Goal: Task Accomplishment & Management: Use online tool/utility

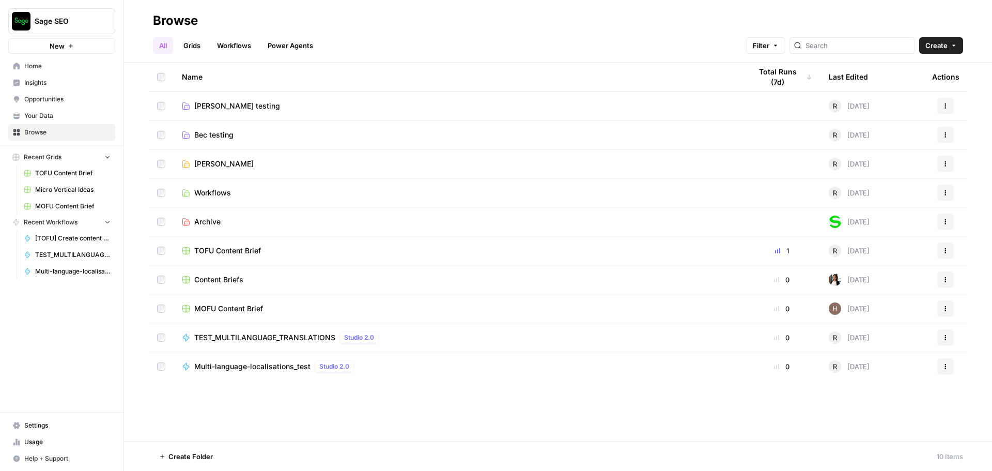
click at [286, 363] on span "Multi-language-localisations_test" at bounding box center [252, 366] width 116 height 10
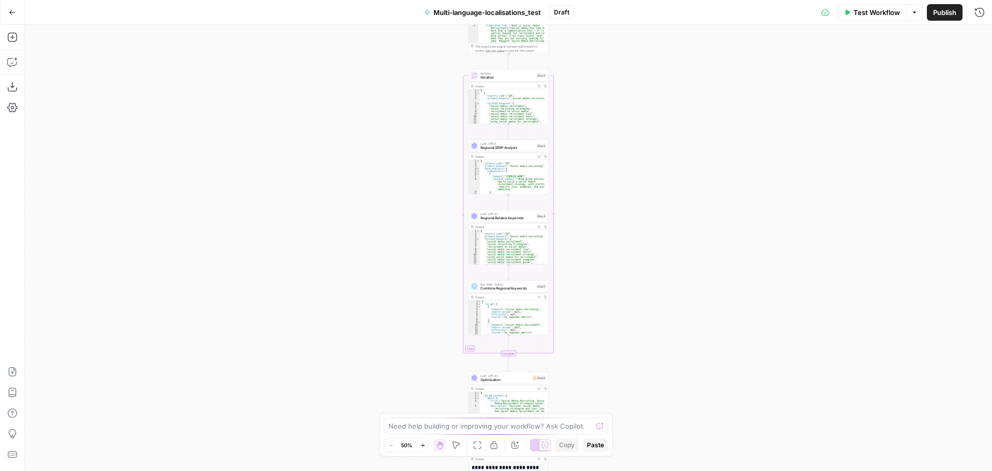
click at [510, 379] on span "Optimization" at bounding box center [506, 379] width 50 height 5
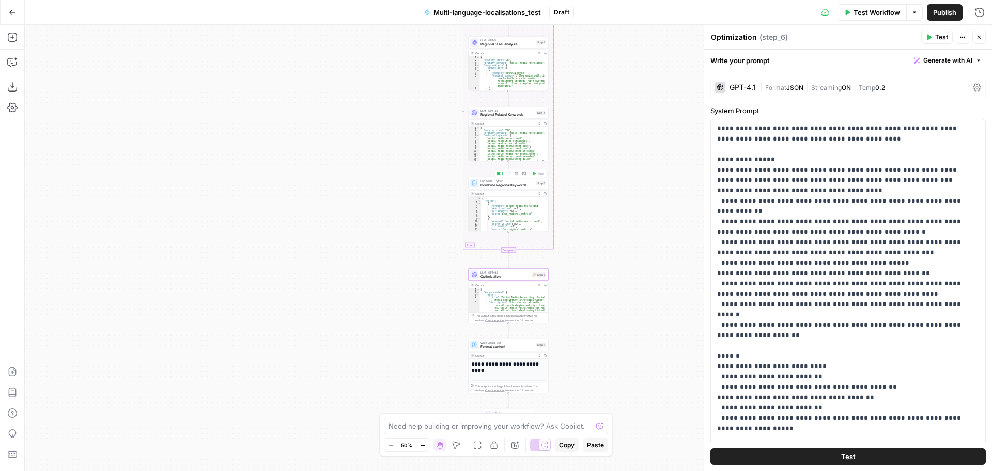
click at [508, 181] on div "Run Code · Python Combine Regional Keywords" at bounding box center [508, 183] width 54 height 9
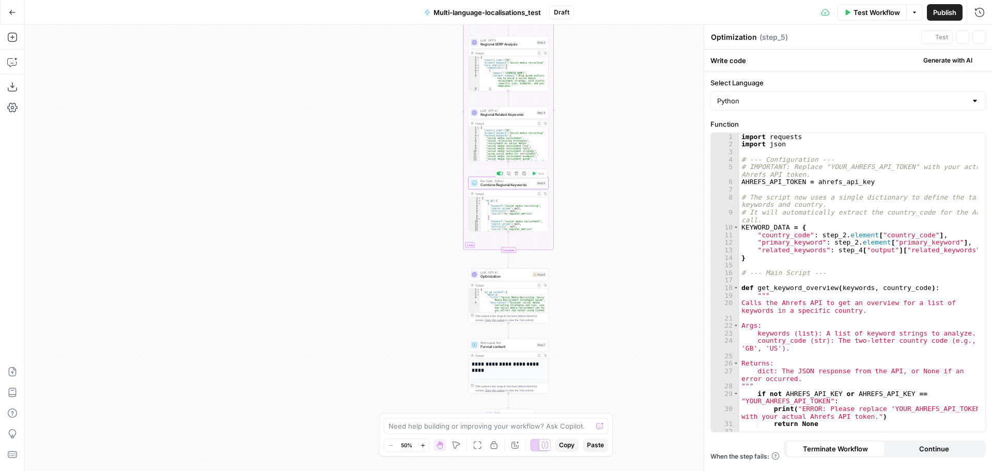
type textarea "Combine Regional Keywords"
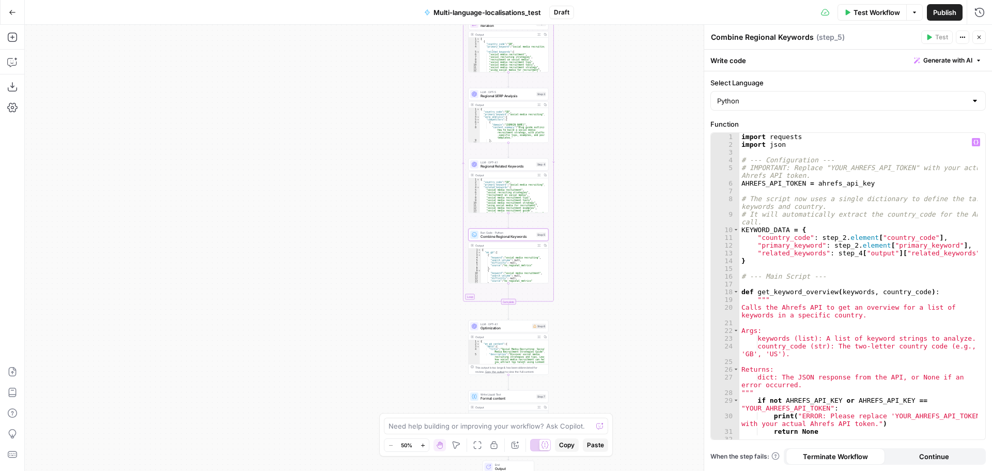
click at [837, 235] on div "import requests import json # --- Configuration --- # IMPORTANT: Replace "YOUR_…" at bounding box center [858, 298] width 238 height 330
click at [849, 245] on div "import requests import json # --- Configuration --- # IMPORTANT: Replace "YOUR_…" at bounding box center [858, 298] width 238 height 330
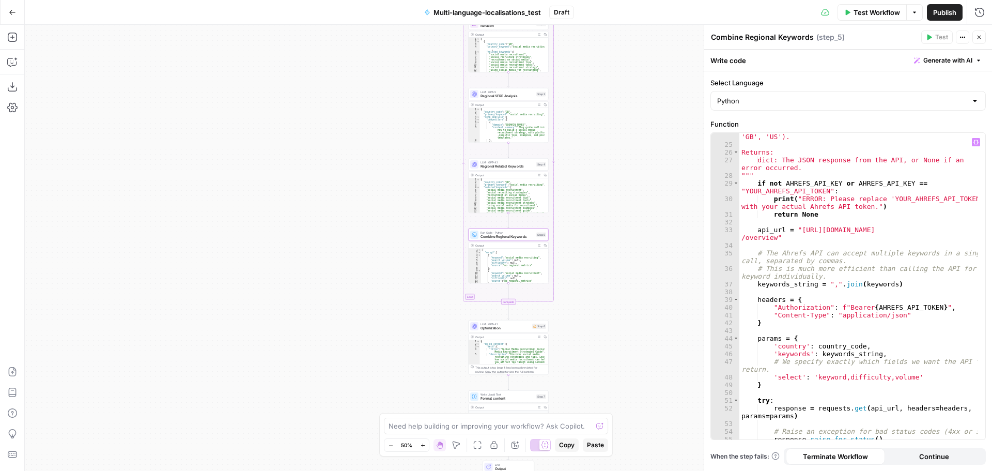
scroll to position [341, 0]
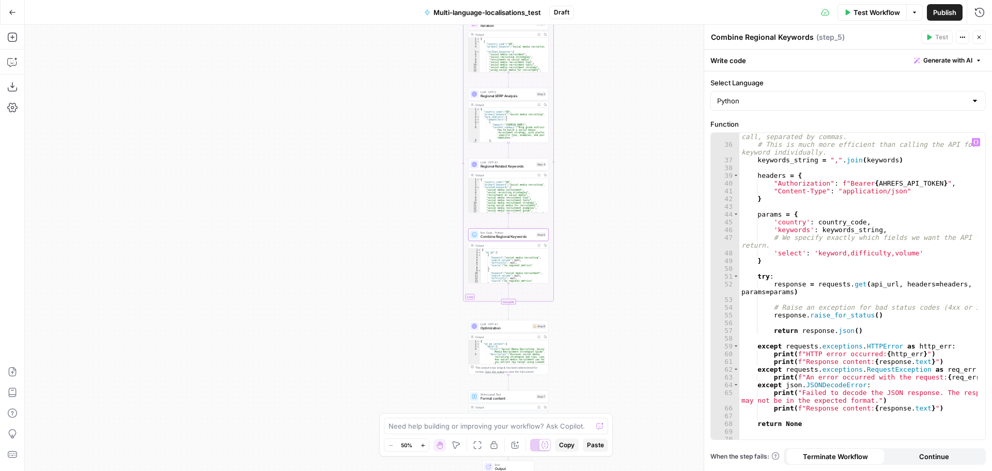
type textarea "**********"
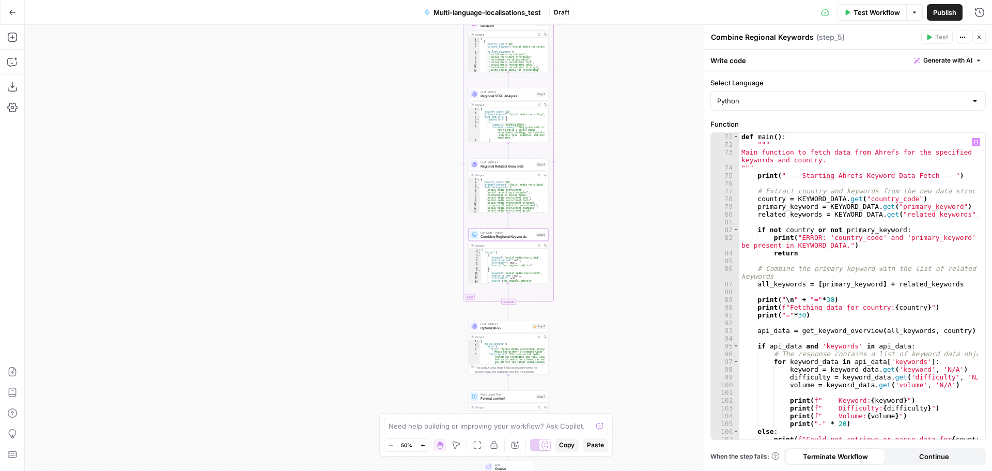
scroll to position [732, 0]
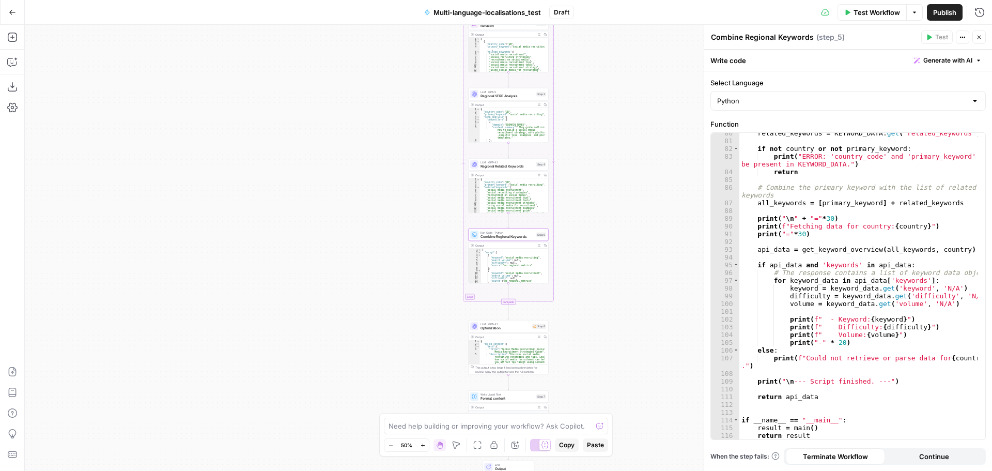
click at [859, 11] on span "Test Workflow" at bounding box center [877, 12] width 47 height 10
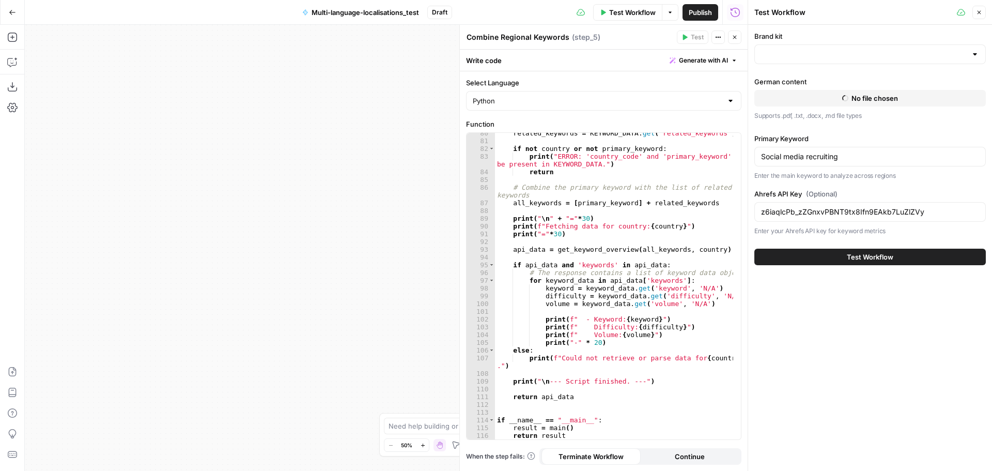
type input "Sage"
click at [855, 257] on span "Test Workflow" at bounding box center [870, 257] width 47 height 10
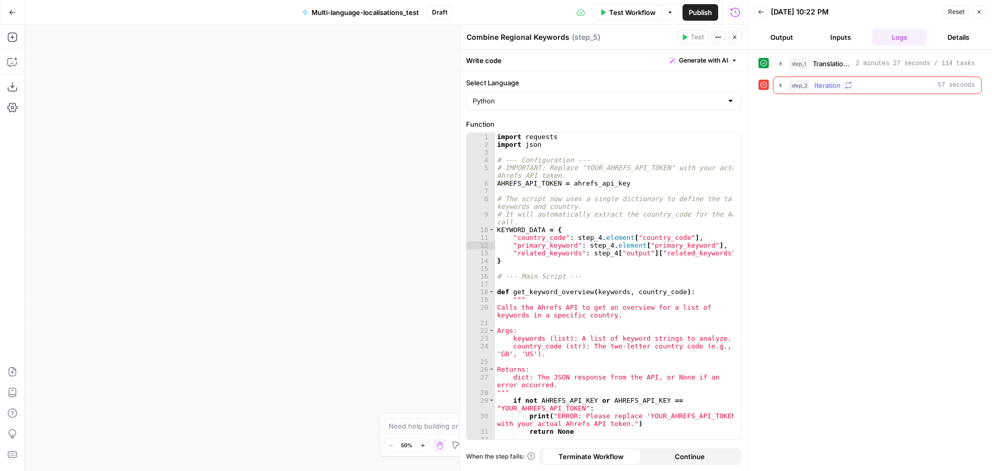
click at [778, 87] on icon "button" at bounding box center [781, 85] width 8 height 8
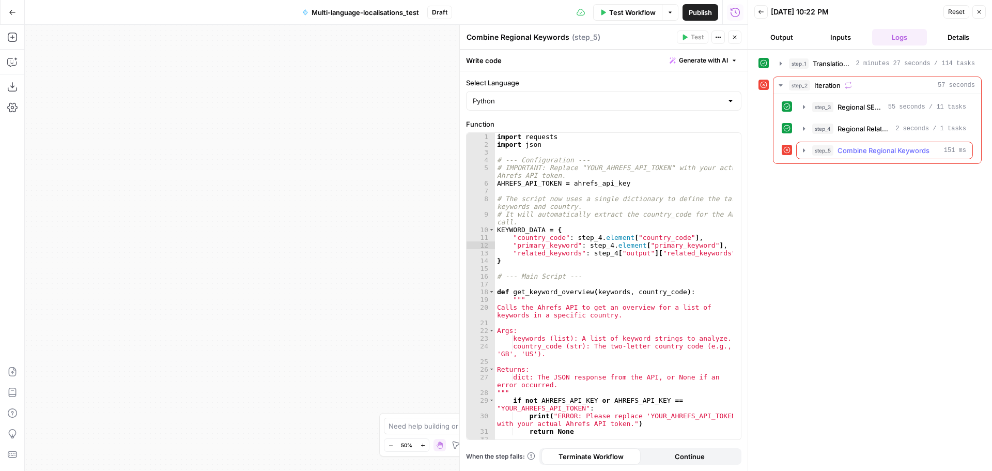
click at [804, 152] on icon "button" at bounding box center [804, 150] width 8 height 8
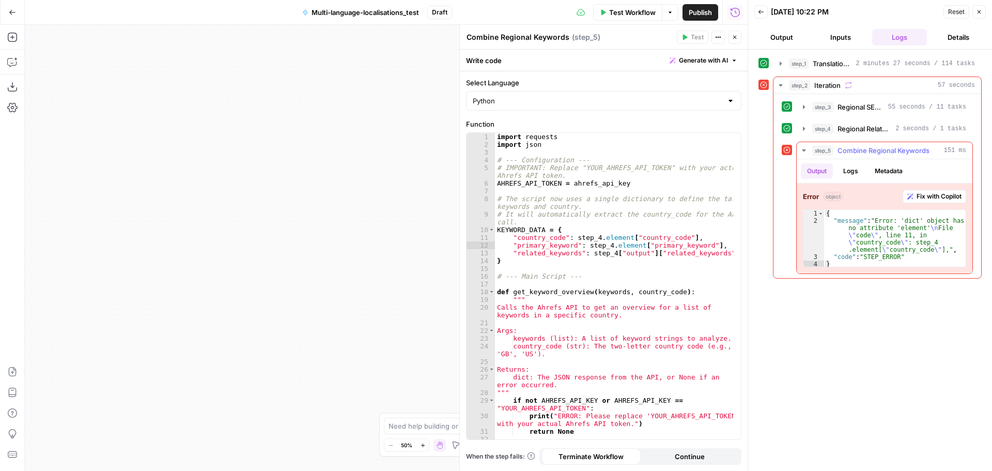
click at [917, 200] on span "Fix with Copilot" at bounding box center [939, 196] width 45 height 9
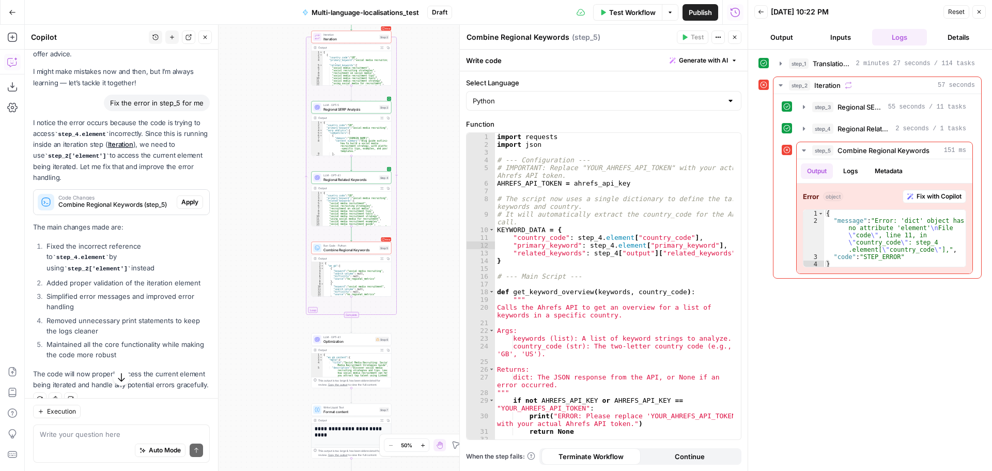
scroll to position [55, 0]
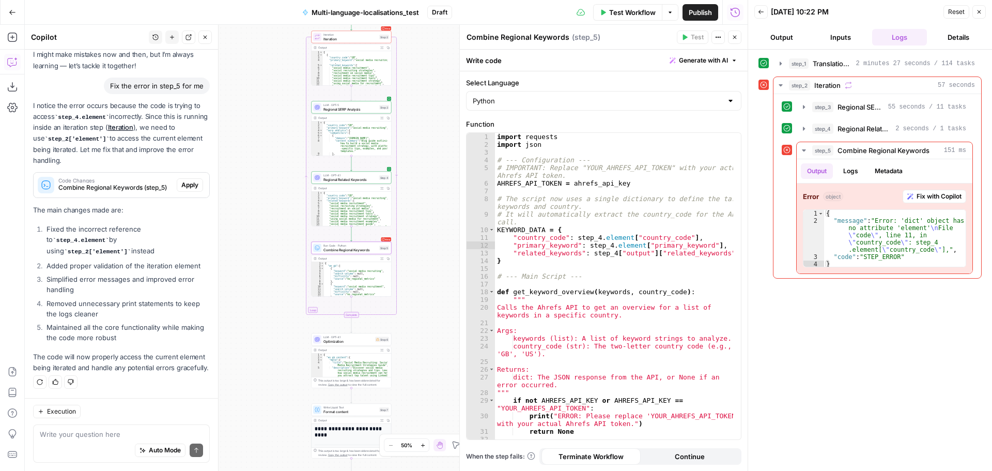
click at [181, 187] on span "Apply" at bounding box center [189, 184] width 17 height 9
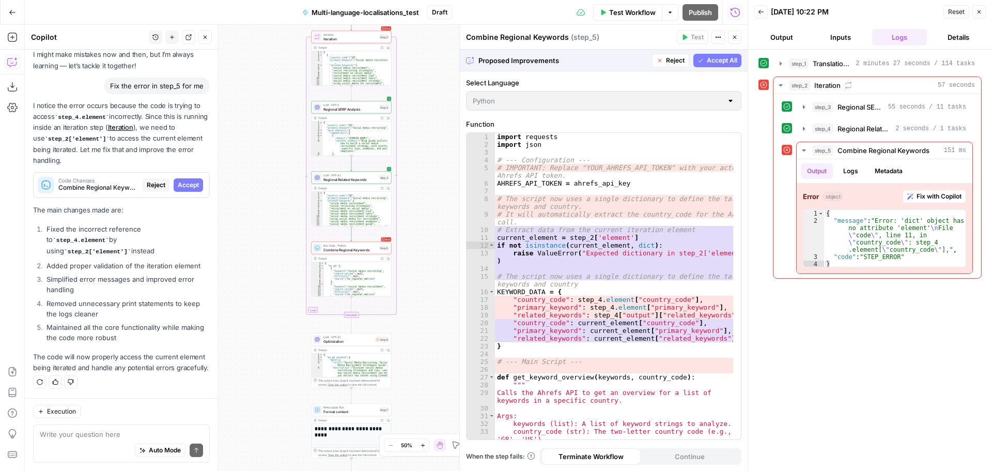
click at [713, 58] on span "Accept All" at bounding box center [722, 60] width 30 height 9
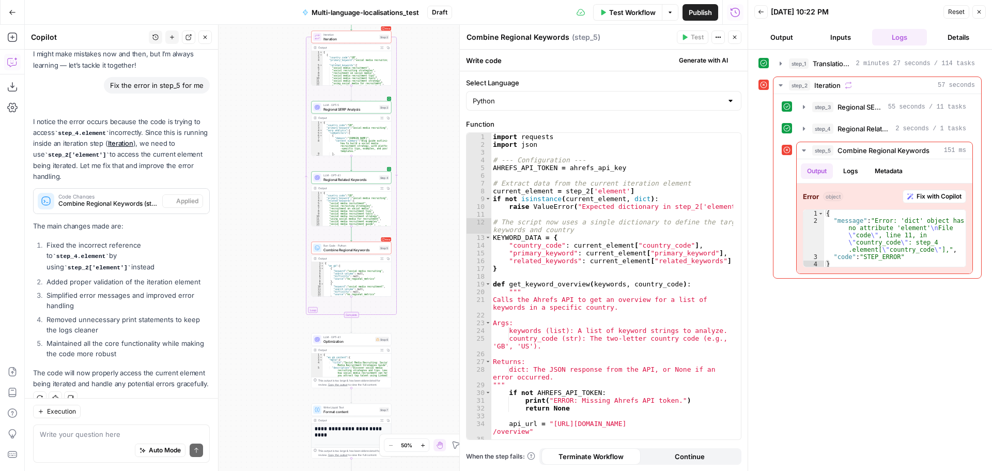
scroll to position [72, 0]
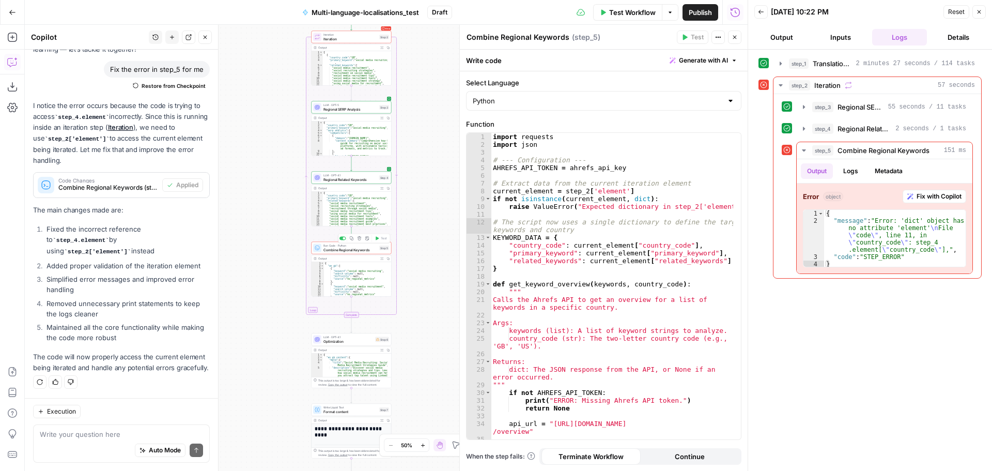
click at [369, 248] on span "Combine Regional Keywords" at bounding box center [350, 249] width 54 height 5
click at [379, 29] on icon "button" at bounding box center [377, 27] width 4 height 4
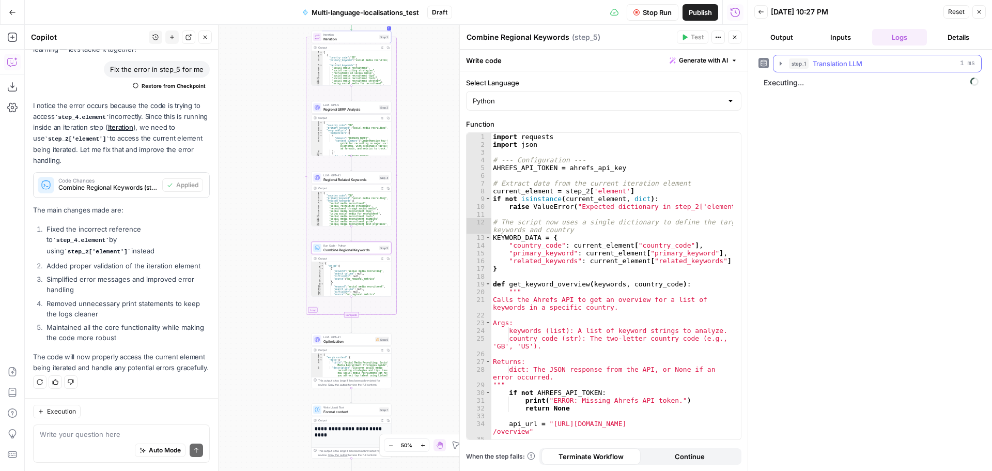
click at [782, 65] on icon "button" at bounding box center [781, 63] width 8 height 8
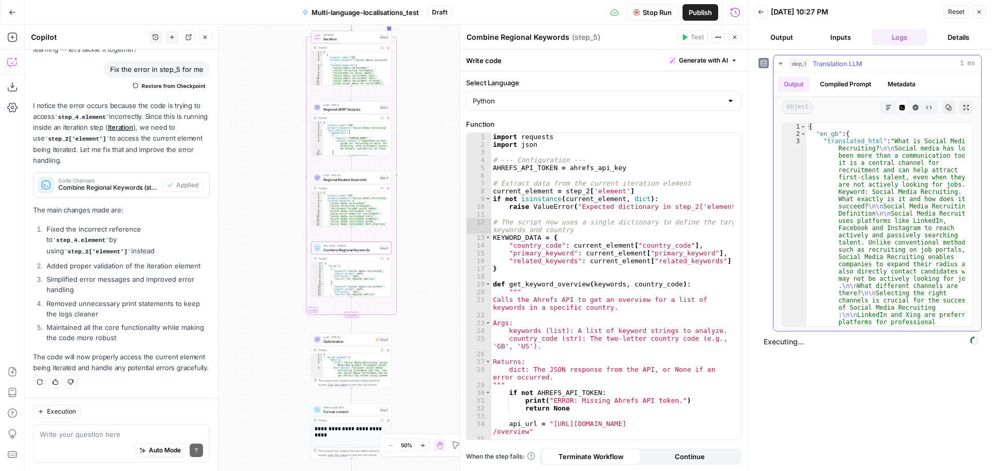
click at [782, 65] on icon "button" at bounding box center [781, 63] width 8 height 8
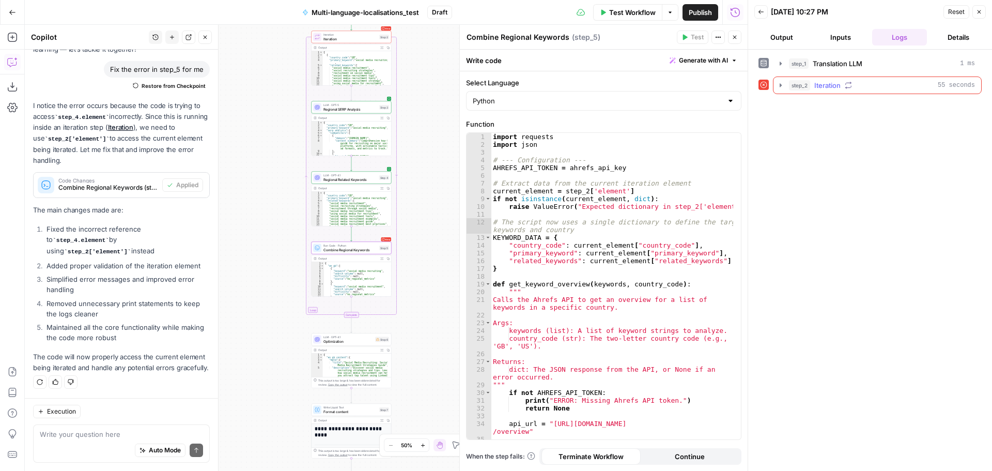
click at [779, 87] on icon "button" at bounding box center [781, 85] width 8 height 8
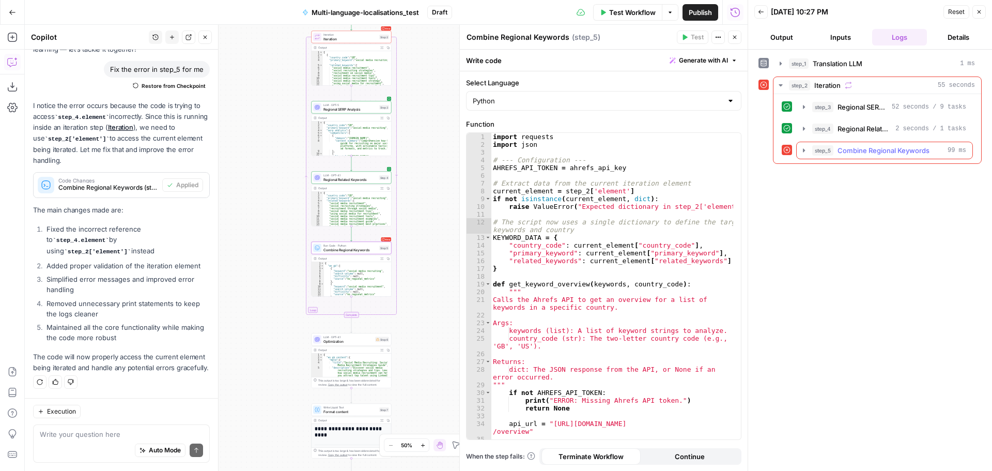
click at [806, 152] on icon "button" at bounding box center [804, 150] width 8 height 8
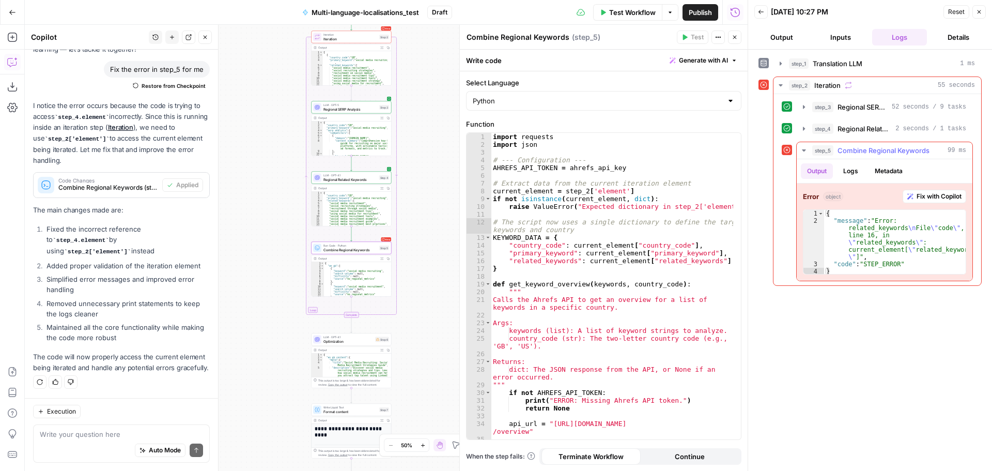
click at [936, 191] on button "Fix with Copilot" at bounding box center [935, 196] width 64 height 13
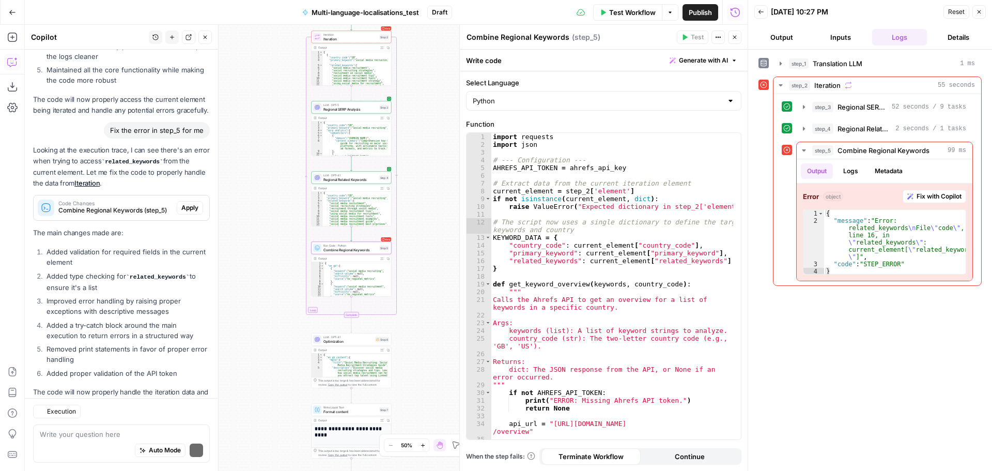
scroll to position [375, 0]
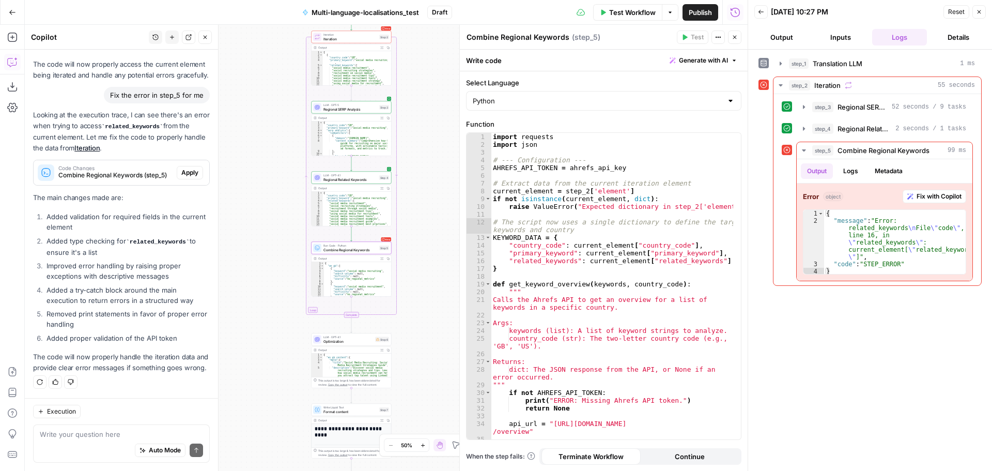
click at [191, 166] on button "Apply" at bounding box center [190, 172] width 26 height 13
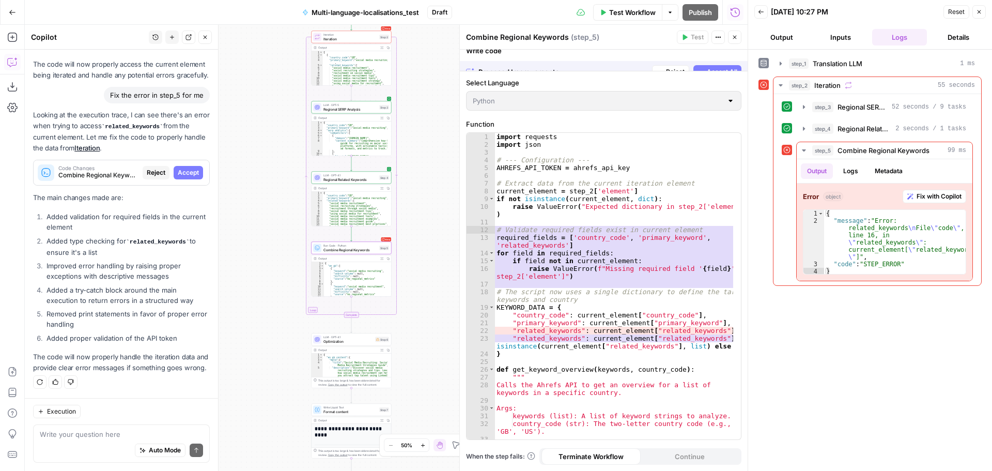
scroll to position [359, 0]
click at [725, 66] on button "Accept All" at bounding box center [717, 60] width 48 height 13
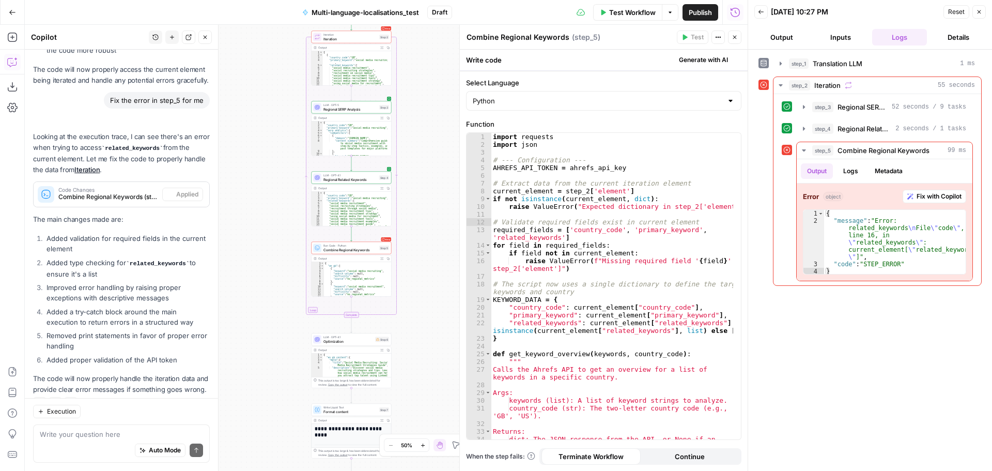
scroll to position [392, 0]
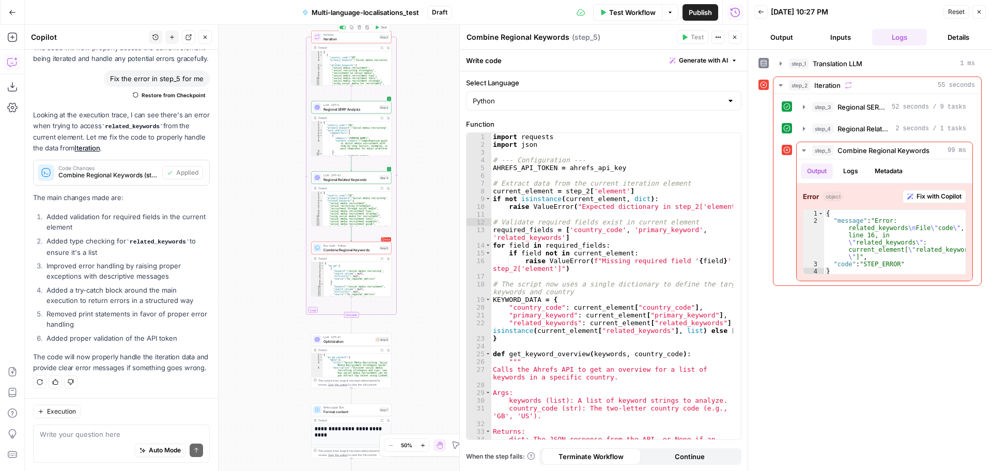
click at [381, 29] on span "Test" at bounding box center [384, 27] width 6 height 5
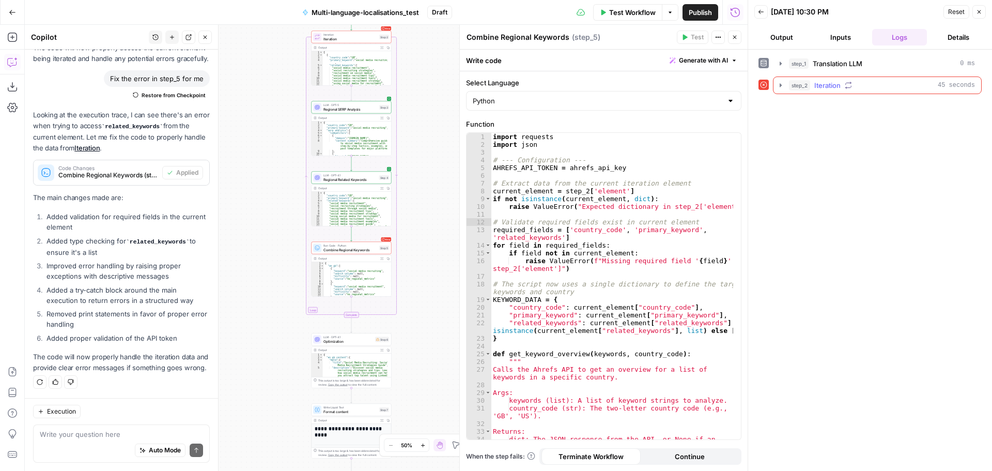
click at [783, 83] on icon "button" at bounding box center [781, 85] width 8 height 8
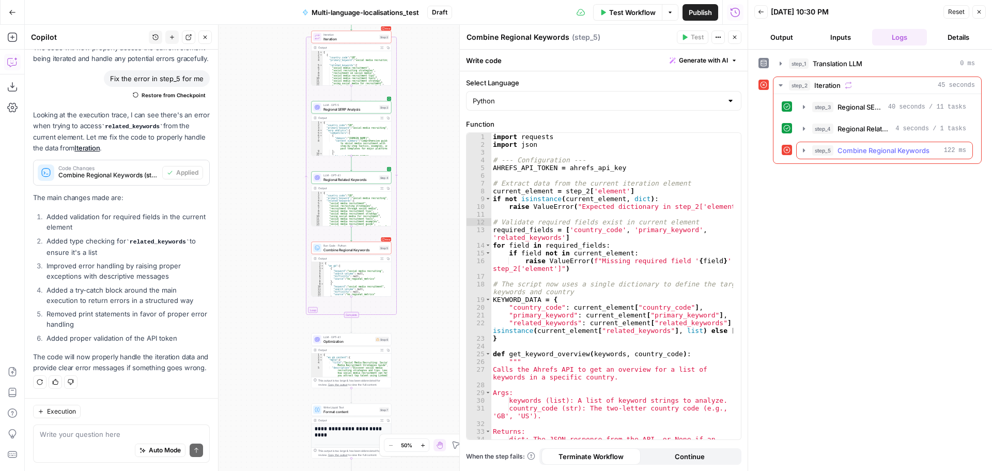
click at [801, 151] on icon "button" at bounding box center [804, 150] width 8 height 8
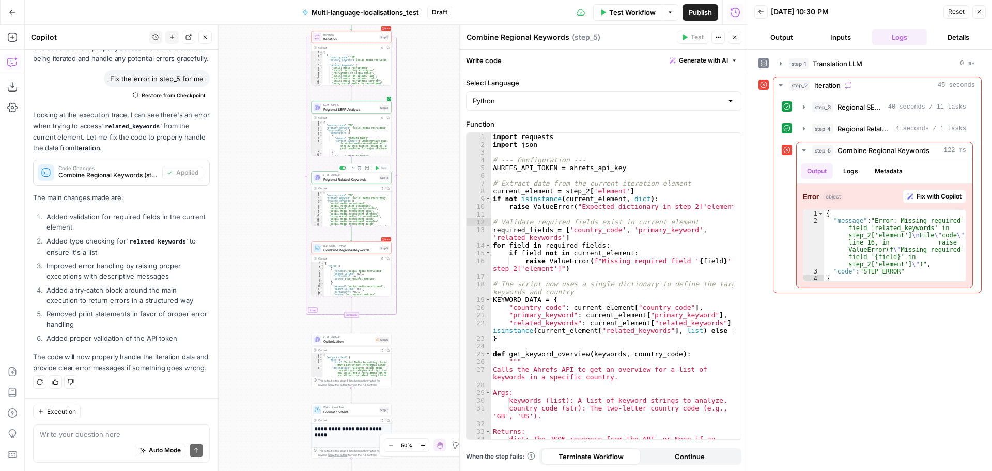
click at [360, 179] on span "Regional Related Keywords" at bounding box center [350, 179] width 54 height 5
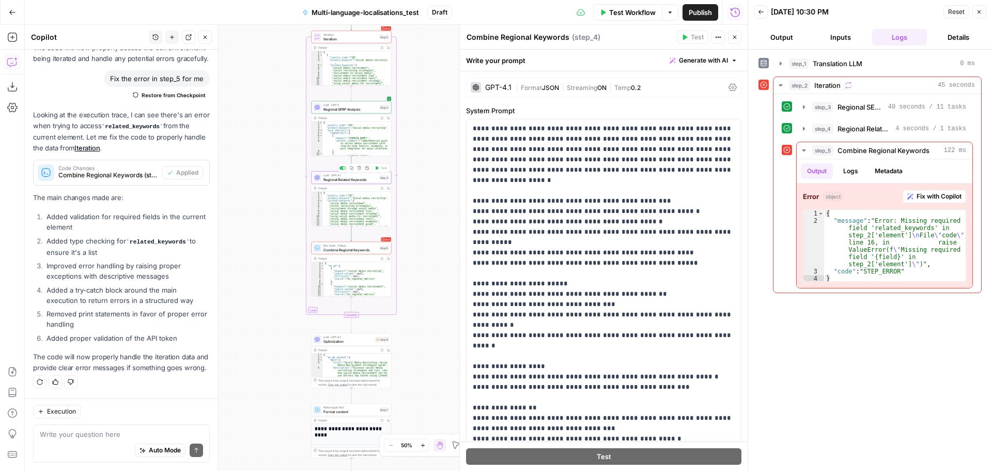
type textarea "Regional Related Keywords"
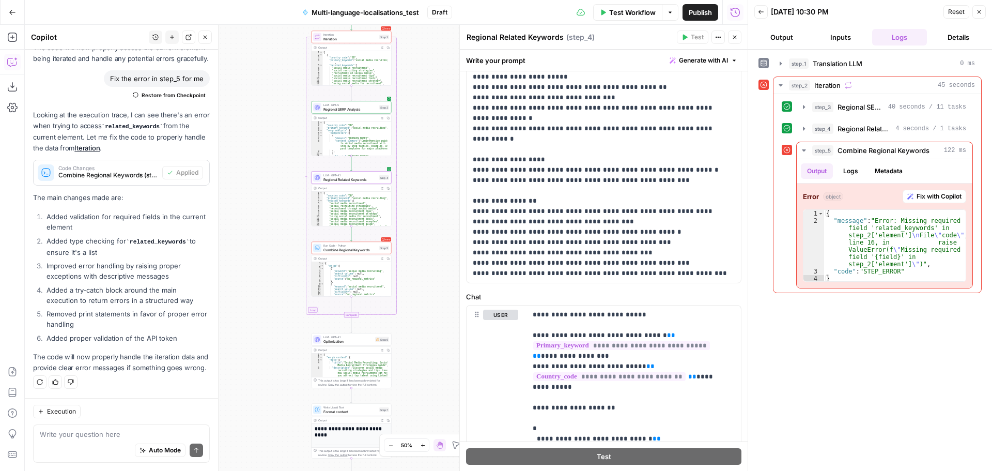
scroll to position [362, 0]
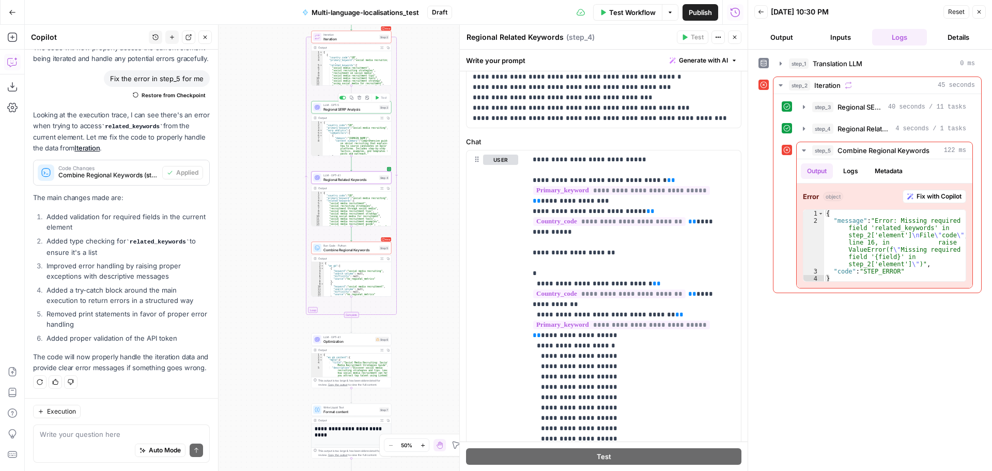
click at [359, 109] on span "Regional SERP Analysis" at bounding box center [350, 108] width 54 height 5
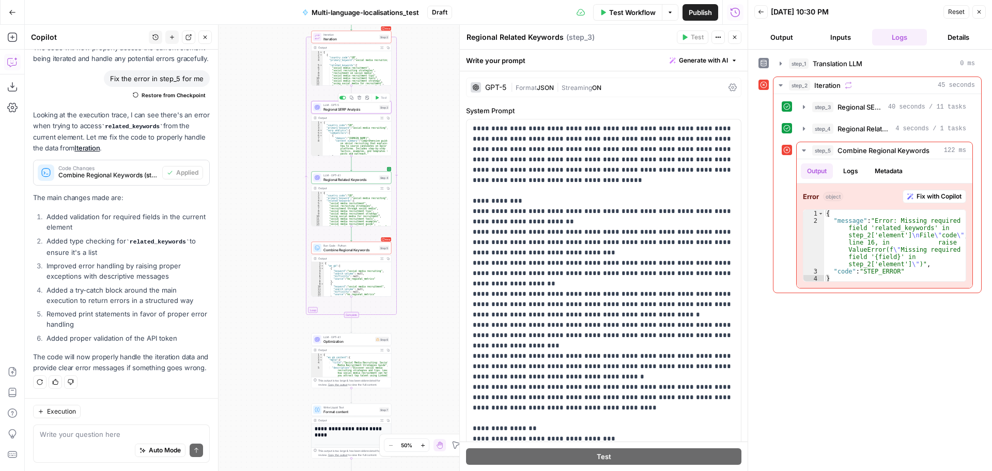
type textarea "Regional SERP Analysis"
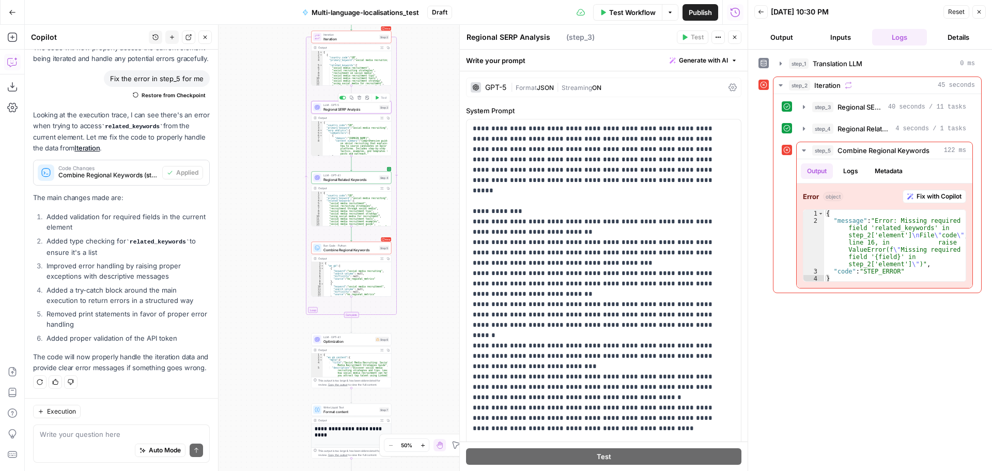
scroll to position [392, 0]
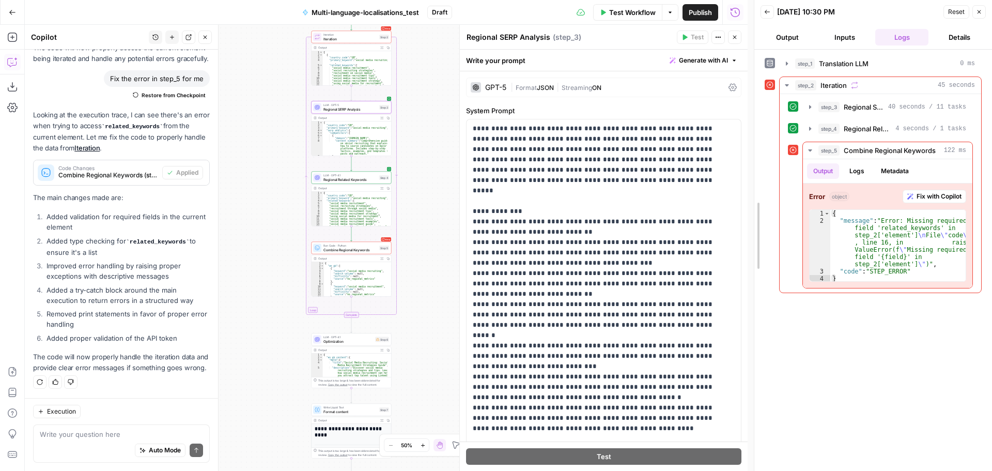
drag, startPoint x: 747, startPoint y: 243, endPoint x: 751, endPoint y: 369, distance: 126.7
click at [751, 369] on div at bounding box center [754, 235] width 10 height 471
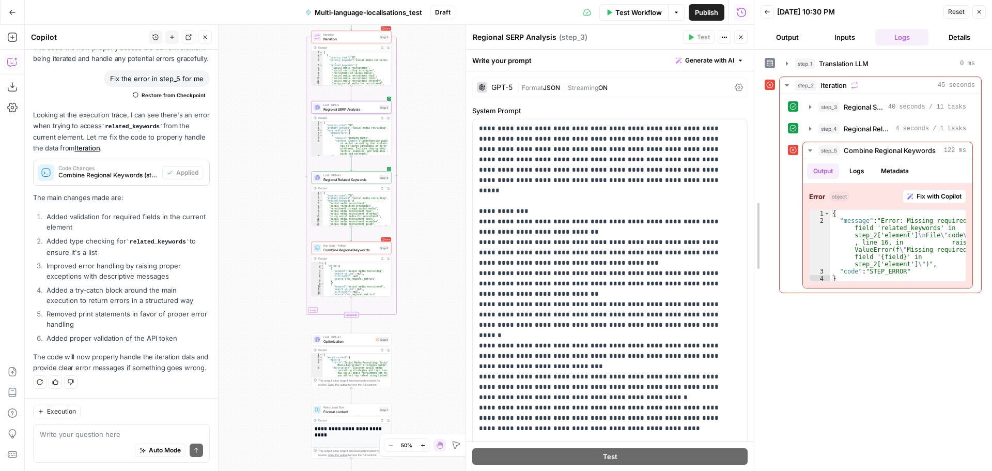
click at [751, 230] on div at bounding box center [754, 235] width 10 height 471
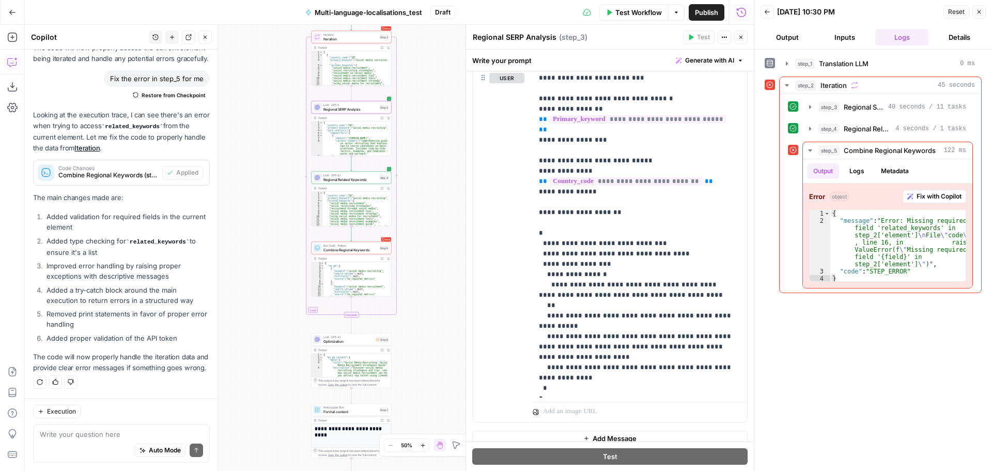
scroll to position [497, 0]
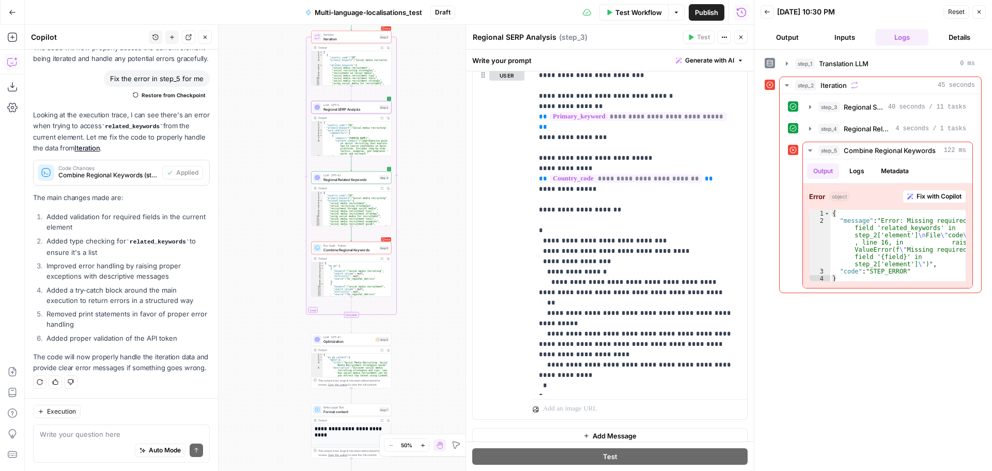
click at [354, 245] on span "Run Code · Python" at bounding box center [350, 245] width 54 height 4
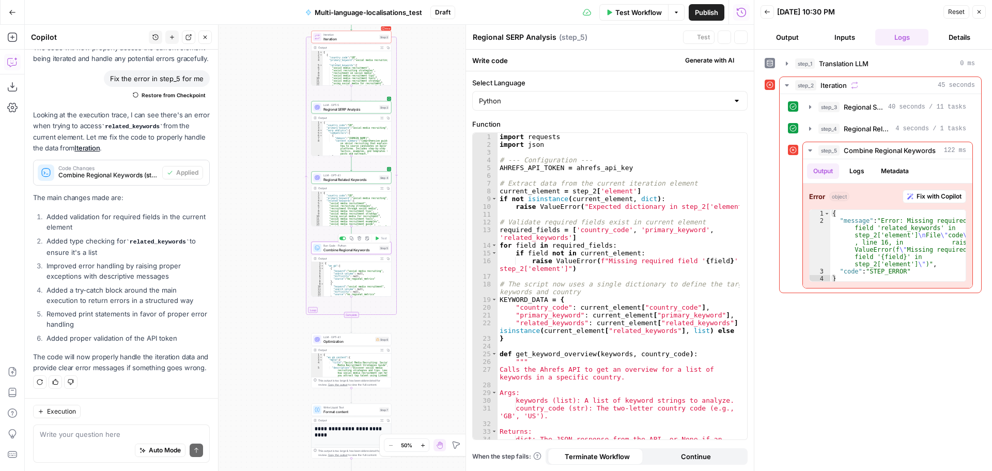
scroll to position [392, 0]
type textarea "Combine Regional Keywords"
click at [381, 185] on button "Expand Output" at bounding box center [382, 188] width 6 height 6
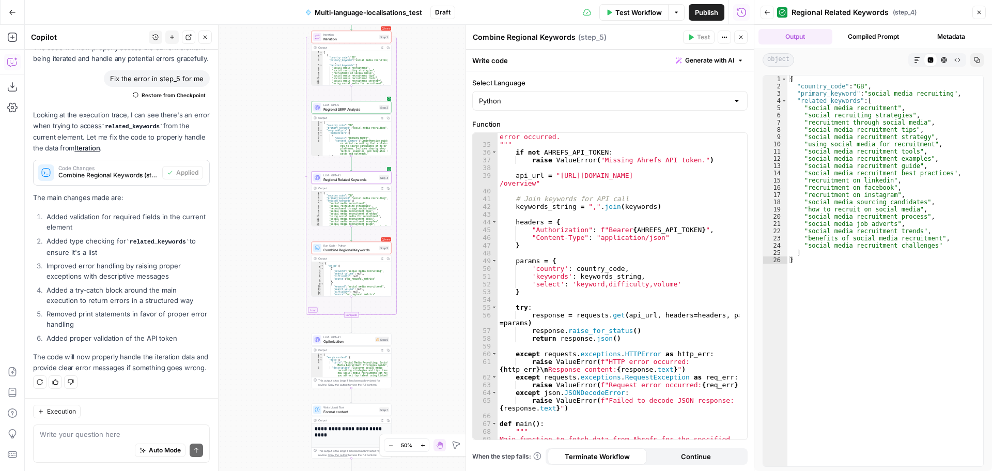
scroll to position [279, 0]
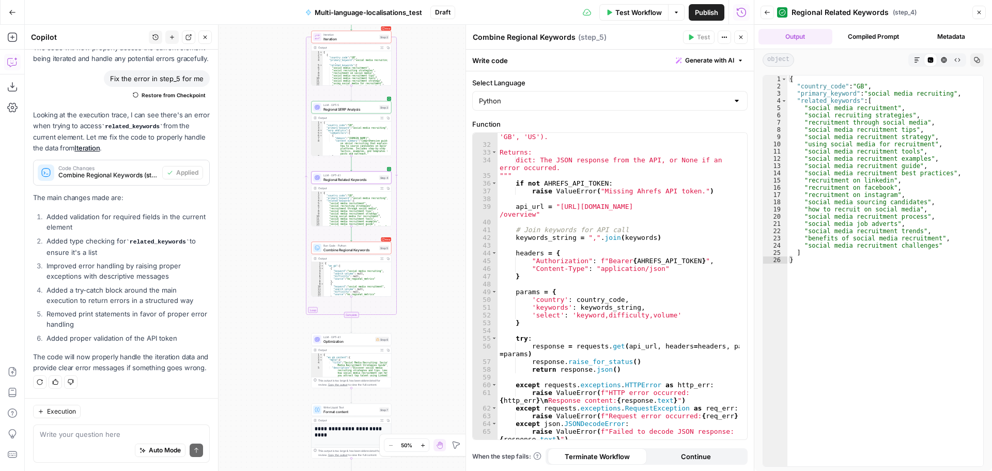
click at [769, 11] on icon "button" at bounding box center [767, 12] width 6 height 6
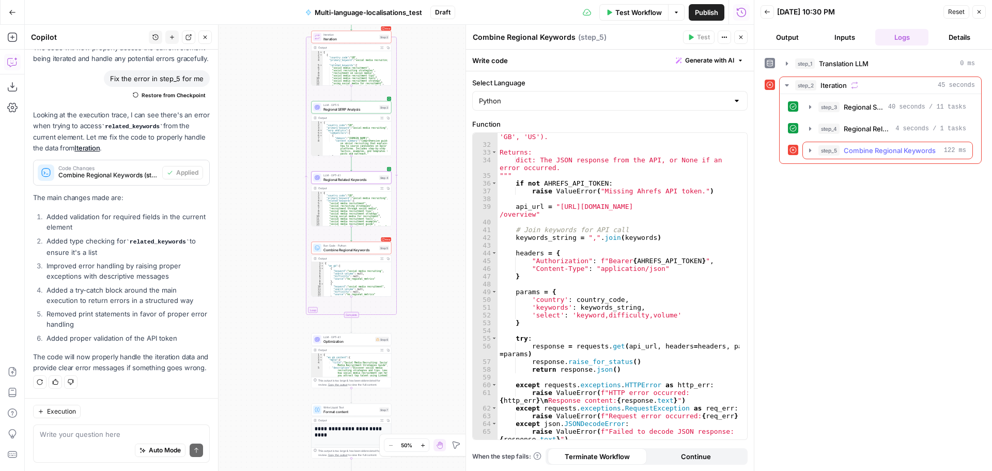
click at [811, 149] on icon "button" at bounding box center [810, 150] width 8 height 8
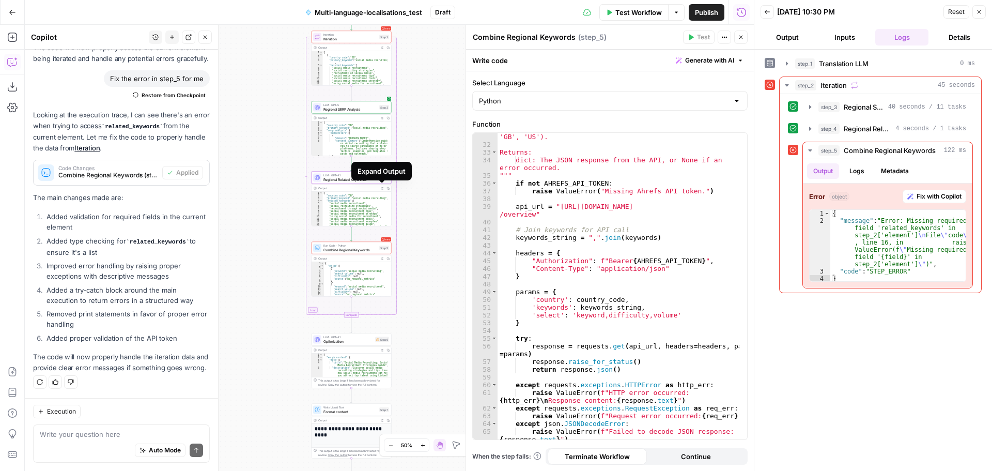
click at [383, 189] on button "Expand Output" at bounding box center [382, 188] width 6 height 6
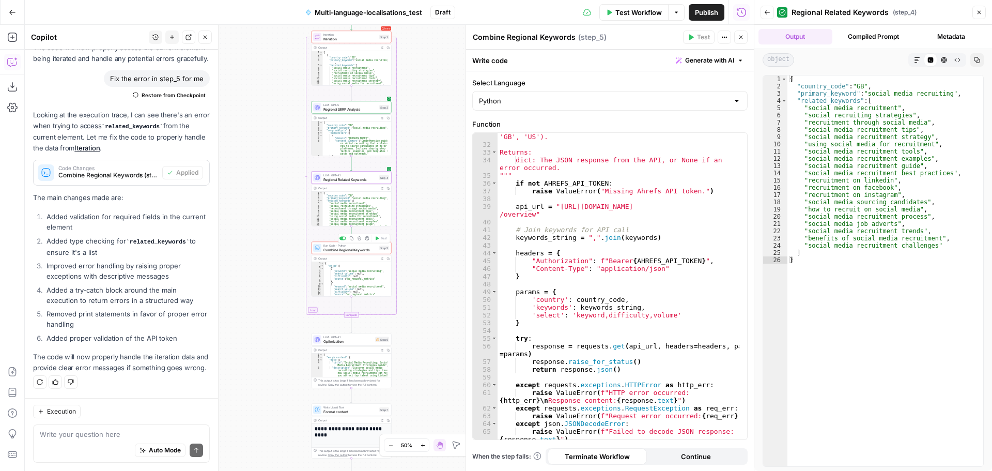
click at [371, 251] on span "Combine Regional Keywords" at bounding box center [350, 249] width 54 height 5
click at [369, 251] on span "Combine Regional Keywords" at bounding box center [350, 249] width 54 height 5
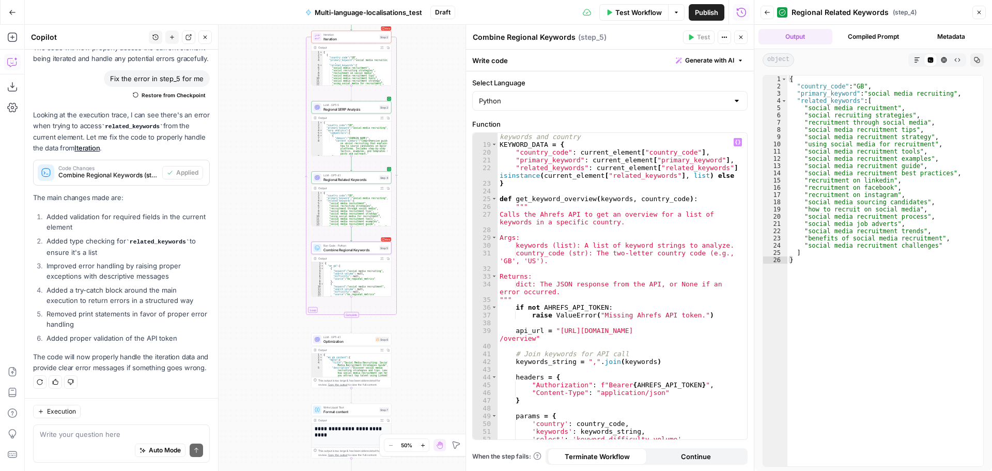
scroll to position [62, 0]
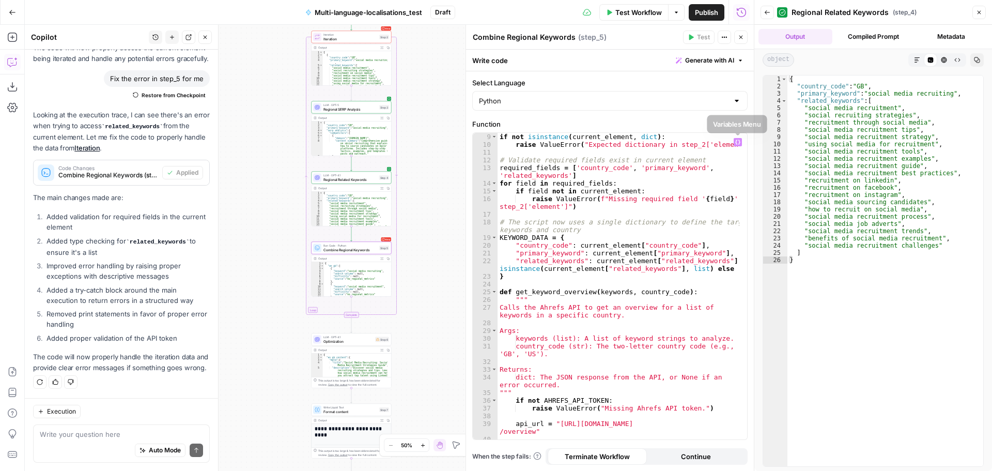
click at [741, 140] on button "Variables Menu" at bounding box center [738, 142] width 8 height 8
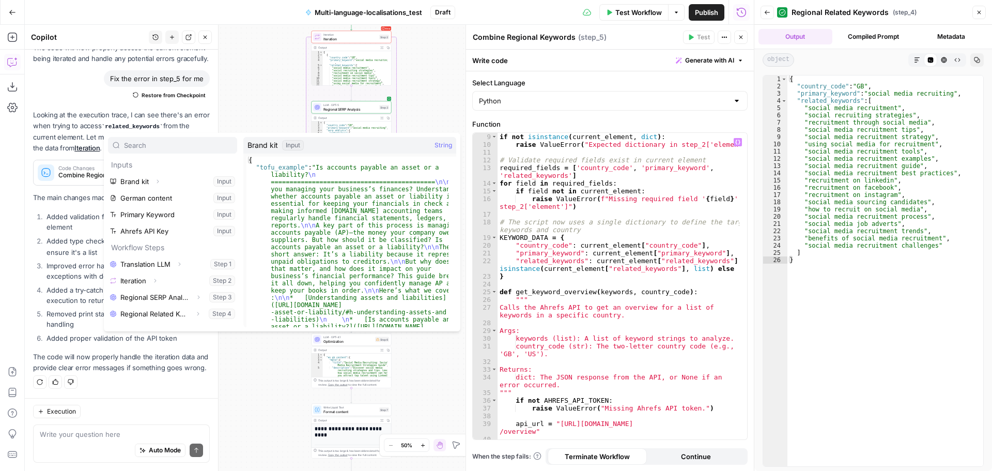
click at [687, 167] on div "if not isinstance ( current_element , dict ) : raise ValueError ( "Expected dic…" at bounding box center [619, 294] width 242 height 322
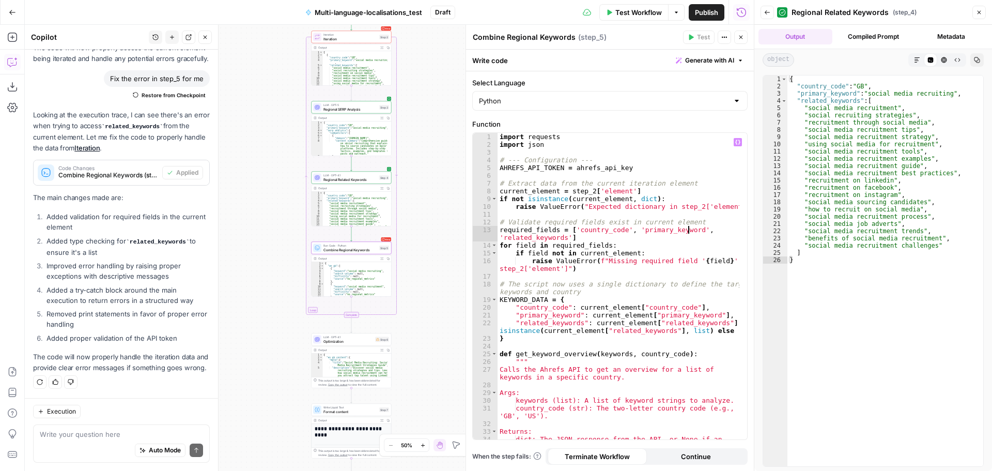
scroll to position [0, 0]
click at [719, 322] on div "import requests import json # --- Configuration --- AHREFS_API_TOKEN = ahrefs_a…" at bounding box center [619, 298] width 242 height 330
click at [738, 140] on icon "button" at bounding box center [737, 142] width 5 height 5
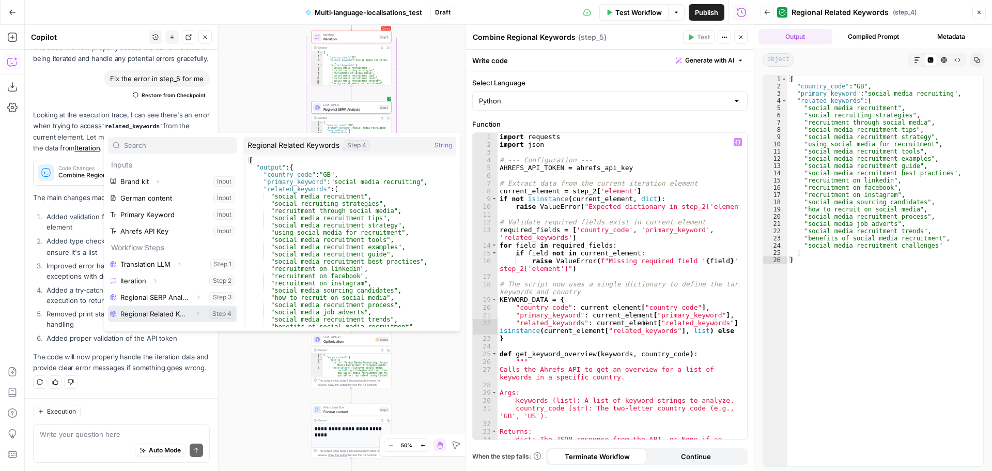
click at [195, 313] on icon "button" at bounding box center [198, 314] width 6 height 6
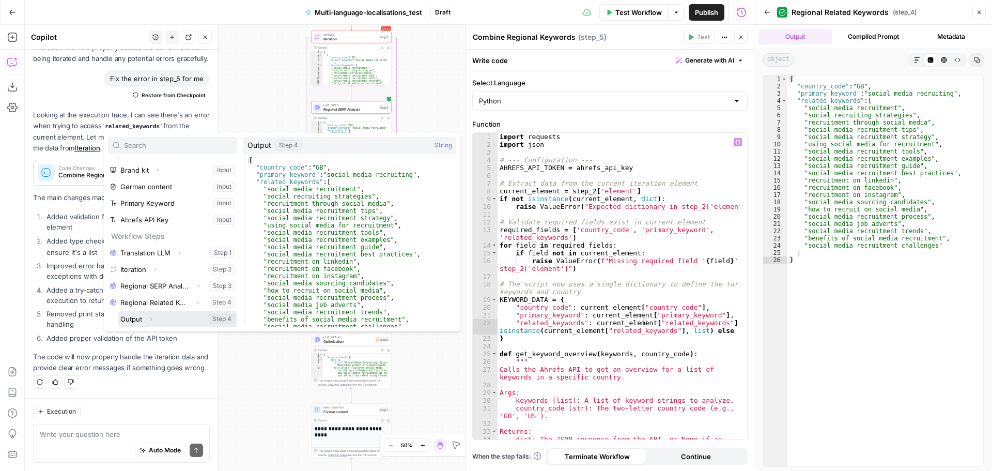
click at [151, 316] on icon "button" at bounding box center [151, 319] width 6 height 6
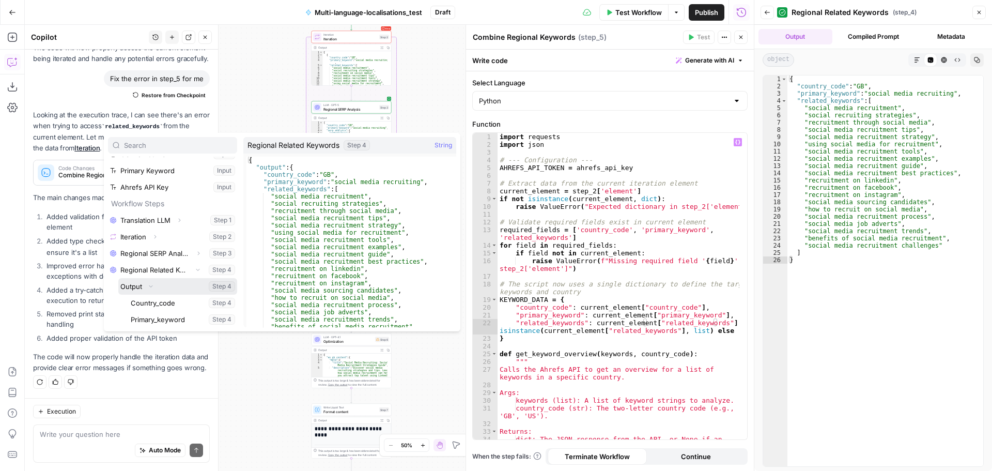
scroll to position [61, 0]
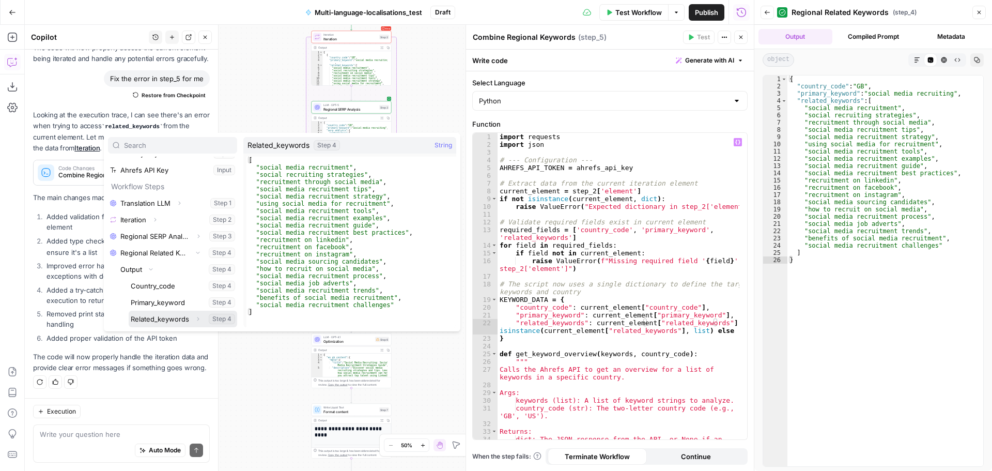
click at [159, 317] on button "Select variable Related_keywords" at bounding box center [183, 319] width 109 height 17
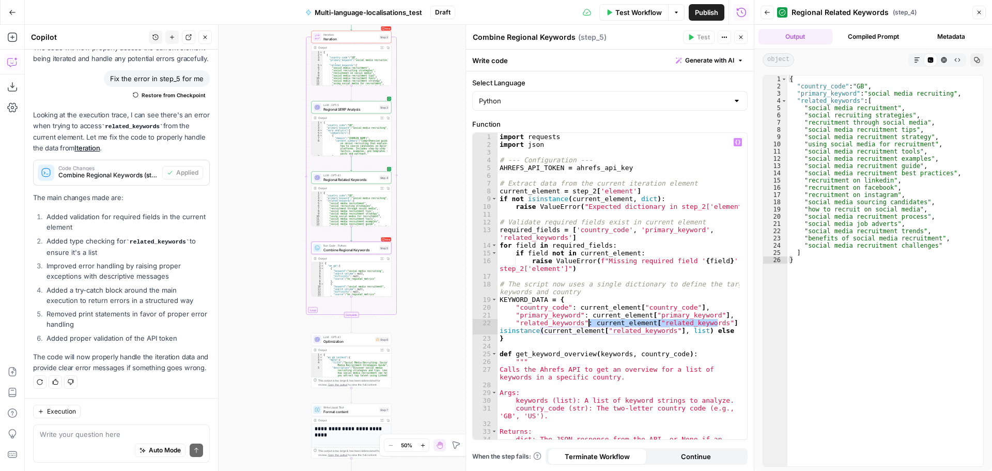
drag, startPoint x: 718, startPoint y: 322, endPoint x: 589, endPoint y: 325, distance: 129.2
click at [589, 325] on div "import requests import json # --- Configuration --- AHREFS_API_TOKEN = ahrefs_a…" at bounding box center [619, 298] width 242 height 330
click at [738, 140] on icon "button" at bounding box center [737, 142] width 5 height 5
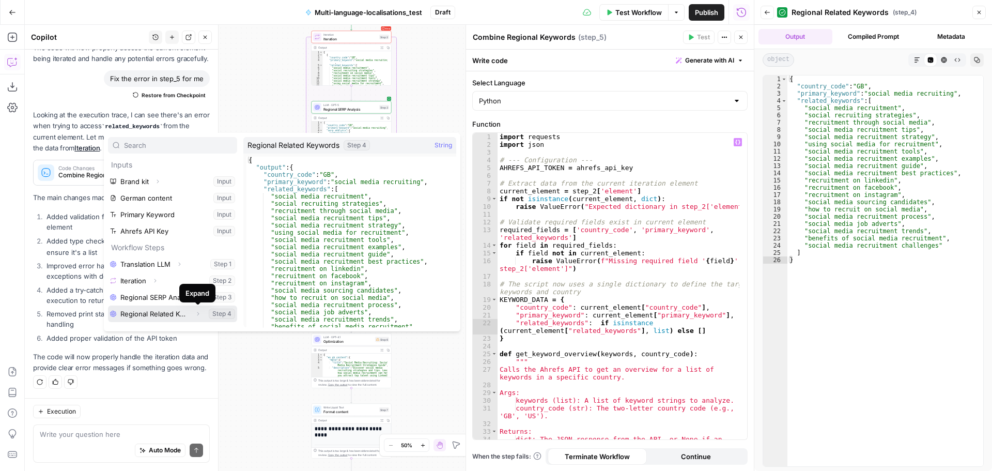
click at [197, 314] on icon "button" at bounding box center [198, 314] width 6 height 6
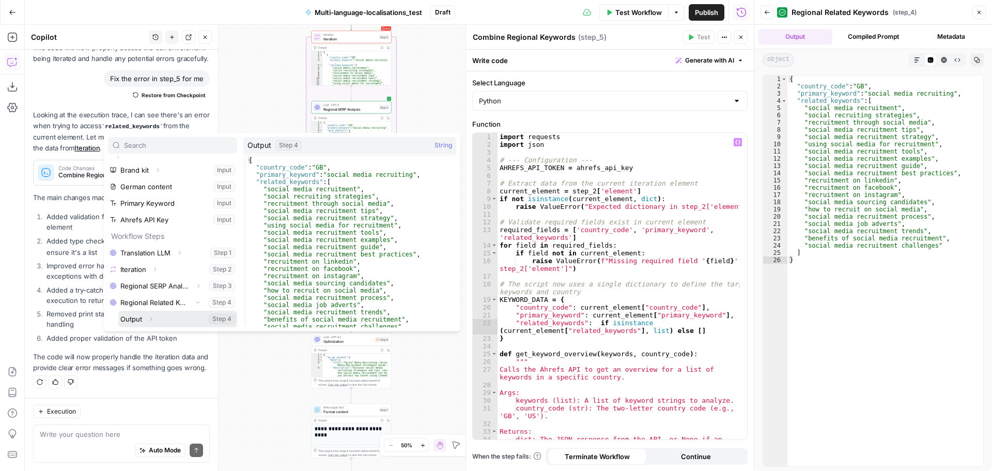
click at [153, 316] on icon "button" at bounding box center [151, 319] width 6 height 6
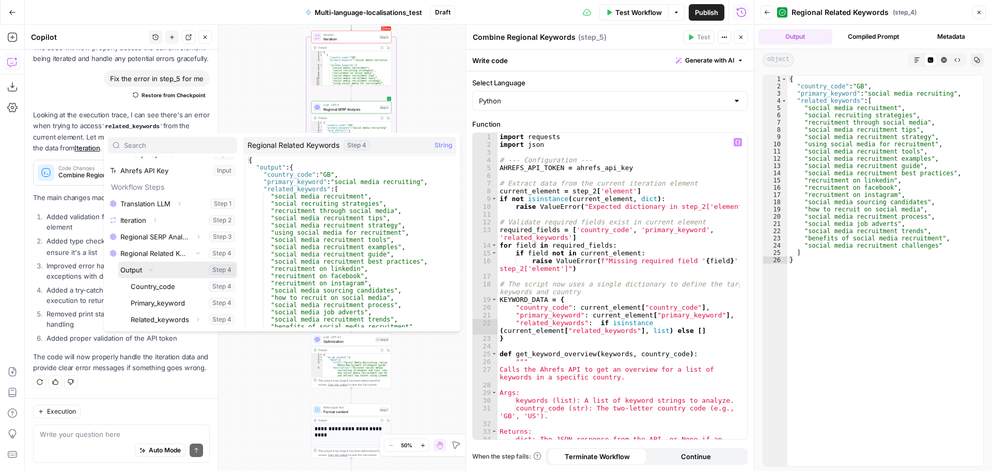
scroll to position [61, 0]
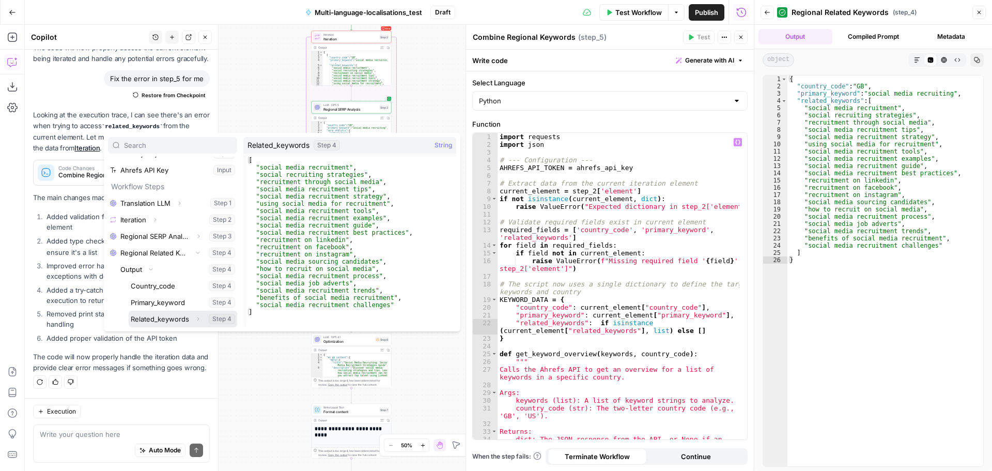
click at [172, 318] on button "Select variable Related_keywords" at bounding box center [183, 319] width 109 height 17
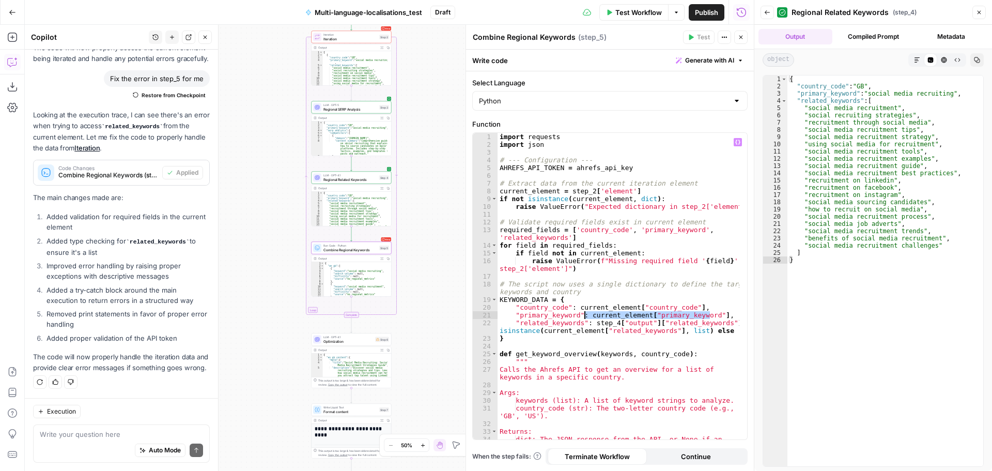
drag, startPoint x: 710, startPoint y: 315, endPoint x: 583, endPoint y: 318, distance: 126.6
click at [583, 318] on div "import requests import json # --- Configuration --- AHREFS_API_TOKEN = ahrefs_a…" at bounding box center [619, 298] width 242 height 330
click at [735, 144] on icon "button" at bounding box center [737, 142] width 5 height 5
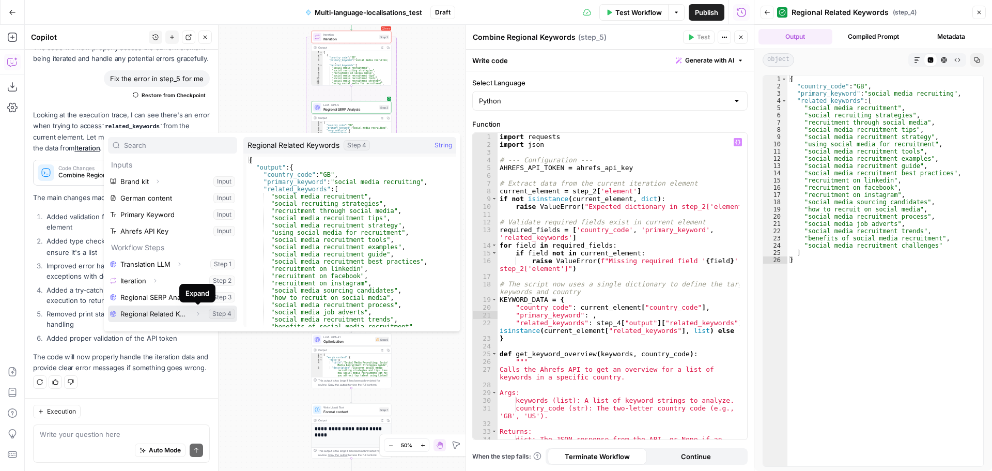
click at [199, 315] on icon "button" at bounding box center [198, 314] width 6 height 6
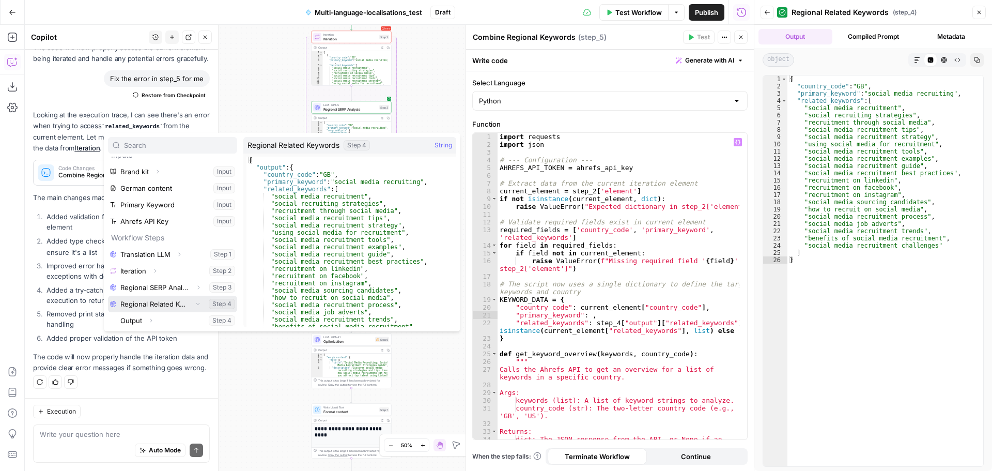
scroll to position [11, 0]
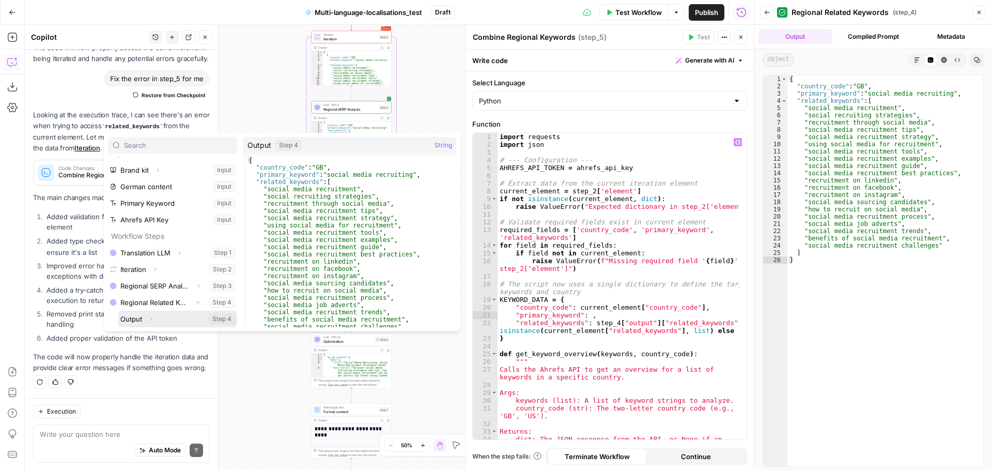
click at [152, 320] on icon "button" at bounding box center [151, 319] width 6 height 6
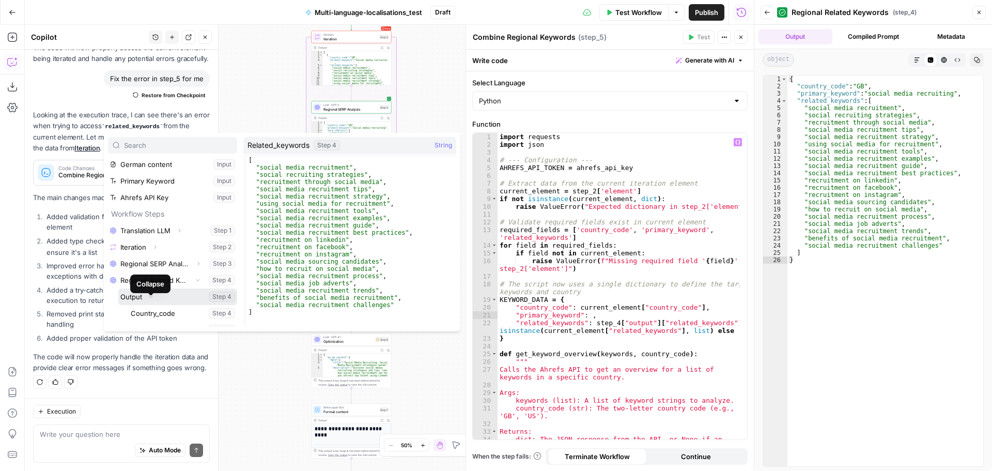
scroll to position [61, 0]
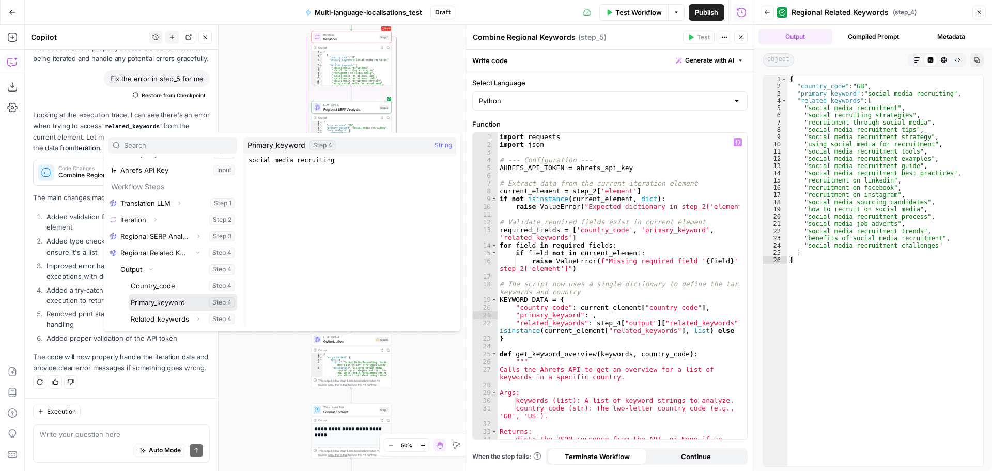
click at [170, 305] on button "Select variable Primary_keyword" at bounding box center [183, 302] width 109 height 17
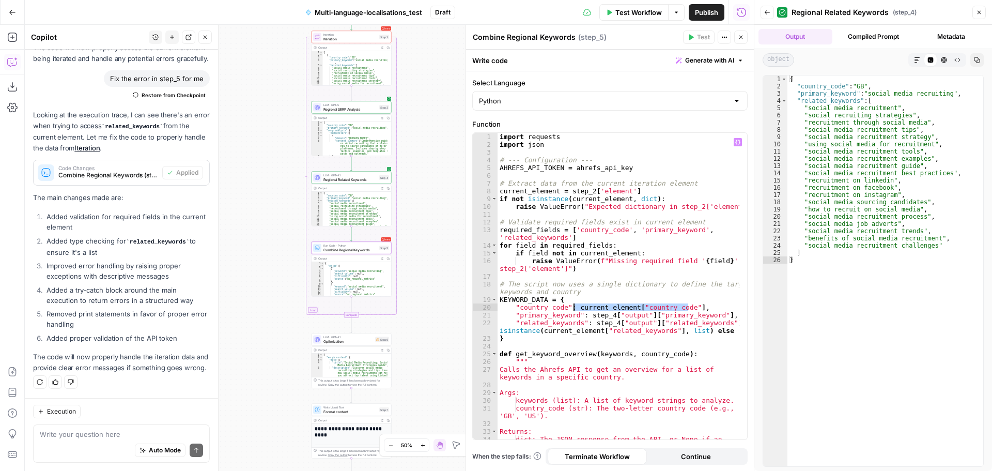
drag, startPoint x: 688, startPoint y: 307, endPoint x: 575, endPoint y: 308, distance: 113.2
click at [575, 308] on div "import requests import json # --- Configuration --- AHREFS_API_TOKEN = ahrefs_a…" at bounding box center [619, 298] width 242 height 330
click at [738, 143] on icon "button" at bounding box center [737, 142] width 5 height 5
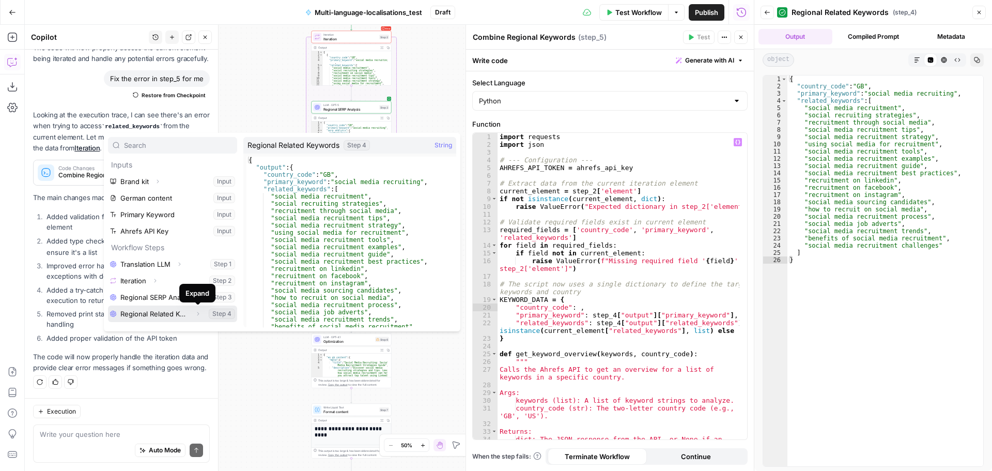
click at [195, 314] on icon "button" at bounding box center [198, 314] width 6 height 6
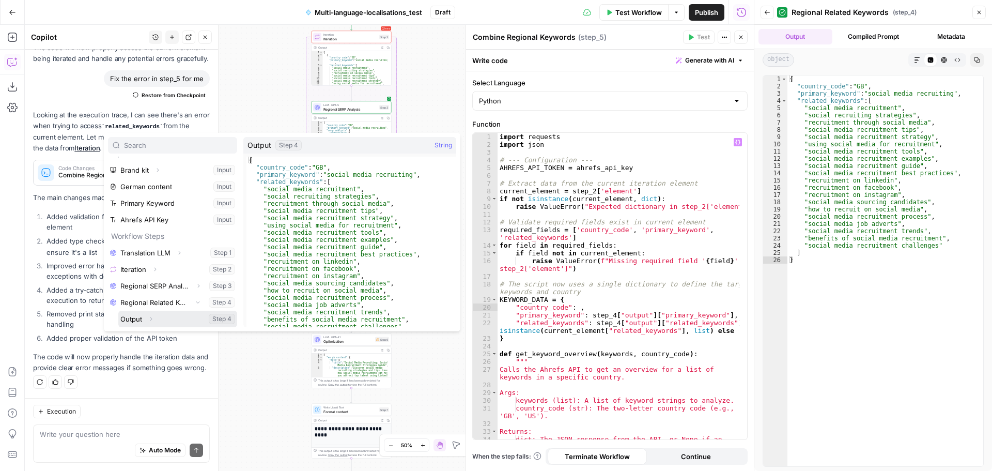
click at [152, 318] on icon "button" at bounding box center [151, 319] width 6 height 6
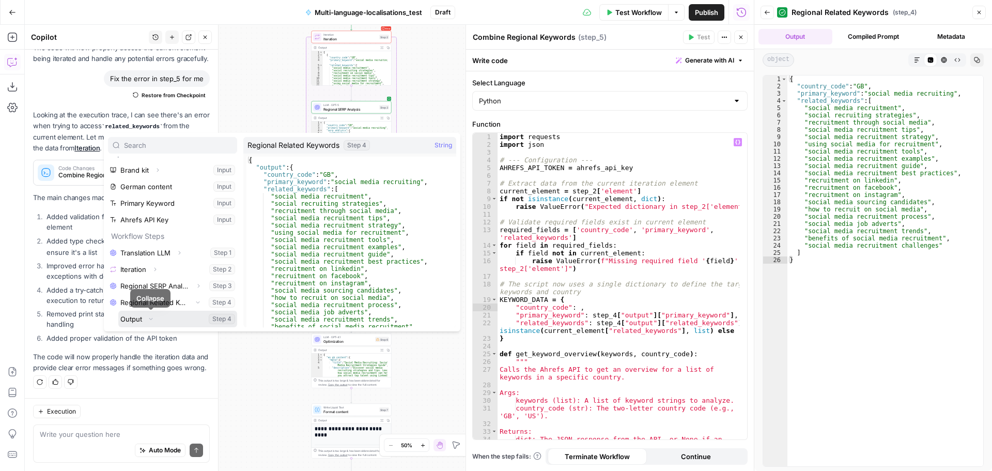
scroll to position [61, 0]
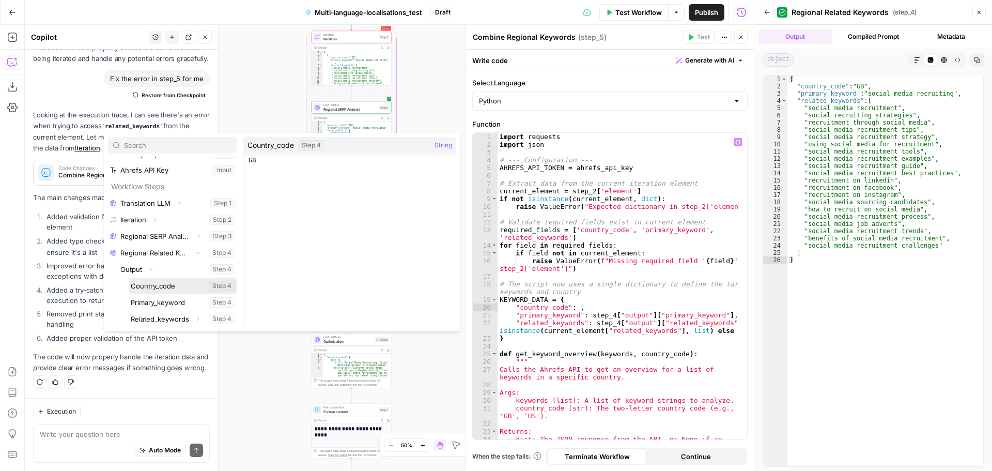
click at [174, 289] on button "Select variable Country_code" at bounding box center [183, 285] width 109 height 17
type textarea "**********"
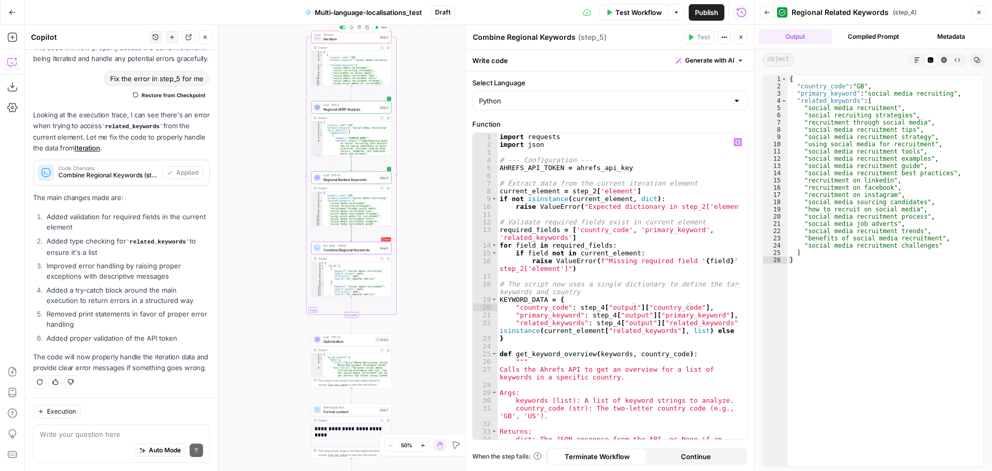
click at [382, 30] on button "Test" at bounding box center [381, 27] width 16 height 7
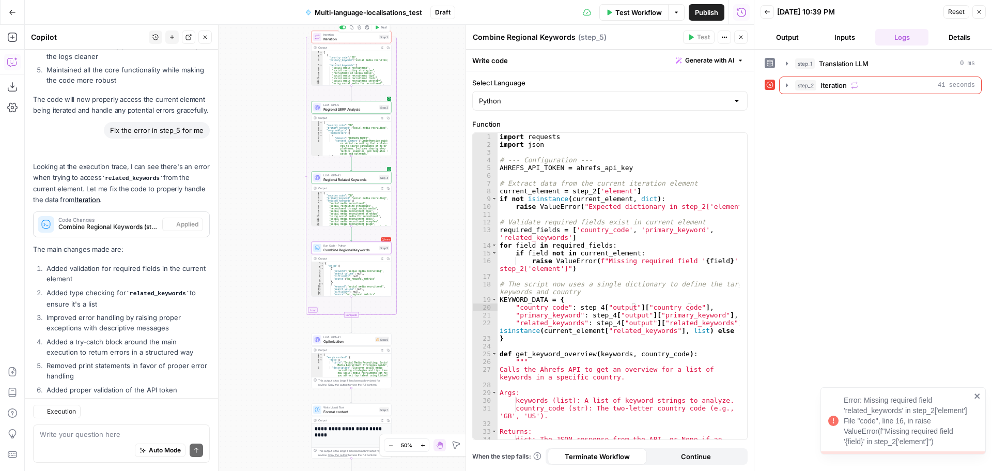
scroll to position [392, 0]
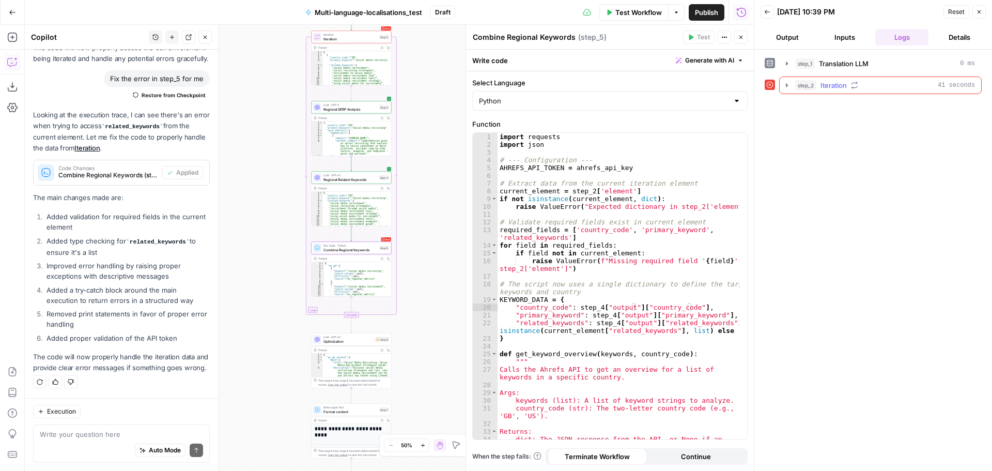
click at [790, 85] on icon "button" at bounding box center [787, 85] width 8 height 8
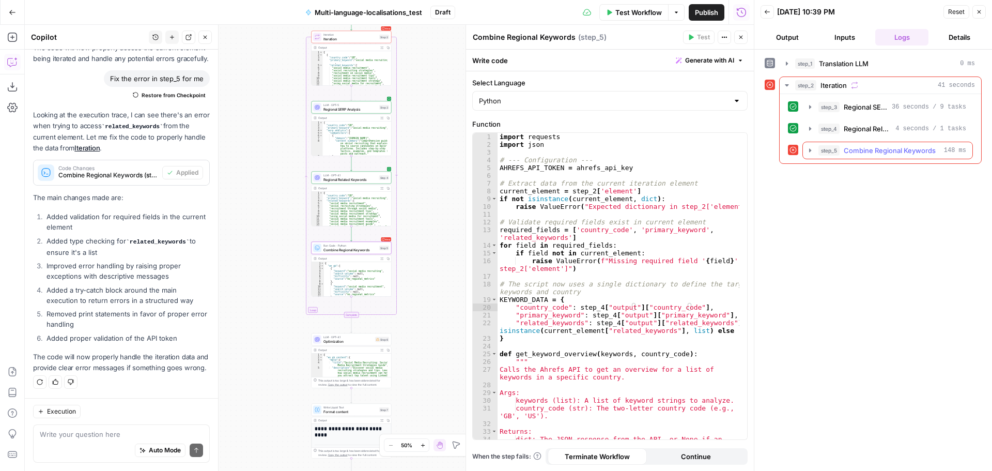
click at [813, 152] on icon "button" at bounding box center [810, 150] width 8 height 8
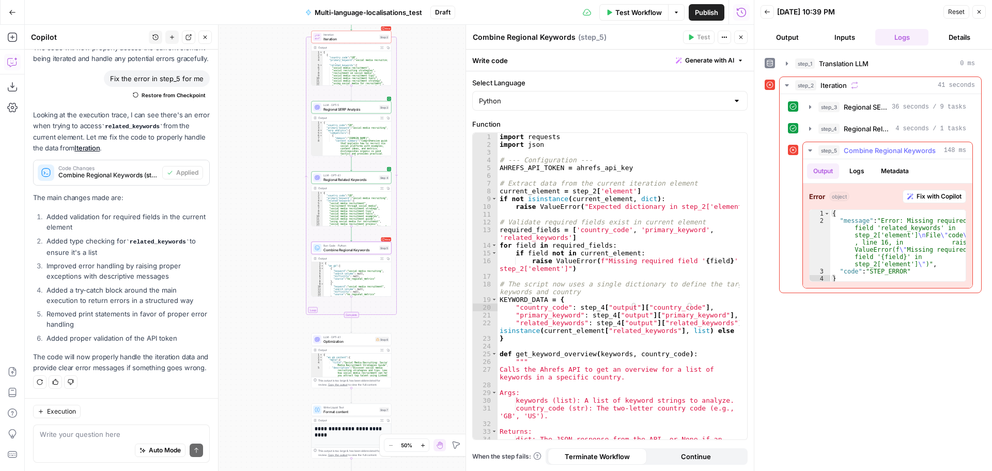
click at [932, 196] on span "Fix with Copilot" at bounding box center [939, 196] width 45 height 9
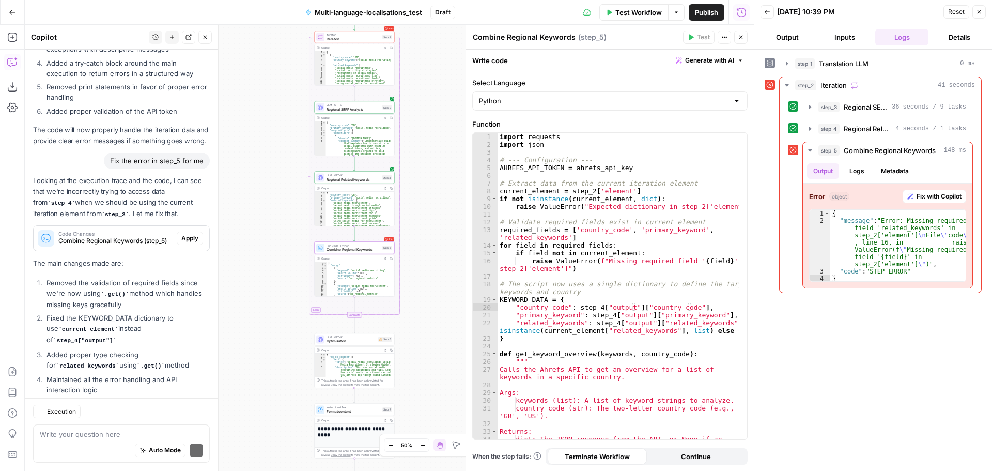
scroll to position [670, 0]
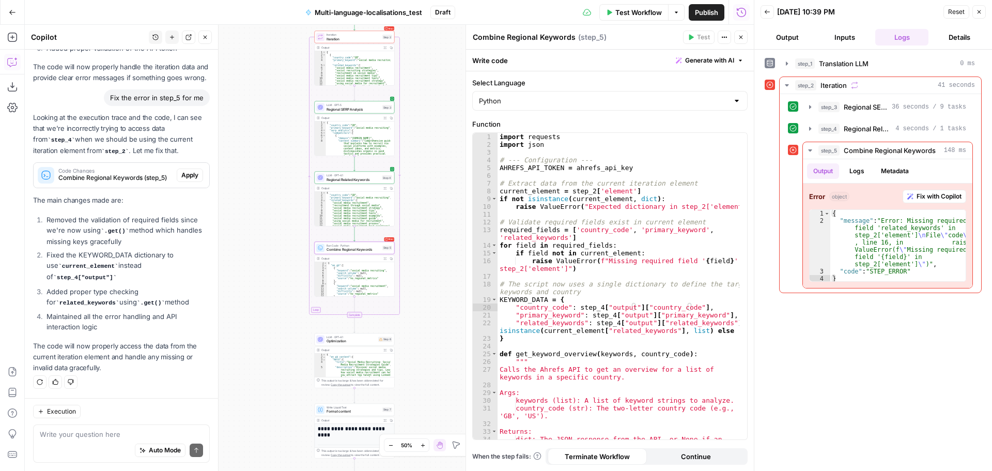
click at [184, 180] on span "Apply" at bounding box center [189, 175] width 17 height 9
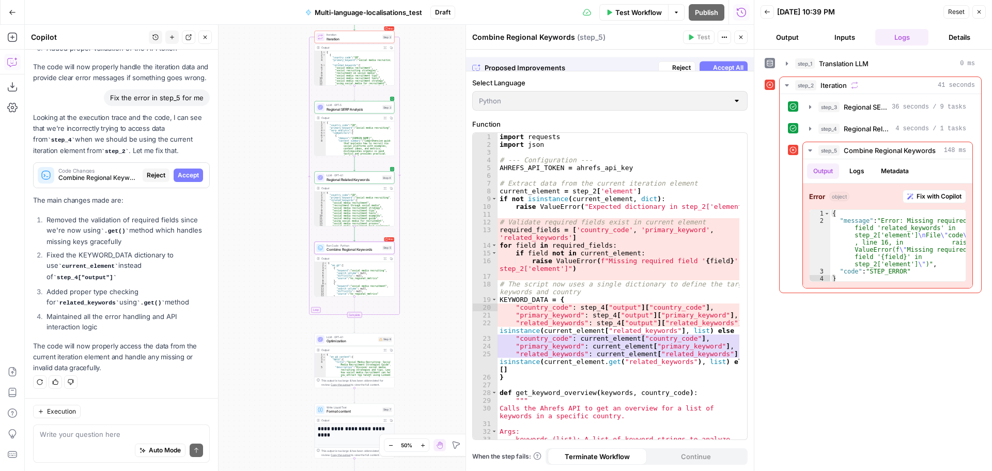
scroll to position [637, 0]
click at [677, 57] on span "Reject" at bounding box center [681, 60] width 19 height 9
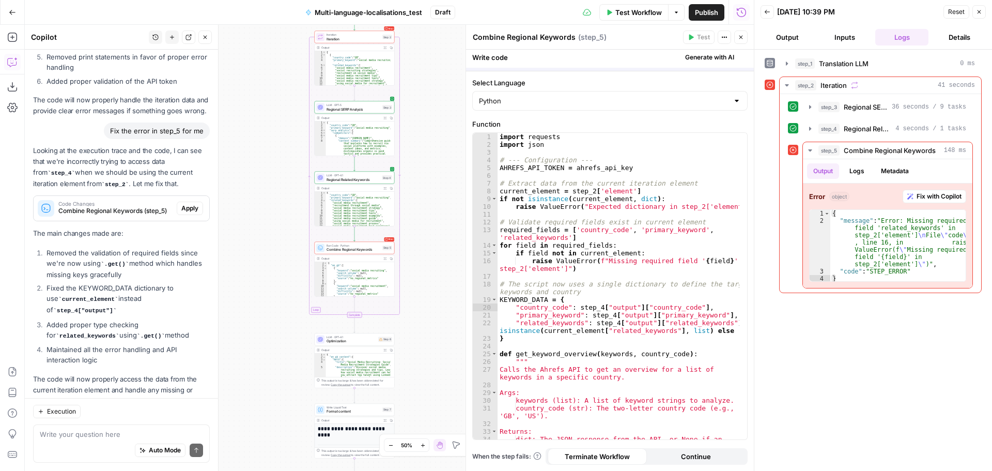
scroll to position [670, 0]
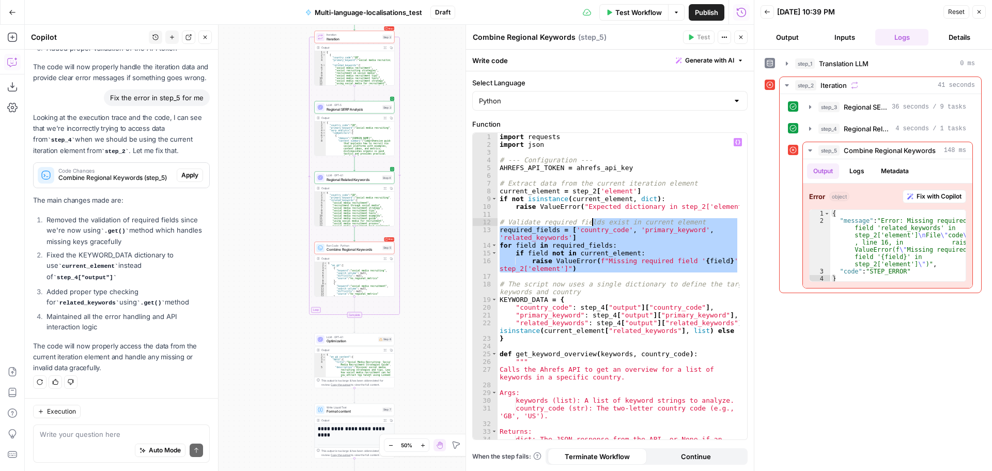
drag, startPoint x: 587, startPoint y: 276, endPoint x: 593, endPoint y: 223, distance: 53.6
click at [593, 223] on div "import requests import json # --- Configuration --- AHREFS_API_TOKEN = ahrefs_a…" at bounding box center [619, 298] width 242 height 330
type textarea "**********"
click at [590, 215] on div "import requests import json # --- Configuration --- AHREFS_API_TOKEN = ahrefs_a…" at bounding box center [619, 298] width 242 height 330
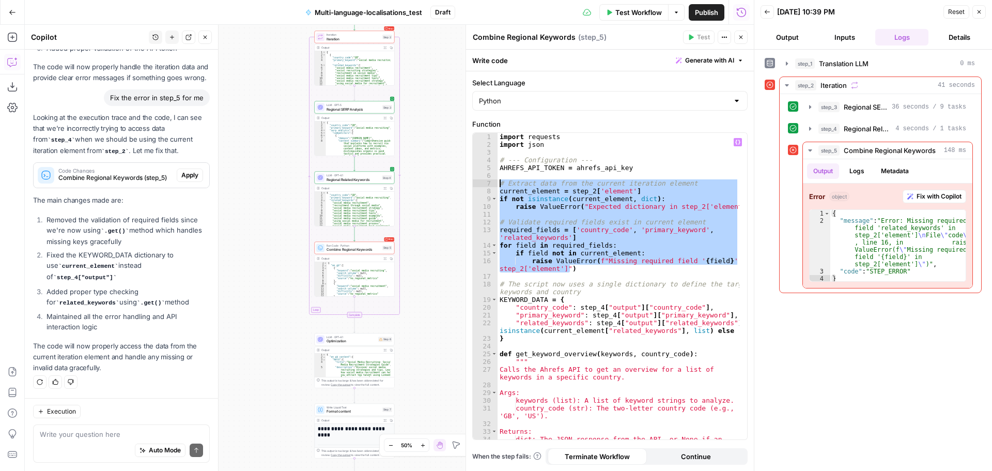
drag, startPoint x: 584, startPoint y: 270, endPoint x: 492, endPoint y: 184, distance: 125.8
click at [492, 184] on div "1 2 3 4 5 6 7 8 9 10 11 12 13 14 15 16 17 18 19 20 21 22 23 24 25 26 27 28 29 3…" at bounding box center [610, 286] width 274 height 306
type textarea "**********"
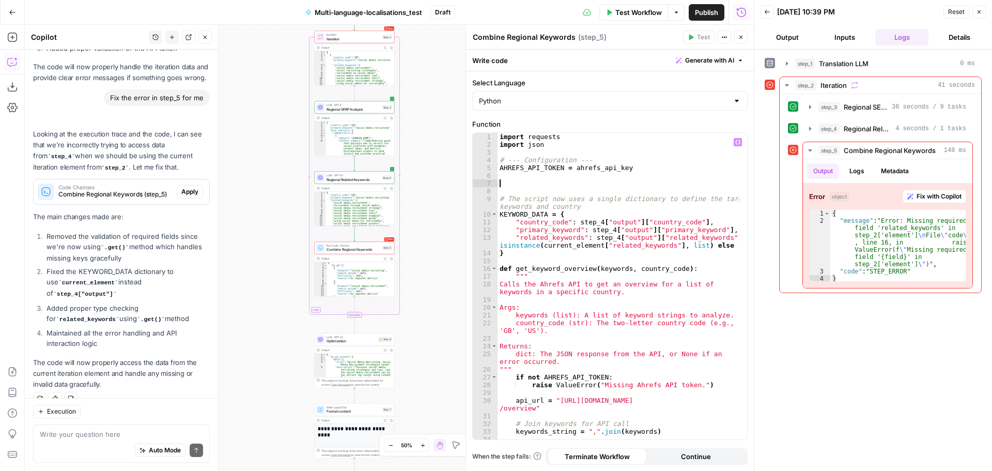
scroll to position [687, 0]
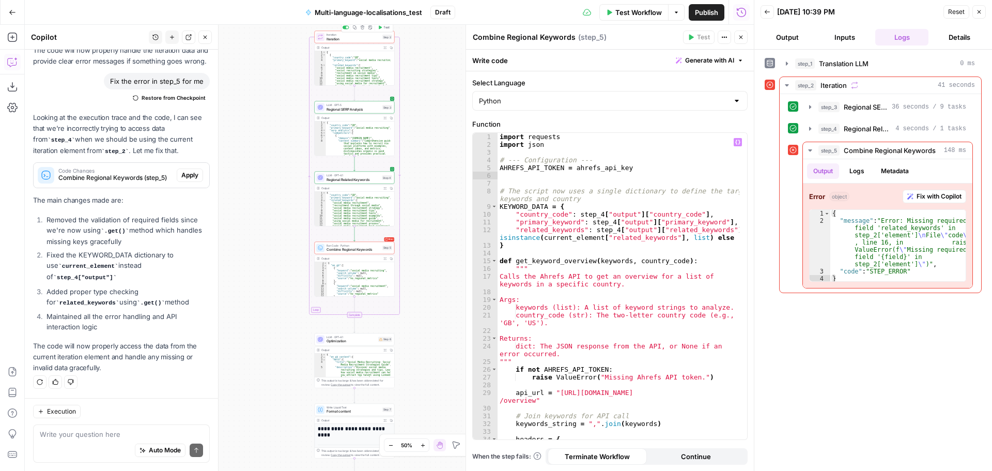
click at [381, 32] on div "Copy step Delete step Add Note Test" at bounding box center [367, 27] width 52 height 9
click at [381, 29] on icon "button" at bounding box center [380, 27] width 4 height 4
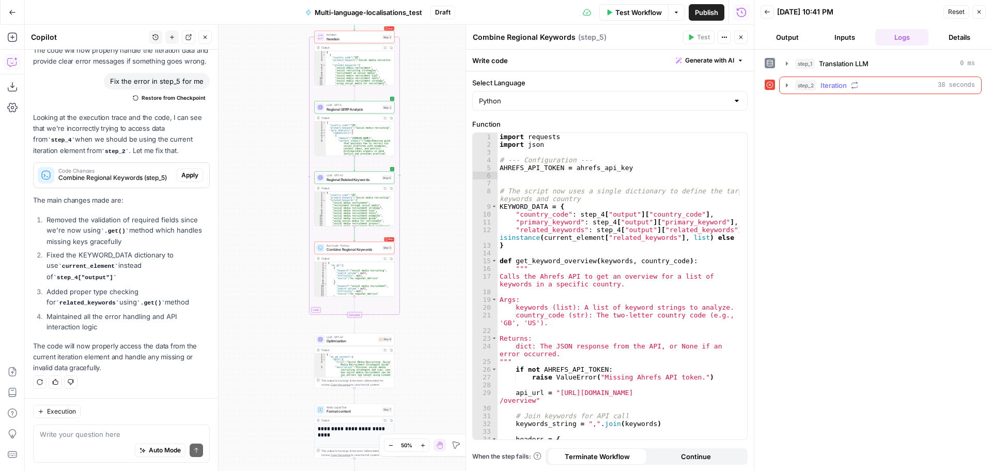
click at [785, 87] on icon "button" at bounding box center [787, 85] width 8 height 8
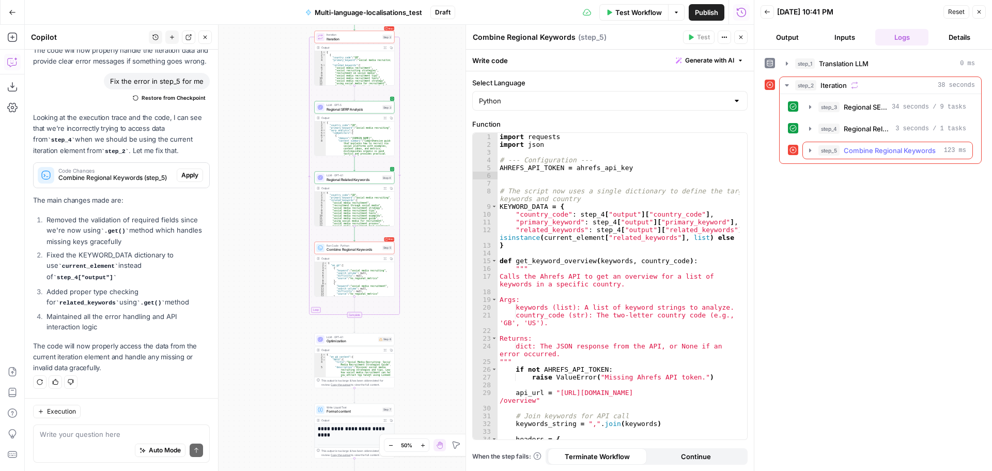
click at [810, 155] on button "step_5 Combine Regional Keywords 123 ms" at bounding box center [887, 150] width 169 height 17
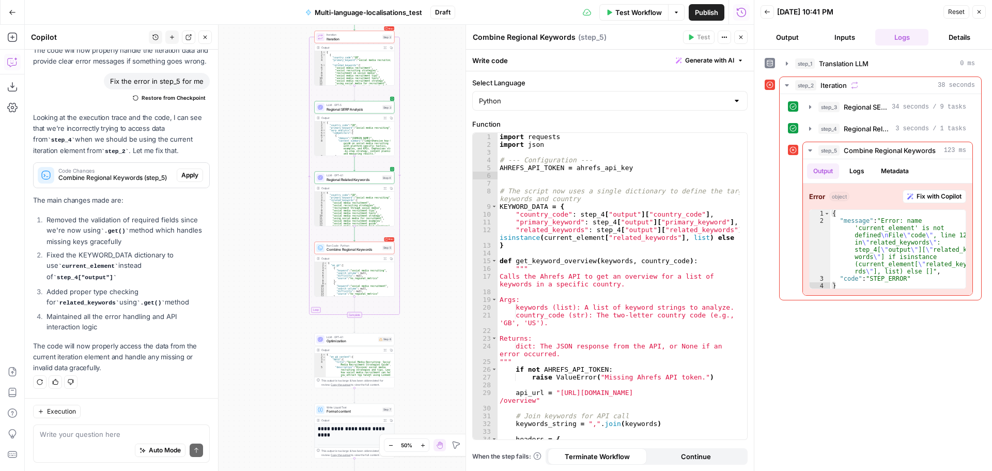
click at [532, 264] on div "import requests import json # --- Configuration --- AHREFS_API_TOKEN = ahrefs_a…" at bounding box center [619, 294] width 242 height 322
type textarea "**********"
paste textarea
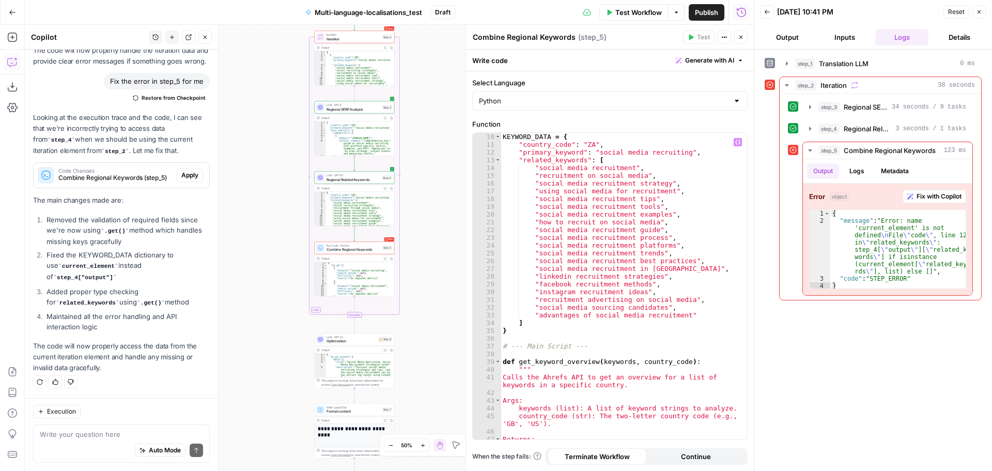
scroll to position [186, 0]
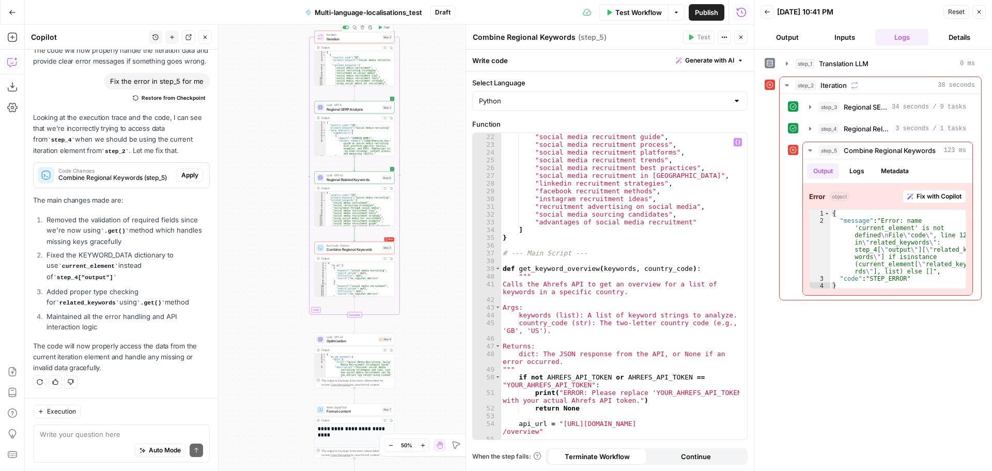
click at [385, 26] on span "Test" at bounding box center [386, 27] width 6 height 5
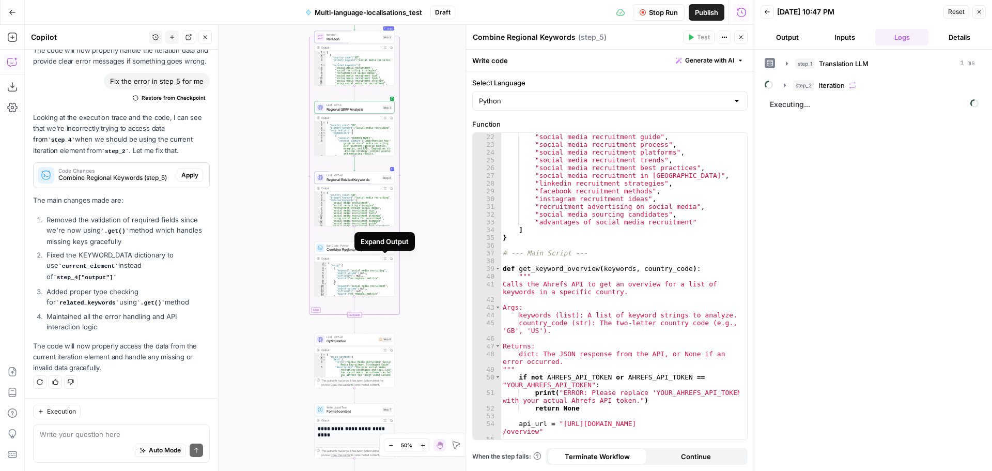
click at [386, 257] on icon "button" at bounding box center [385, 258] width 3 height 3
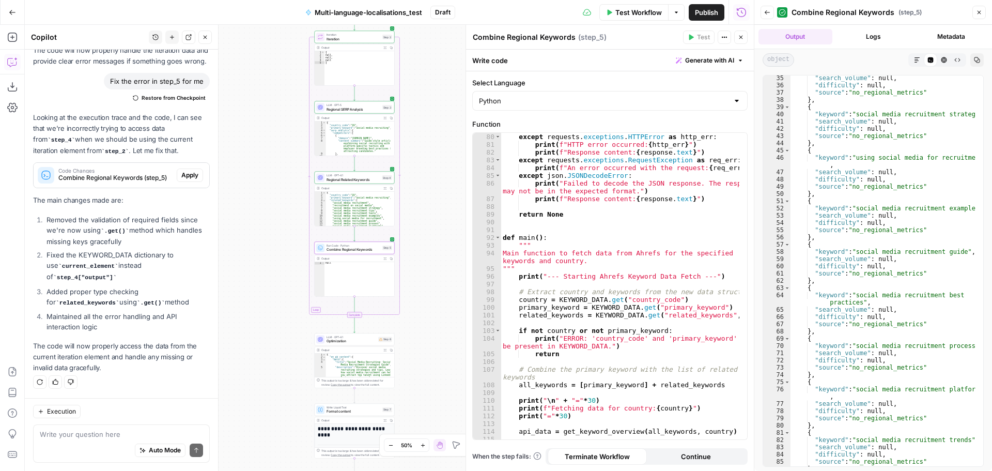
scroll to position [0, 0]
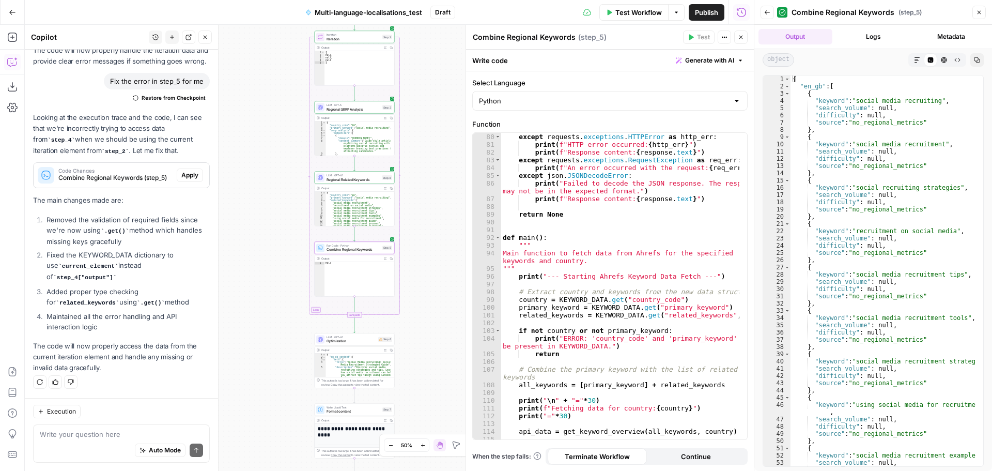
click at [382, 258] on button "Expand Output" at bounding box center [385, 258] width 6 height 6
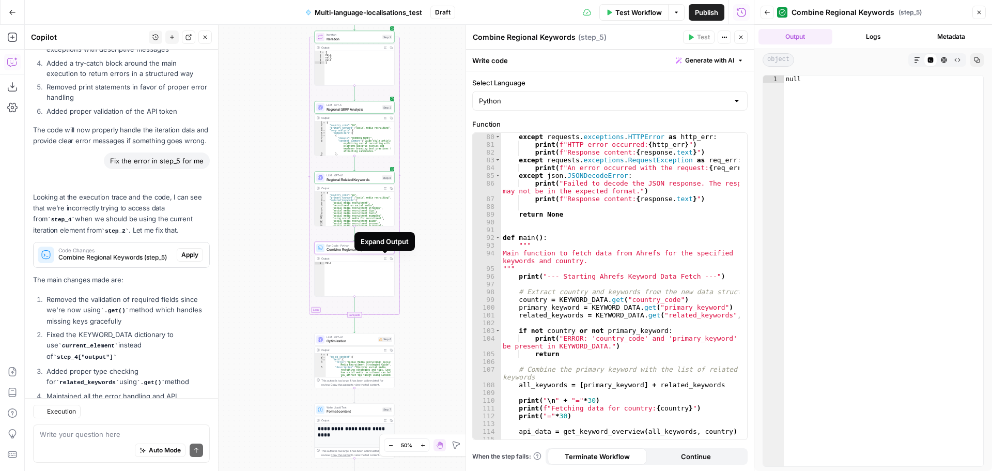
scroll to position [687, 0]
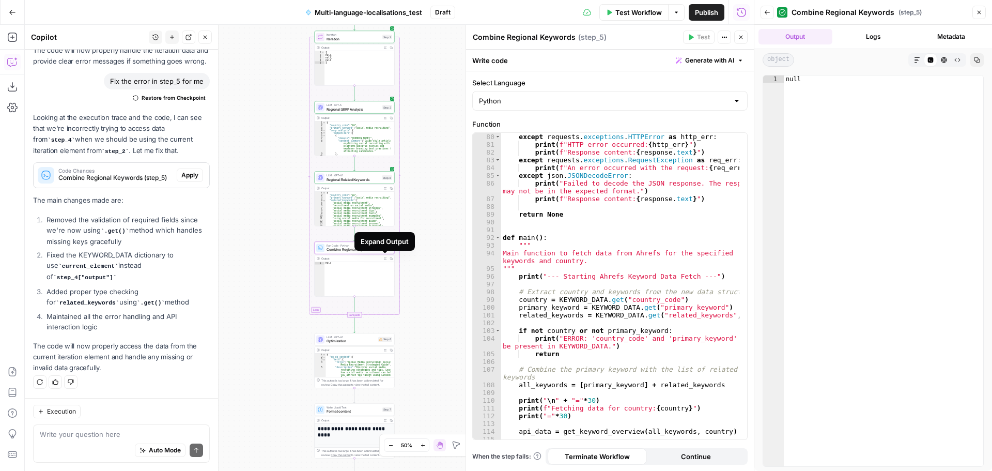
click at [383, 258] on button "Expand Output" at bounding box center [385, 258] width 6 height 6
click at [351, 250] on span "Combine Regional Keywords" at bounding box center [354, 249] width 54 height 5
click at [385, 260] on button "Expand Output" at bounding box center [385, 258] width 6 height 6
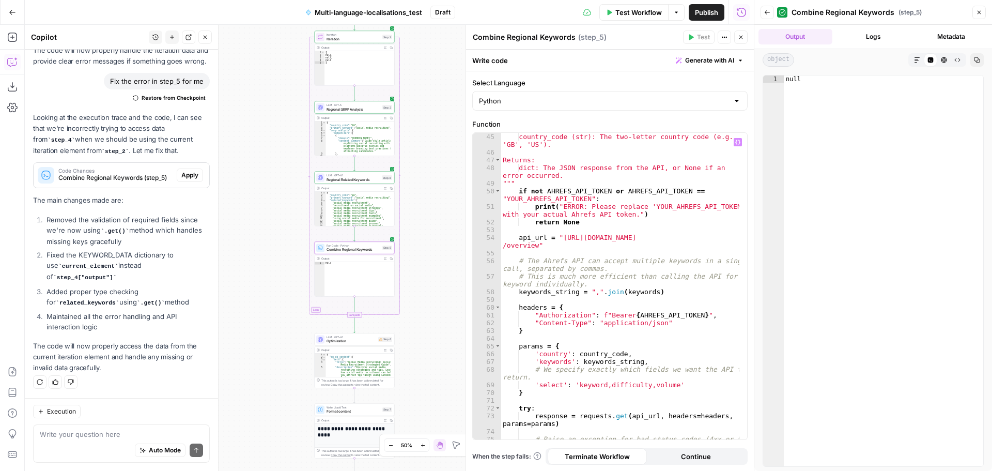
scroll to position [372, 0]
type textarea "**********"
click at [602, 316] on div "country_code (str): The two-letter country code (e.g., 'GB', 'US'). Returns: di…" at bounding box center [620, 298] width 239 height 330
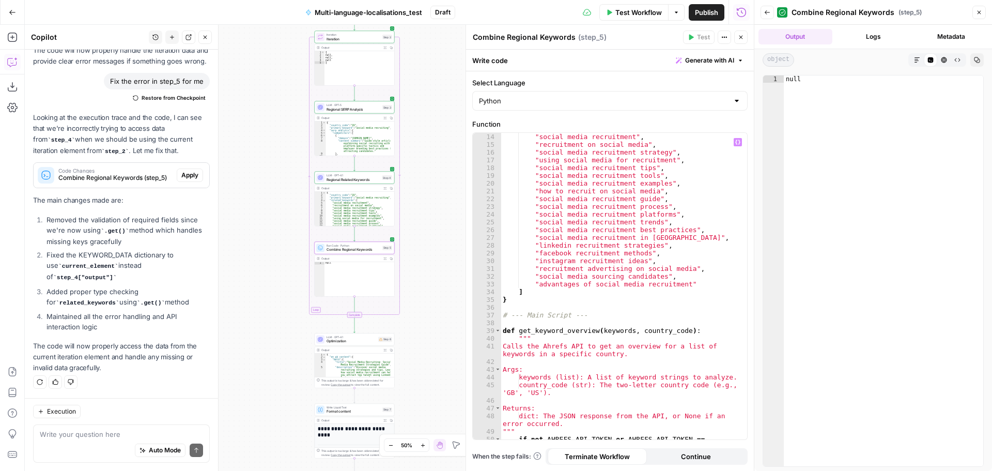
scroll to position [31, 0]
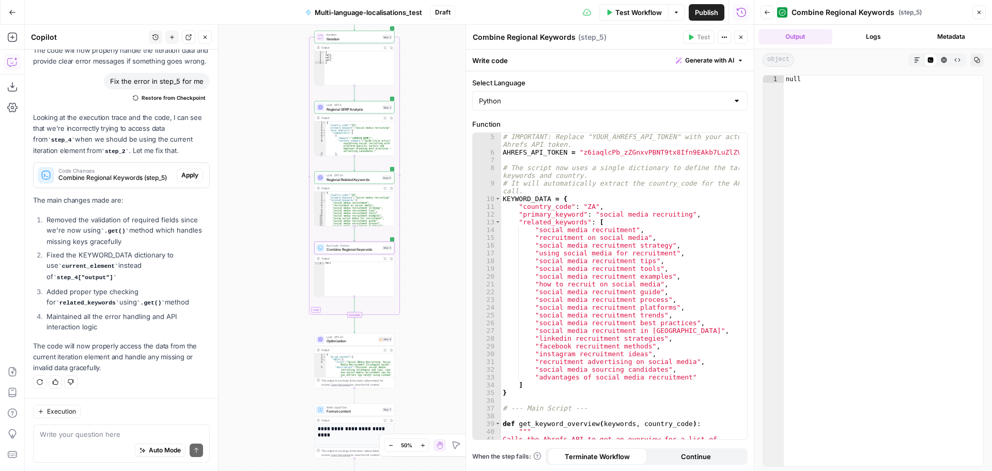
click at [4, 9] on button "Go Back" at bounding box center [12, 12] width 19 height 19
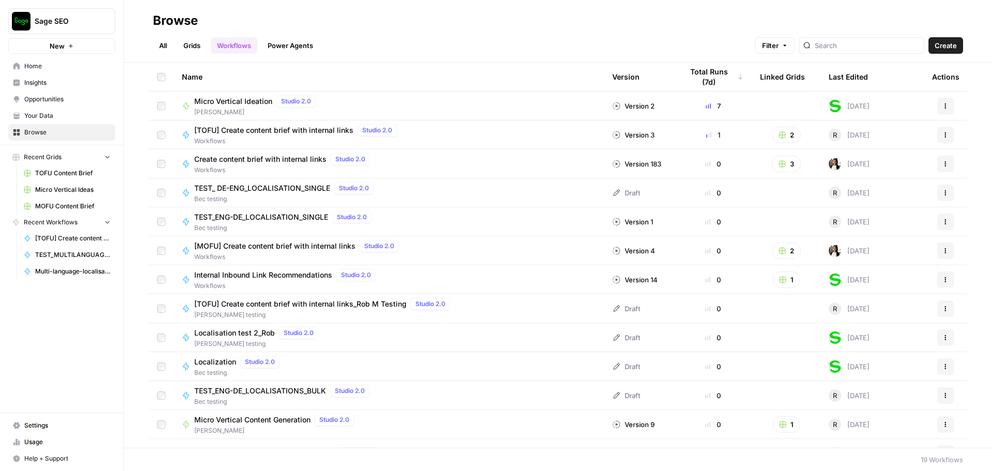
click at [191, 50] on link "Grids" at bounding box center [191, 45] width 29 height 17
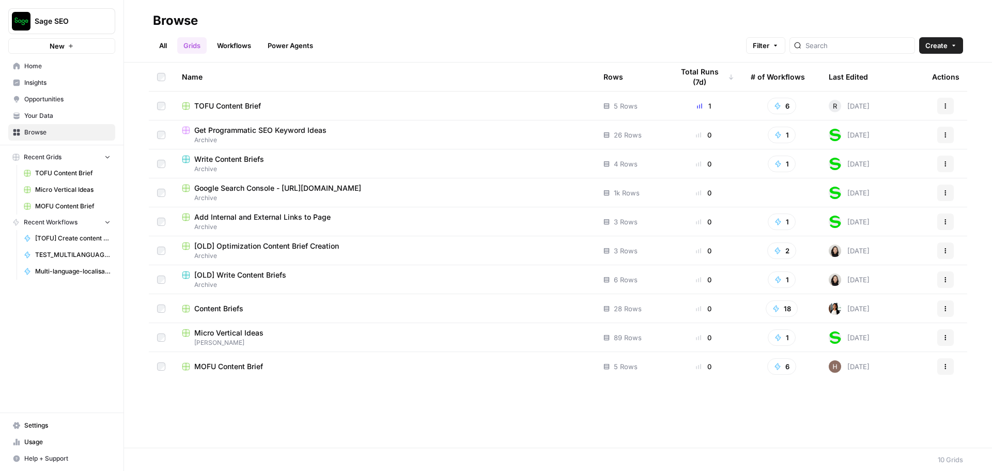
click at [169, 47] on link "All" at bounding box center [163, 45] width 20 height 17
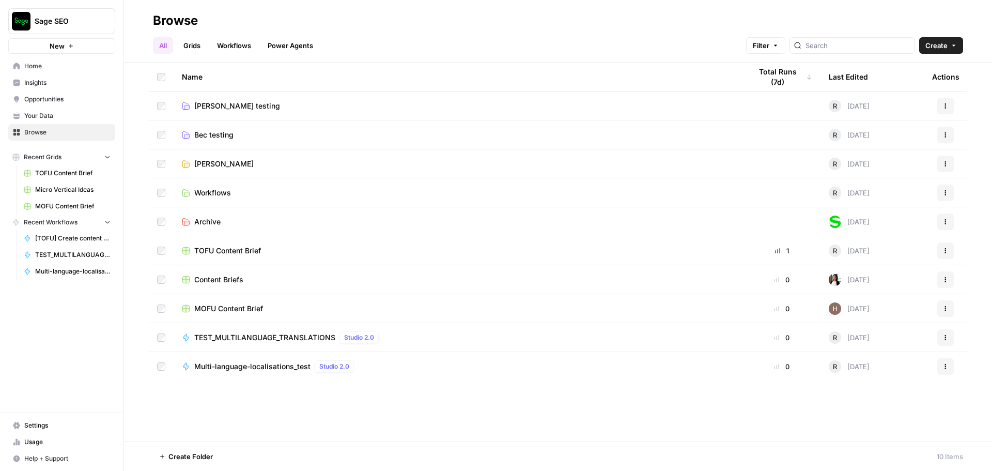
click at [281, 367] on span "Multi-language-localisations_test" at bounding box center [252, 366] width 116 height 10
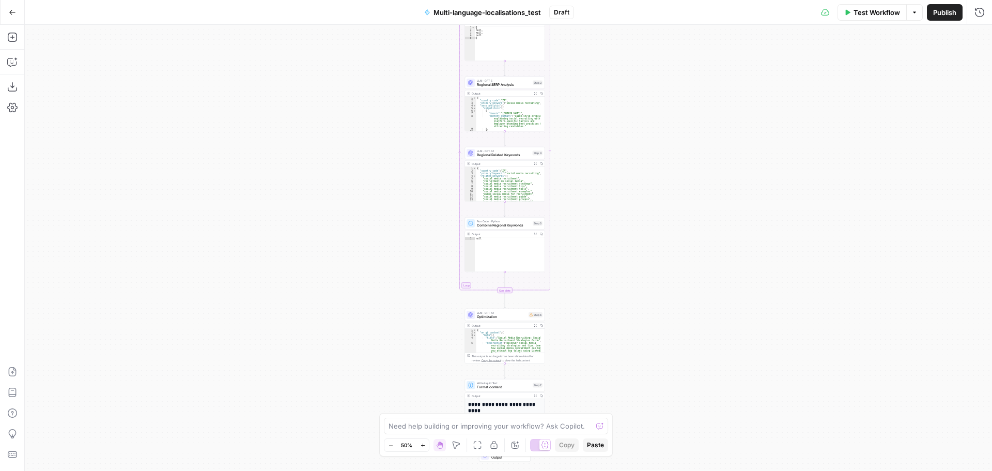
drag, startPoint x: 620, startPoint y: 338, endPoint x: 616, endPoint y: 275, distance: 63.1
click at [616, 275] on div "Workflow Set Inputs Inputs LLM · Claude Opus 4.1 Translation LLM Step 1 Output …" at bounding box center [508, 248] width 967 height 446
click at [584, 252] on div "Workflow Set Inputs Inputs LLM · Claude Opus 4.1 Translation LLM Step 1 Output …" at bounding box center [508, 248] width 967 height 446
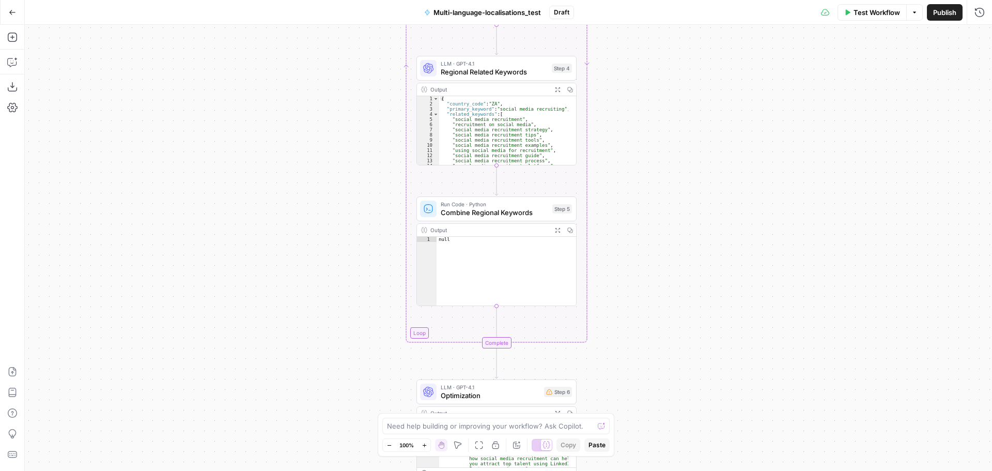
drag, startPoint x: 549, startPoint y: 249, endPoint x: 620, endPoint y: 264, distance: 72.3
click at [620, 264] on div "Workflow Set Inputs Inputs LLM · Claude Opus 4.1 Translation LLM Step 1 Output …" at bounding box center [508, 248] width 967 height 446
click at [620, 255] on div "Workflow Set Inputs Inputs LLM · Claude Opus 4.1 Translation LLM Step 1 Output …" at bounding box center [508, 248] width 967 height 446
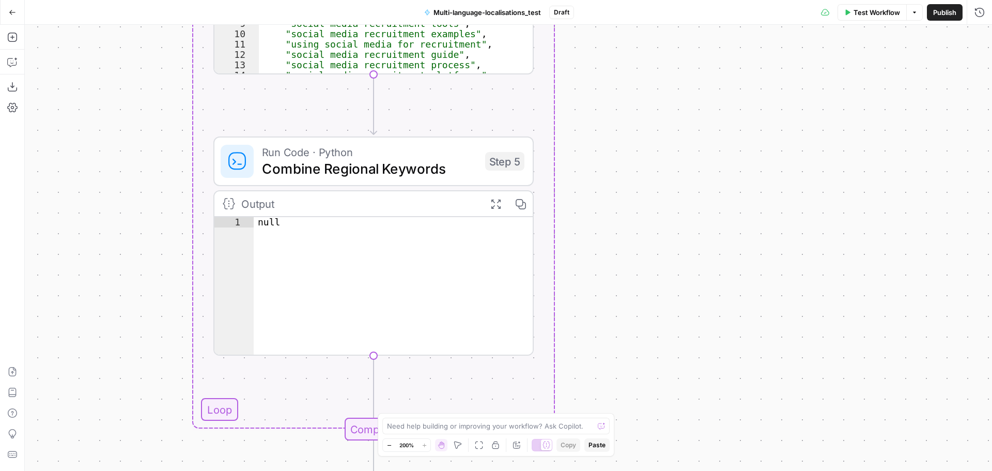
click at [385, 443] on button "Zoom Out" at bounding box center [389, 445] width 12 height 12
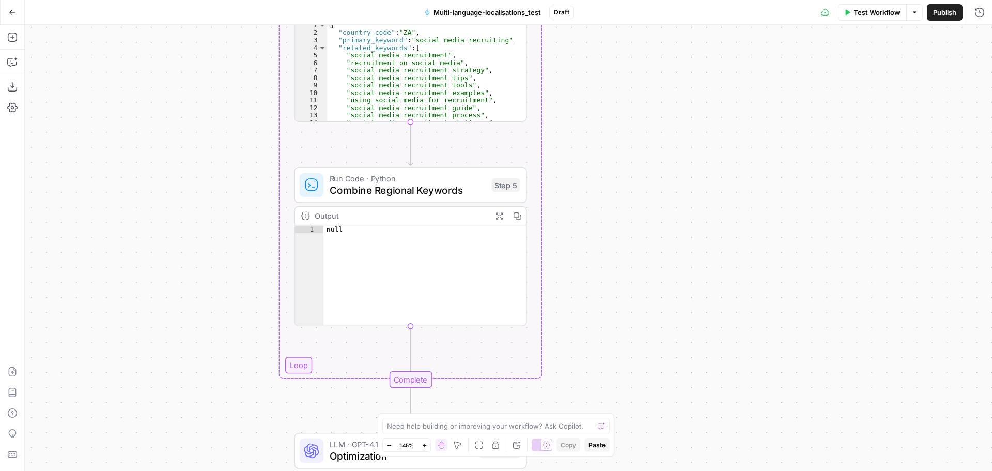
click at [499, 221] on button "Expand Output" at bounding box center [499, 216] width 18 height 18
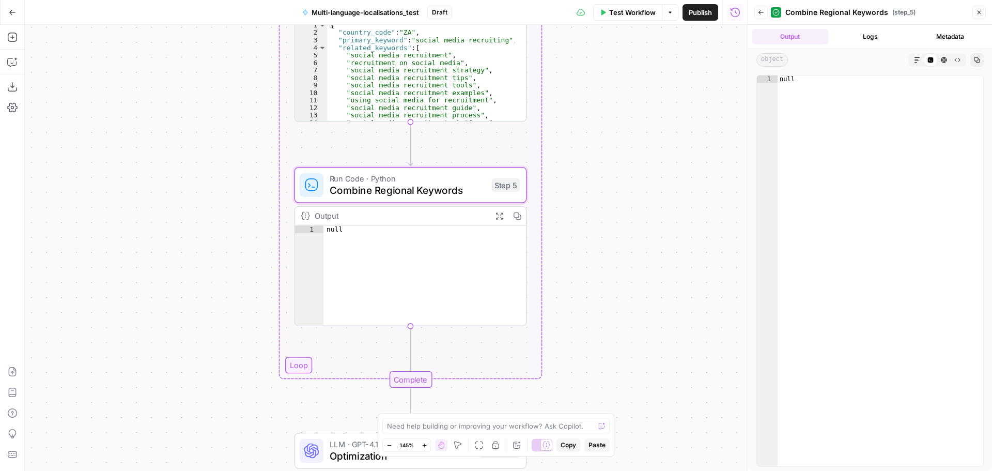
click at [868, 28] on div "Output Logs Metadata" at bounding box center [870, 37] width 244 height 24
click at [869, 35] on button "Logs" at bounding box center [870, 37] width 76 height 16
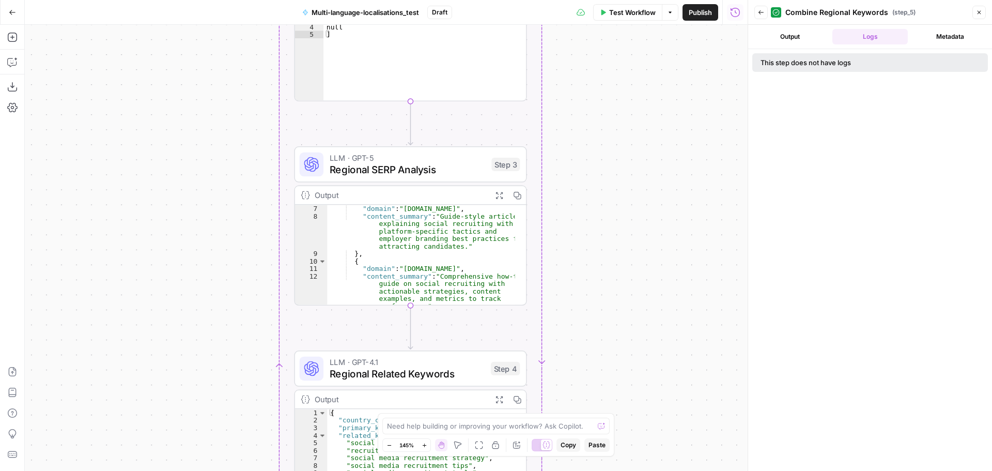
scroll to position [124, 0]
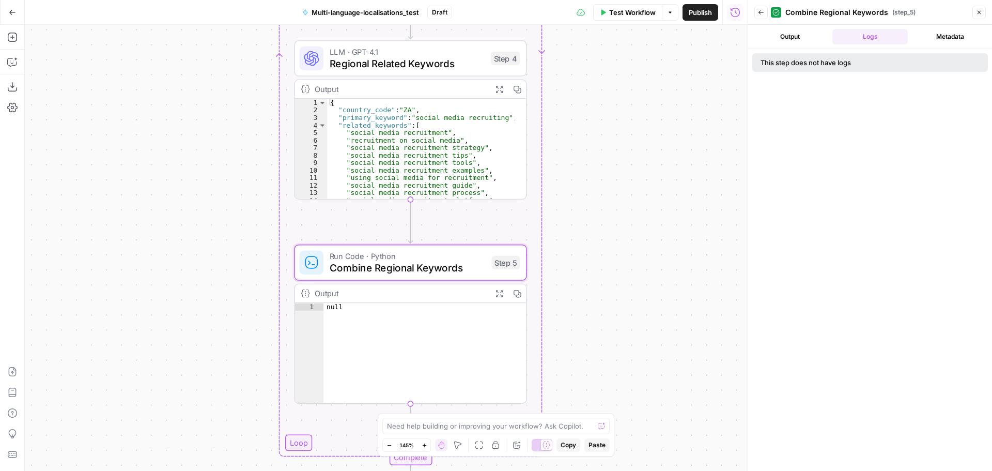
click at [503, 295] on icon "button" at bounding box center [499, 293] width 8 height 8
click at [463, 295] on div "Output" at bounding box center [400, 293] width 171 height 12
click at [453, 260] on span "Combine Regional Keywords" at bounding box center [408, 267] width 156 height 15
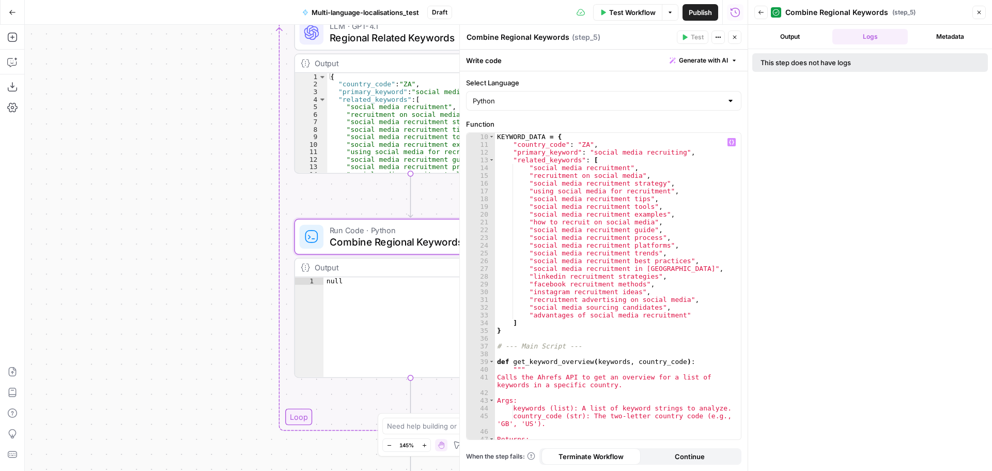
scroll to position [31, 0]
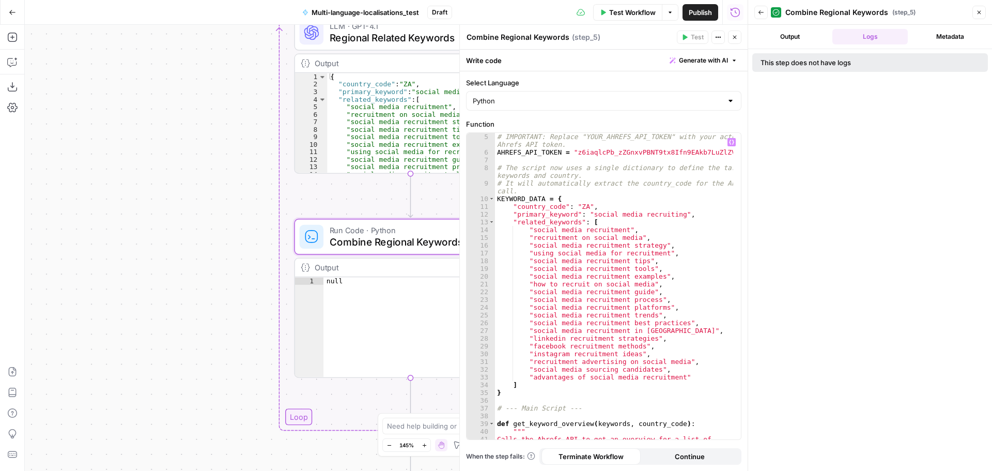
type textarea "**********"
click at [644, 301] on div "# IMPORTANT: Replace "YOUR_AHREFS_API_TOKEN" with your actual Ahrefs API token.…" at bounding box center [614, 301] width 238 height 337
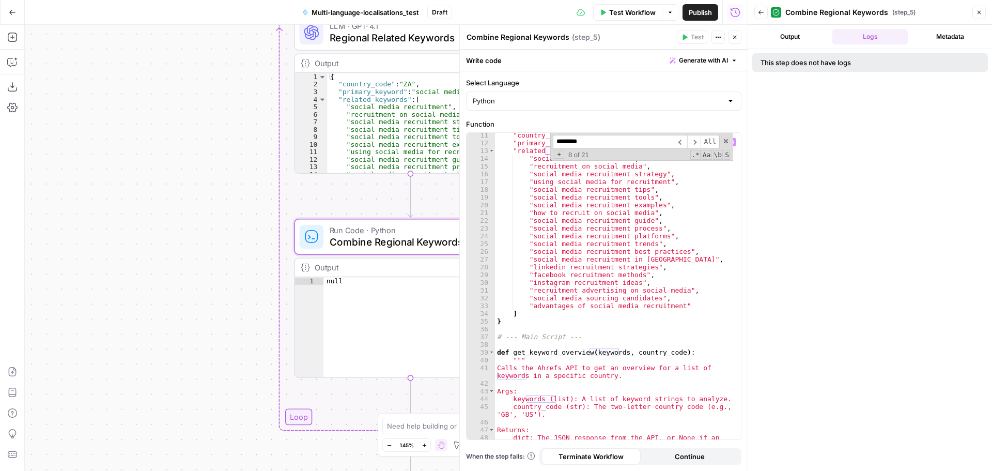
scroll to position [103, 0]
type input "********"
click at [683, 142] on span "​" at bounding box center [680, 142] width 13 height 14
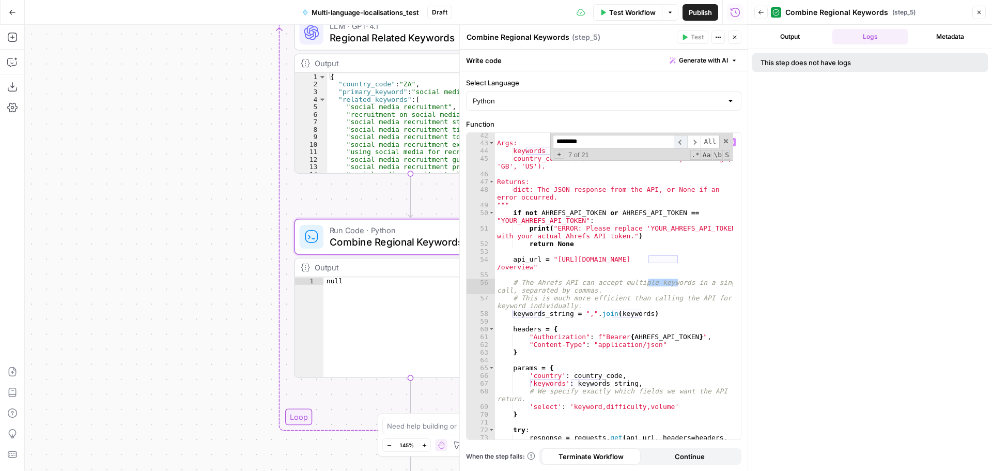
scroll to position [351, 0]
click at [683, 142] on span "​" at bounding box center [680, 142] width 13 height 14
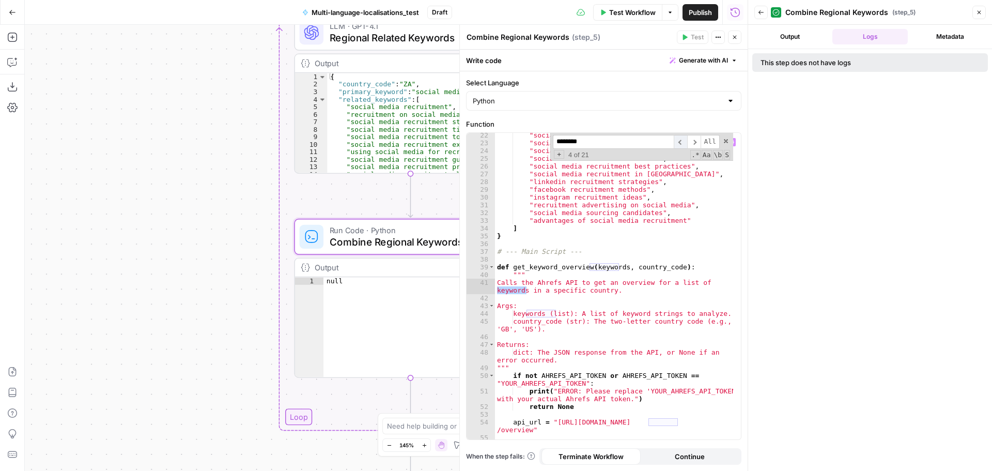
click at [683, 142] on span "​" at bounding box center [680, 142] width 13 height 14
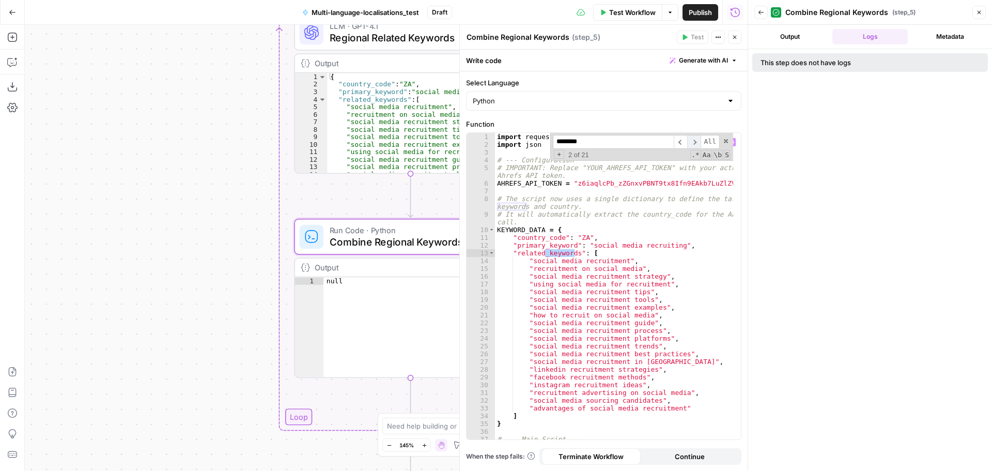
click at [695, 146] on span "​" at bounding box center [693, 142] width 13 height 14
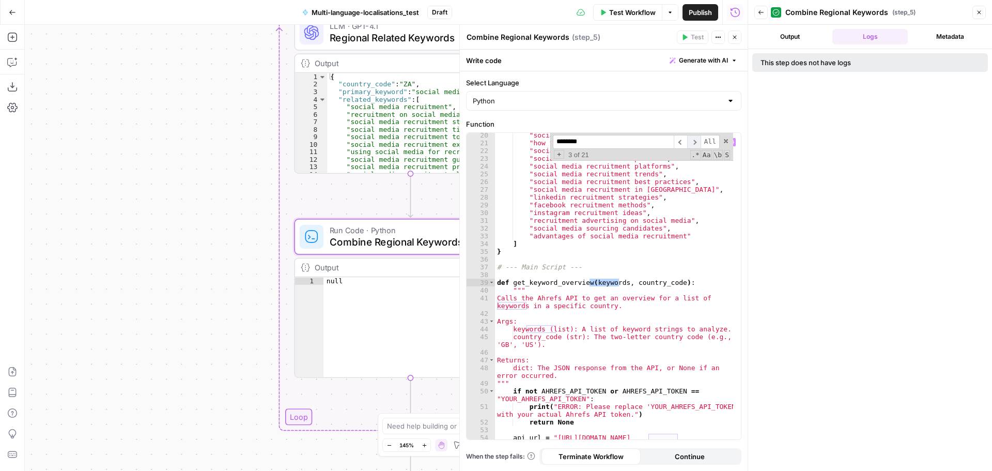
click at [695, 146] on span "​" at bounding box center [693, 142] width 13 height 14
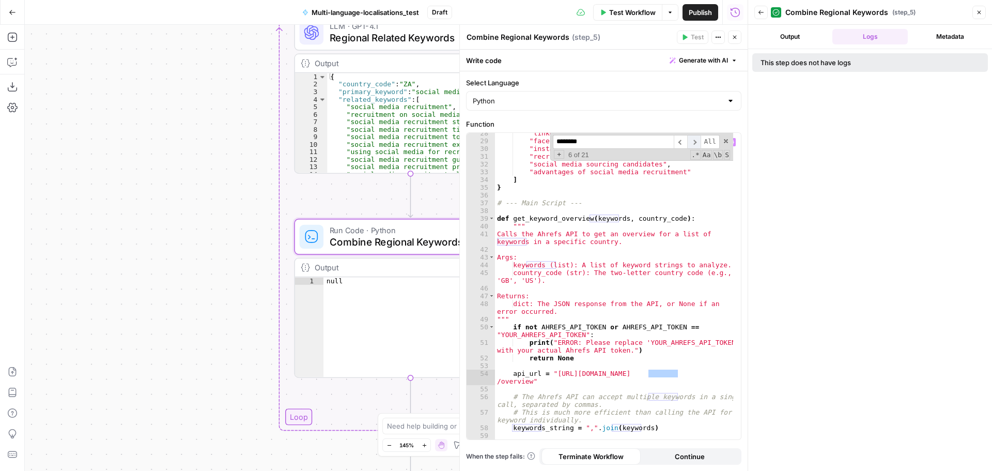
click at [696, 142] on span "​" at bounding box center [693, 142] width 13 height 14
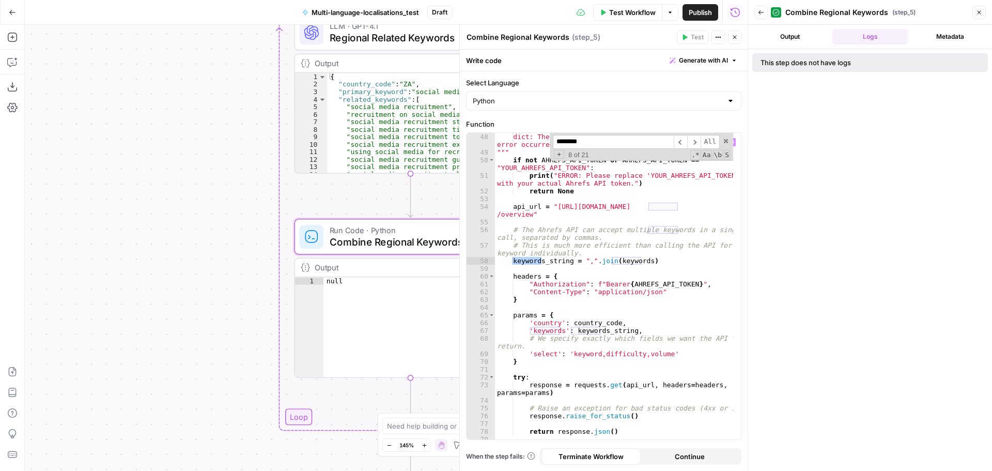
scroll to position [465, 0]
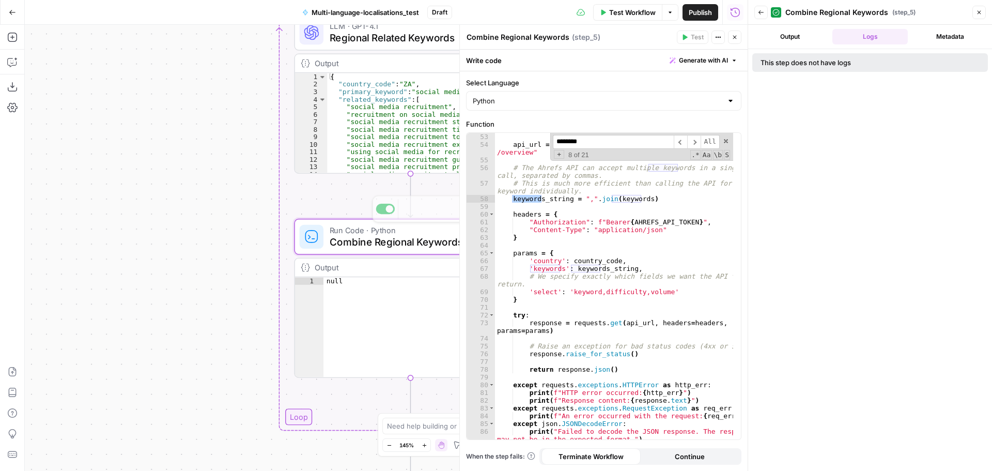
type textarea "**********"
drag, startPoint x: 612, startPoint y: 259, endPoint x: 615, endPoint y: 255, distance: 5.9
click at [613, 259] on div "api_url = "https://api.ahrefs.com/v3/keywords-explorer /overview" # The Ahrefs …" at bounding box center [614, 294] width 238 height 322
click at [727, 146] on div "******** ​ ​ All Replace All + 8 of 21 .* Aa \b S" at bounding box center [641, 147] width 183 height 28
click at [727, 138] on span at bounding box center [725, 140] width 7 height 7
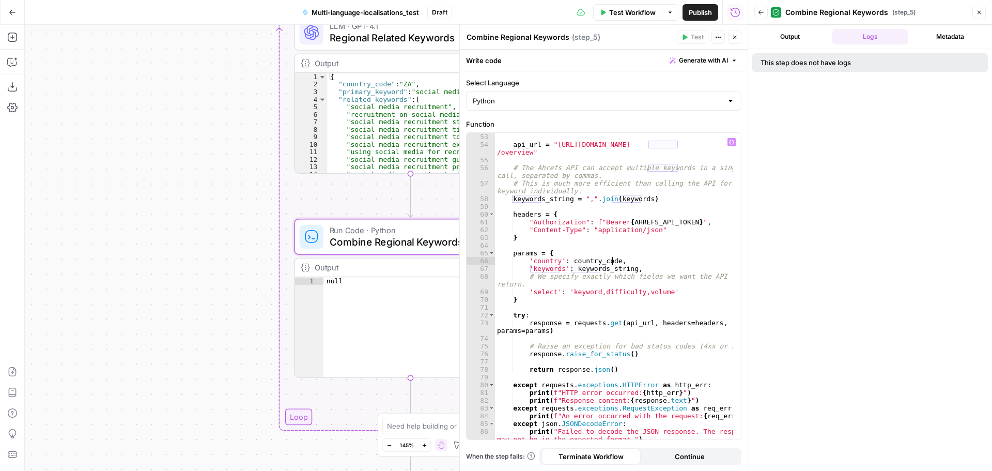
click at [672, 203] on div "api_url = "https://api.ahrefs.com/v3/keywords-explorer /overview" # The Ahrefs …" at bounding box center [614, 294] width 238 height 322
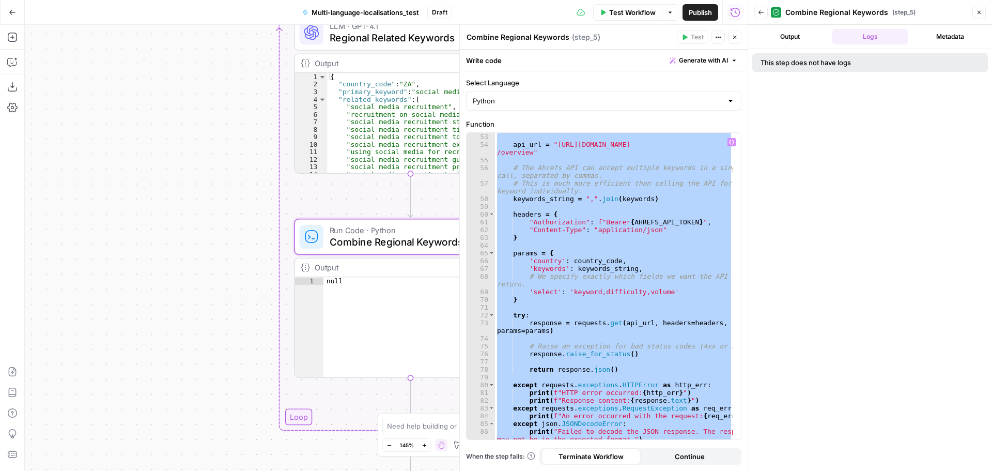
paste textarea "**********"
type textarea "**********"
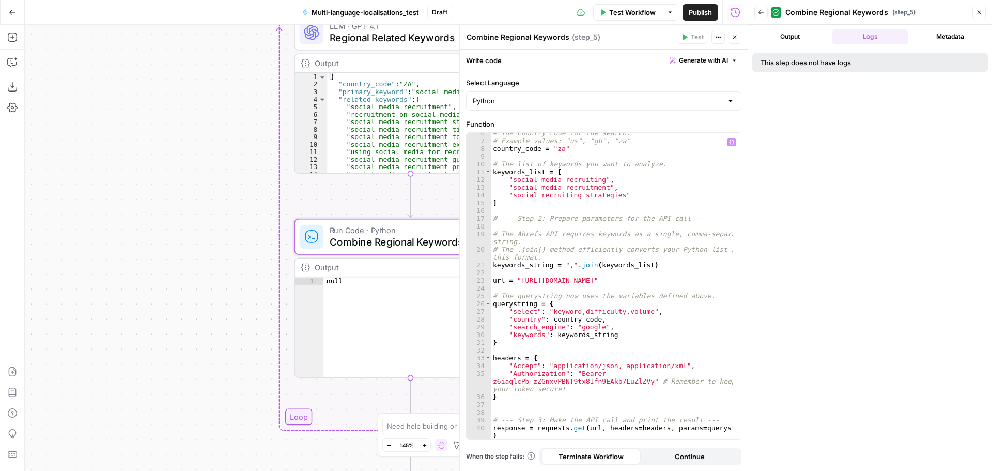
scroll to position [0, 0]
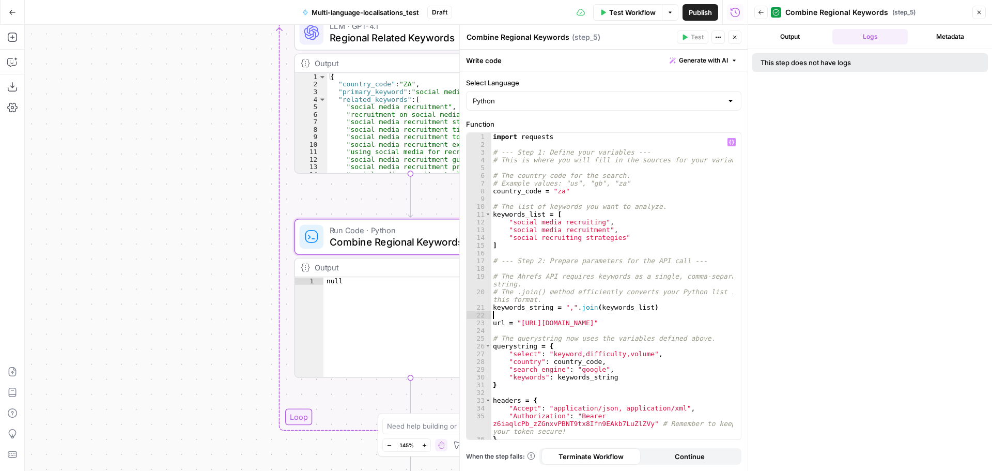
click at [527, 316] on div "import requests # --- Step 1: Define your variables --- # This is where you wil…" at bounding box center [612, 294] width 242 height 322
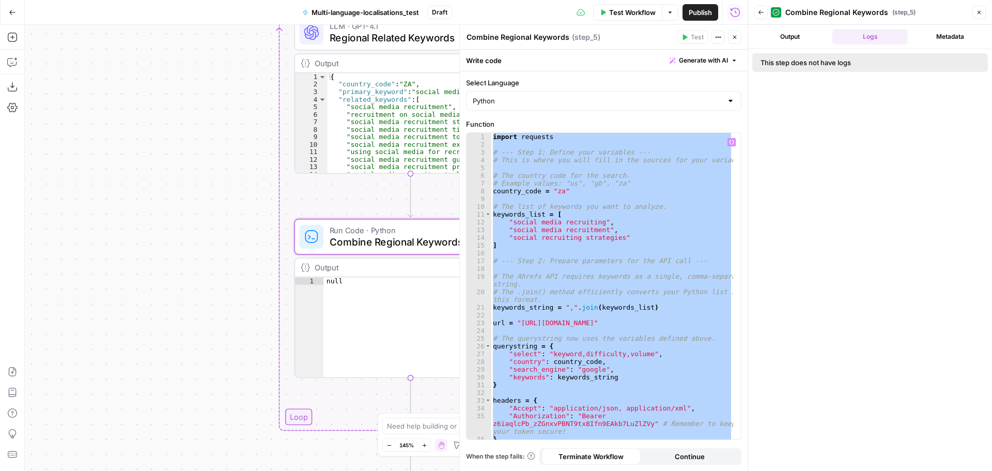
paste textarea
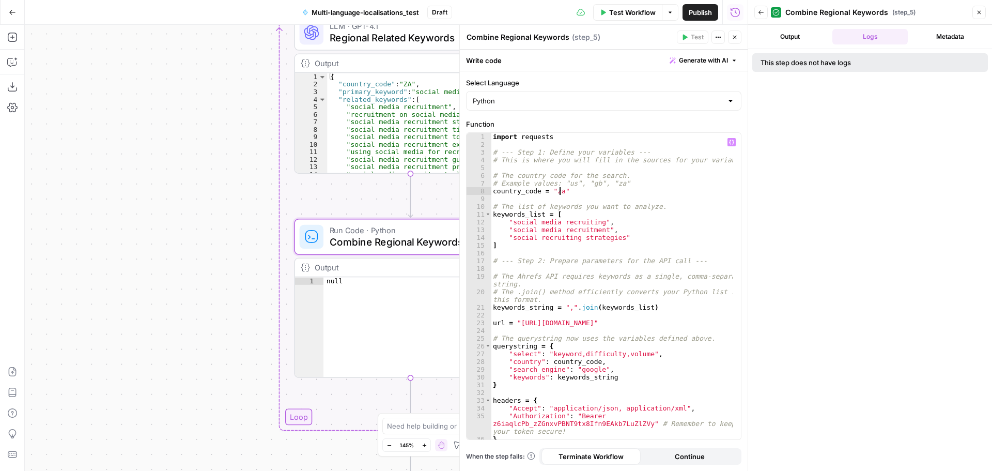
click at [559, 193] on div "import requests # --- Step 1: Define your variables --- # This is where you wil…" at bounding box center [612, 294] width 242 height 322
type textarea "**********"
click at [575, 196] on div "import requests # --- Step 1: Define your variables --- # This is where you wil…" at bounding box center [612, 294] width 242 height 322
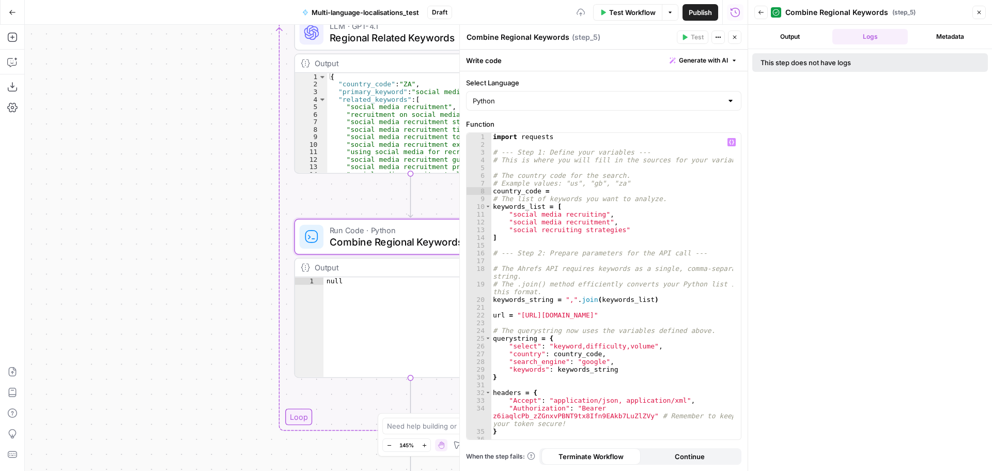
click at [732, 142] on icon "button" at bounding box center [731, 142] width 5 height 5
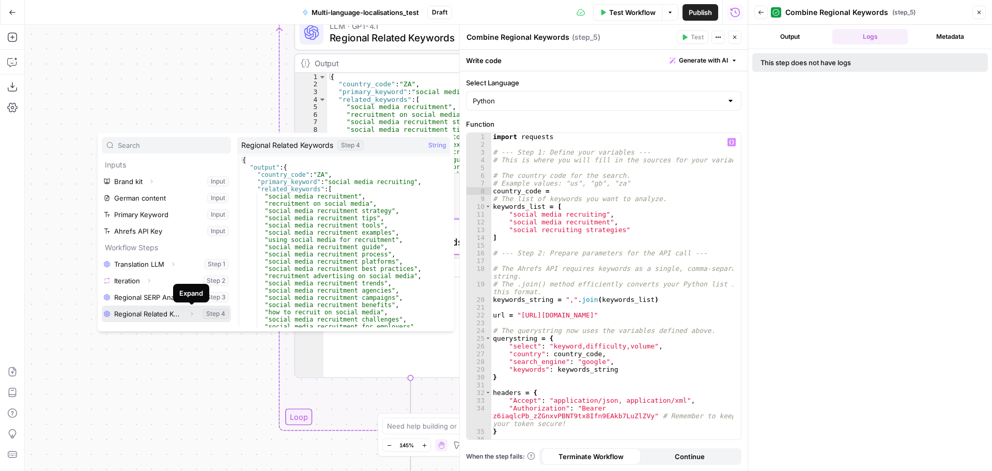
click at [190, 315] on icon "button" at bounding box center [192, 314] width 6 height 6
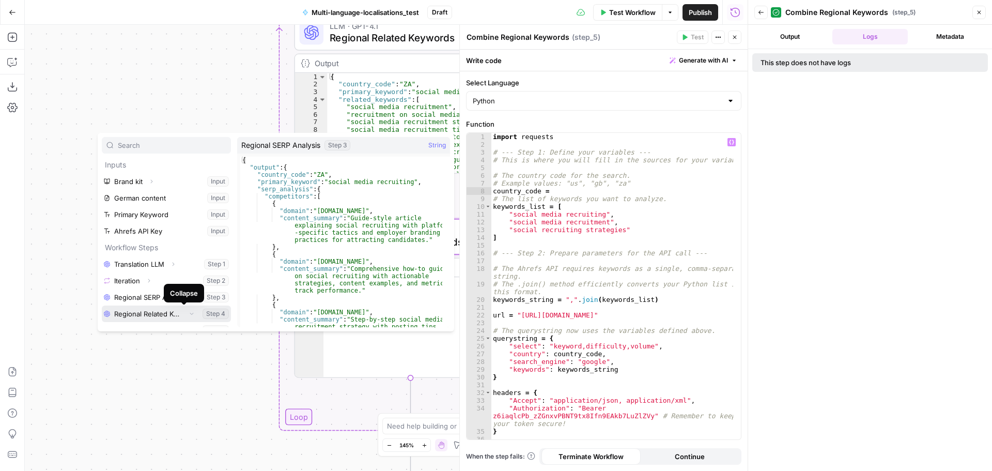
scroll to position [11, 0]
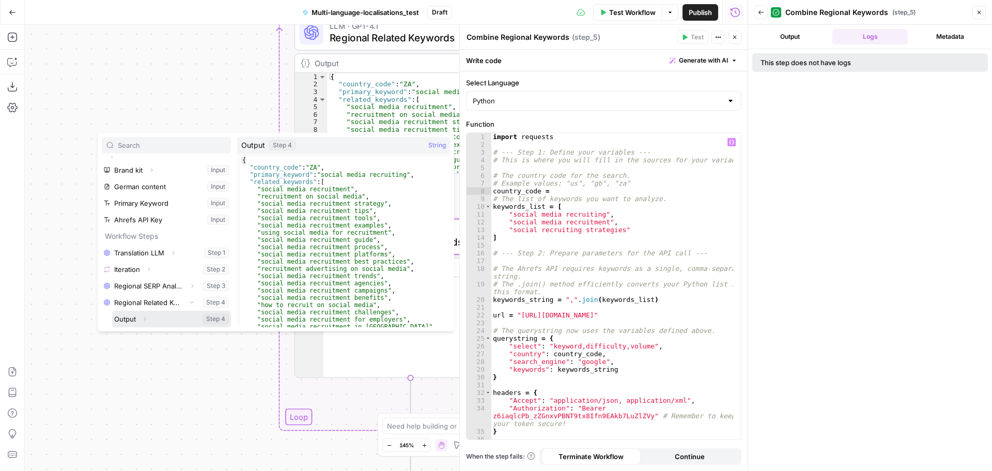
click at [146, 319] on icon "button" at bounding box center [145, 319] width 6 height 6
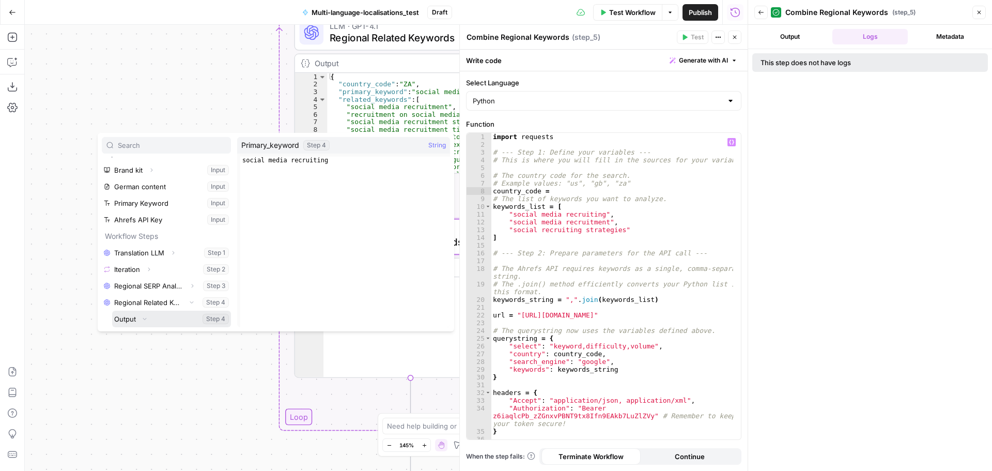
scroll to position [61, 0]
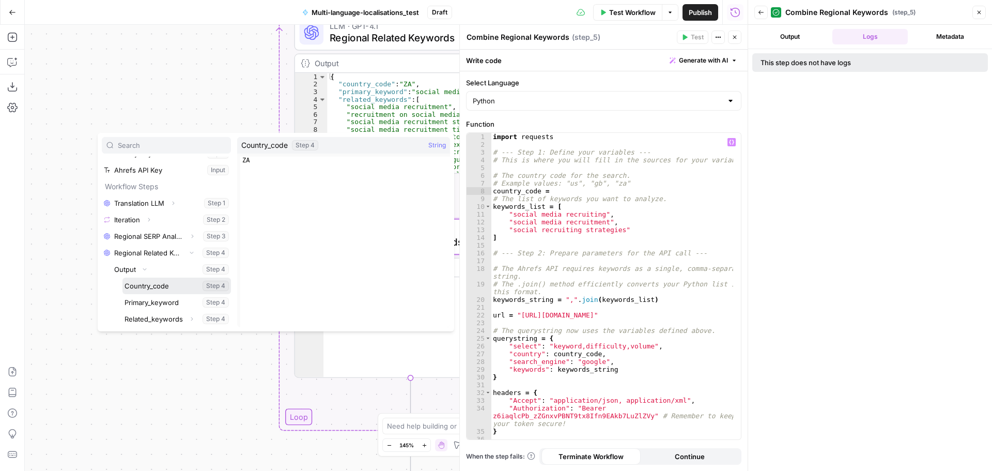
click at [169, 287] on button "Select variable Country_code" at bounding box center [176, 285] width 109 height 17
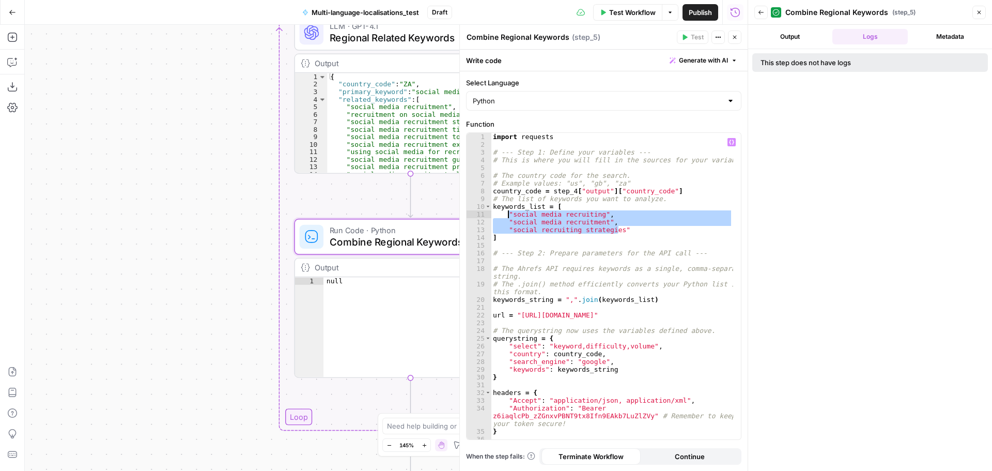
drag, startPoint x: 630, startPoint y: 229, endPoint x: 508, endPoint y: 215, distance: 123.3
click at [508, 215] on div "import requests # --- Step 1: Define your variables --- # This is where you wil…" at bounding box center [612, 294] width 242 height 322
type textarea "**********"
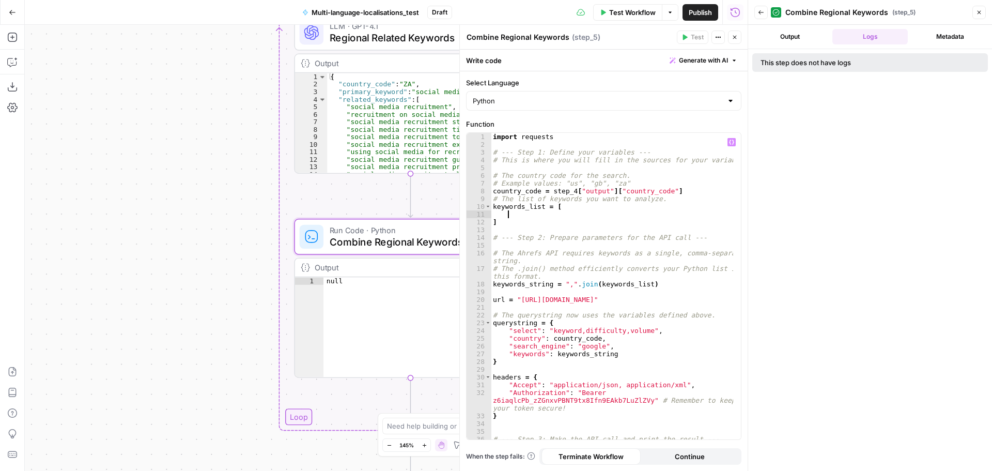
click at [730, 144] on icon "button" at bounding box center [731, 142] width 5 height 5
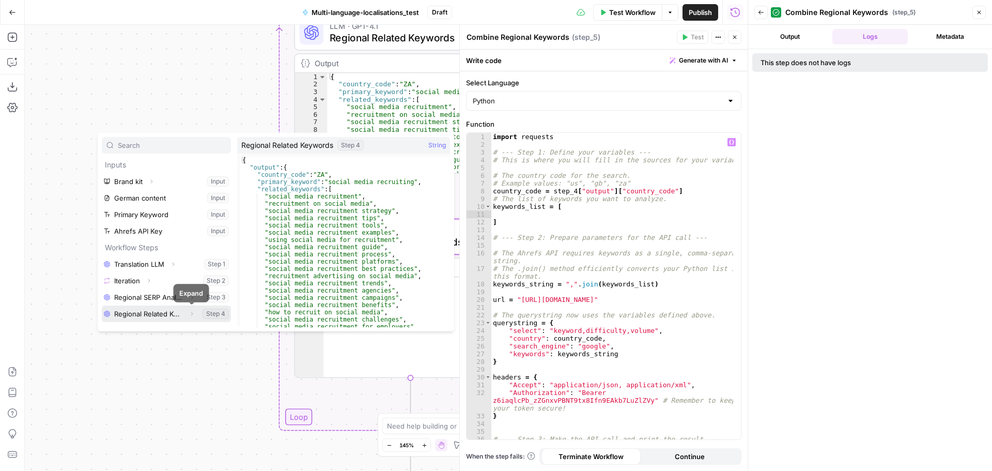
click at [191, 311] on icon "button" at bounding box center [192, 314] width 6 height 6
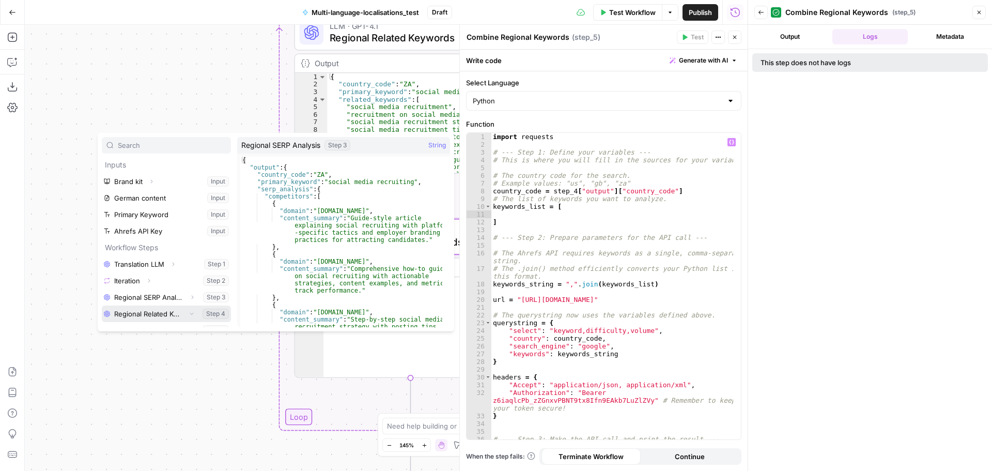
scroll to position [11, 0]
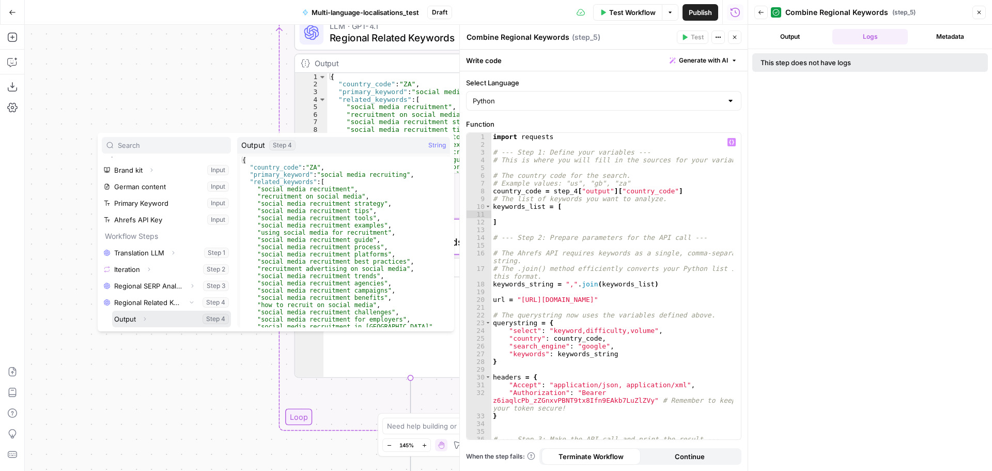
click at [144, 317] on icon "button" at bounding box center [145, 319] width 6 height 6
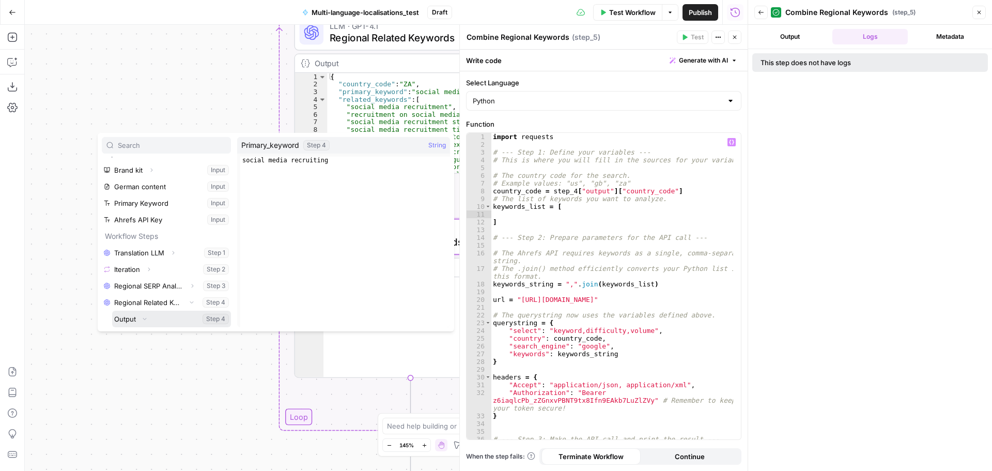
scroll to position [61, 0]
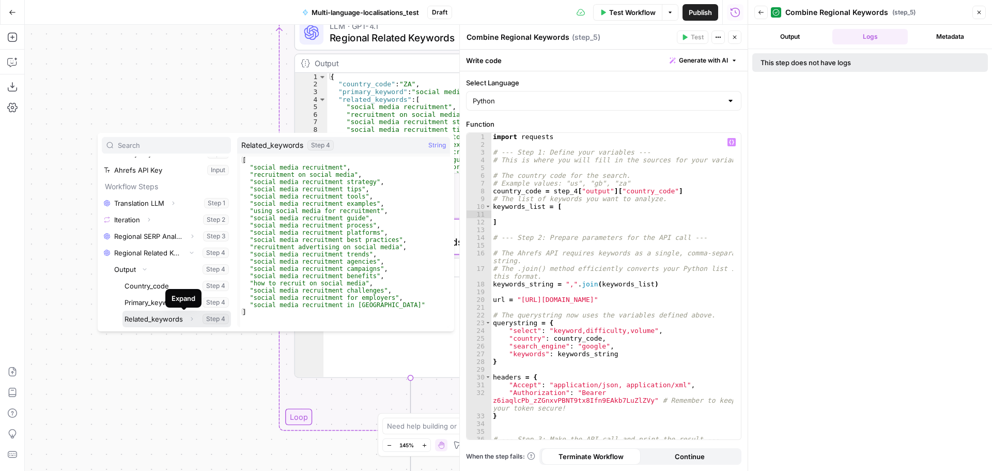
click at [189, 319] on icon "button" at bounding box center [192, 319] width 6 height 6
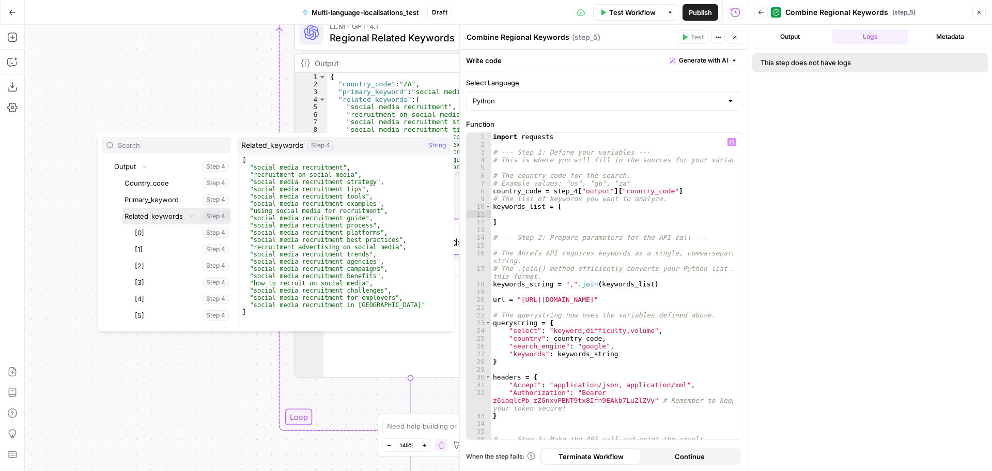
scroll to position [164, 0]
click at [158, 217] on button "Select variable Related_keywords" at bounding box center [176, 215] width 109 height 17
type textarea "**********"
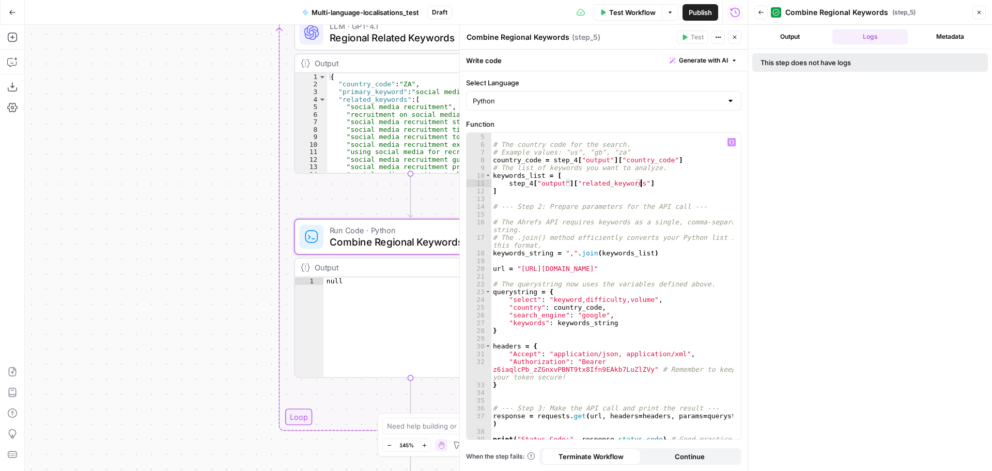
scroll to position [50, 0]
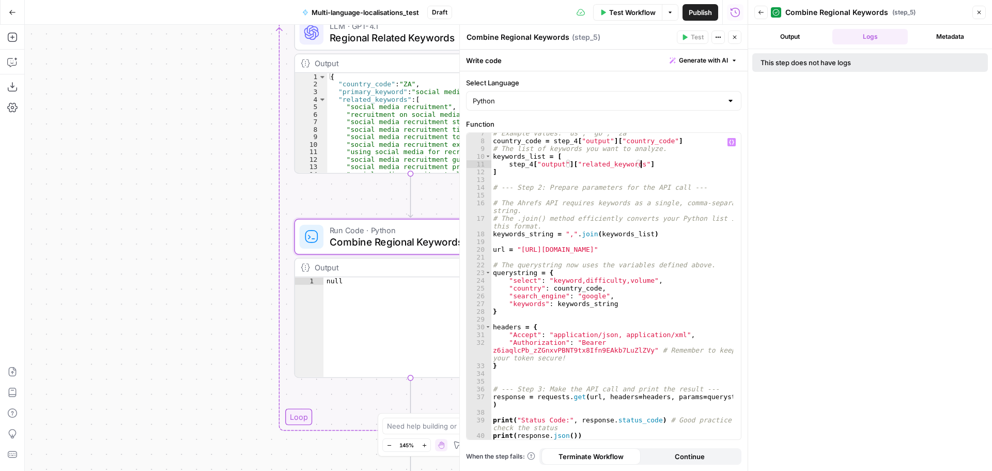
click at [779, 141] on div "Output Logs Metadata This step does not have logs" at bounding box center [870, 248] width 244 height 446
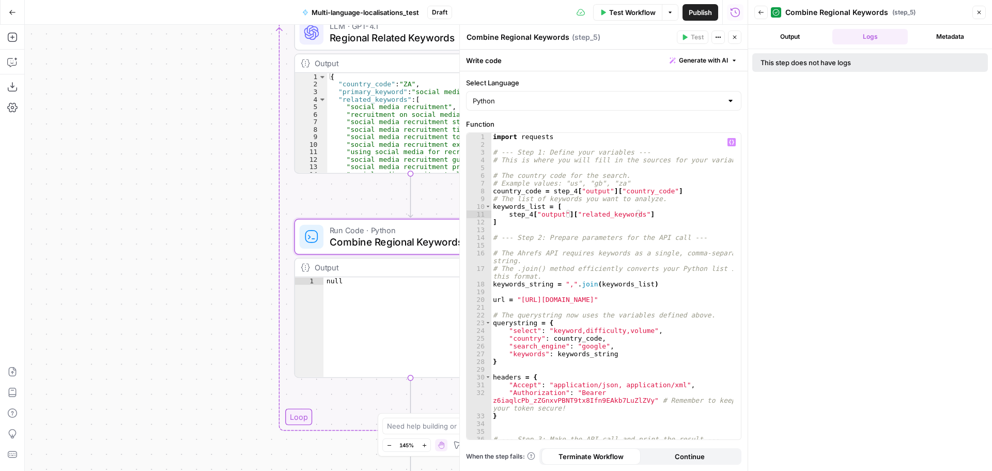
scroll to position [0, 0]
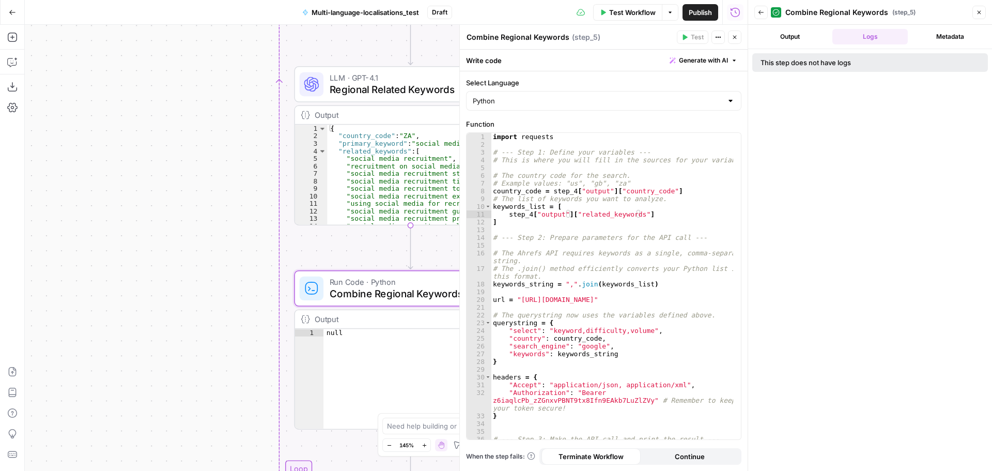
click at [739, 35] on button "Close" at bounding box center [734, 36] width 13 height 13
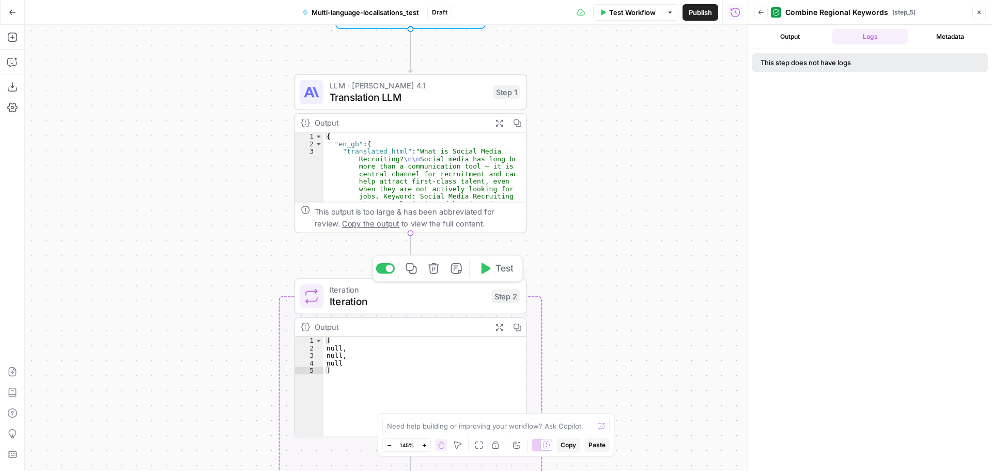
click at [503, 275] on span "Test" at bounding box center [505, 267] width 18 height 13
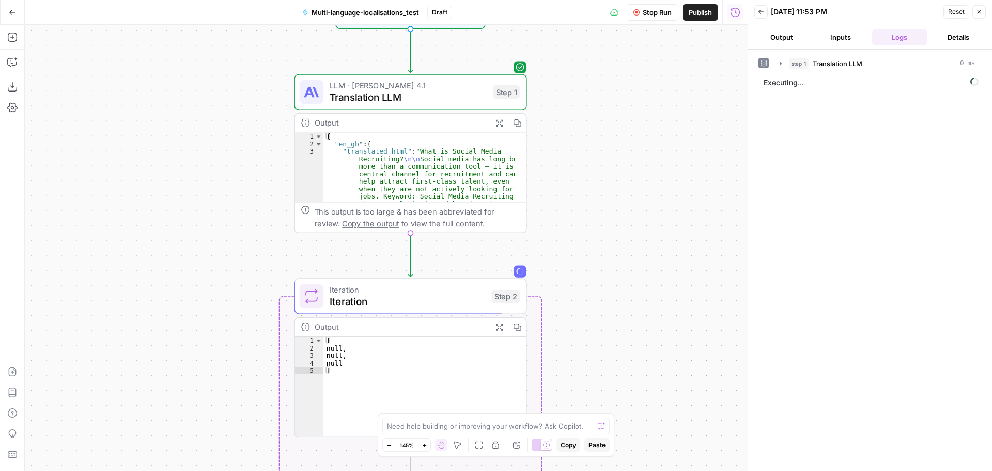
click at [392, 442] on button "Zoom Out" at bounding box center [389, 445] width 12 height 12
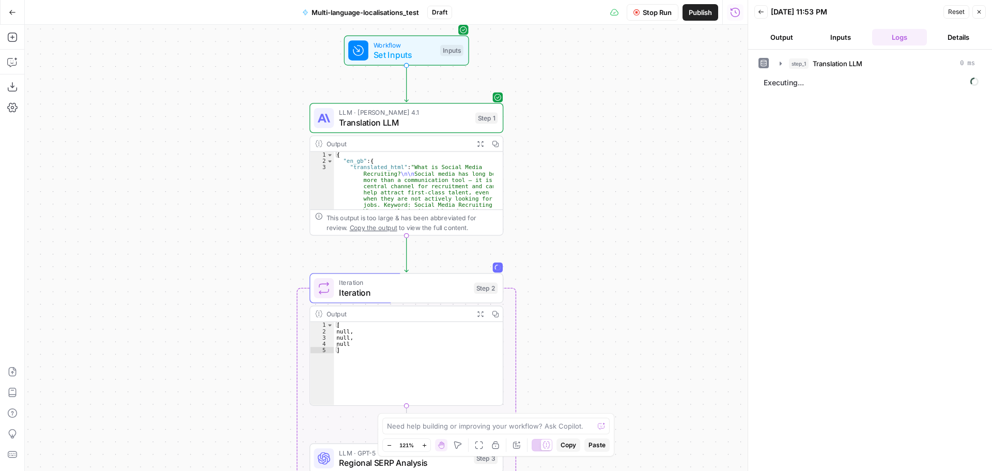
click at [392, 442] on button "Zoom Out" at bounding box center [389, 445] width 12 height 12
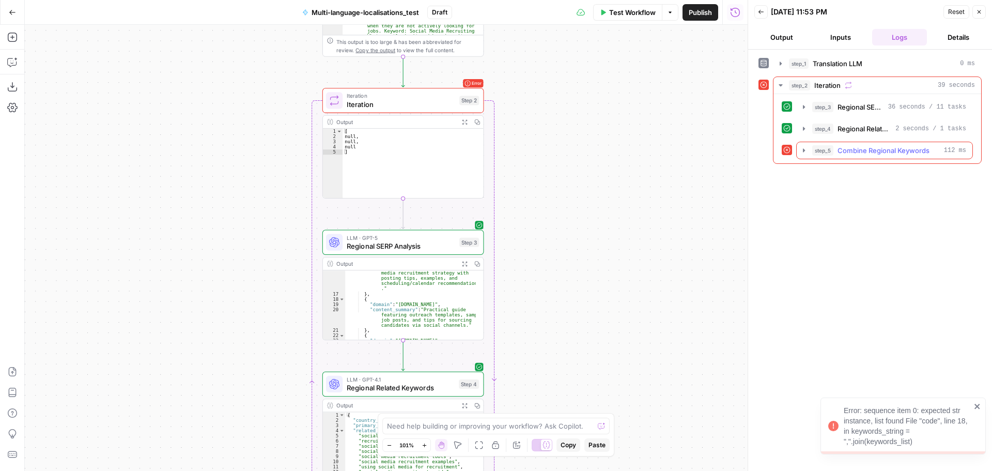
click at [806, 149] on icon "button" at bounding box center [804, 150] width 8 height 8
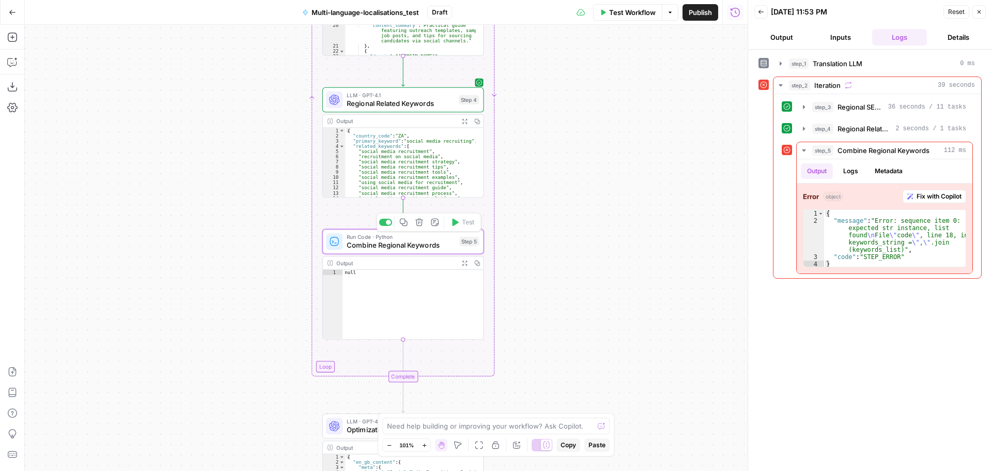
click at [397, 244] on span "Combine Regional Keywords" at bounding box center [401, 245] width 109 height 10
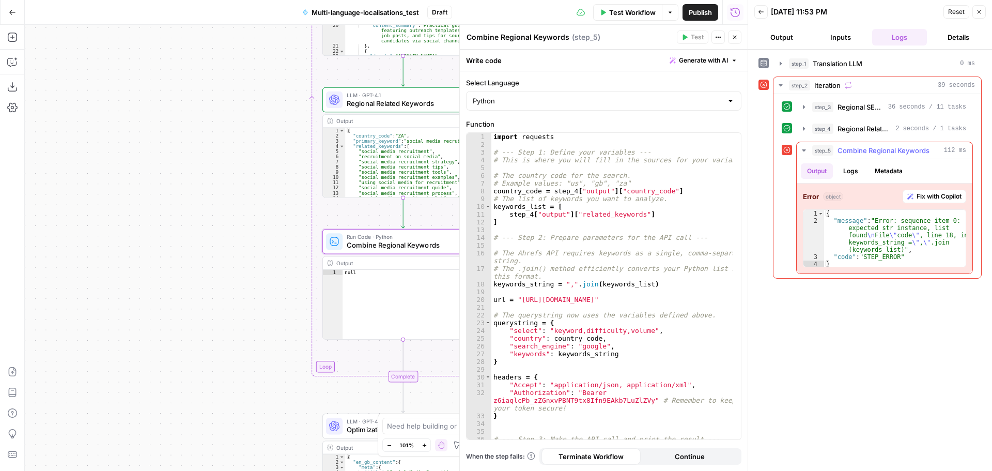
click at [929, 196] on span "Fix with Copilot" at bounding box center [939, 196] width 45 height 9
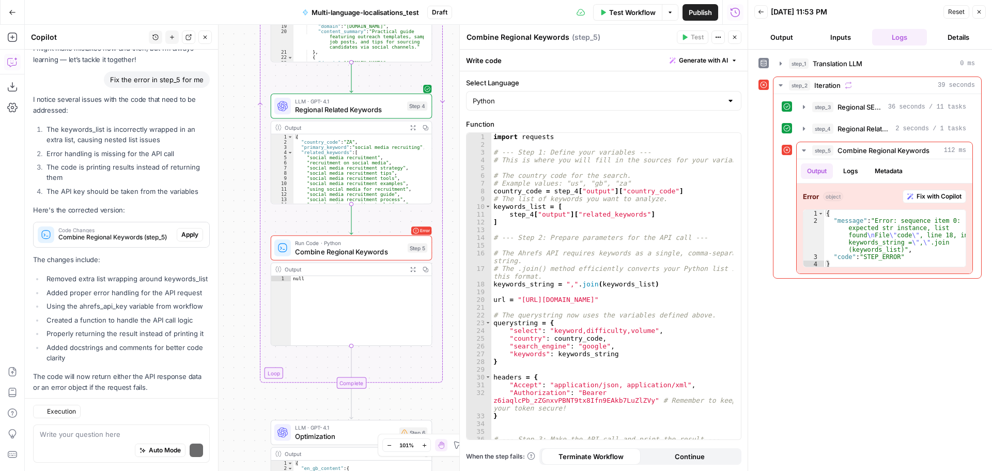
scroll to position [91, 0]
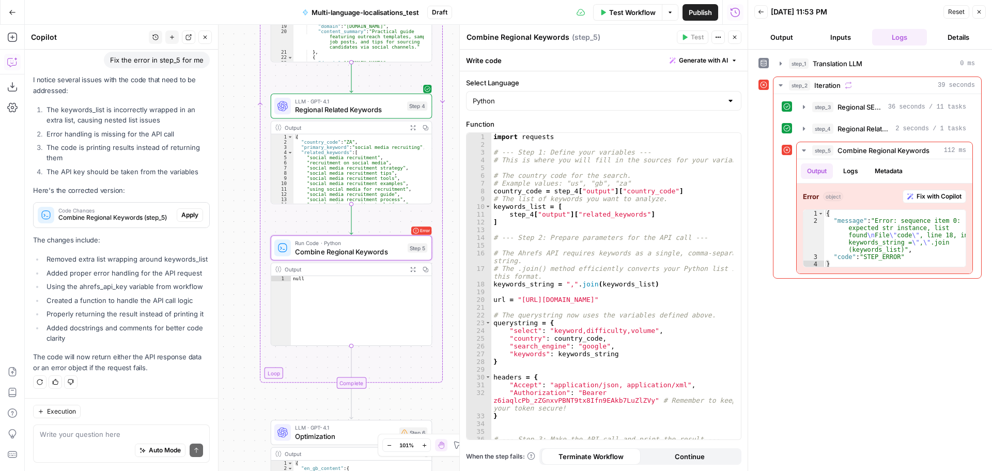
click at [184, 210] on span "Apply" at bounding box center [189, 214] width 17 height 9
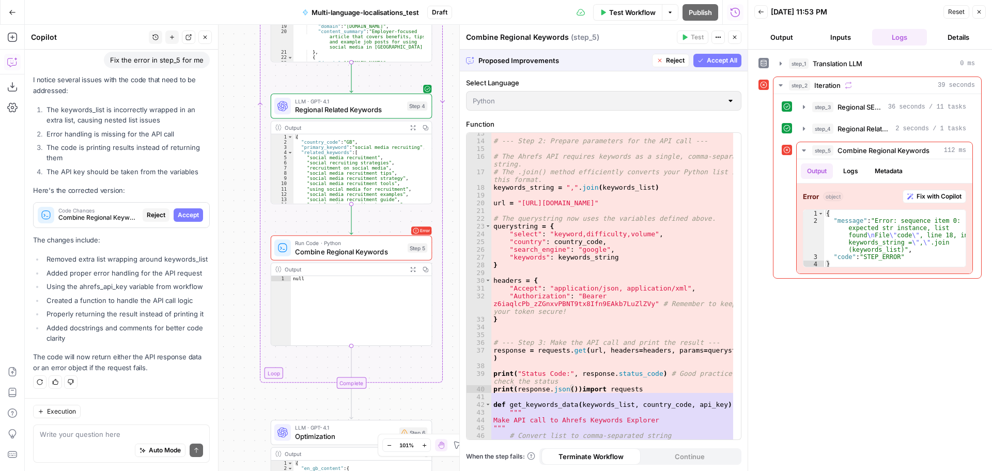
scroll to position [0, 0]
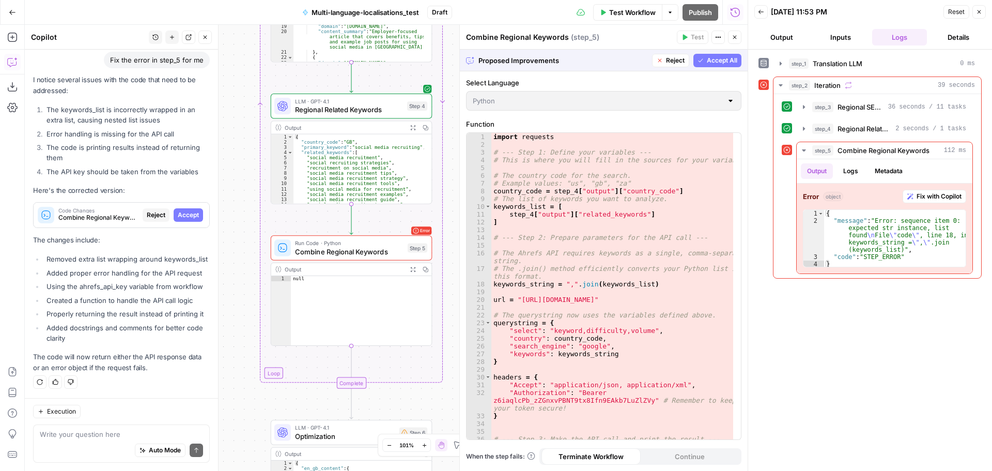
click at [674, 56] on span "Reject" at bounding box center [675, 60] width 19 height 9
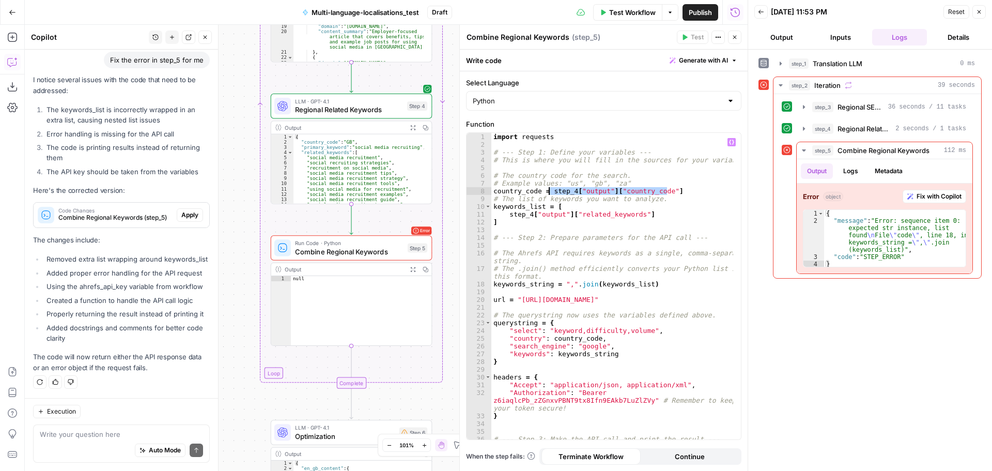
drag, startPoint x: 682, startPoint y: 188, endPoint x: 550, endPoint y: 191, distance: 131.3
click at [550, 191] on div "import requests # --- Step 1: Define your variables --- # This is where you wil…" at bounding box center [612, 298] width 242 height 330
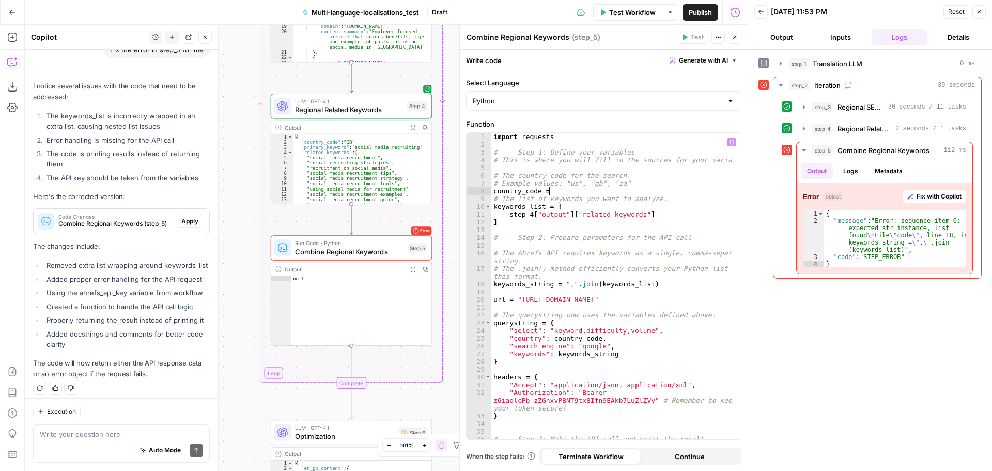
scroll to position [107, 0]
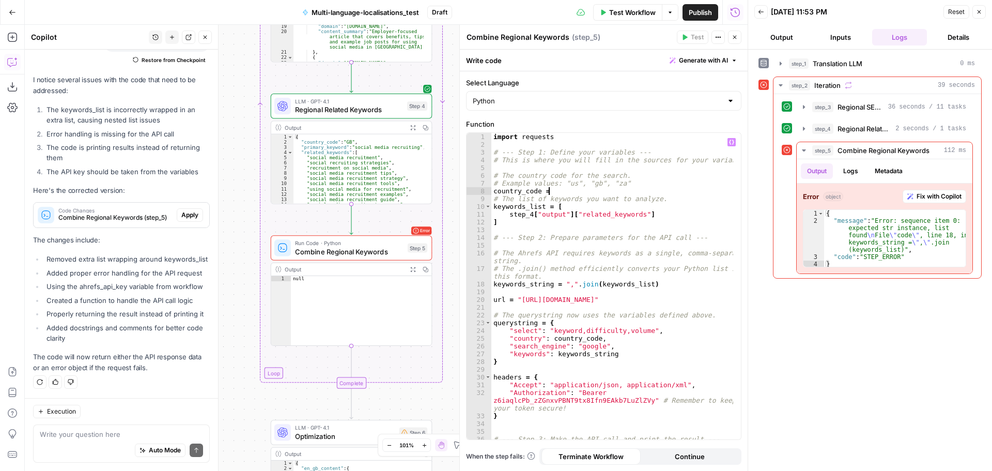
click at [729, 143] on button "Variables Menu" at bounding box center [732, 142] width 8 height 8
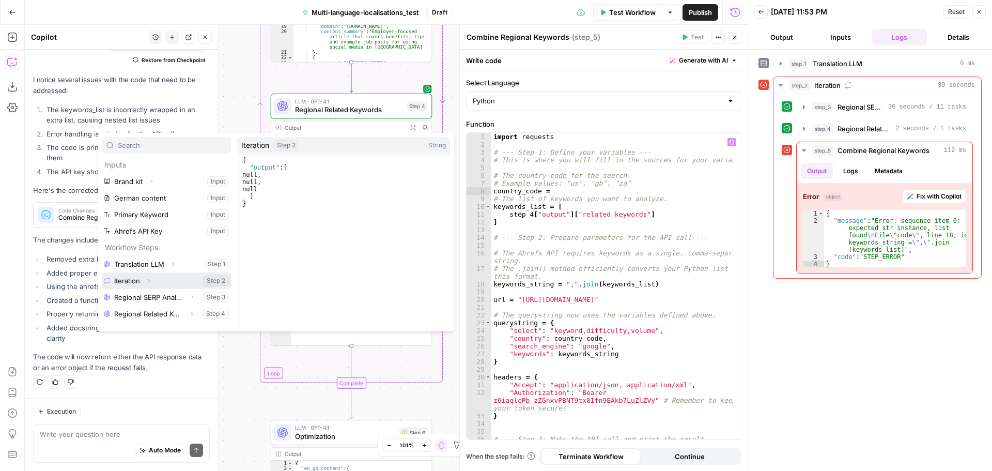
click at [167, 281] on button "Select variable Iteration" at bounding box center [166, 280] width 129 height 17
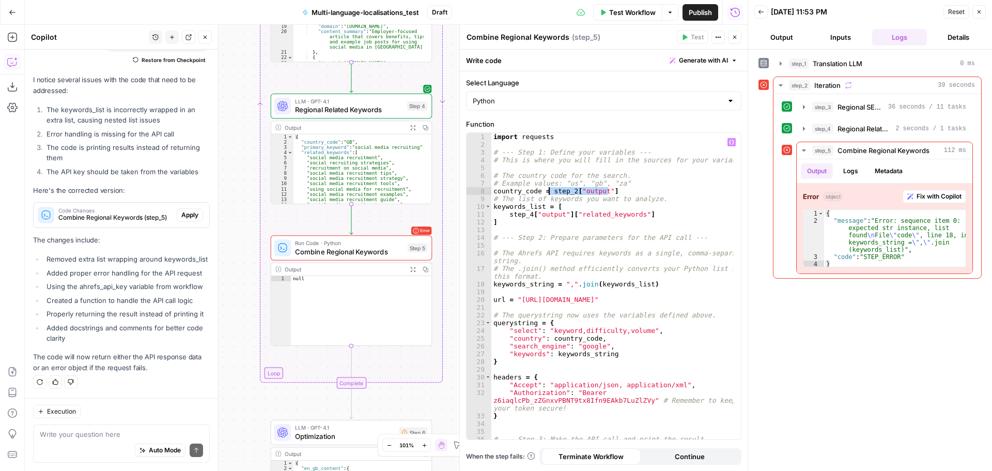
drag, startPoint x: 619, startPoint y: 193, endPoint x: 549, endPoint y: 193, distance: 69.8
click at [549, 193] on div "import requests # --- Step 1: Define your variables --- # This is where you wil…" at bounding box center [612, 298] width 242 height 330
click at [733, 141] on icon "button" at bounding box center [731, 142] width 5 height 5
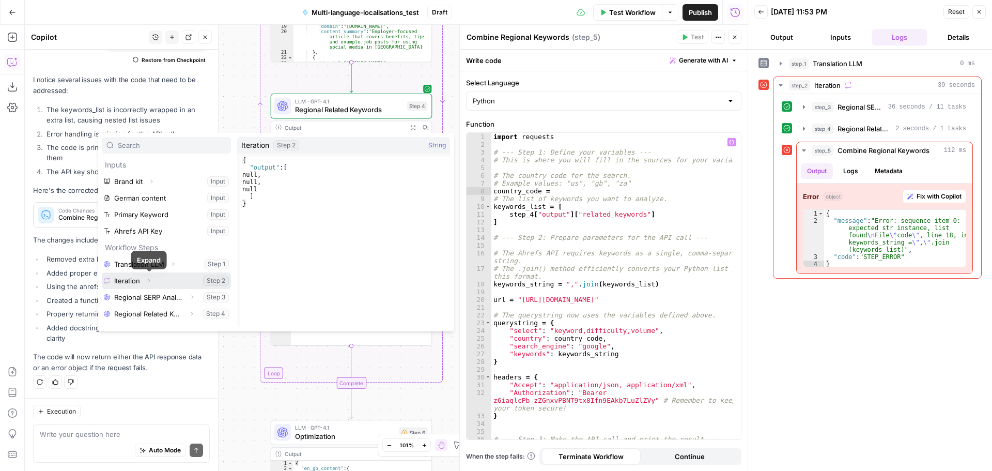
click at [149, 281] on icon "button" at bounding box center [149, 280] width 6 height 6
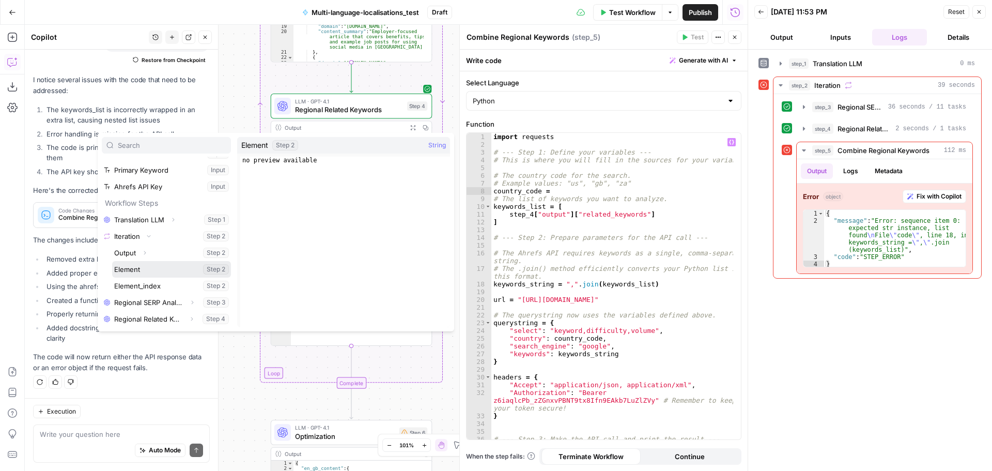
click at [141, 268] on button "Select variable Element" at bounding box center [171, 269] width 119 height 17
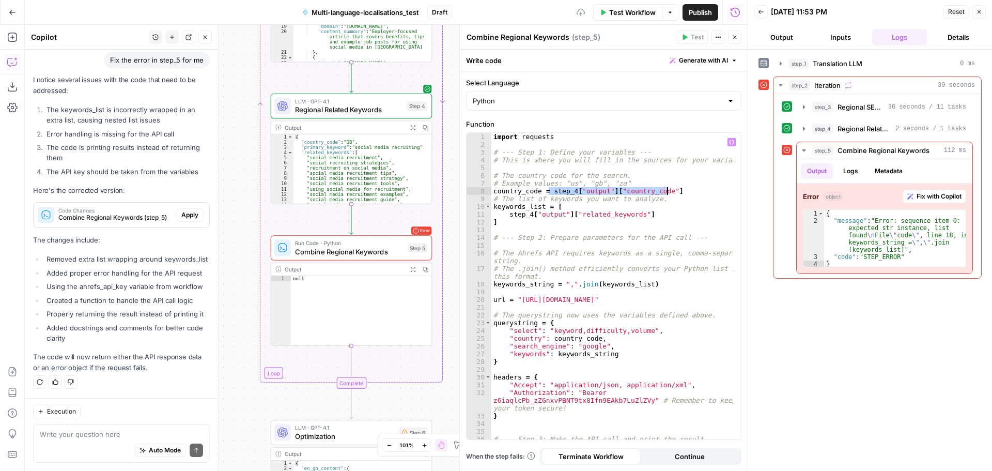
scroll to position [91, 0]
drag, startPoint x: 932, startPoint y: 199, endPoint x: 924, endPoint y: 198, distance: 7.9
click at [932, 199] on span "Fix with Copilot" at bounding box center [939, 196] width 45 height 9
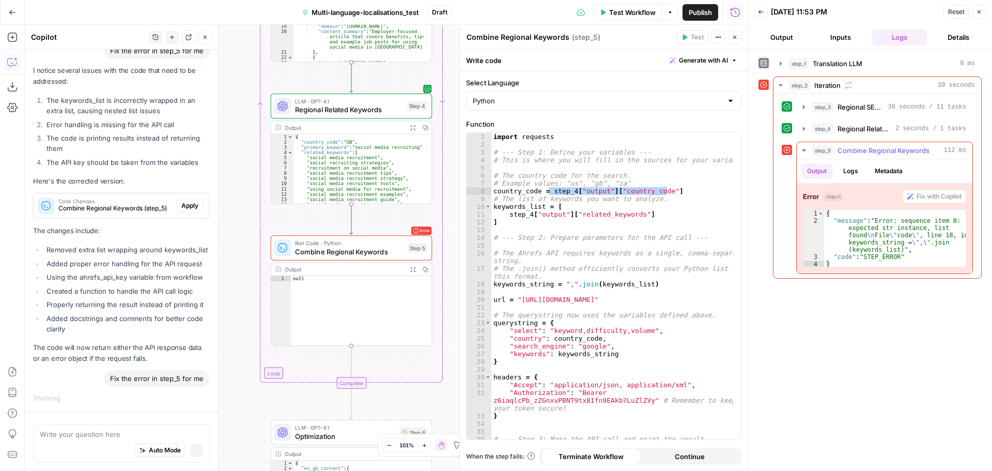
scroll to position [100, 0]
click at [847, 173] on button "Logs" at bounding box center [850, 171] width 27 height 16
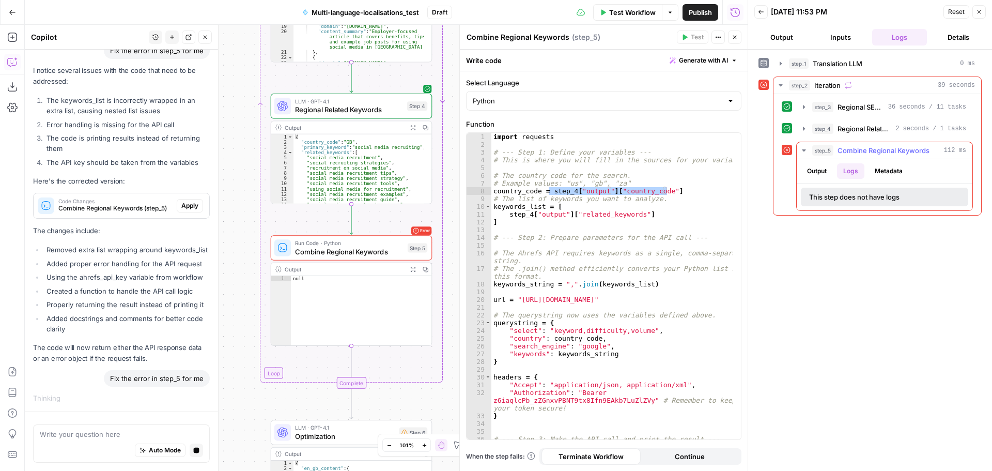
click at [827, 172] on button "Output" at bounding box center [817, 171] width 32 height 16
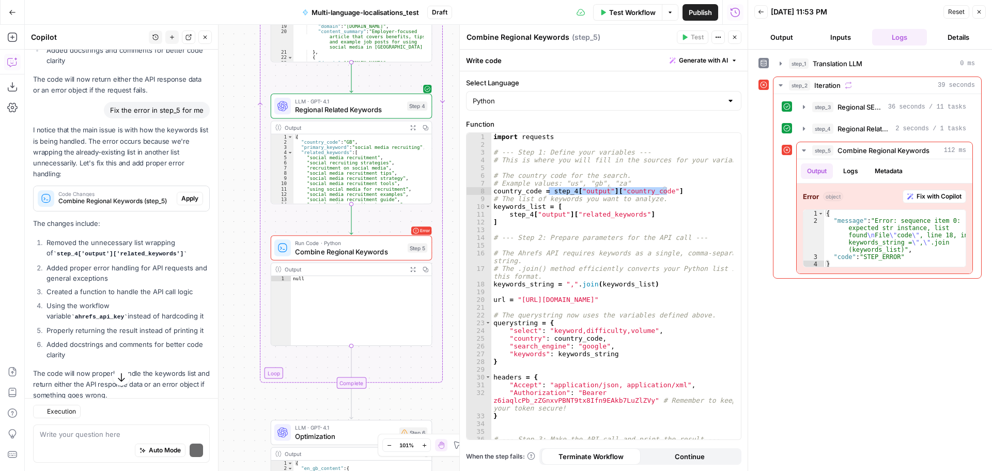
scroll to position [396, 0]
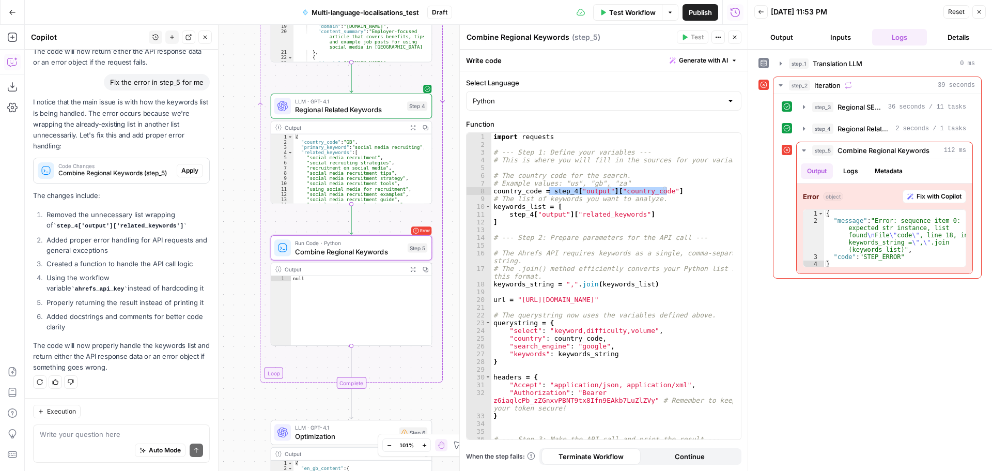
click at [183, 173] on span "Apply" at bounding box center [189, 170] width 17 height 9
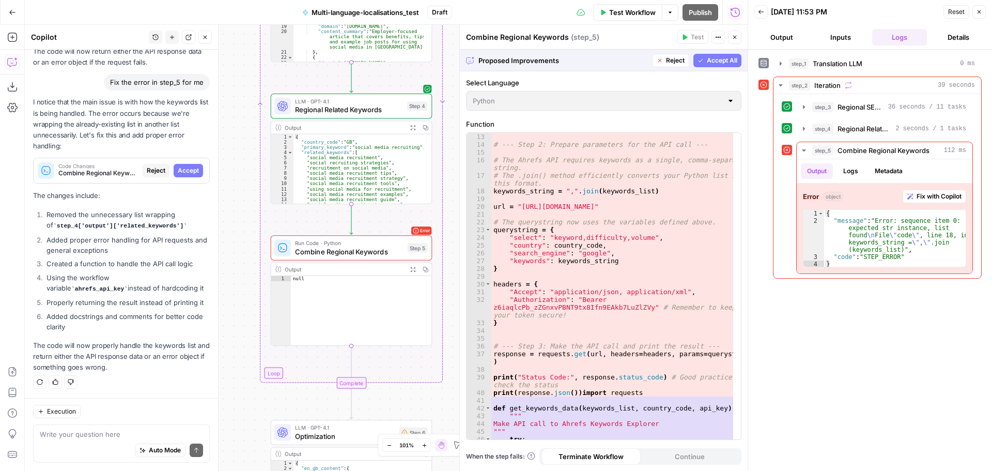
scroll to position [155, 0]
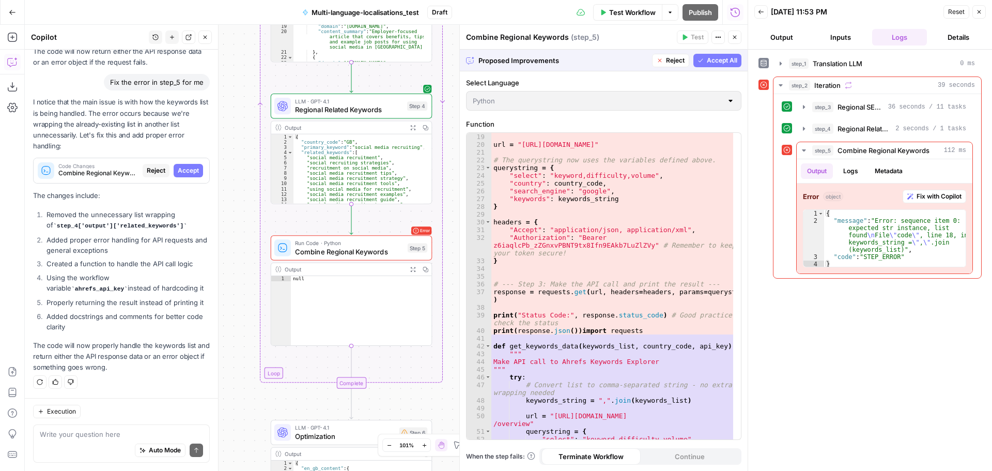
click at [724, 63] on span "Accept All" at bounding box center [722, 60] width 30 height 9
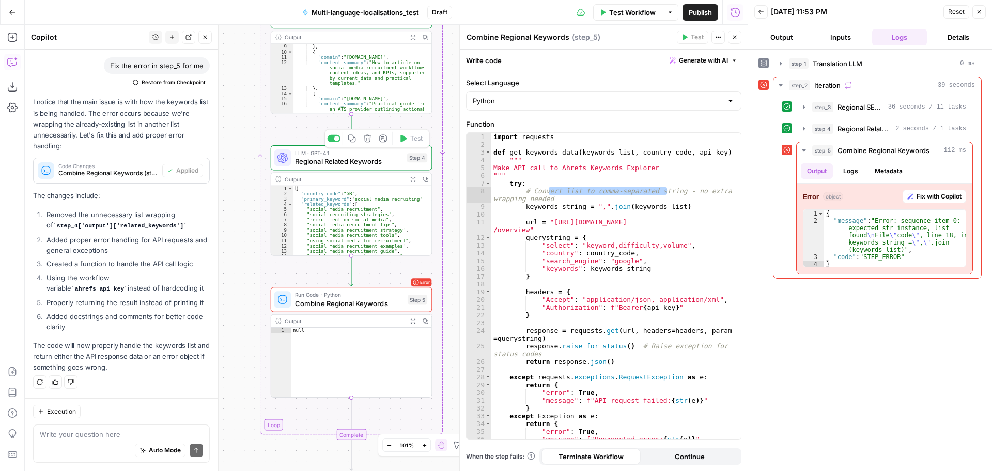
scroll to position [0, 0]
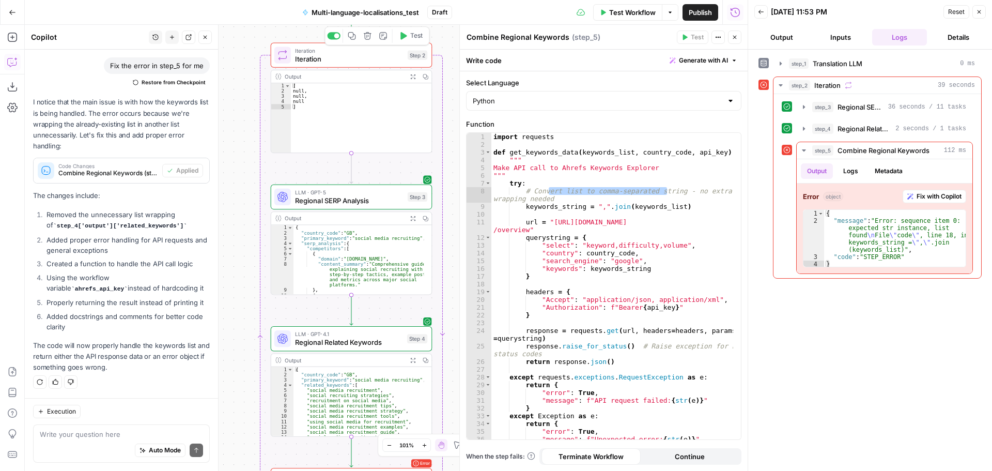
click at [413, 36] on span "Test" at bounding box center [416, 35] width 12 height 9
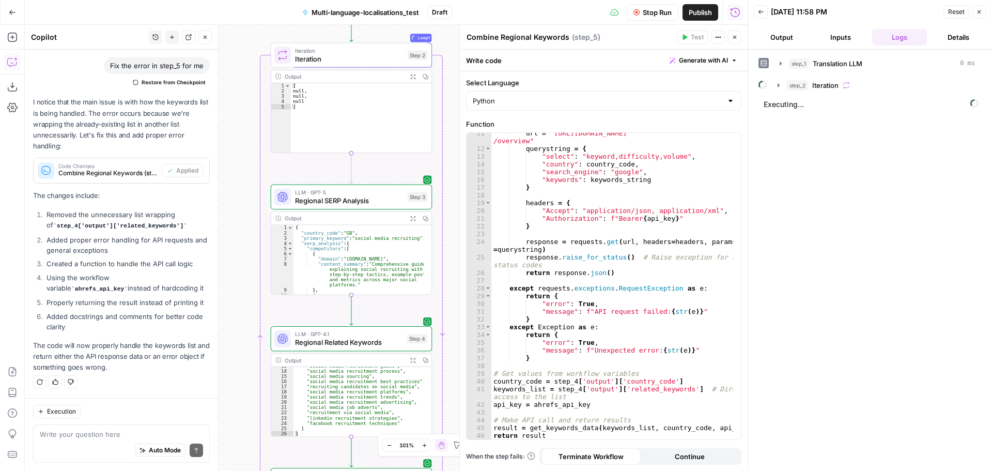
scroll to position [66, 0]
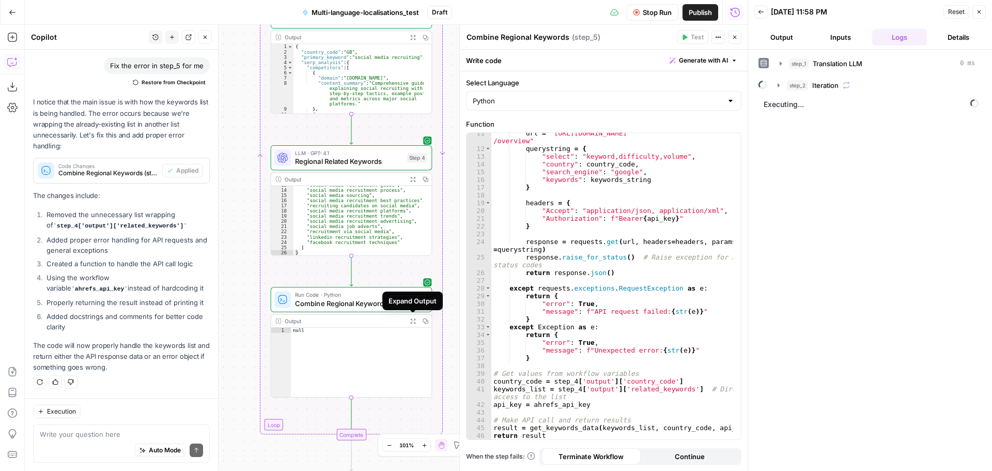
click at [414, 322] on icon "button" at bounding box center [412, 320] width 5 height 5
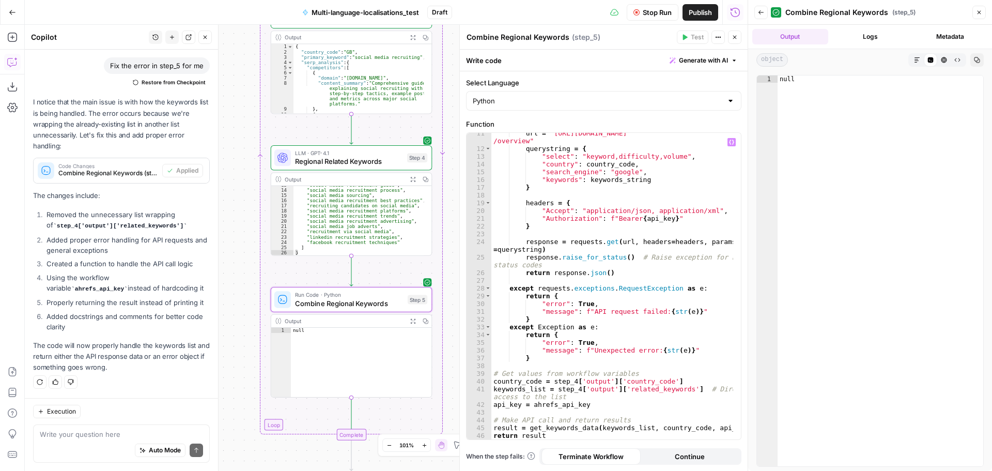
scroll to position [89, 0]
click at [603, 317] on div "url = "https://api.ahrefs.com/v3/keywords-explorer /overview" querystring = { "…" at bounding box center [612, 294] width 242 height 330
type textarea "**********"
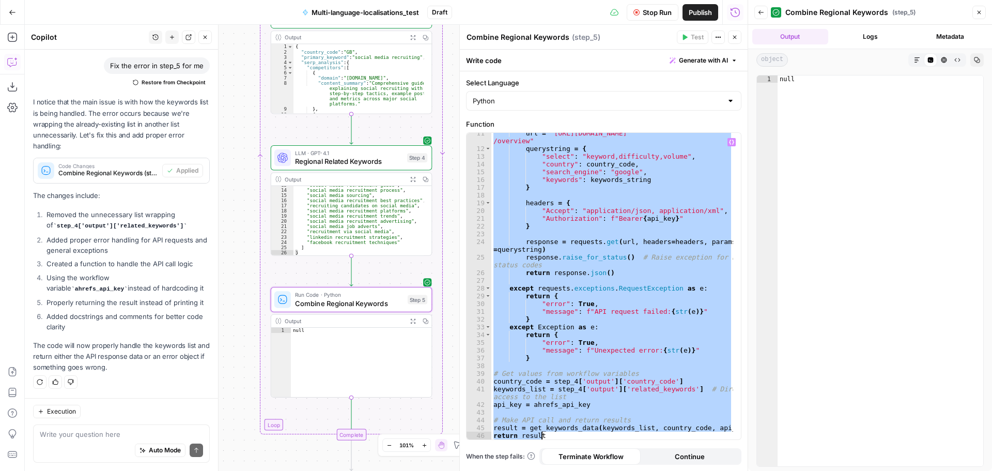
click at [760, 13] on icon "button" at bounding box center [761, 12] width 5 height 4
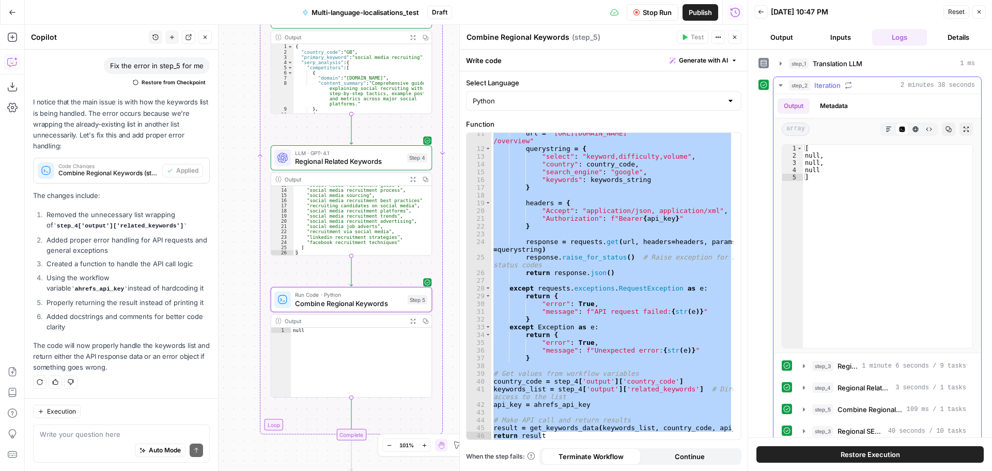
click at [783, 79] on button "step_2 Iteration 2 minutes 38 seconds" at bounding box center [878, 85] width 208 height 17
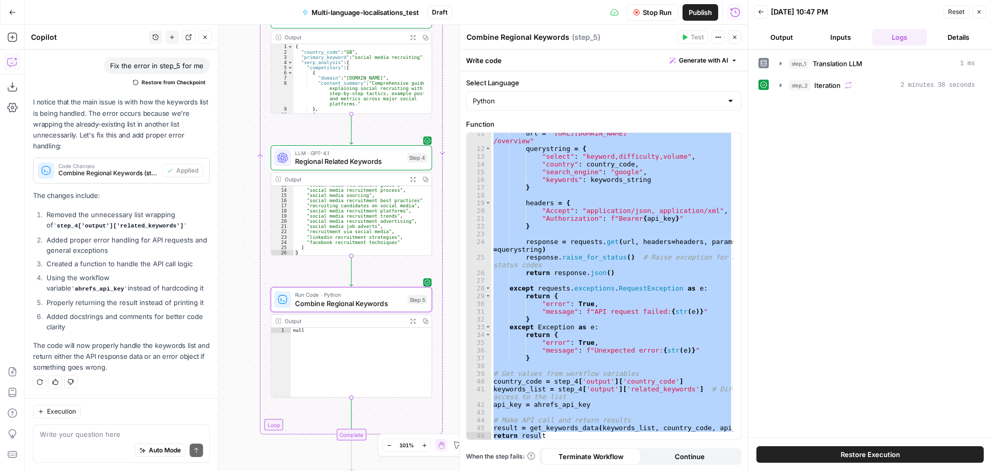
scroll to position [366, 0]
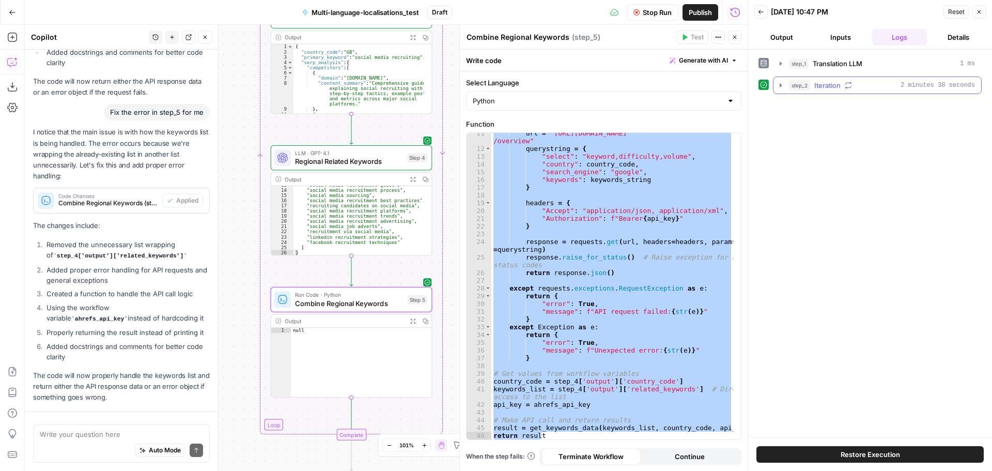
click at [780, 83] on icon "button" at bounding box center [781, 85] width 8 height 8
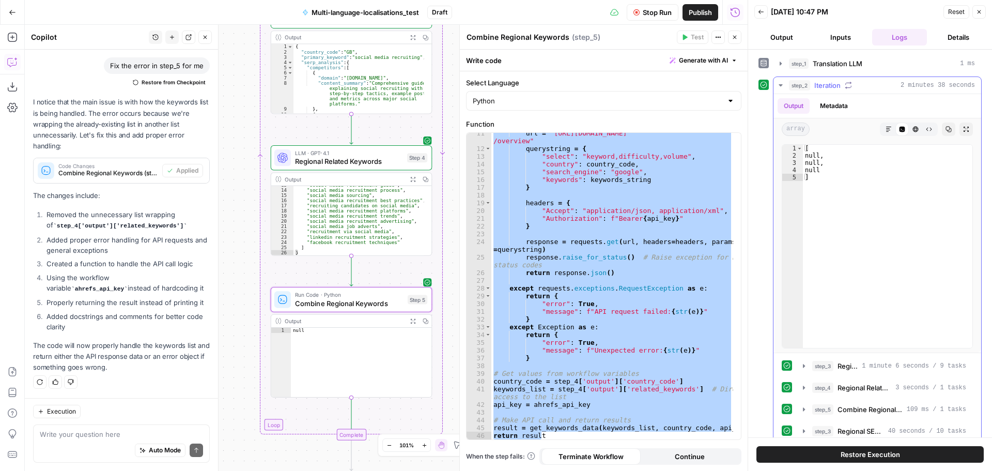
scroll to position [121, 0]
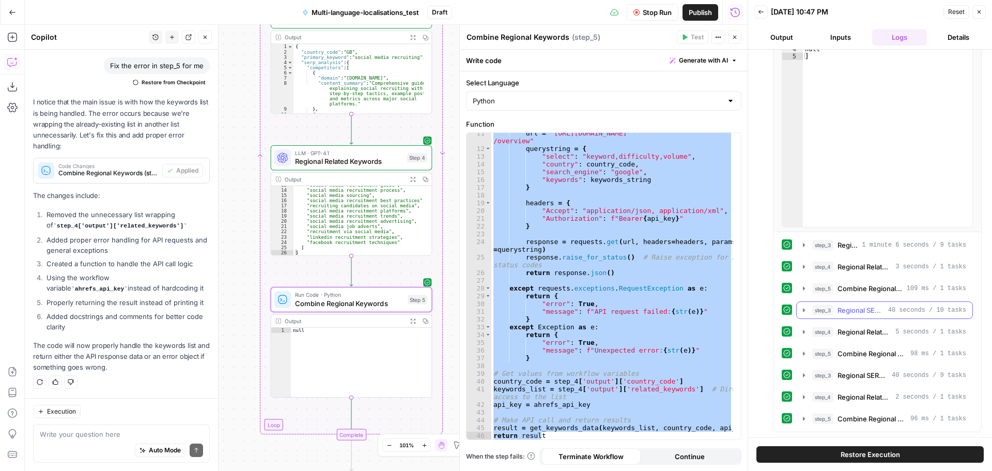
click at [806, 311] on icon "button" at bounding box center [804, 310] width 8 height 8
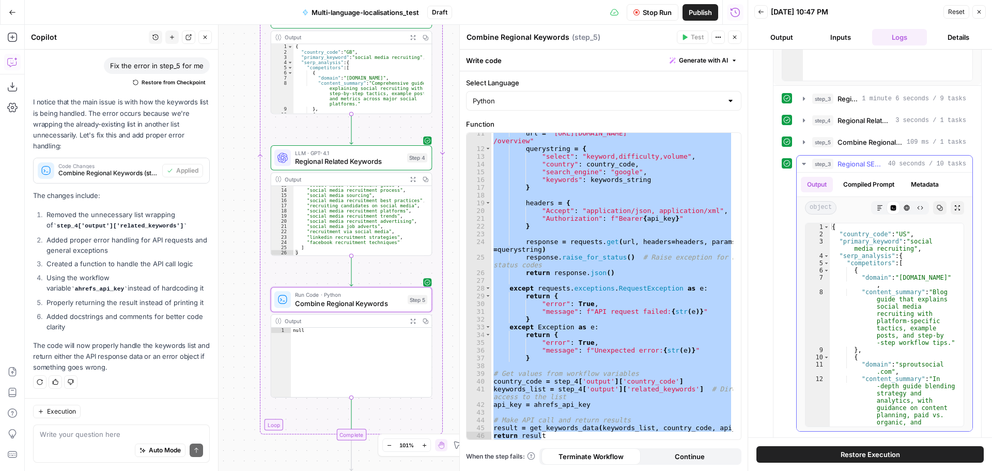
scroll to position [276, 0]
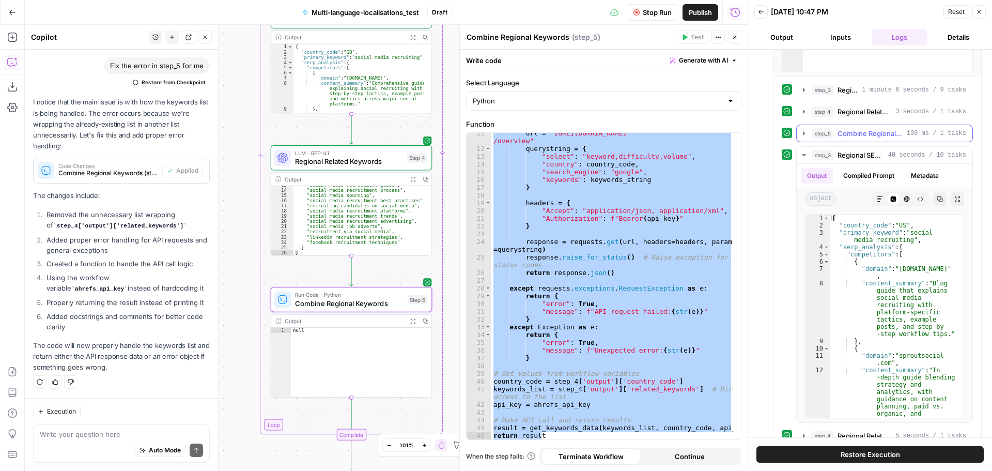
click at [801, 129] on icon "button" at bounding box center [804, 133] width 8 height 8
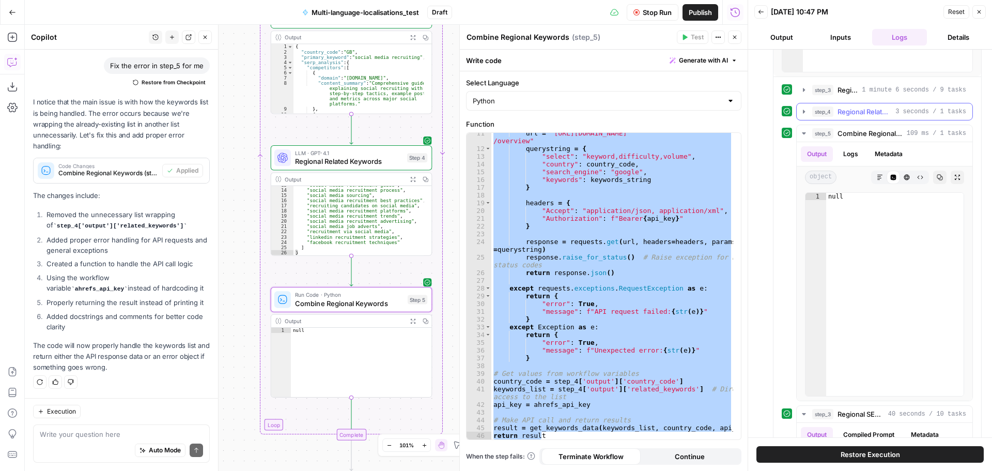
click at [805, 113] on icon "button" at bounding box center [804, 111] width 8 height 8
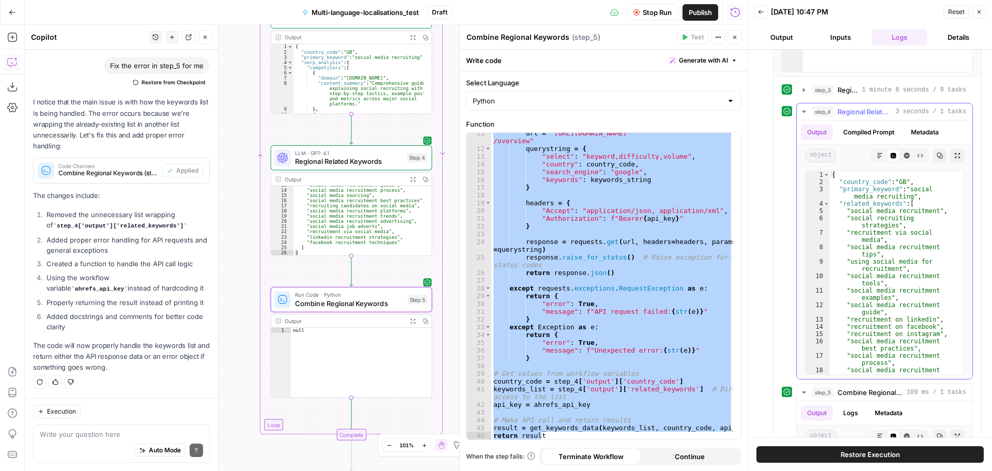
click at [805, 113] on icon "button" at bounding box center [804, 111] width 8 height 8
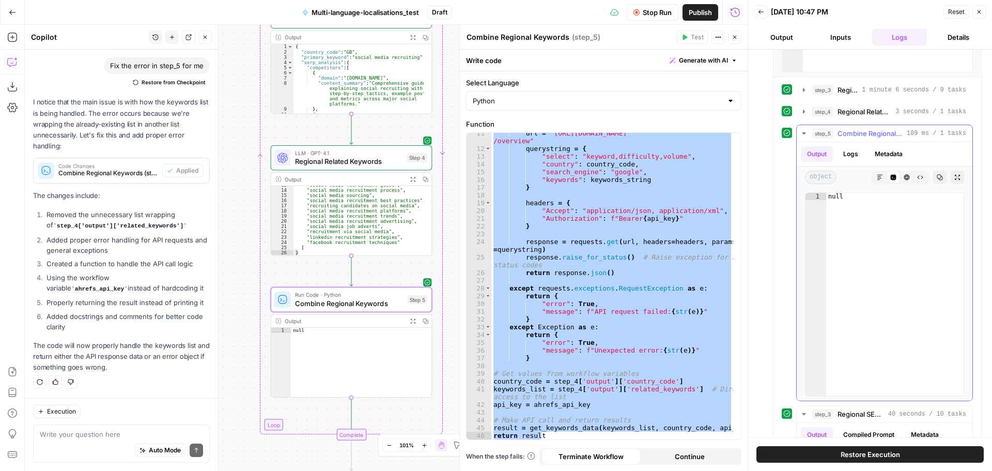
click at [806, 132] on icon "button" at bounding box center [804, 133] width 8 height 8
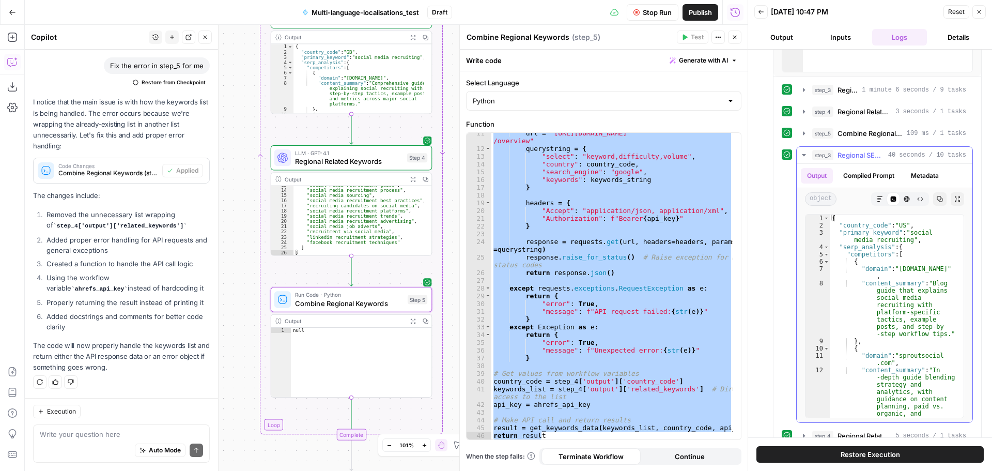
click at [805, 153] on icon "button" at bounding box center [804, 155] width 8 height 8
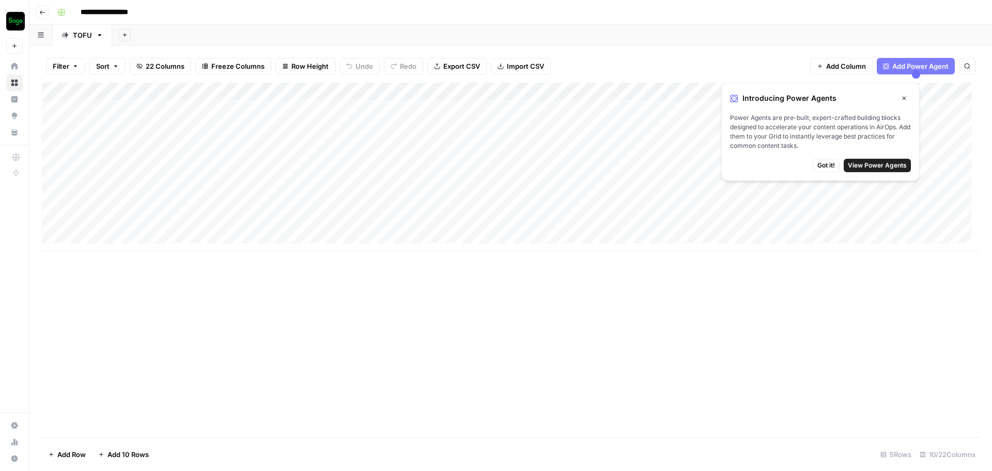
click at [39, 10] on button "Go back" at bounding box center [42, 12] width 13 height 13
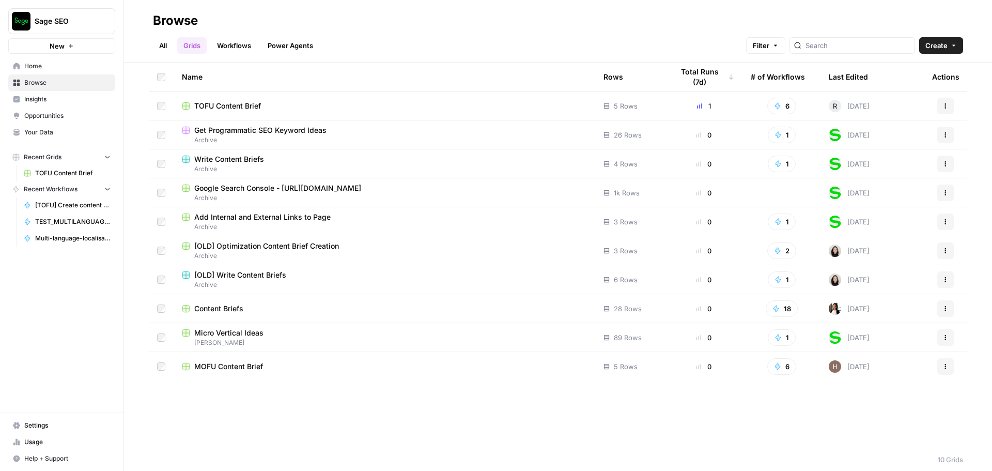
click at [227, 46] on link "Workflows" at bounding box center [234, 45] width 47 height 17
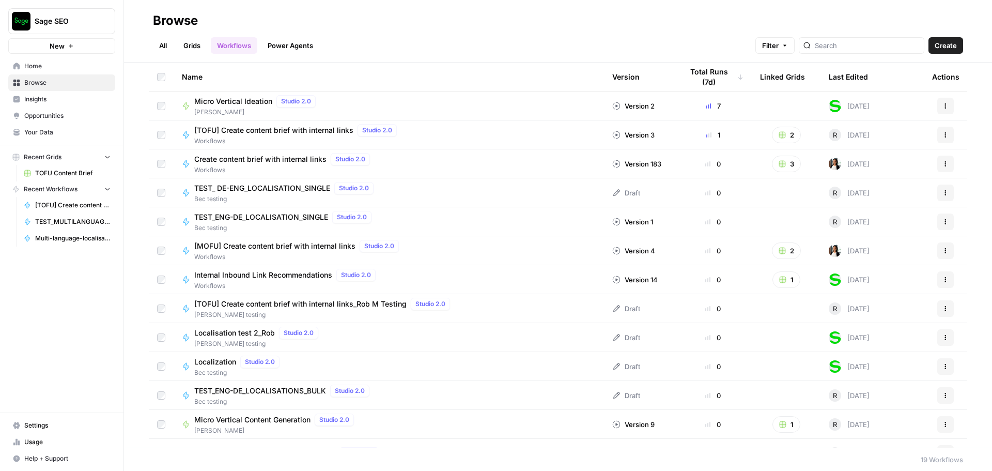
click at [171, 46] on link "All" at bounding box center [163, 45] width 20 height 17
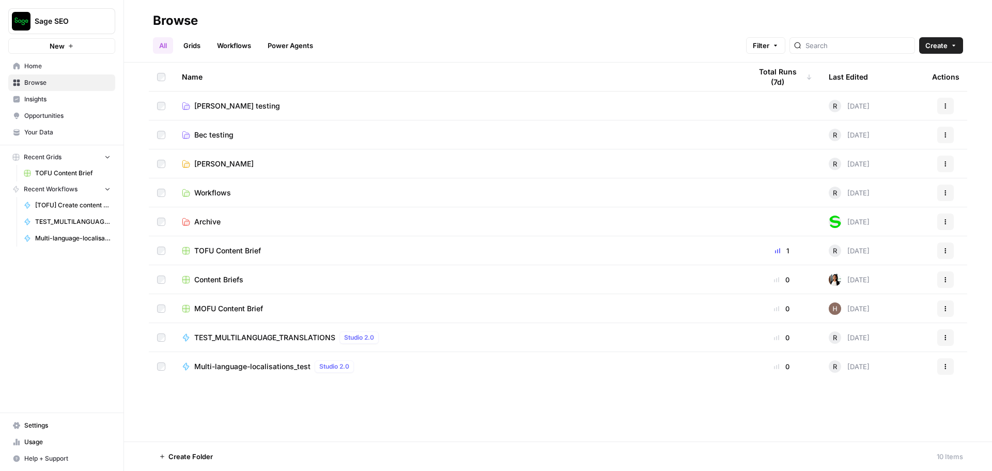
click at [218, 103] on span "Rob M testing" at bounding box center [237, 106] width 86 height 10
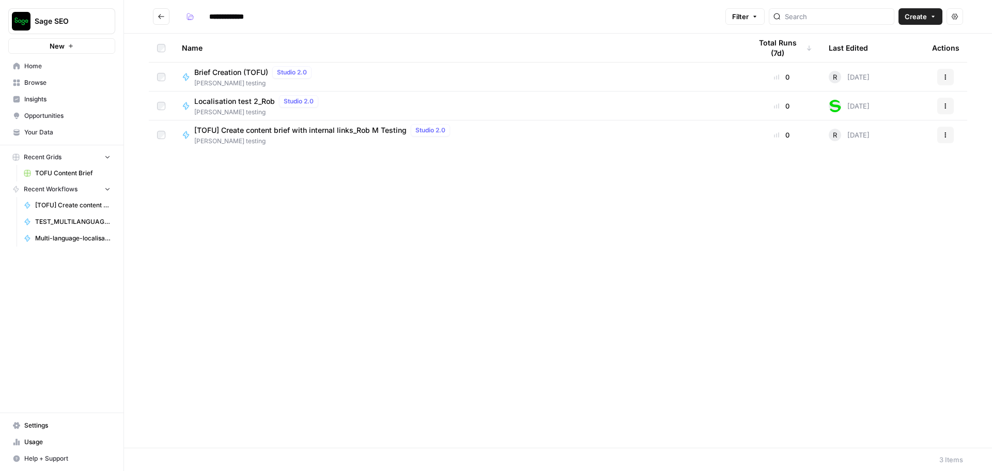
click at [228, 73] on span "Brief Creation (TOFU)" at bounding box center [231, 72] width 74 height 10
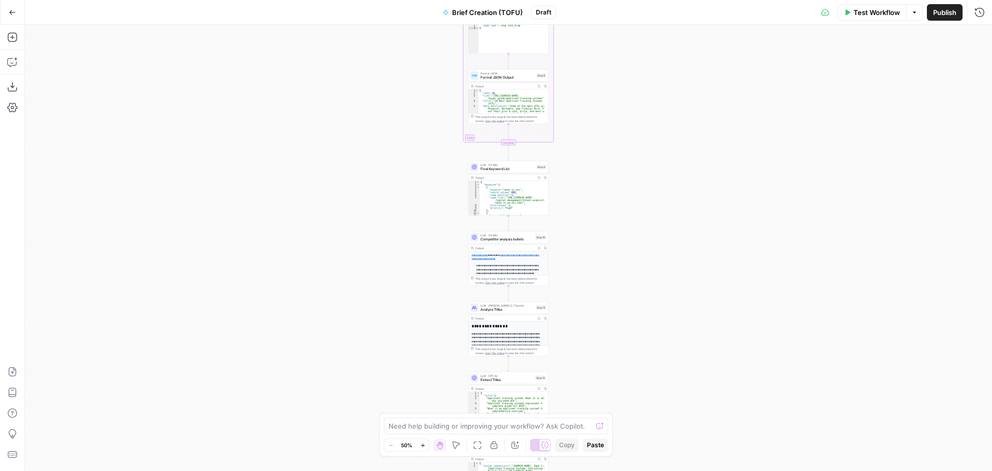
click at [687, 381] on div "Workflow Set Inputs Inputs SEO Research Primary KW: Semrush Overview Step 22 Ou…" at bounding box center [508, 248] width 967 height 446
click at [625, 329] on div "Workflow Set Inputs Inputs SEO Research Primary KW: Semrush Overview Step 22 Ou…" at bounding box center [508, 248] width 967 height 446
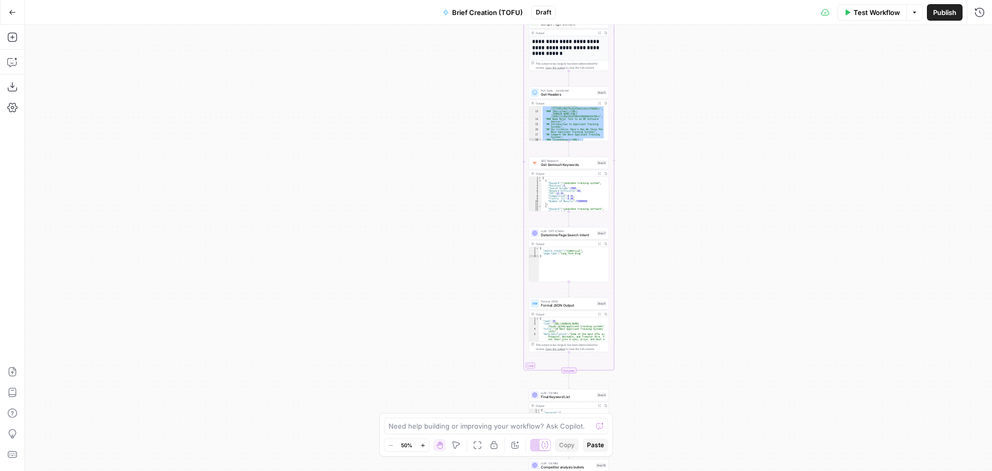
type textarea "**********"
click at [678, 381] on div "Workflow Set Inputs Inputs SEO Research Primary KW: Semrush Overview Step 22 Ou…" at bounding box center [508, 248] width 967 height 446
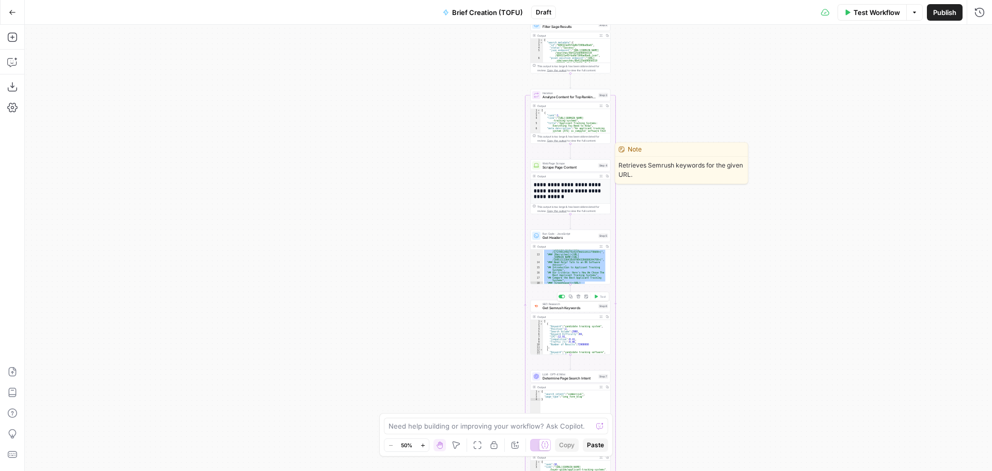
scroll to position [159, 0]
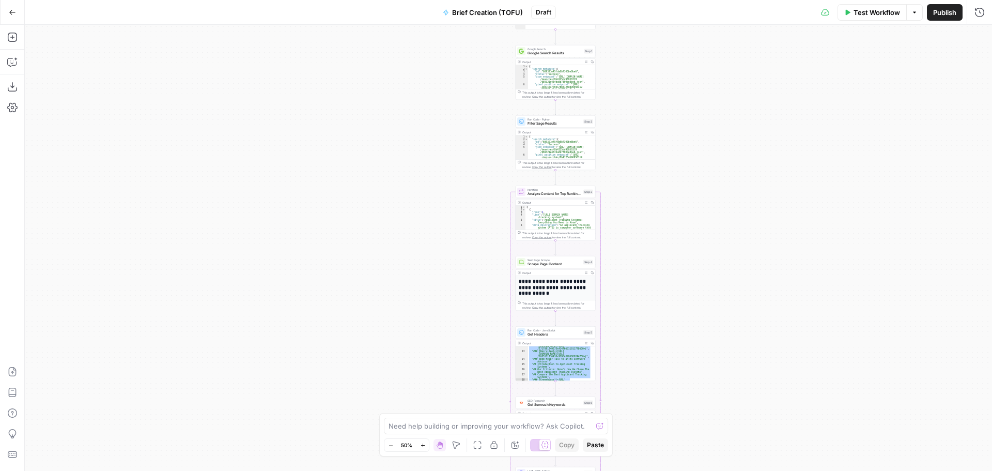
click at [674, 325] on div "Workflow Set Inputs Inputs SEO Research Primary KW: Semrush Overview Step 22 Ou…" at bounding box center [508, 248] width 967 height 446
drag, startPoint x: 652, startPoint y: 173, endPoint x: 659, endPoint y: 164, distance: 11.5
click at [669, 335] on div "Workflow Set Inputs Inputs SEO Research Primary KW: Semrush Overview Step 22 Ou…" at bounding box center [508, 248] width 967 height 446
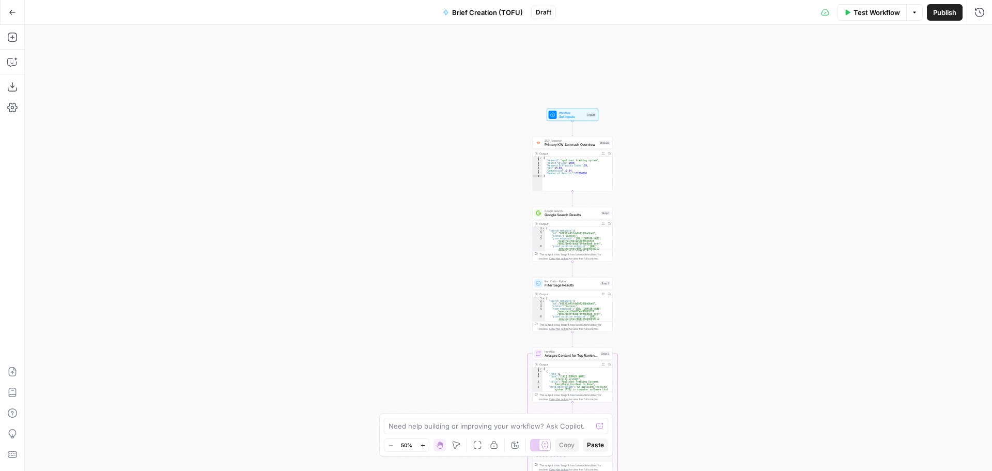
click at [642, 172] on div "Workflow Set Inputs Inputs SEO Research Primary KW: Semrush Overview Step 22 Ou…" at bounding box center [508, 248] width 967 height 446
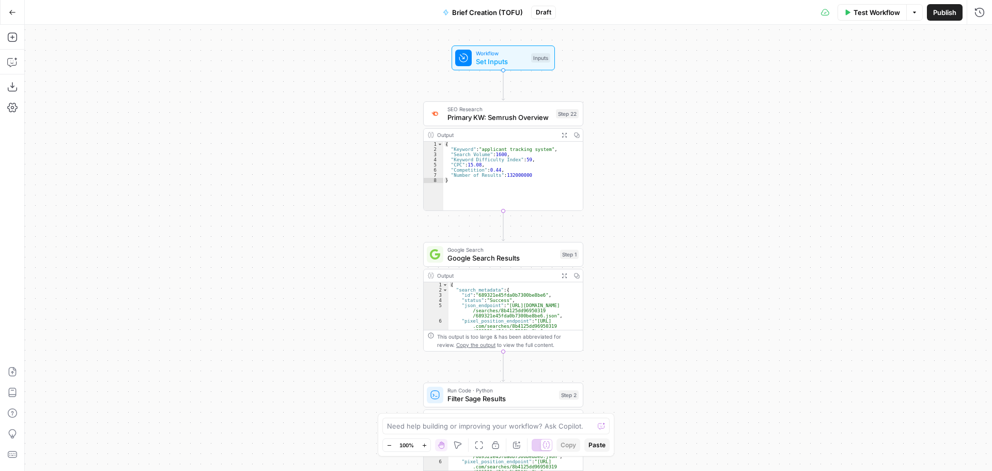
click at [546, 132] on div "Output" at bounding box center [496, 135] width 118 height 8
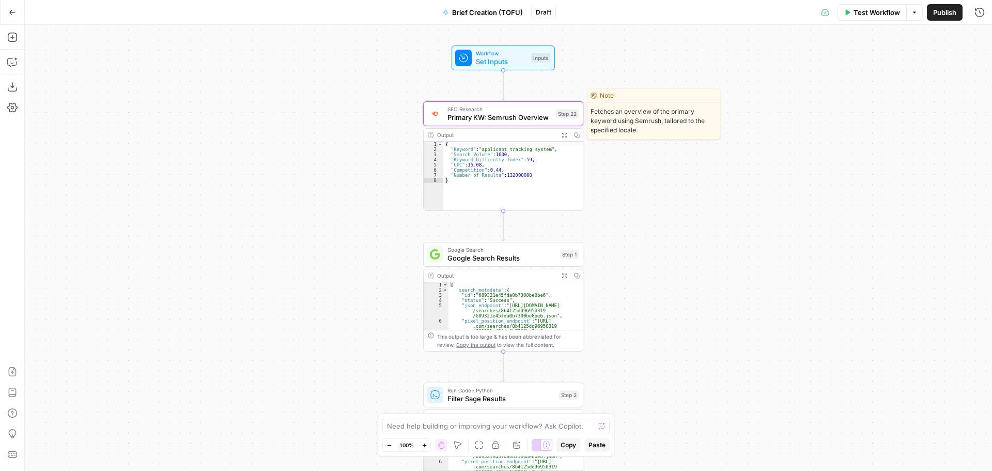
click at [541, 120] on span "Primary KW: Semrush Overview" at bounding box center [500, 117] width 104 height 10
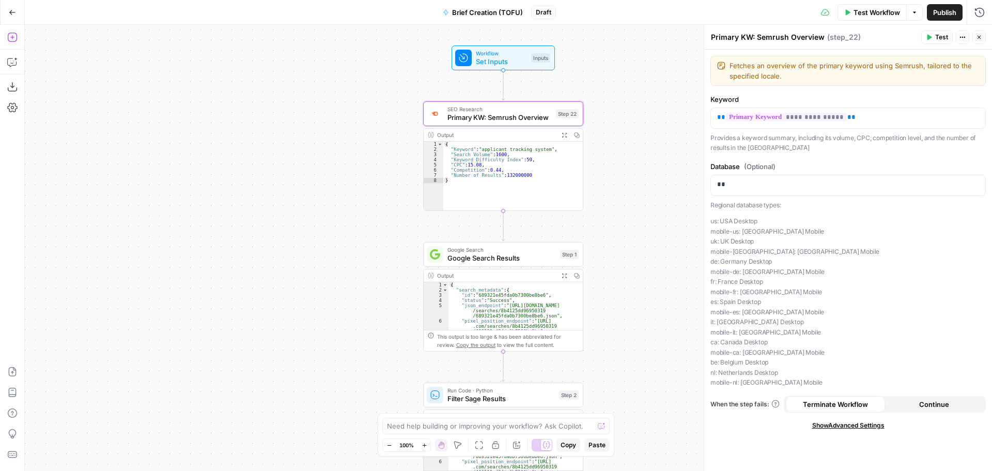
click at [13, 38] on icon "button" at bounding box center [12, 37] width 10 height 10
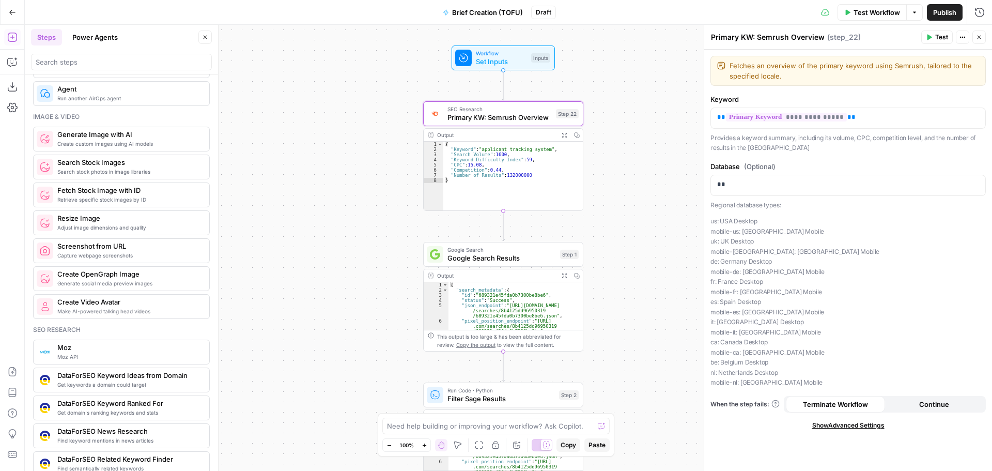
scroll to position [620, 0]
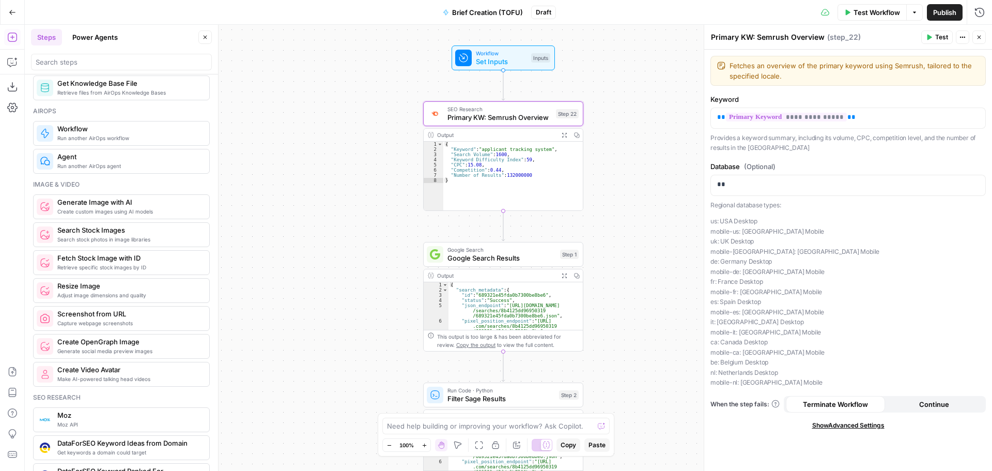
click at [86, 70] on div at bounding box center [121, 62] width 181 height 17
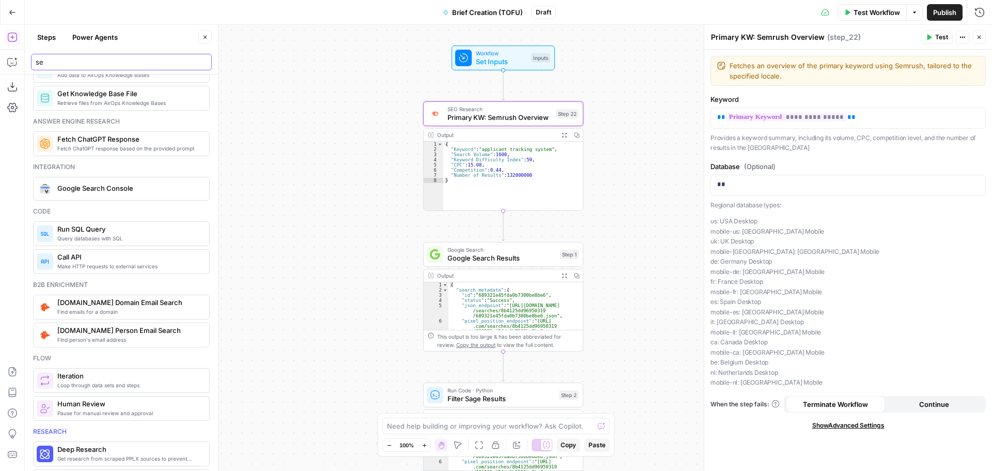
scroll to position [0, 0]
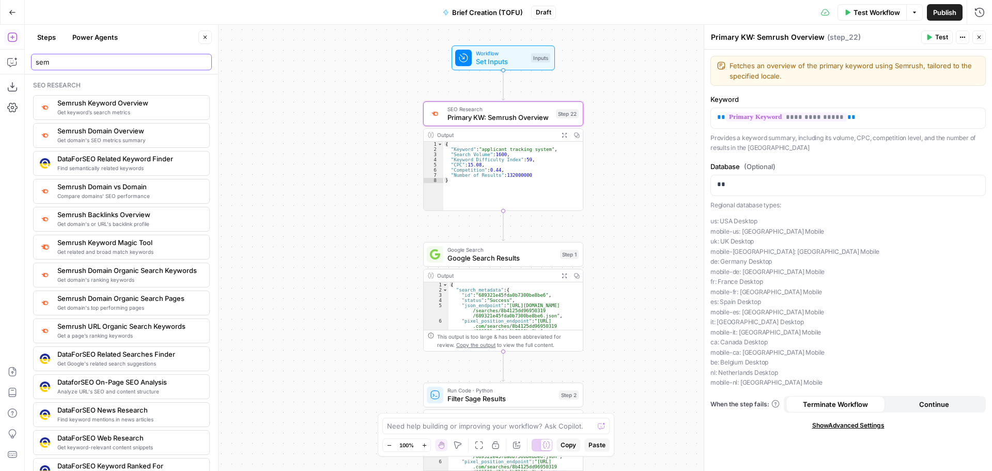
type input "sem"
click at [103, 114] on span "Get keyword’s search metrics" at bounding box center [129, 112] width 144 height 8
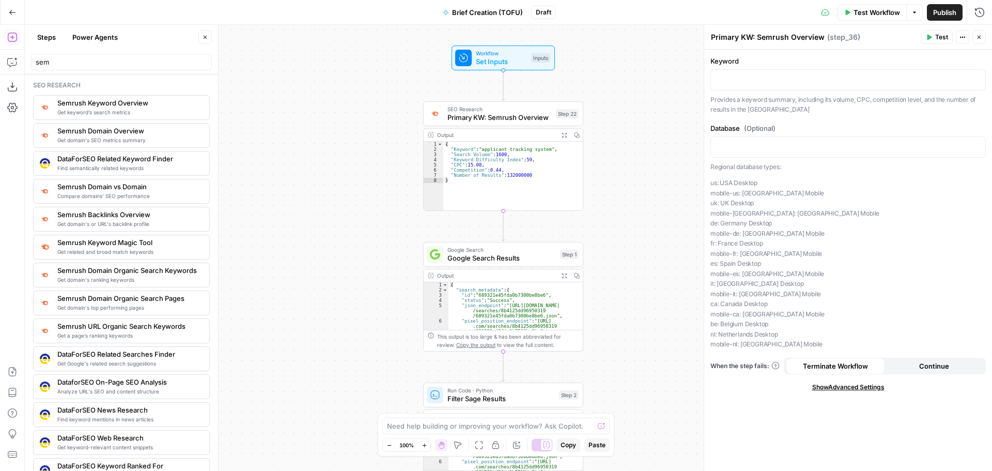
type textarea "Semrush Keyword Overview"
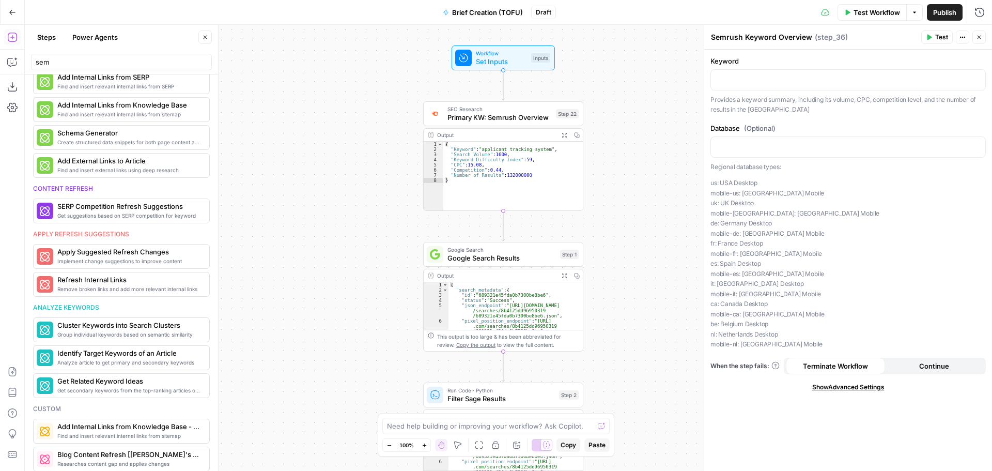
scroll to position [1359, 0]
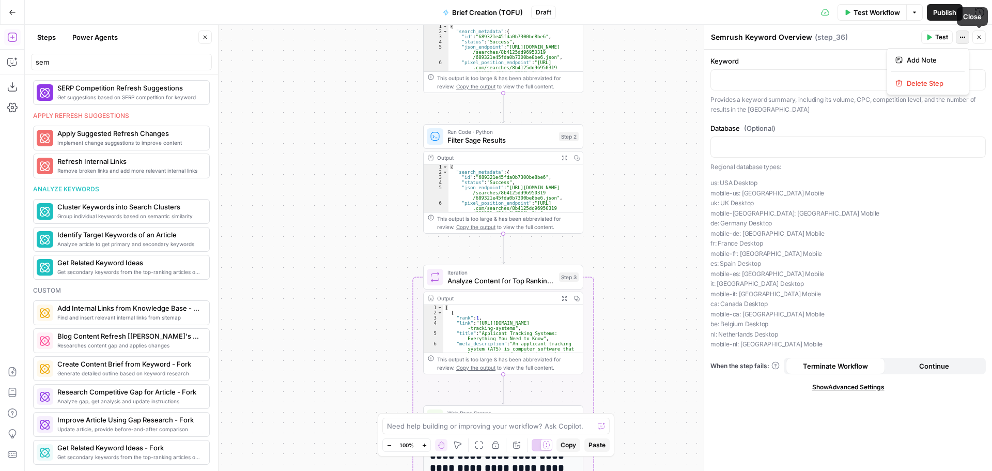
click at [963, 36] on icon "button" at bounding box center [963, 37] width 6 height 6
click at [939, 83] on span "Delete Step" at bounding box center [932, 83] width 50 height 10
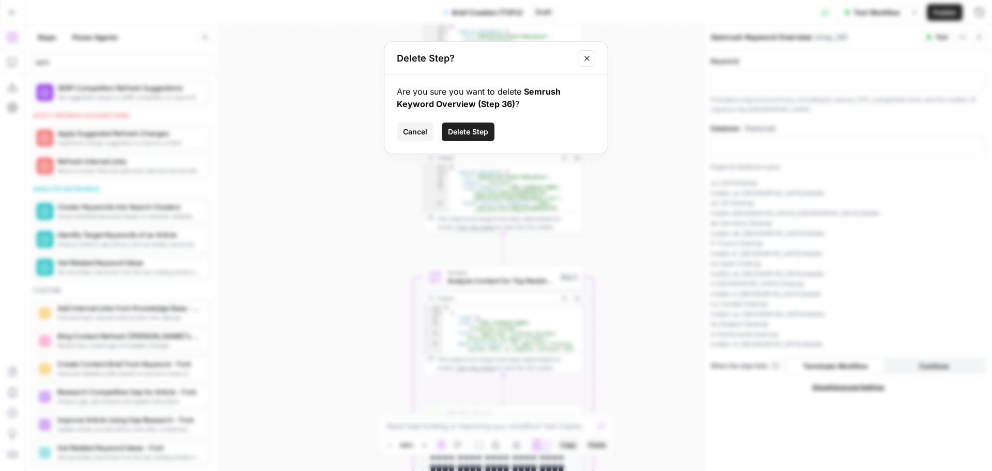
click at [589, 58] on icon "Close modal" at bounding box center [587, 58] width 8 height 8
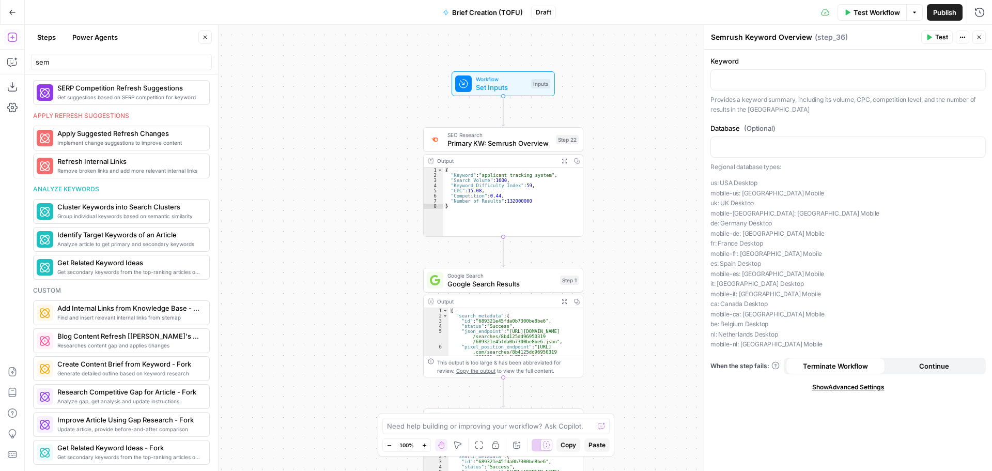
click at [960, 36] on icon "button" at bounding box center [963, 37] width 6 height 6
click at [928, 80] on span "Delete Step" at bounding box center [932, 83] width 50 height 10
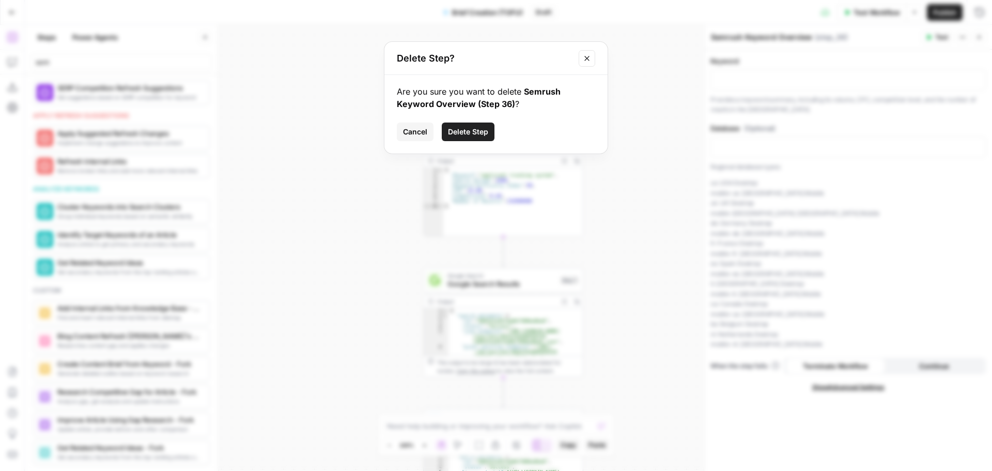
click at [476, 134] on span "Delete Step" at bounding box center [468, 132] width 40 height 10
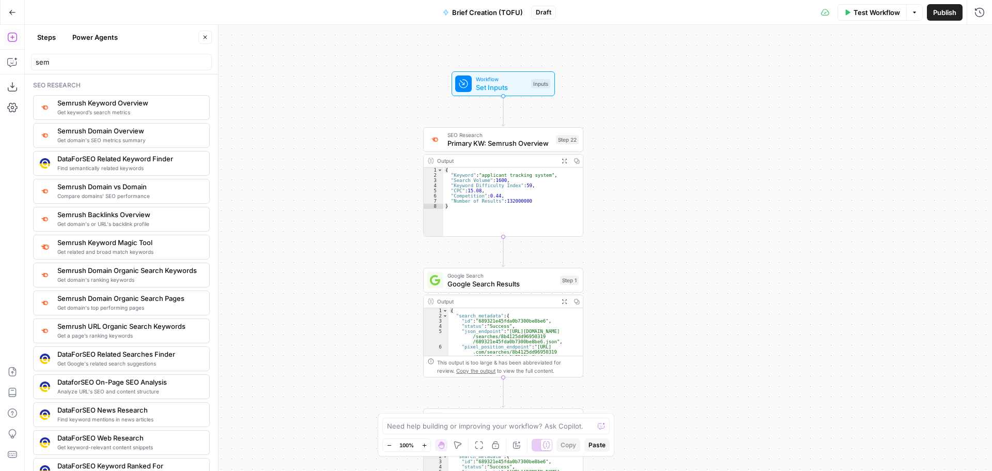
scroll to position [1359, 0]
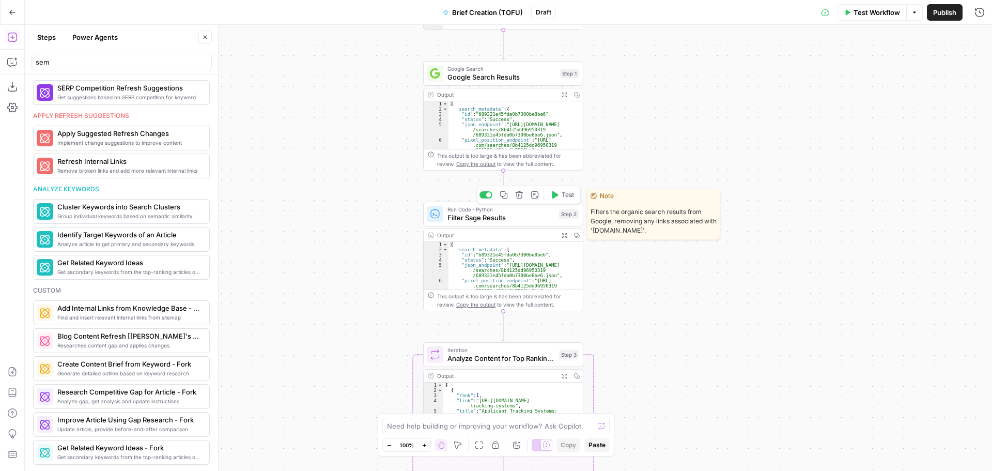
click at [521, 221] on span "Filter Sage Results" at bounding box center [501, 217] width 107 height 10
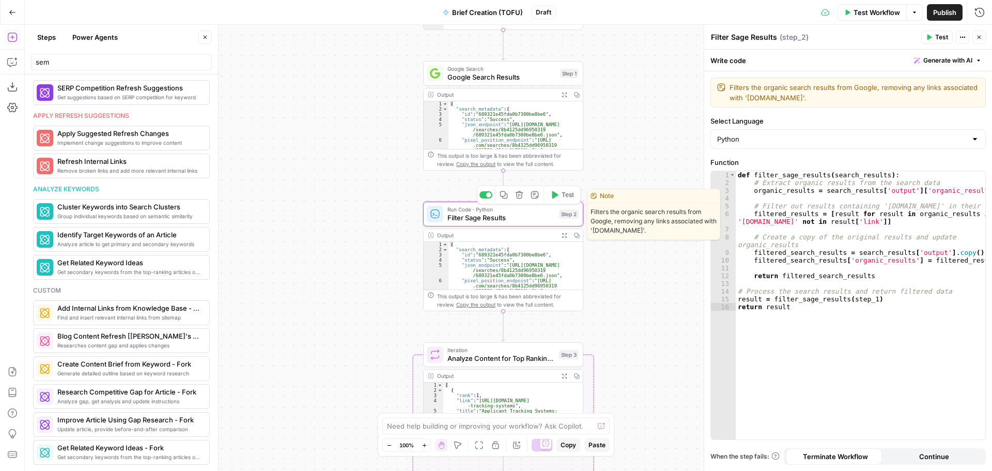
click at [521, 221] on span "Filter Sage Results" at bounding box center [501, 217] width 107 height 10
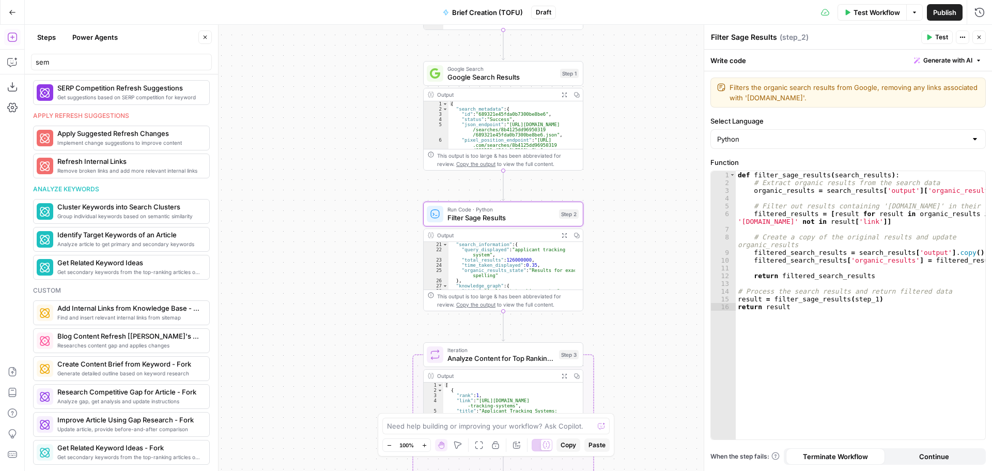
scroll to position [155, 0]
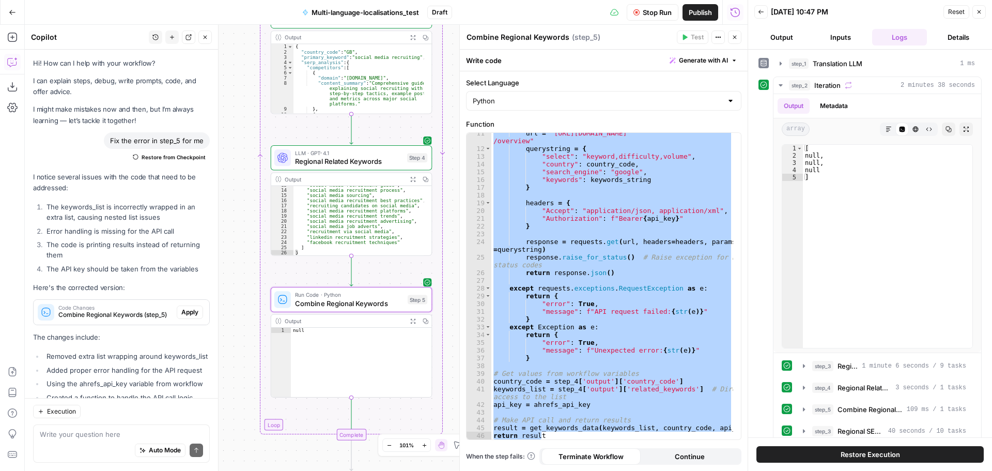
scroll to position [429, 0]
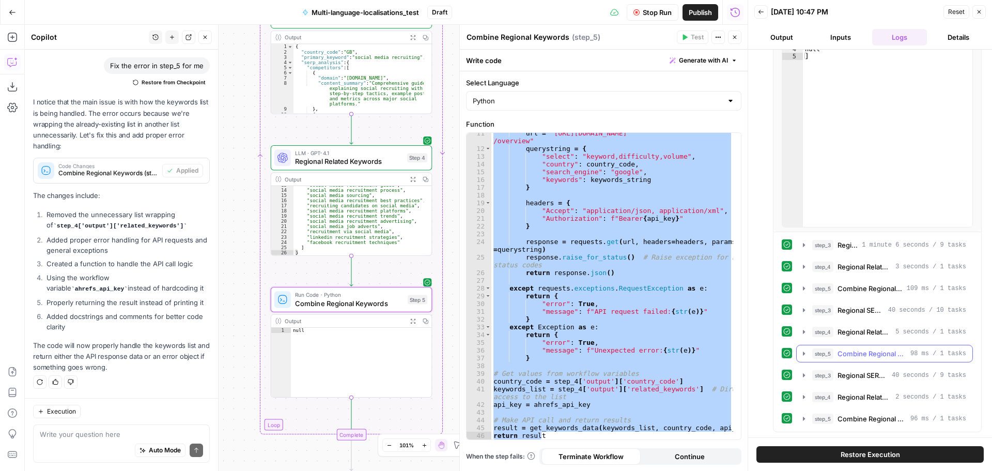
click at [806, 352] on icon "button" at bounding box center [804, 353] width 8 height 8
click at [807, 336] on button "step_4 Regional Related Keywords 5 seconds / 1 tasks" at bounding box center [885, 331] width 176 height 17
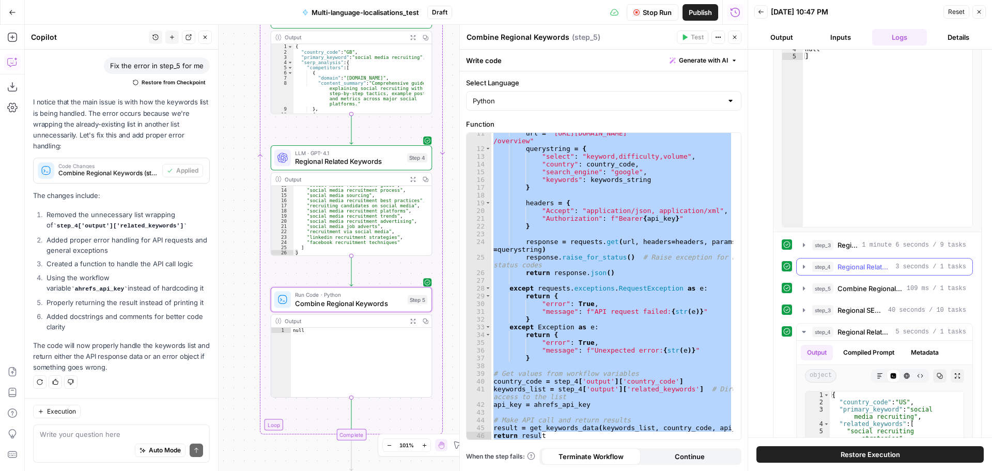
click at [804, 267] on icon "button" at bounding box center [804, 267] width 2 height 4
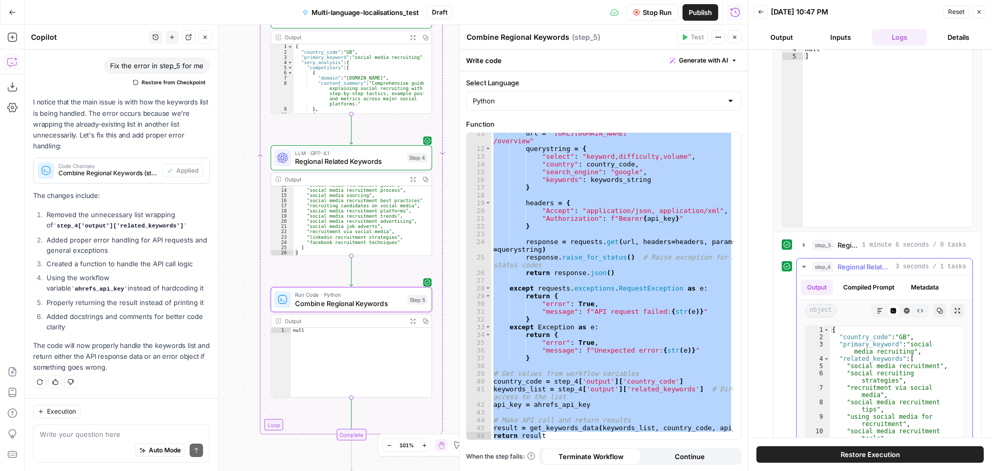
click at [804, 267] on icon "button" at bounding box center [804, 267] width 4 height 2
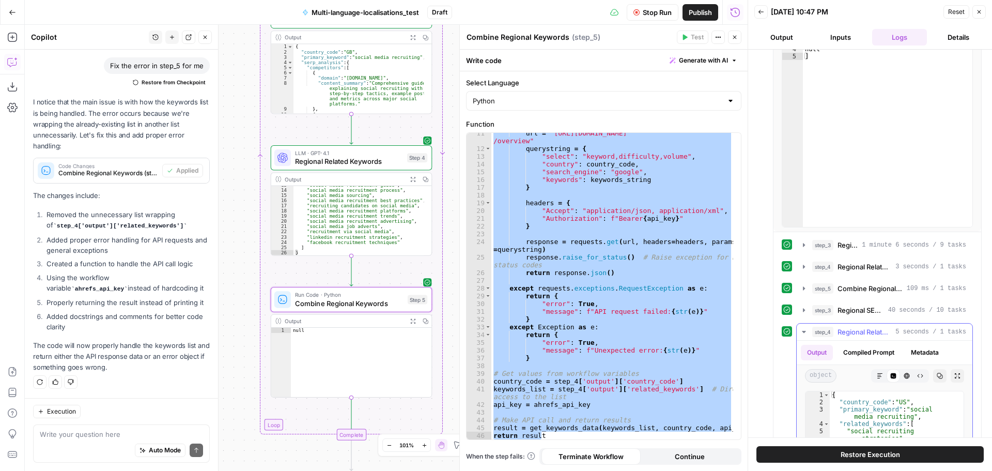
click at [802, 331] on icon "button" at bounding box center [804, 332] width 8 height 8
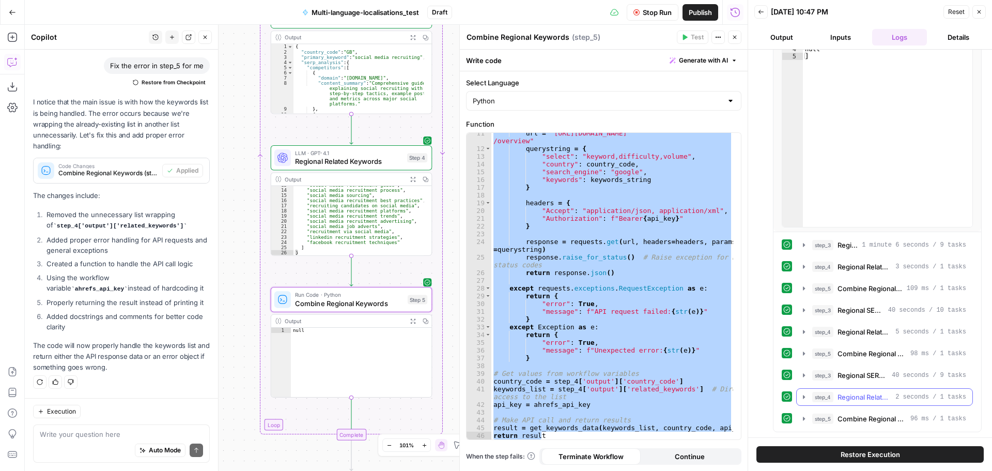
click at [805, 398] on icon "button" at bounding box center [804, 397] width 8 height 8
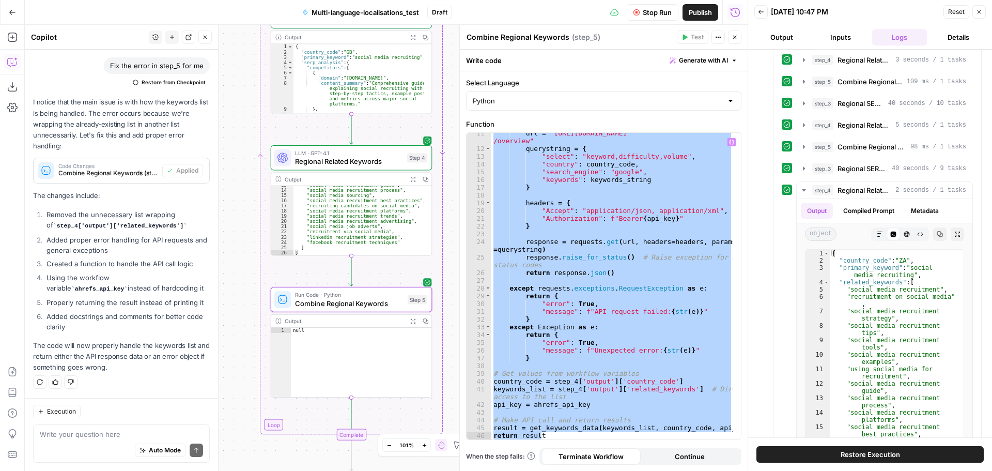
click at [583, 272] on div "url = "https://api.ahrefs.com/v3/keywords-explorer /overview" querystring = { "…" at bounding box center [612, 286] width 242 height 306
paste textarea
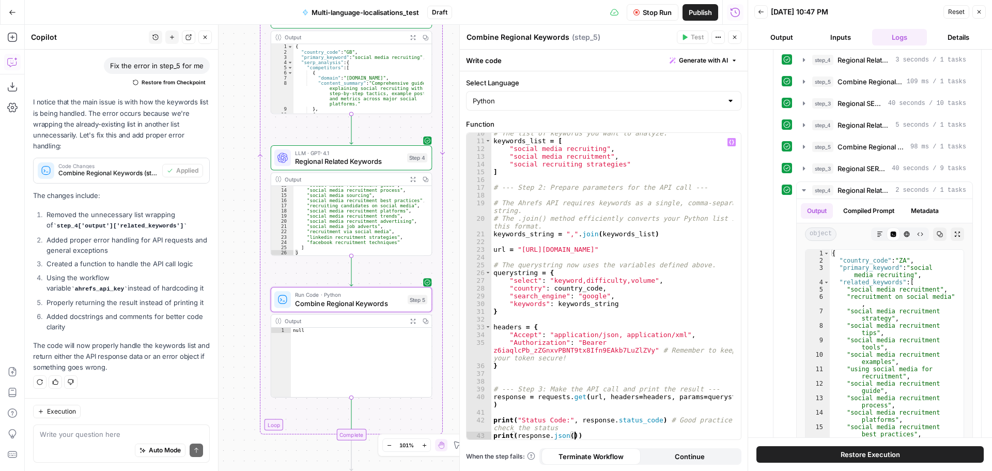
scroll to position [0, 0]
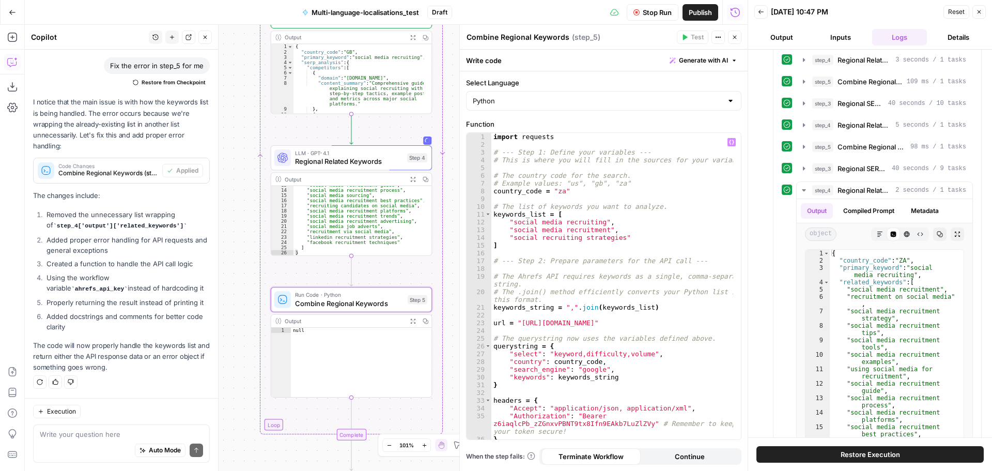
click at [560, 192] on div "import requests # --- Step 1: Define your variables --- # This is where you wil…" at bounding box center [612, 294] width 242 height 322
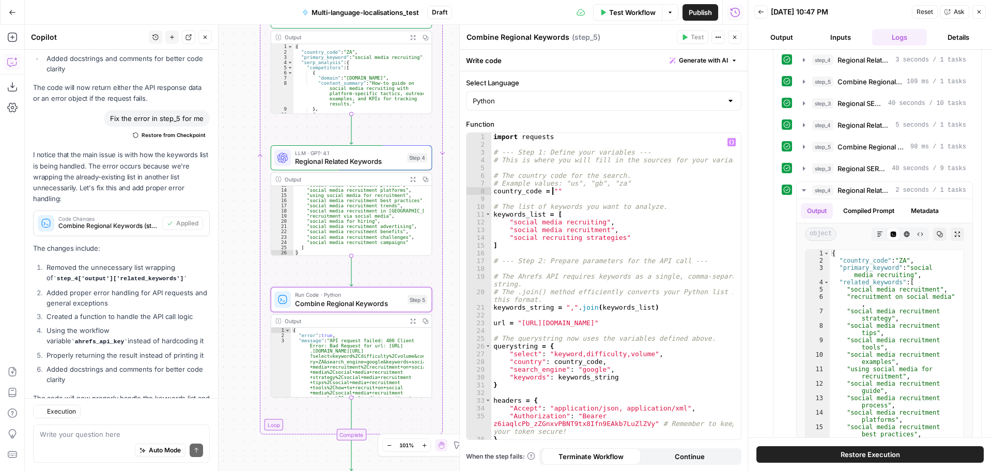
scroll to position [429, 0]
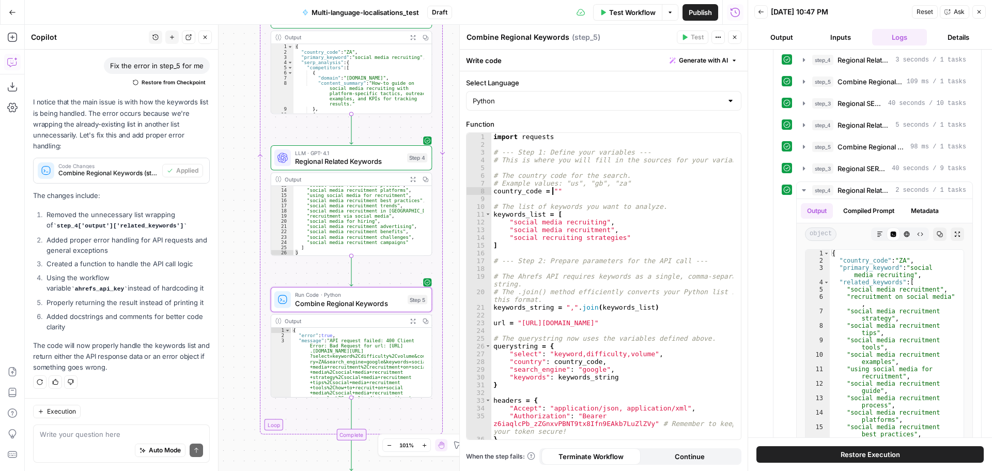
click at [409, 321] on button "Expand Output" at bounding box center [413, 321] width 12 height 12
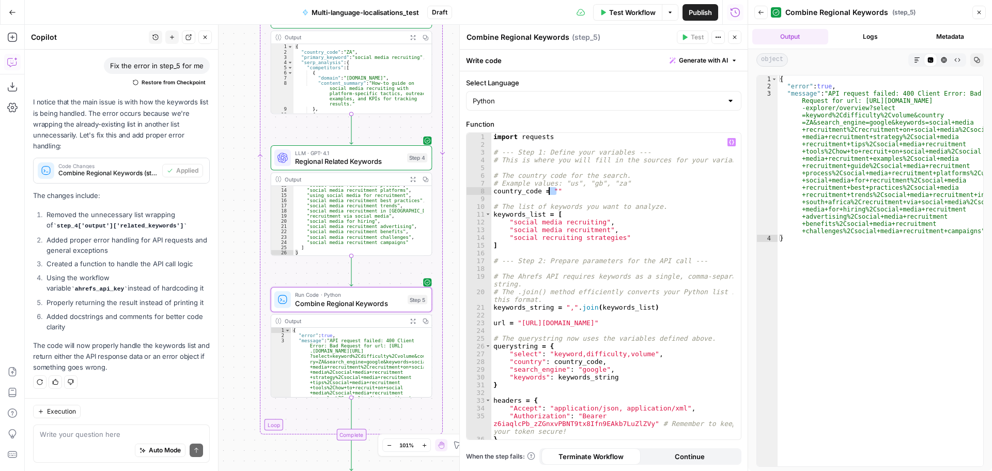
drag, startPoint x: 560, startPoint y: 190, endPoint x: 550, endPoint y: 190, distance: 9.8
click at [550, 190] on div "import requests # --- Step 1: Define your variables --- # This is where you wil…" at bounding box center [612, 294] width 242 height 322
click at [553, 190] on div "import requests # --- Step 1: Define your variables --- # This is where you wil…" at bounding box center [612, 286] width 242 height 306
click at [550, 190] on div "import requests # --- Step 1: Define your variables --- # This is where you wil…" at bounding box center [612, 294] width 242 height 322
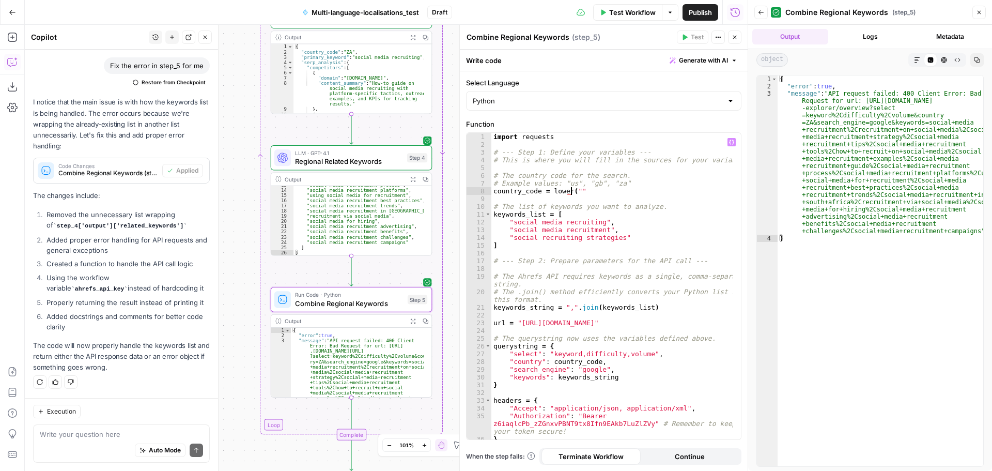
click at [589, 181] on div "import requests # --- Step 1: Define your variables --- # This is where you wil…" at bounding box center [612, 294] width 242 height 322
click at [595, 192] on div "import requests # --- Step 1: Define your variables --- # This is where you wil…" at bounding box center [612, 294] width 242 height 322
click at [730, 142] on icon "button" at bounding box center [731, 142] width 5 height 5
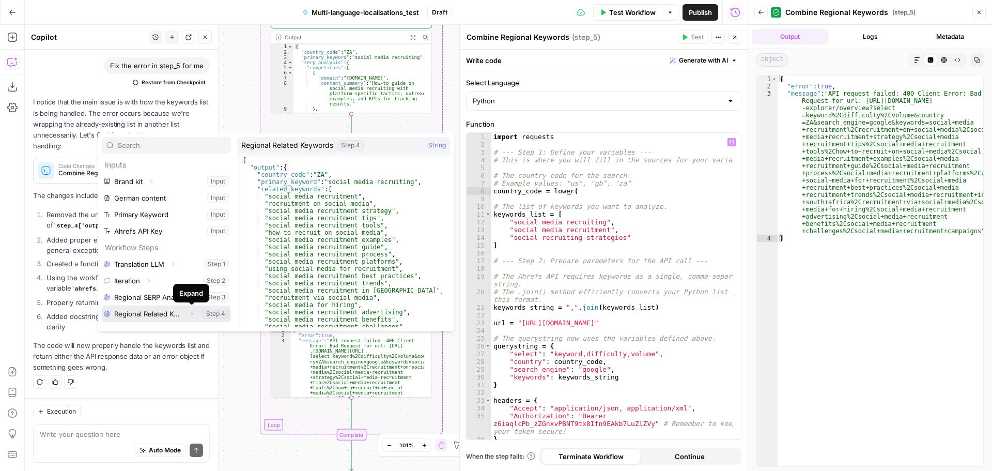
click at [194, 315] on icon "button" at bounding box center [192, 314] width 6 height 6
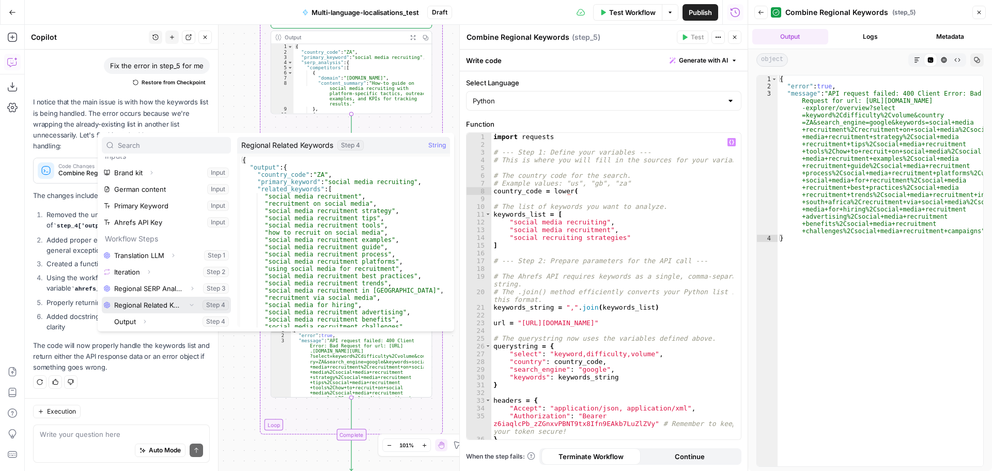
scroll to position [11, 0]
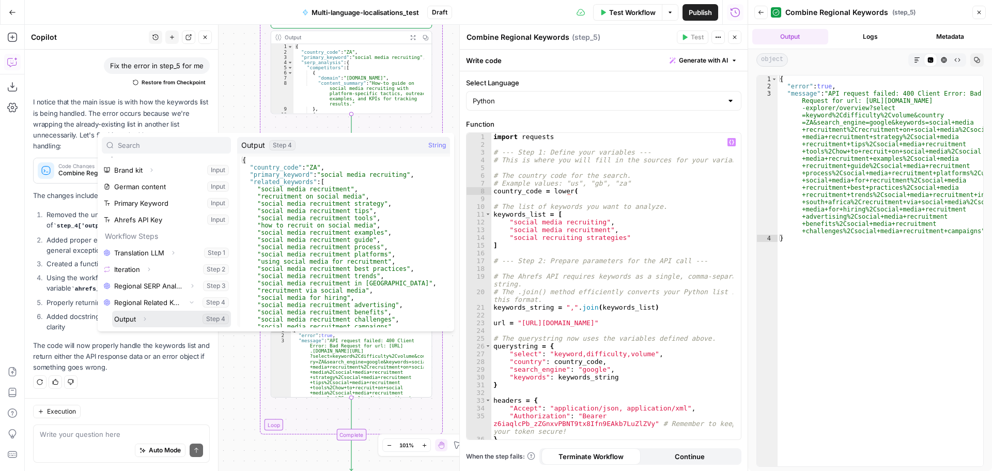
click at [142, 318] on span "button" at bounding box center [145, 319] width 6 height 6
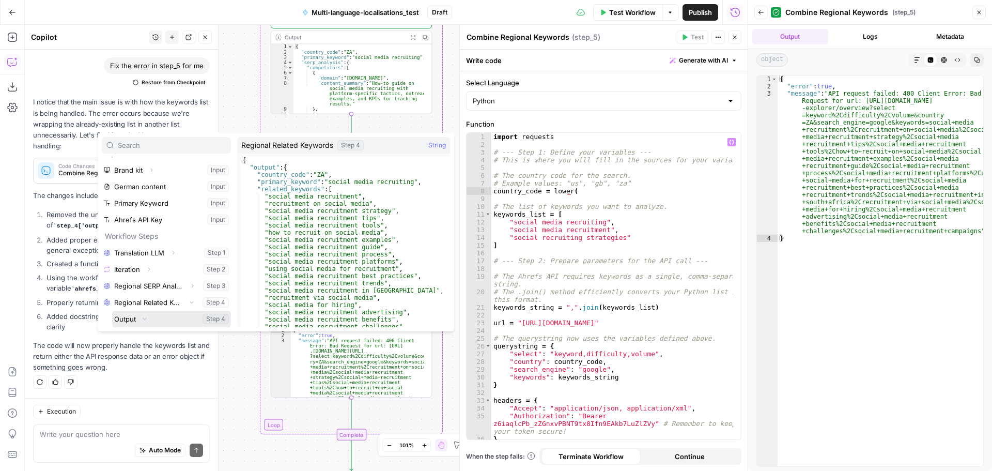
scroll to position [61, 0]
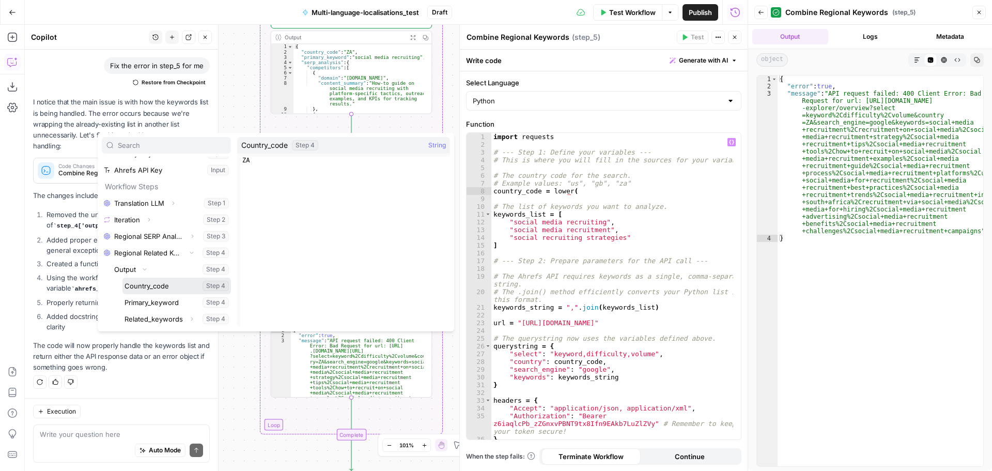
click at [167, 285] on button "Select variable Country_code" at bounding box center [176, 285] width 109 height 17
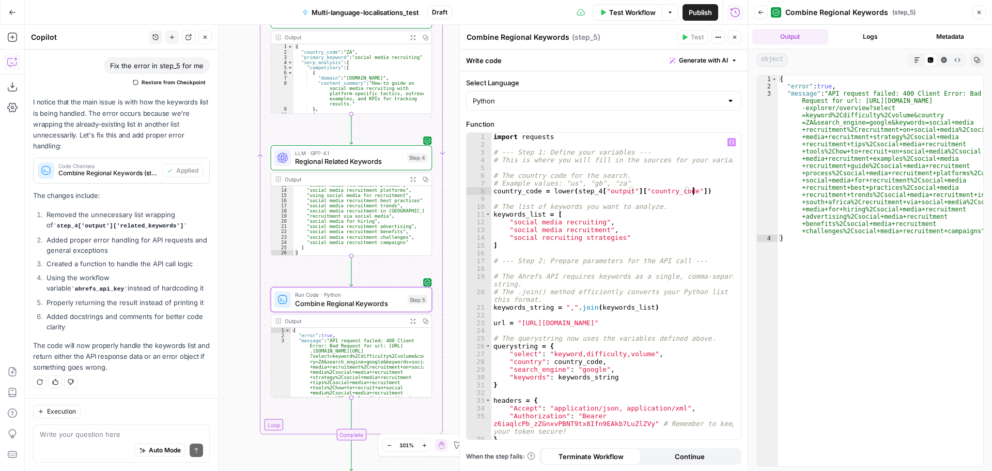
scroll to position [0, 14]
drag, startPoint x: 625, startPoint y: 241, endPoint x: 510, endPoint y: 223, distance: 116.1
click at [510, 223] on div "import requests # --- Step 1: Define your variables --- # This is where you wil…" at bounding box center [612, 294] width 242 height 322
click at [633, 235] on div "import requests # --- Step 1: Define your variables --- # This is where you wil…" at bounding box center [612, 286] width 242 height 306
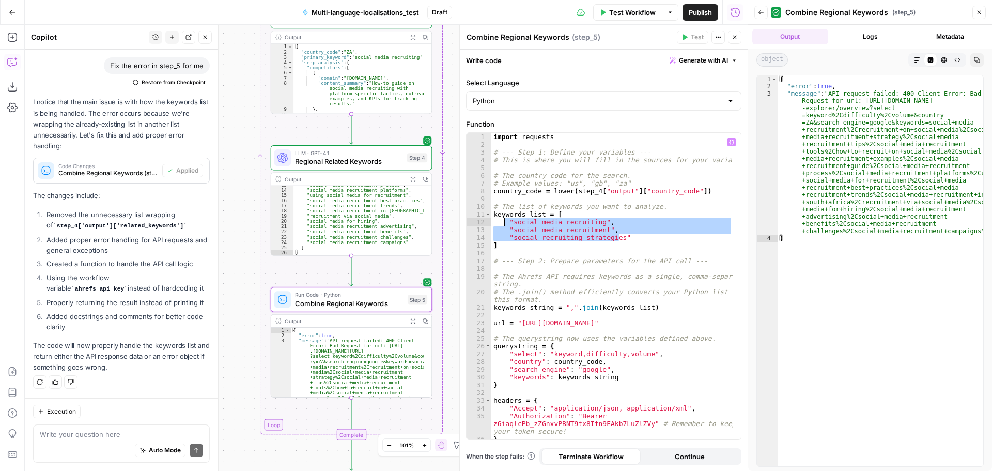
drag, startPoint x: 630, startPoint y: 239, endPoint x: 505, endPoint y: 224, distance: 125.4
click at [505, 224] on div "import requests # --- Step 1: Define your variables --- # This is where you wil…" at bounding box center [612, 294] width 242 height 322
type textarea "**********"
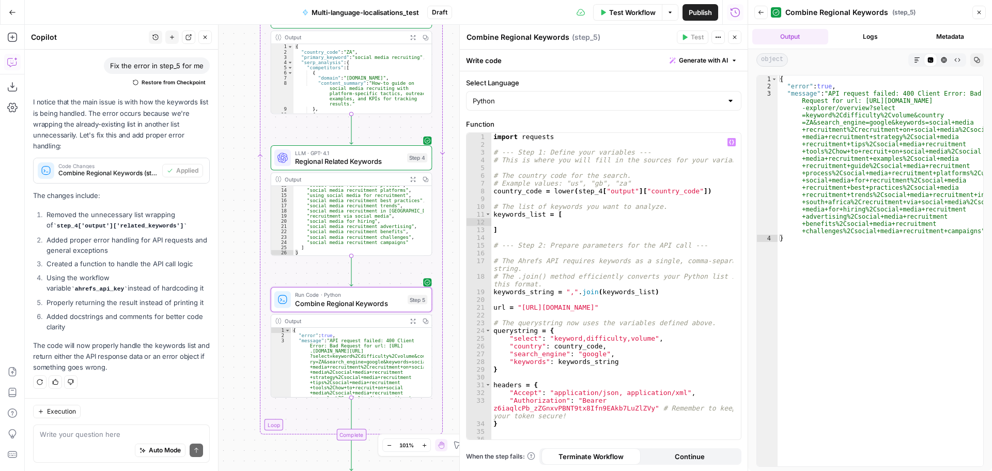
click at [730, 144] on icon "button" at bounding box center [731, 142] width 5 height 5
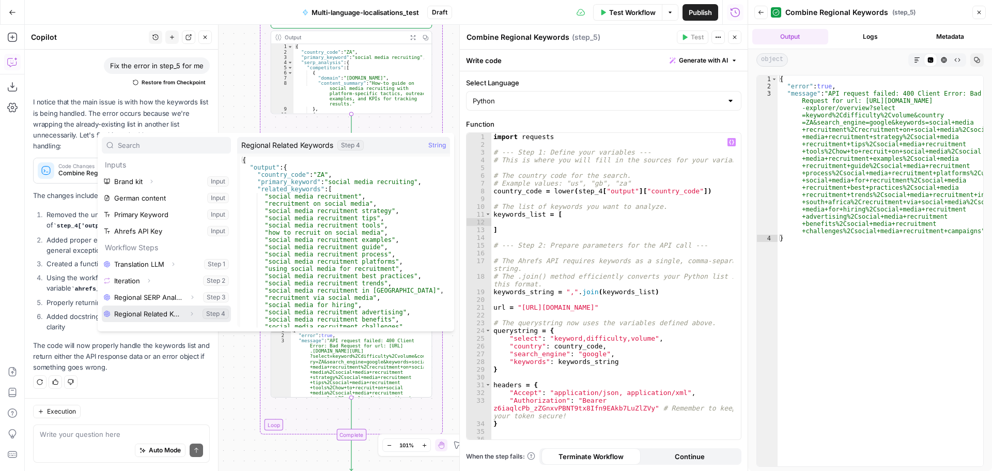
click at [191, 312] on icon "button" at bounding box center [192, 314] width 6 height 6
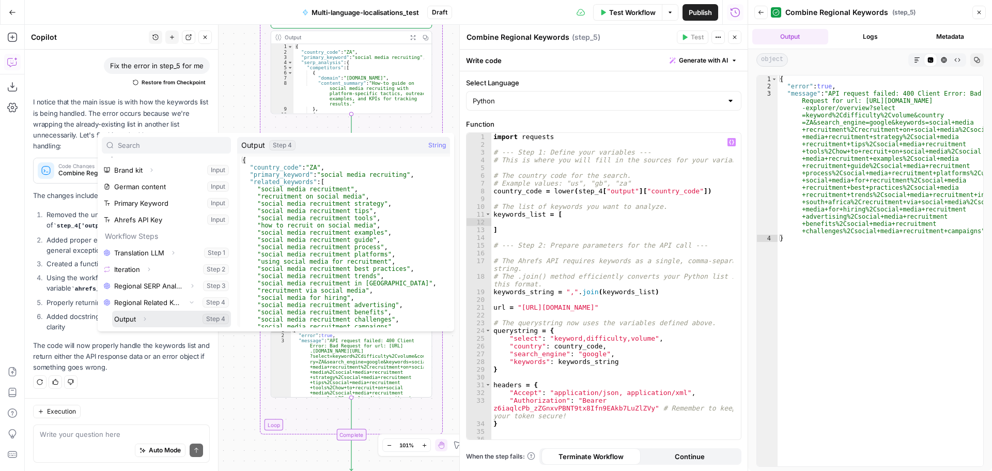
click at [146, 319] on icon "button" at bounding box center [145, 319] width 6 height 6
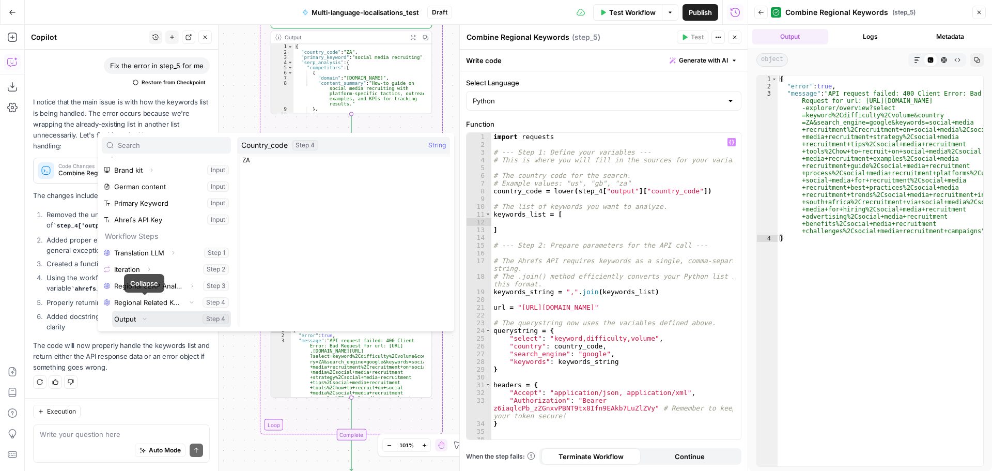
scroll to position [61, 0]
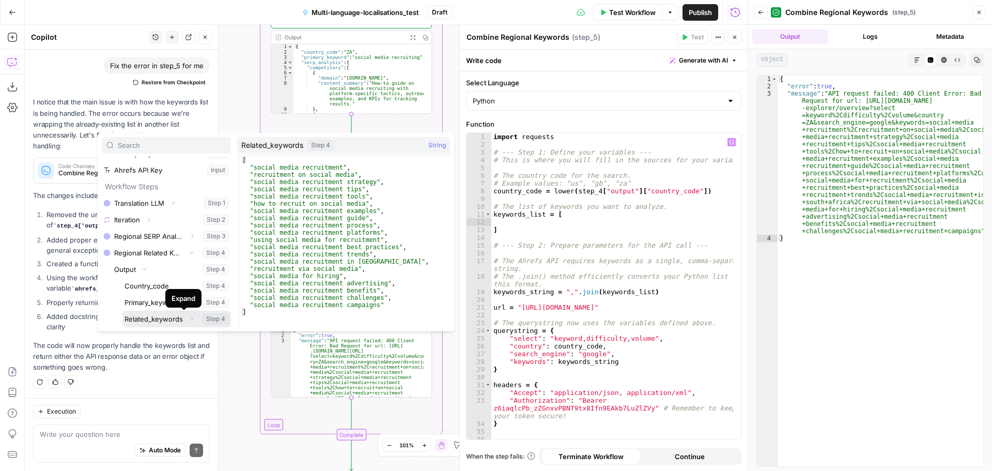
click at [167, 316] on button "Select variable Related_keywords" at bounding box center [176, 319] width 109 height 17
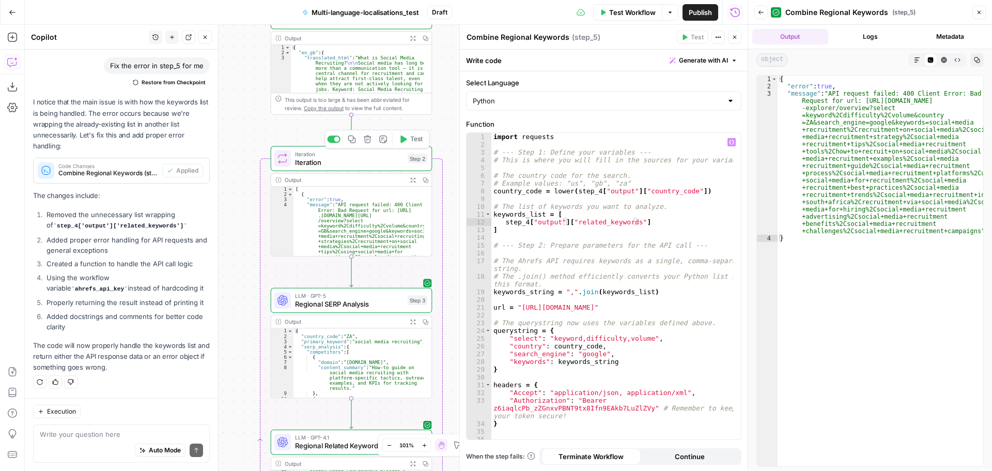
click at [409, 142] on button "Test" at bounding box center [411, 138] width 33 height 13
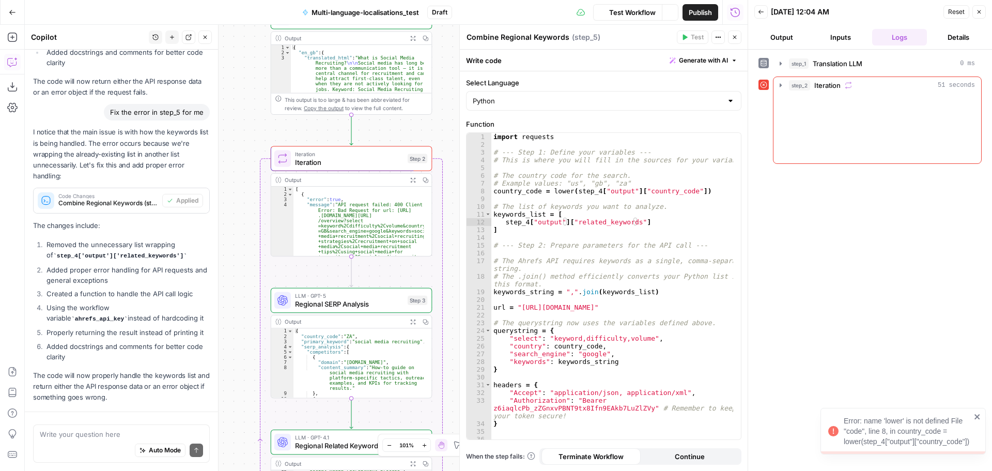
scroll to position [429, 0]
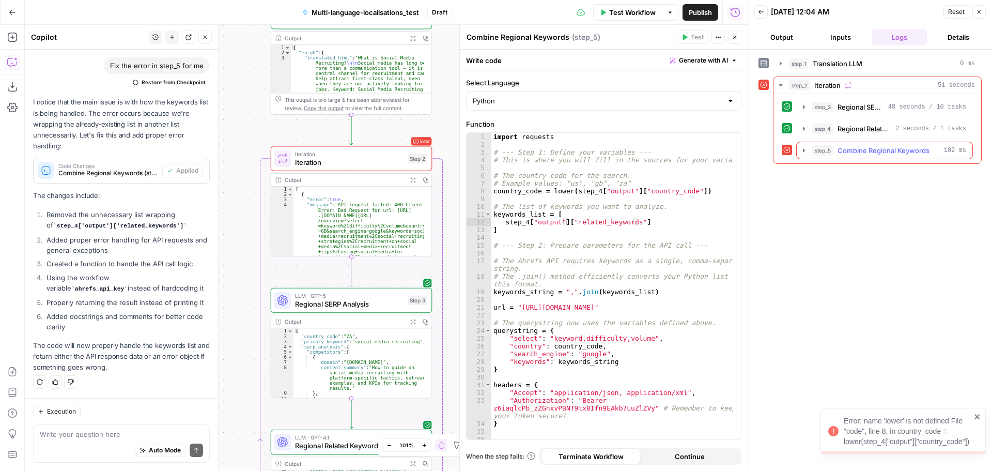
click at [806, 149] on icon "button" at bounding box center [804, 150] width 8 height 8
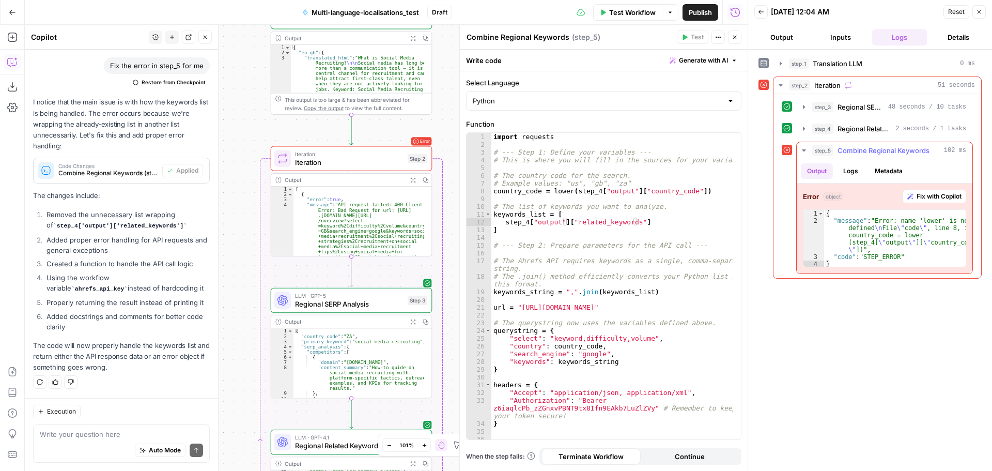
click at [944, 195] on span "Fix with Copilot" at bounding box center [939, 196] width 45 height 9
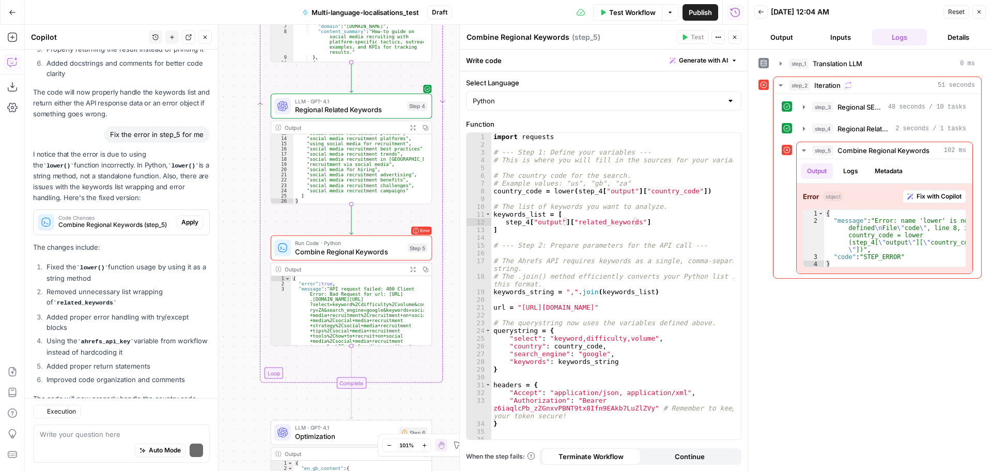
scroll to position [735, 0]
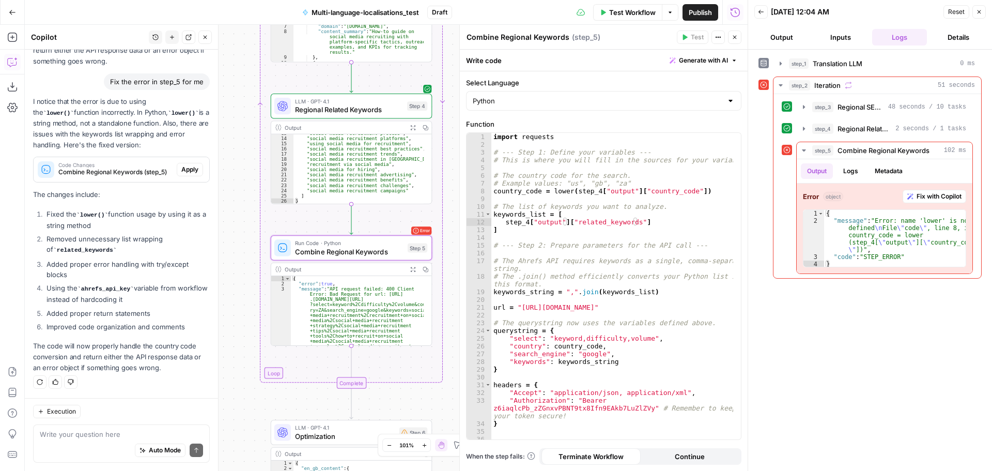
click at [187, 171] on span "Apply" at bounding box center [189, 169] width 17 height 9
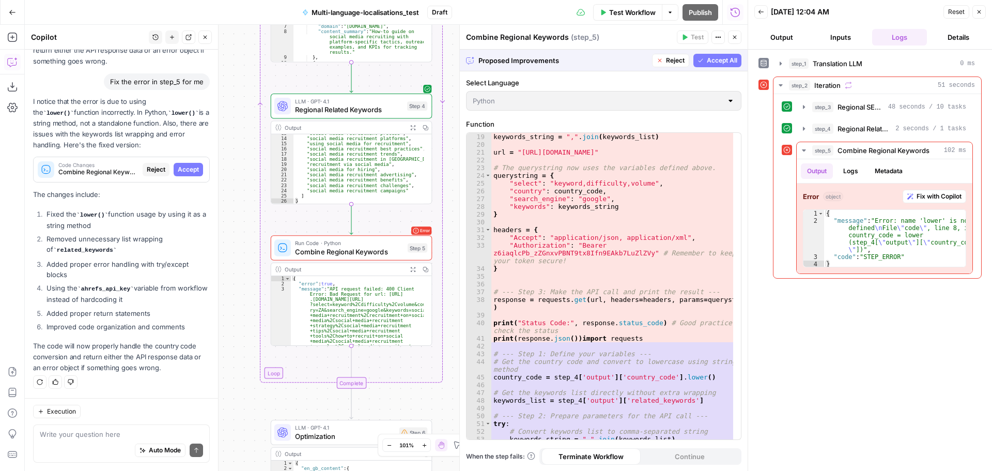
scroll to position [31, 0]
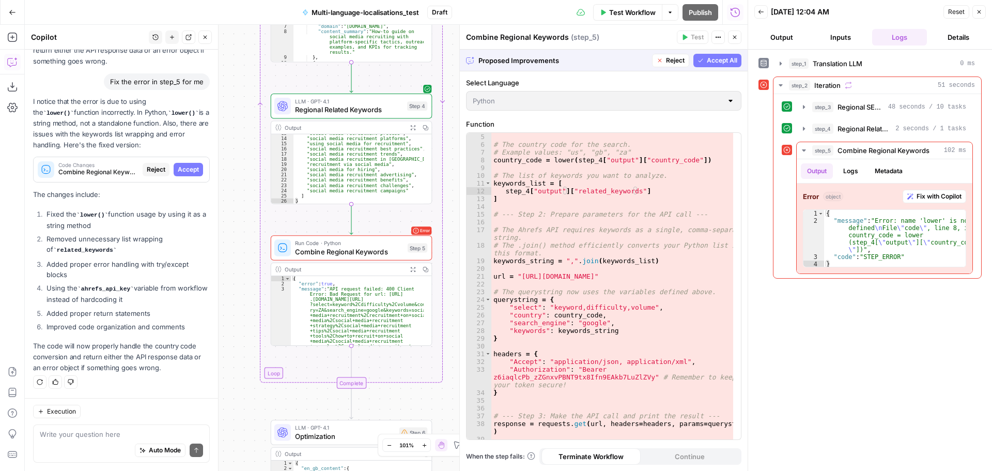
click at [681, 57] on span "Reject" at bounding box center [675, 60] width 19 height 9
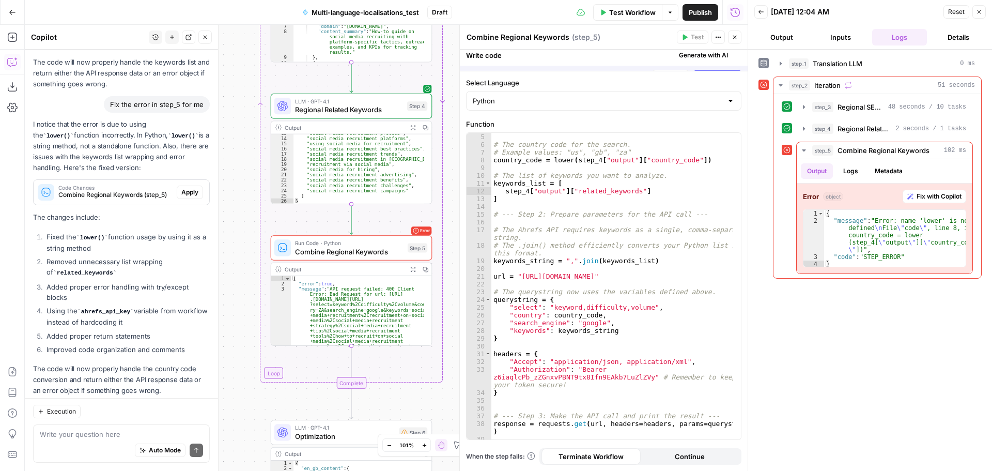
scroll to position [735, 0]
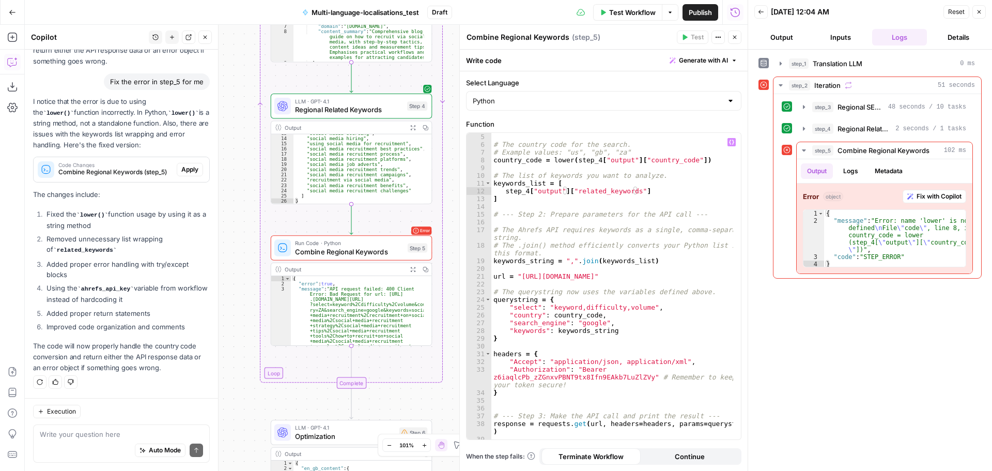
click at [570, 159] on div "# The country code for the search. # Example values: "us", "gb", "za" country_c…" at bounding box center [612, 298] width 242 height 330
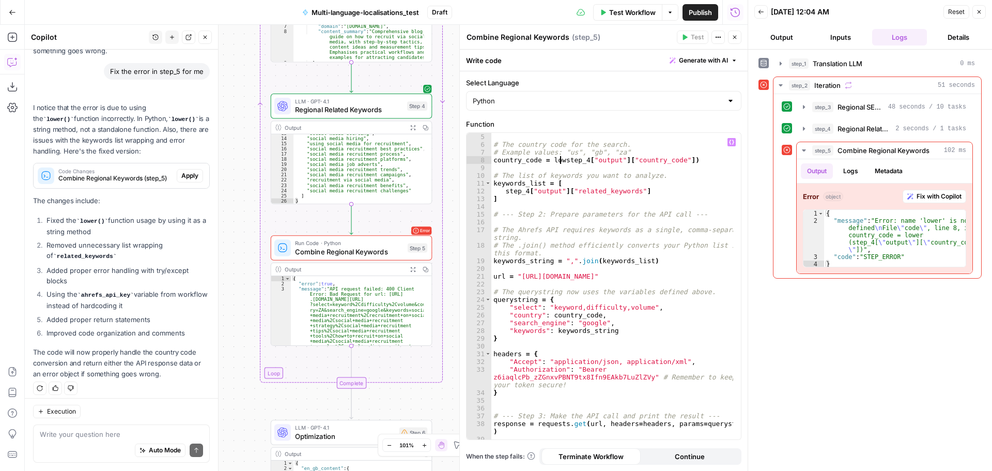
scroll to position [752, 0]
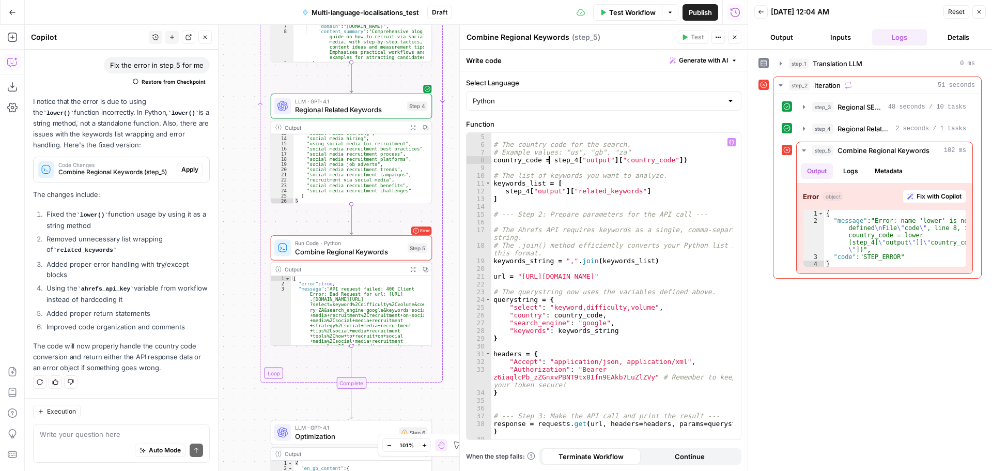
click at [688, 157] on div "# The country code for the search. # Example values: "us", "gb", "za" country_c…" at bounding box center [612, 298] width 242 height 330
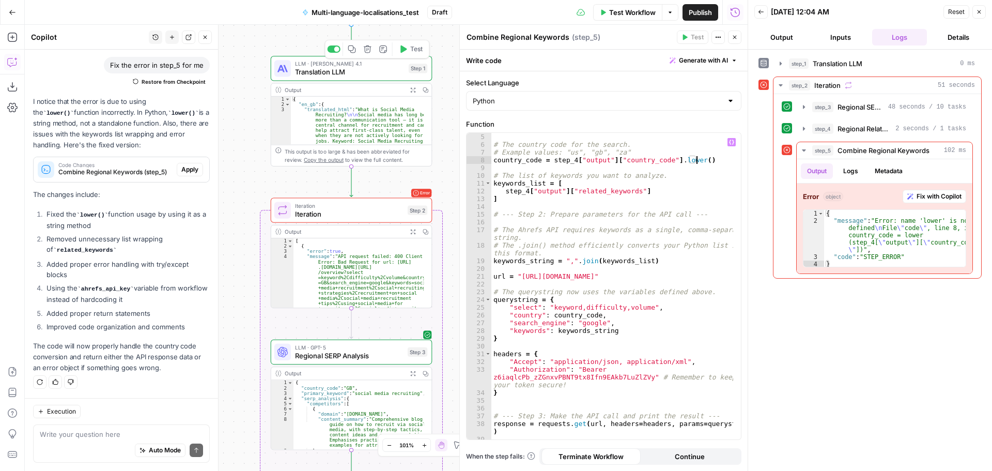
click at [412, 53] on span "Test" at bounding box center [416, 48] width 12 height 9
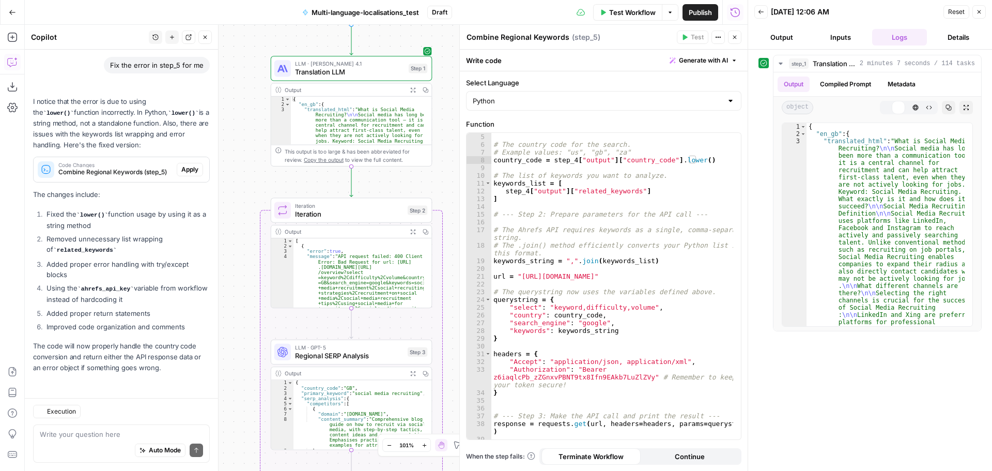
scroll to position [752, 0]
drag, startPoint x: 412, startPoint y: 191, endPoint x: 419, endPoint y: 214, distance: 24.8
click at [412, 191] on span "Test" at bounding box center [416, 190] width 12 height 9
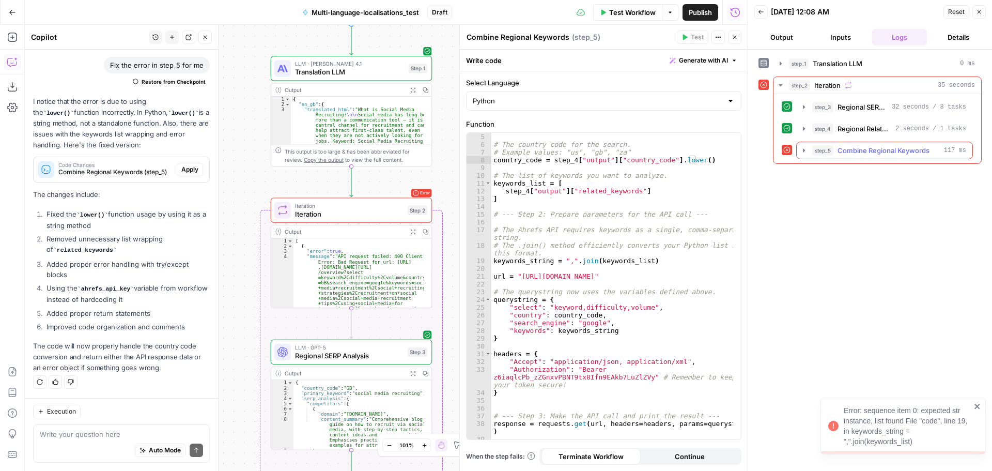
click at [798, 151] on button "step_5 Combine Regional Keywords 117 ms" at bounding box center [885, 150] width 176 height 17
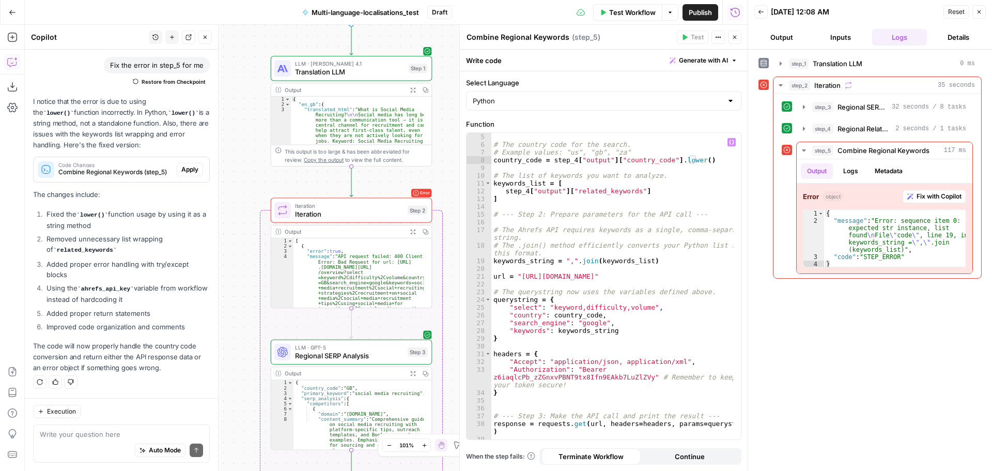
click at [588, 259] on div "# The country code for the search. # Example values: "us", "gb", "za" country_c…" at bounding box center [612, 298] width 242 height 330
click at [419, 194] on span "Test" at bounding box center [416, 190] width 12 height 9
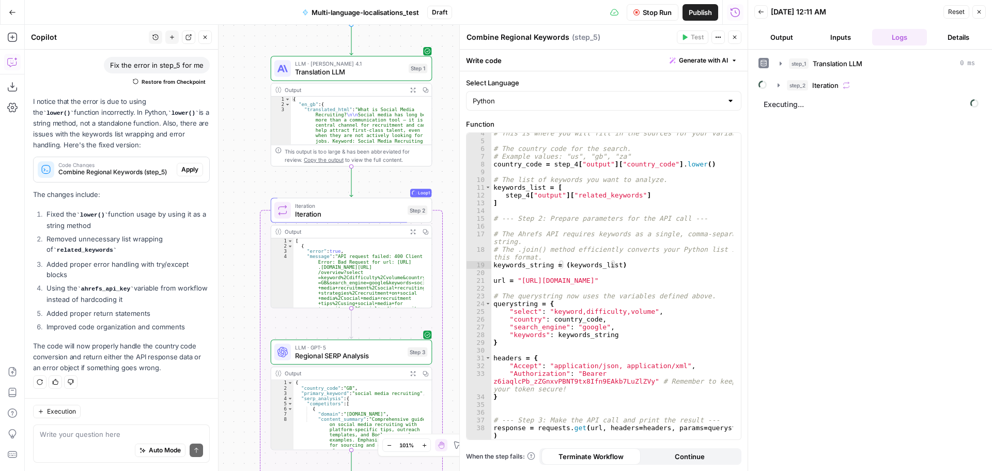
scroll to position [0, 0]
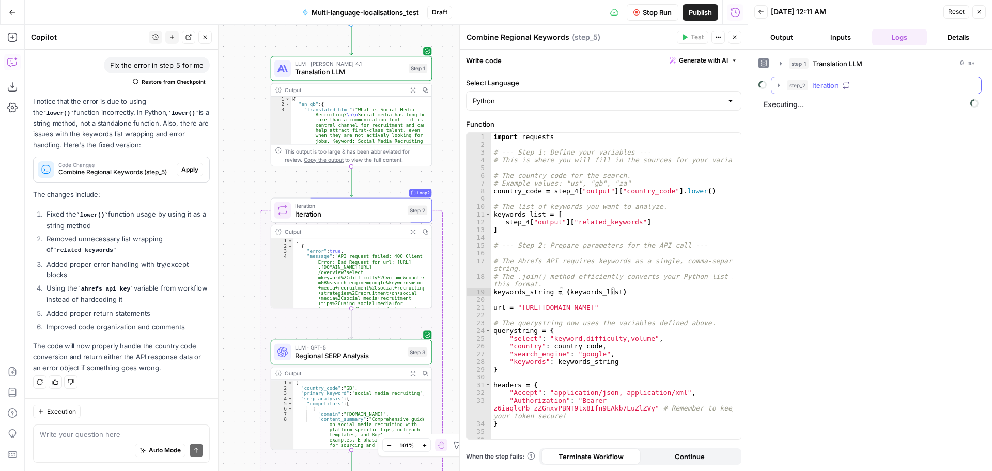
click at [775, 82] on icon "button" at bounding box center [779, 85] width 8 height 8
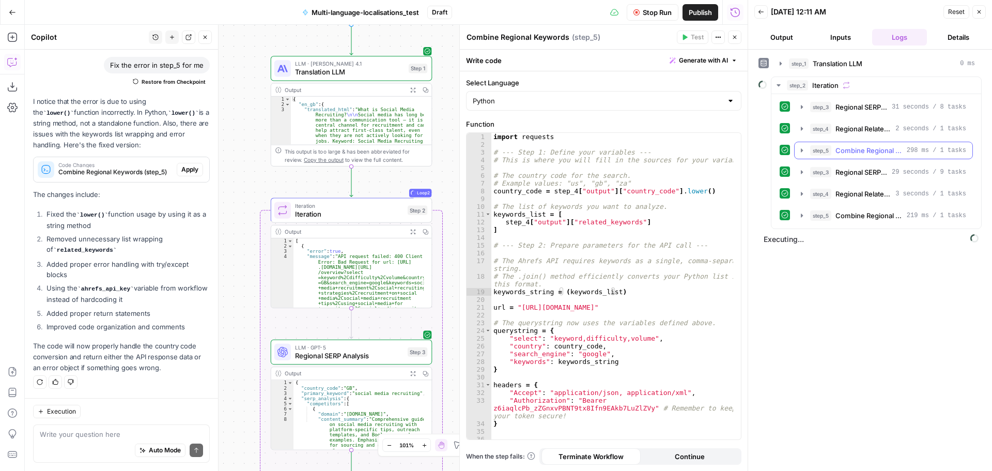
click at [798, 150] on icon "button" at bounding box center [802, 150] width 8 height 8
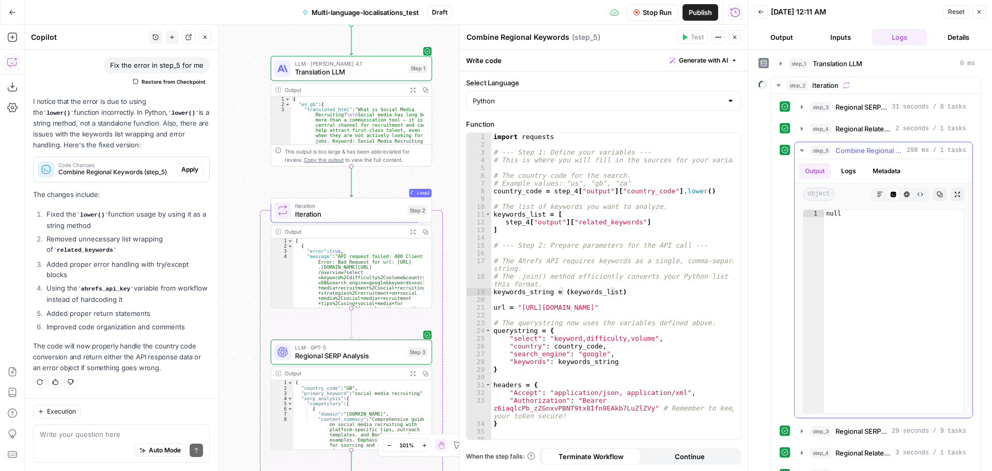
click at [887, 170] on button "Metadata" at bounding box center [887, 171] width 40 height 16
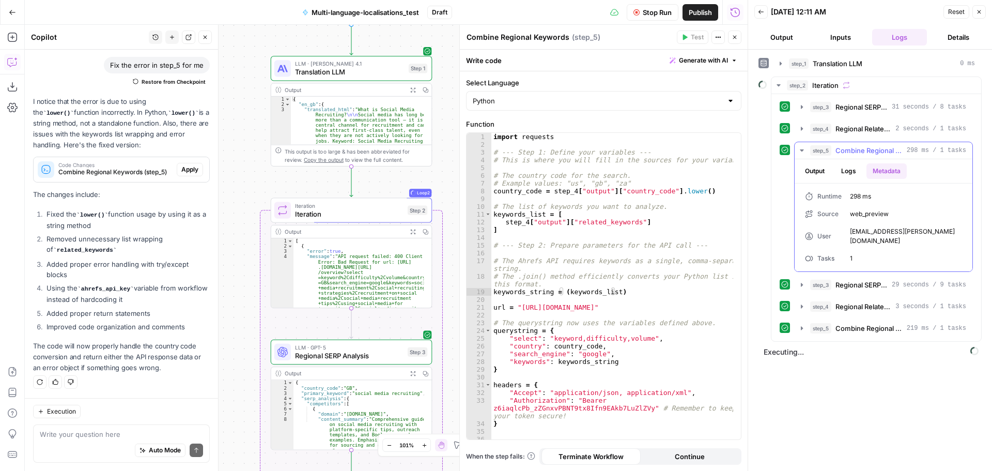
click at [850, 171] on button "Logs" at bounding box center [848, 171] width 27 height 16
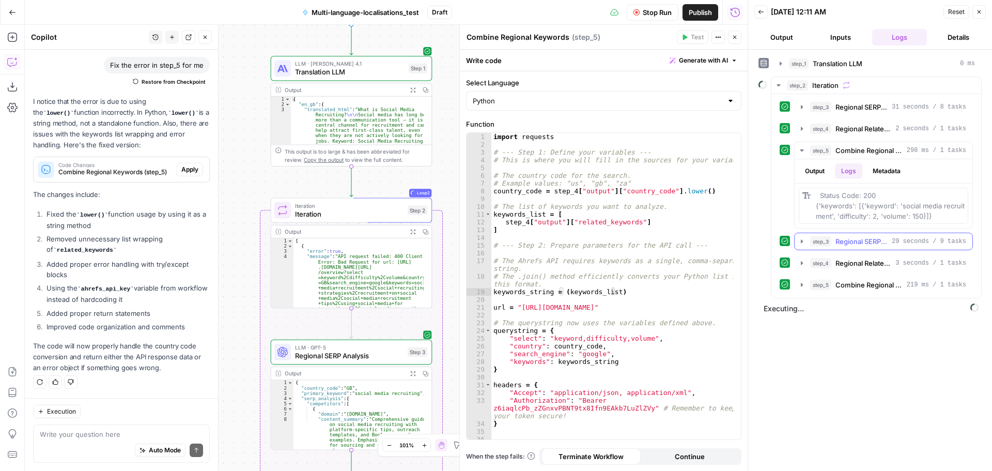
drag, startPoint x: 871, startPoint y: 204, endPoint x: 952, endPoint y: 227, distance: 83.8
click at [955, 229] on div "step_3 Regional SERP Analysis 31 seconds / 8 tasks step_4 Regional Related Keyw…" at bounding box center [876, 195] width 193 height 195
click at [929, 211] on div "Status Code: 200 {'keywords': [{'keyword': 'social media recruitment', 'difficu…" at bounding box center [890, 205] width 149 height 31
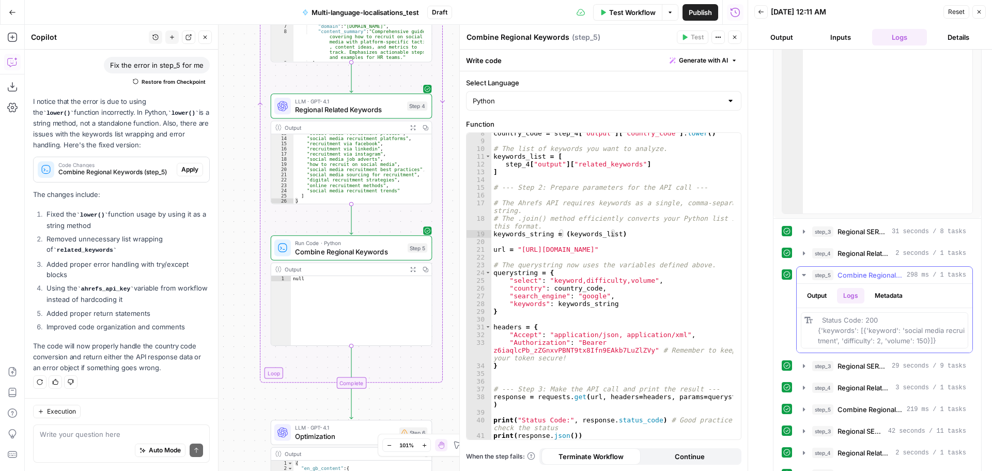
scroll to position [155, 0]
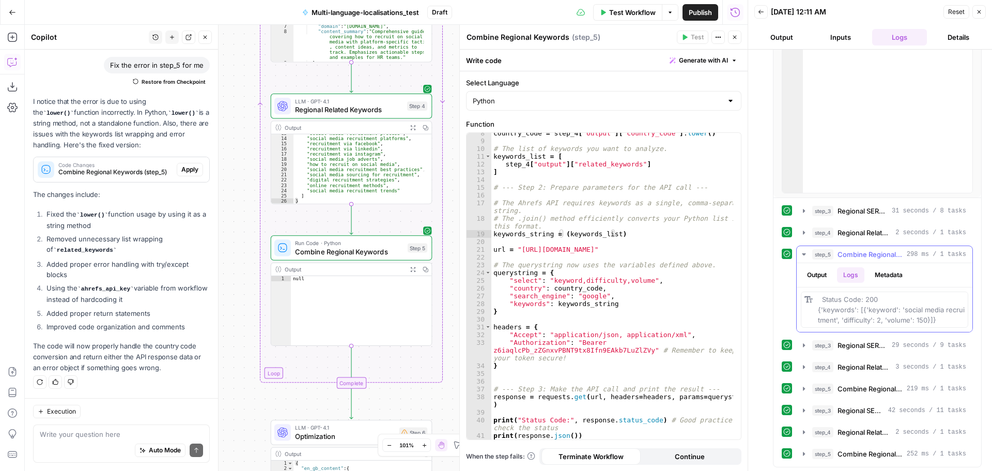
click at [812, 275] on button "Output" at bounding box center [817, 275] width 32 height 16
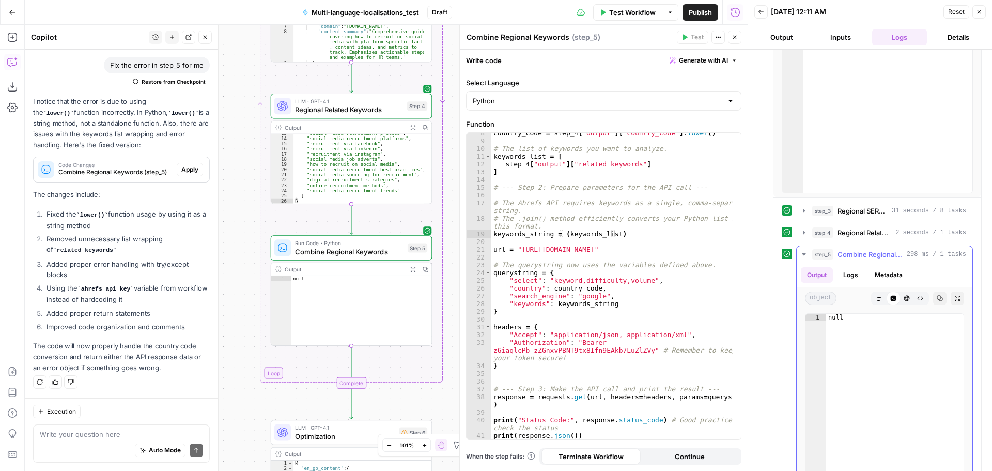
click at [852, 275] on button "Logs" at bounding box center [850, 275] width 27 height 16
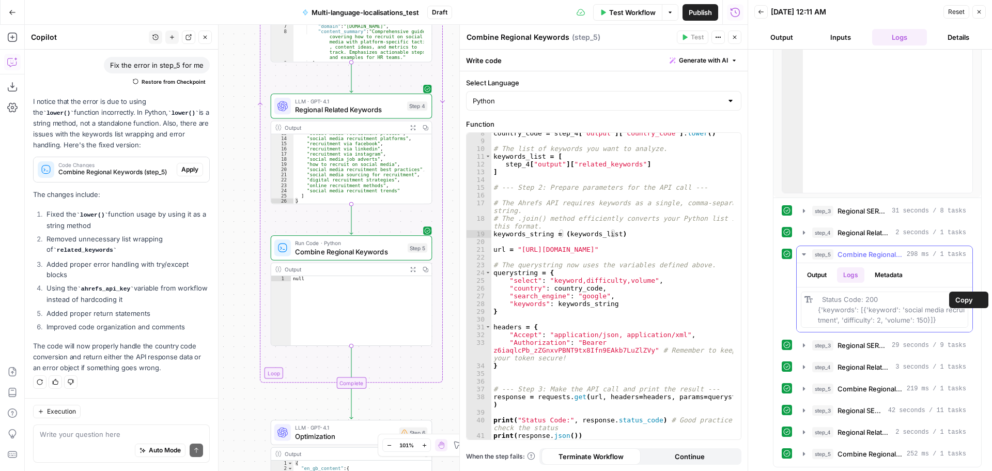
scroll to position [157, 0]
click at [891, 316] on span "Status Code: 200 {'keywords': [{'keyword': 'social media recruitment', 'difficu…" at bounding box center [891, 308] width 147 height 29
drag, startPoint x: 866, startPoint y: 307, endPoint x: 978, endPoint y: 333, distance: 114.6
click at [978, 333] on div "step_1 Translation LLM 0 ms step_2 Iteration 1 minute 52 seconds Output Metadat…" at bounding box center [870, 260] width 244 height 421
click at [880, 308] on span "Status Code: 200 {'keywords': [{'keyword': 'social media recruitment', 'difficu…" at bounding box center [891, 308] width 147 height 29
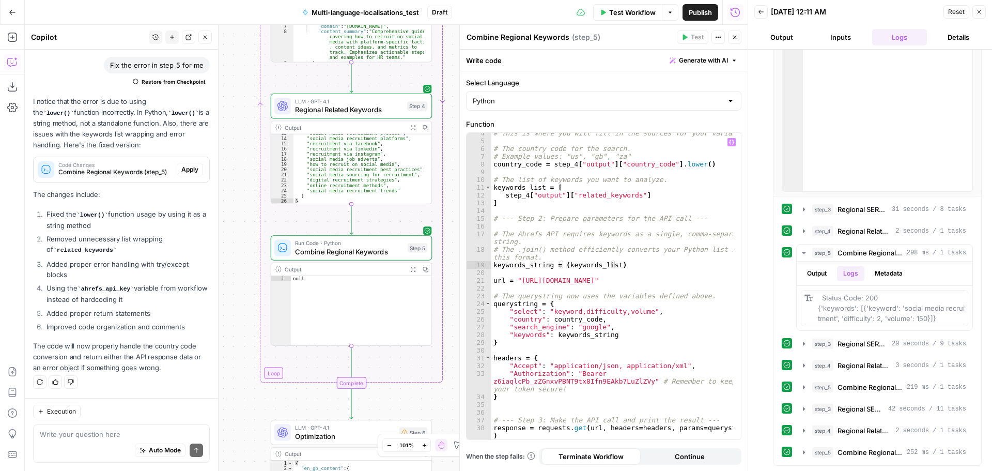
scroll to position [0, 0]
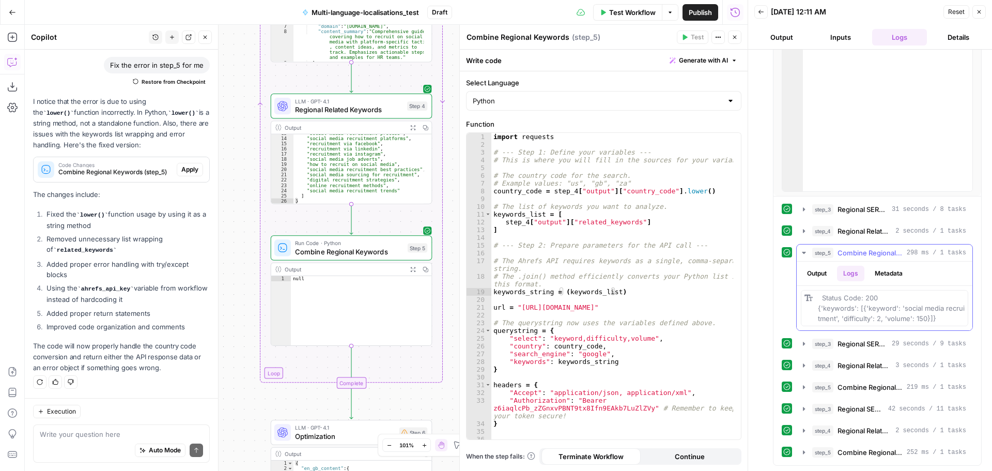
click at [818, 276] on button "Output" at bounding box center [817, 274] width 32 height 16
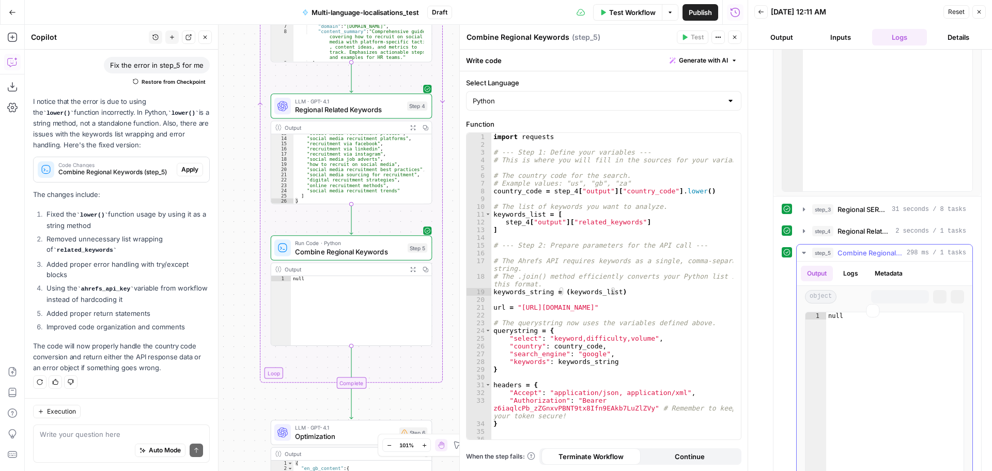
scroll to position [157, 0]
click at [893, 270] on button "Metadata" at bounding box center [889, 274] width 40 height 16
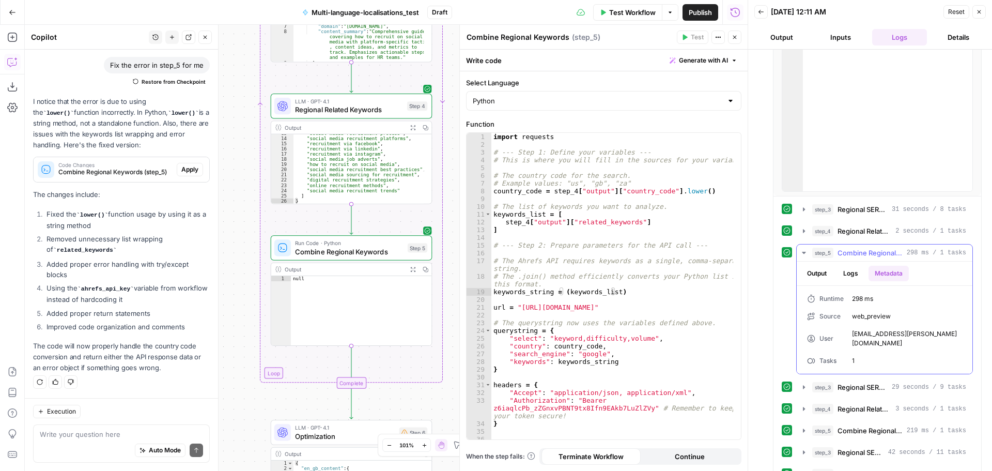
click at [805, 255] on icon "button" at bounding box center [804, 253] width 8 height 8
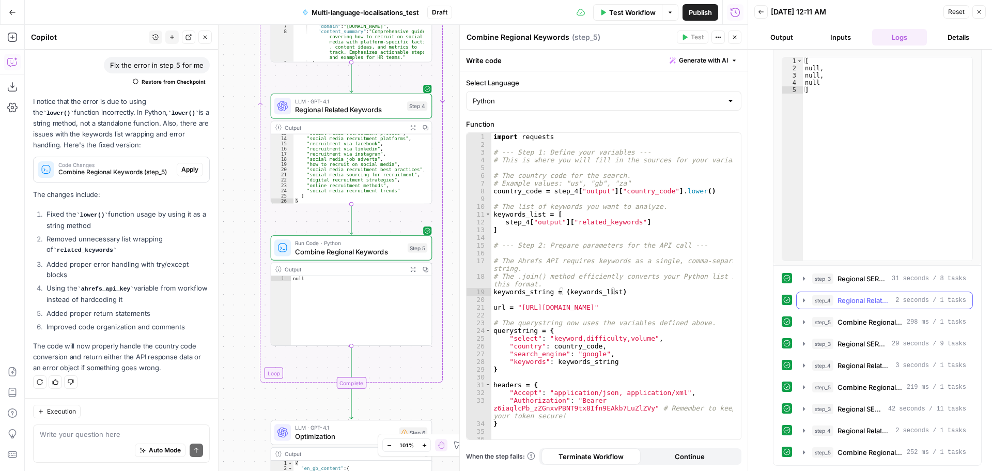
click at [805, 298] on icon "button" at bounding box center [804, 300] width 8 height 8
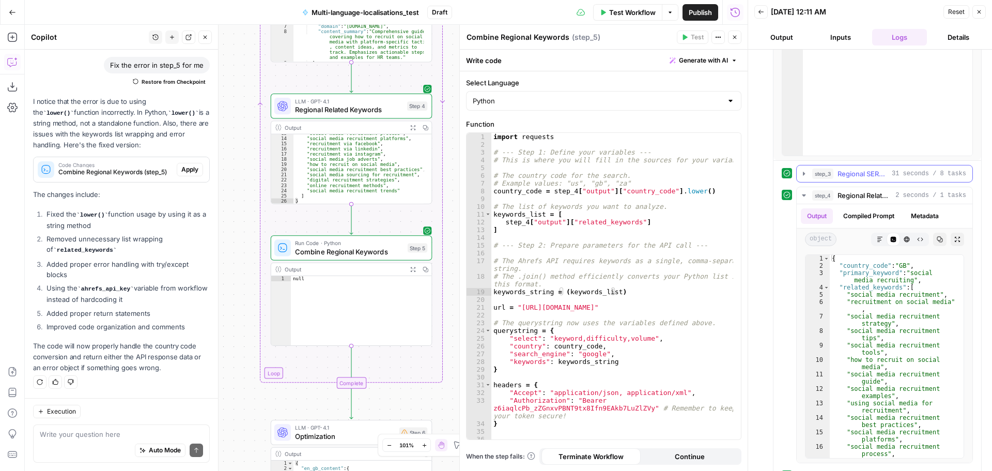
scroll to position [294, 0]
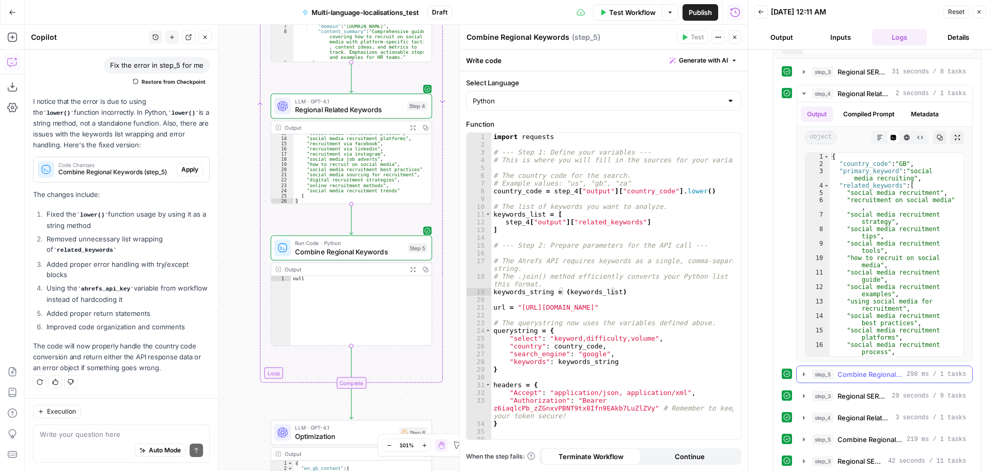
click at [802, 376] on icon "button" at bounding box center [804, 374] width 8 height 8
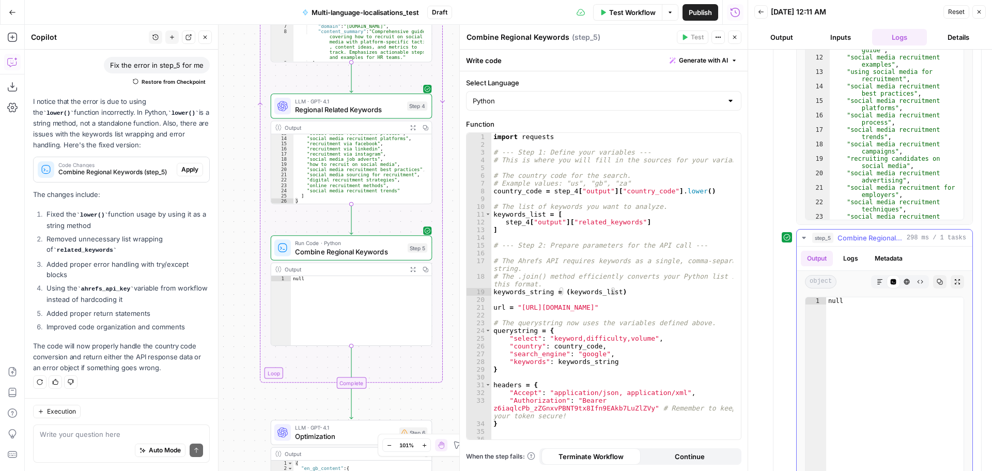
scroll to position [501, 0]
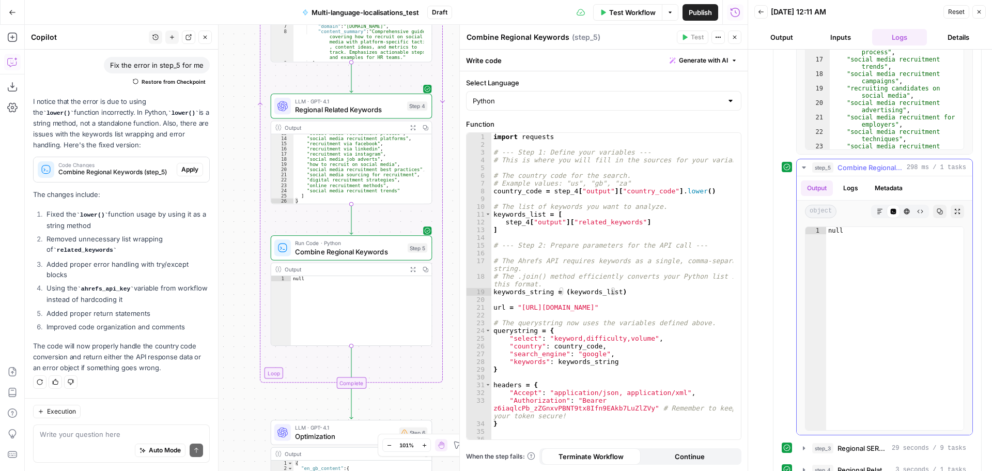
click at [904, 209] on icon "button" at bounding box center [907, 212] width 6 height 6
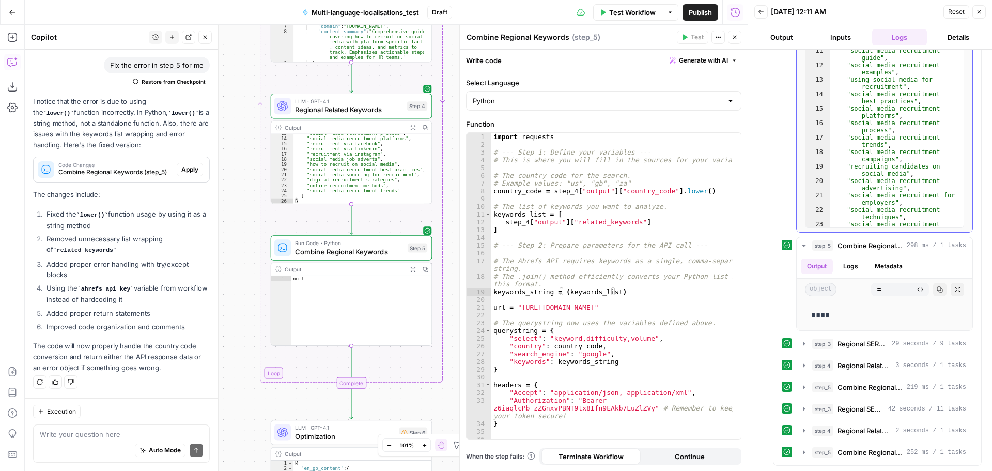
scroll to position [423, 0]
click at [914, 292] on button "Raw Output" at bounding box center [920, 289] width 13 height 13
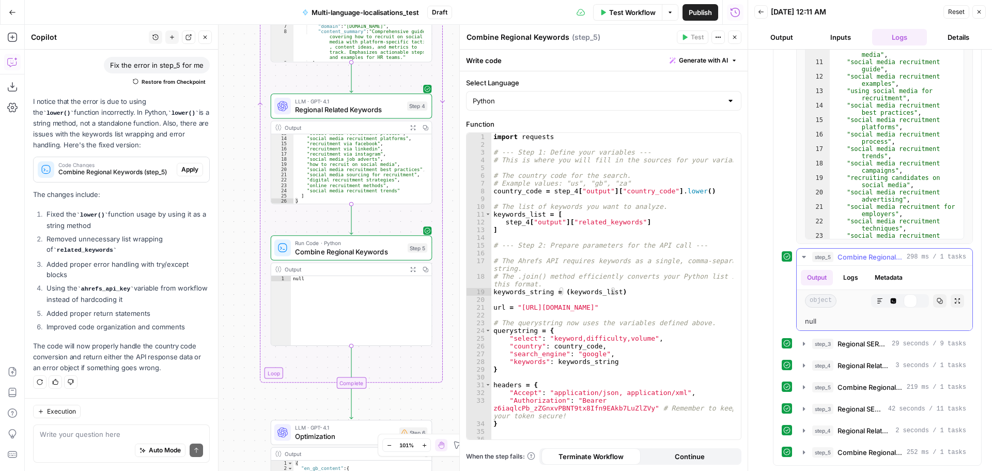
scroll to position [411, 0]
click at [847, 280] on button "Logs" at bounding box center [850, 278] width 27 height 16
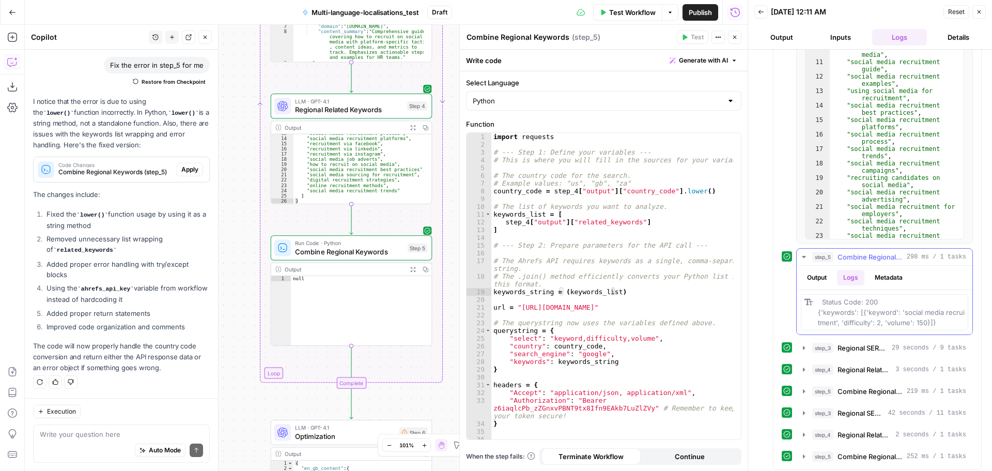
click at [883, 277] on button "Metadata" at bounding box center [889, 278] width 40 height 16
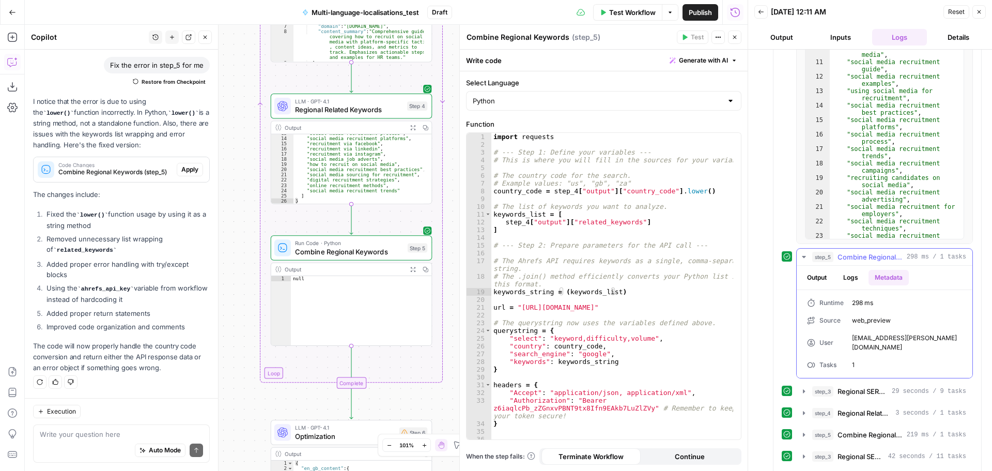
click at [818, 280] on button "Output" at bounding box center [817, 278] width 32 height 16
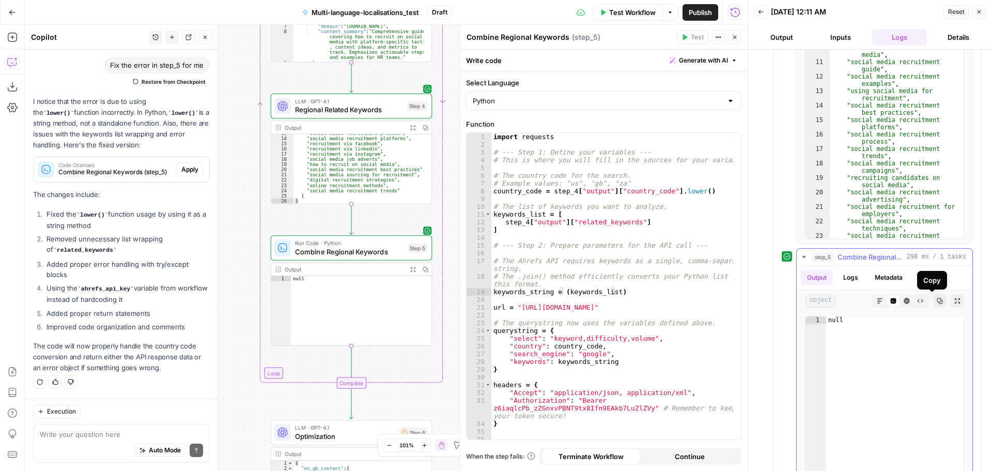
click at [953, 300] on button "Expand Output" at bounding box center [957, 300] width 13 height 13
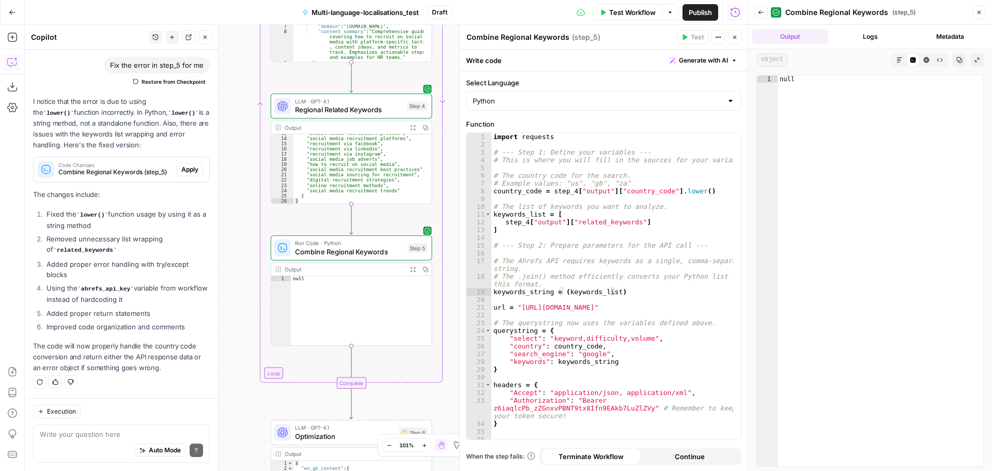
click at [901, 65] on button "Markdown" at bounding box center [899, 59] width 13 height 13
click at [918, 60] on button "Code Editor" at bounding box center [912, 59] width 13 height 13
click at [932, 58] on button "HTML Viewer" at bounding box center [926, 59] width 13 height 13
click at [944, 59] on button "Raw Output" at bounding box center [939, 59] width 13 height 13
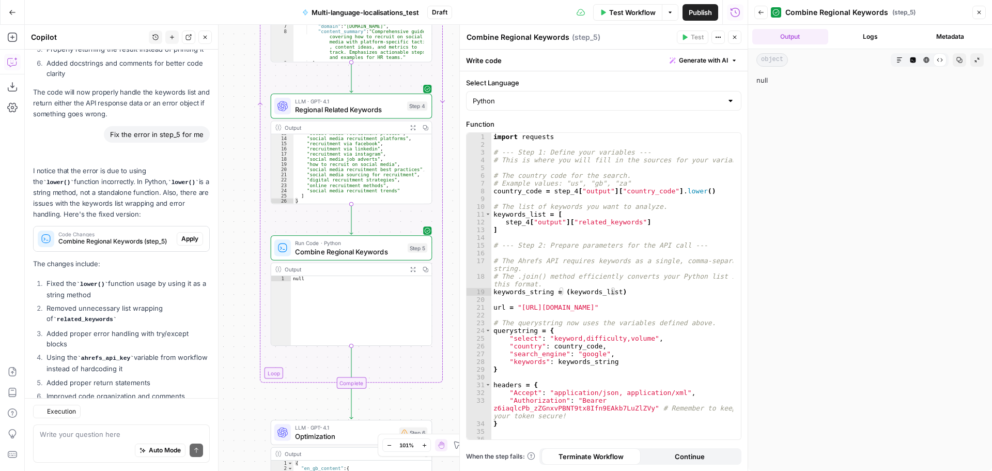
scroll to position [752, 0]
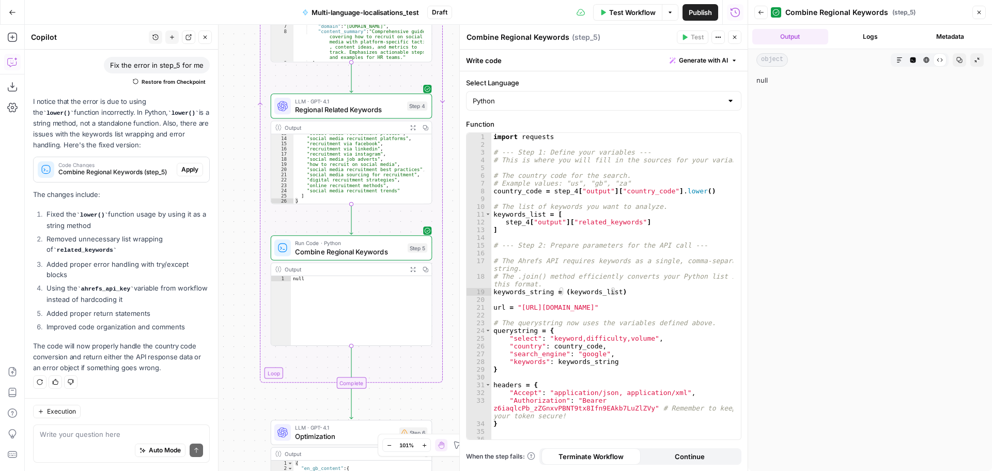
click at [761, 12] on icon "button" at bounding box center [761, 12] width 5 height 4
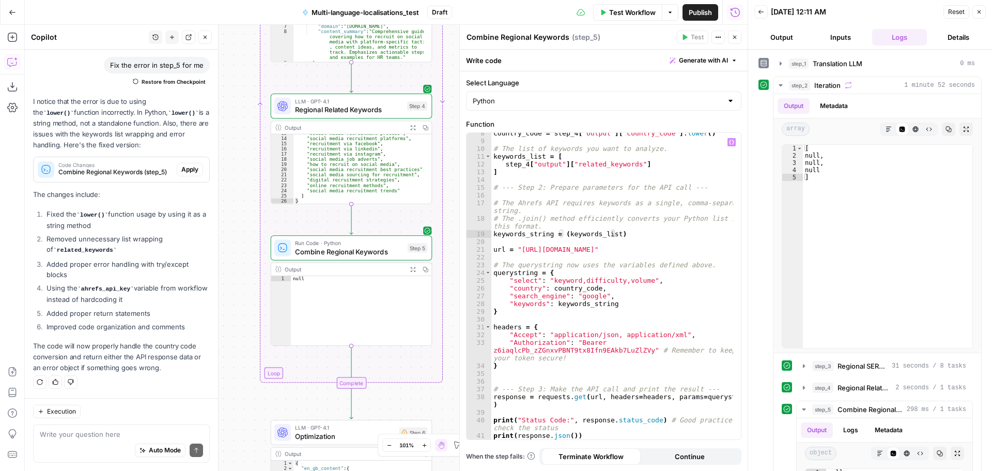
scroll to position [58, 0]
type textarea "**********"
click at [531, 406] on div "country_code = step_4 [ "output" ] [ "country_code" ] . lower ( ) # The list of…" at bounding box center [612, 290] width 242 height 322
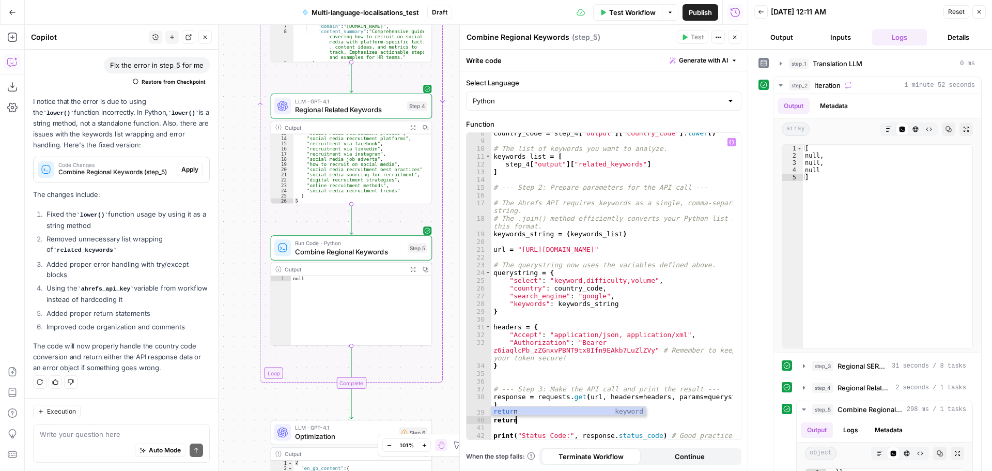
scroll to position [0, 1]
click at [640, 252] on div "country_code = step_4 [ "output" ] [ "country_code" ] . lower ( ) # The list of…" at bounding box center [612, 294] width 242 height 330
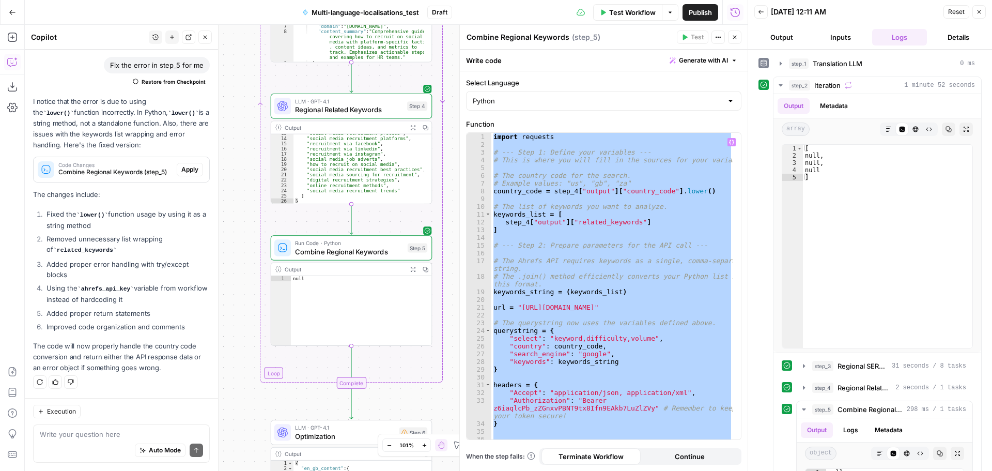
scroll to position [0, 0]
click at [588, 268] on div "import requests # --- Step 1: Define your variables --- # This is where you wil…" at bounding box center [612, 286] width 242 height 306
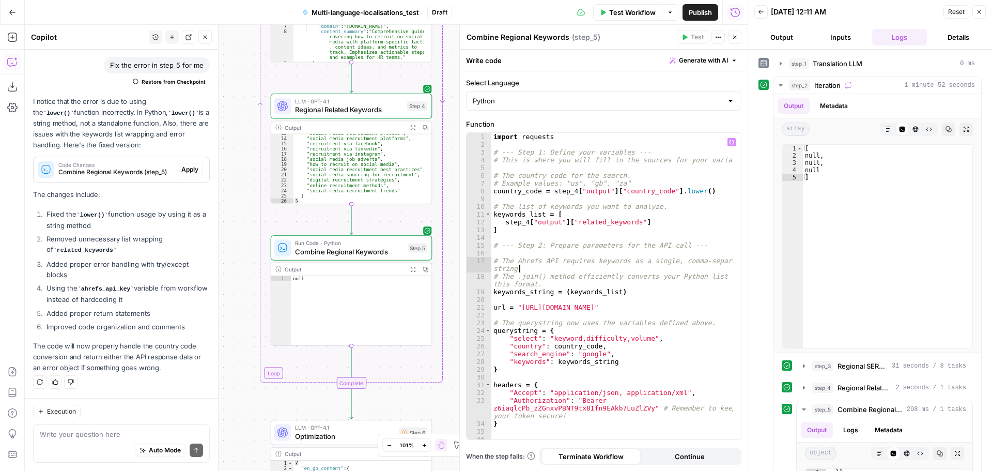
paste textarea
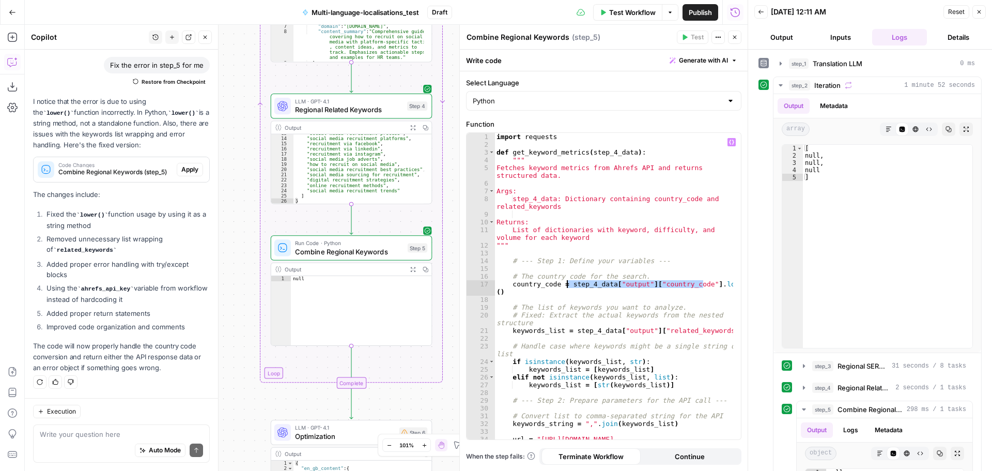
drag, startPoint x: 705, startPoint y: 281, endPoint x: 567, endPoint y: 283, distance: 137.5
click at [567, 283] on div "import requests def get_keyword_metrics ( step_4_data ) : """ Fetches keyword m…" at bounding box center [614, 298] width 239 height 330
type textarea "**********"
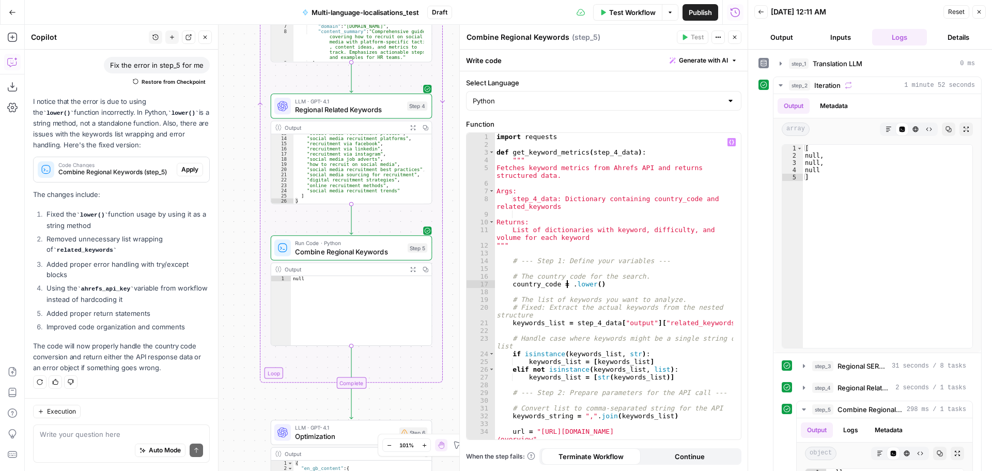
click at [727, 144] on div "import requests def get_keyword_metrics ( step_4_data ) : """ Fetches keyword m…" at bounding box center [614, 294] width 239 height 322
click at [729, 141] on icon "button" at bounding box center [731, 142] width 5 height 5
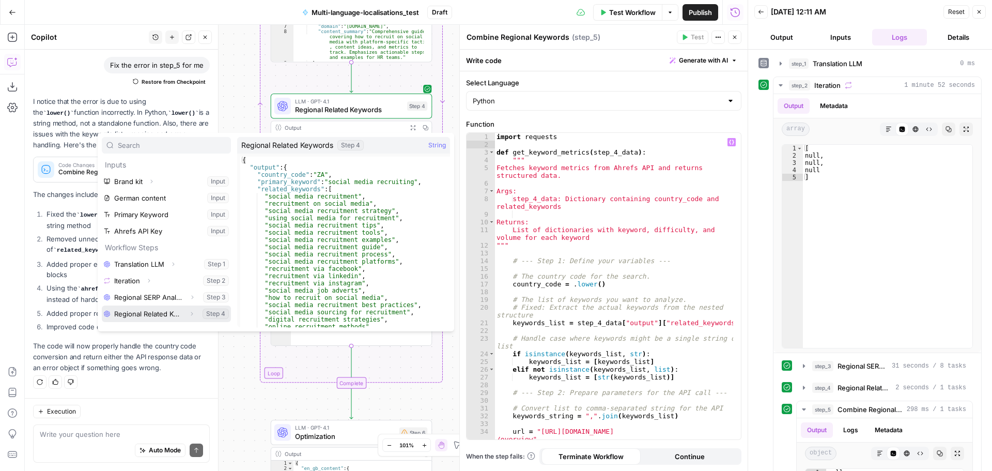
click at [193, 311] on icon "button" at bounding box center [192, 314] width 6 height 6
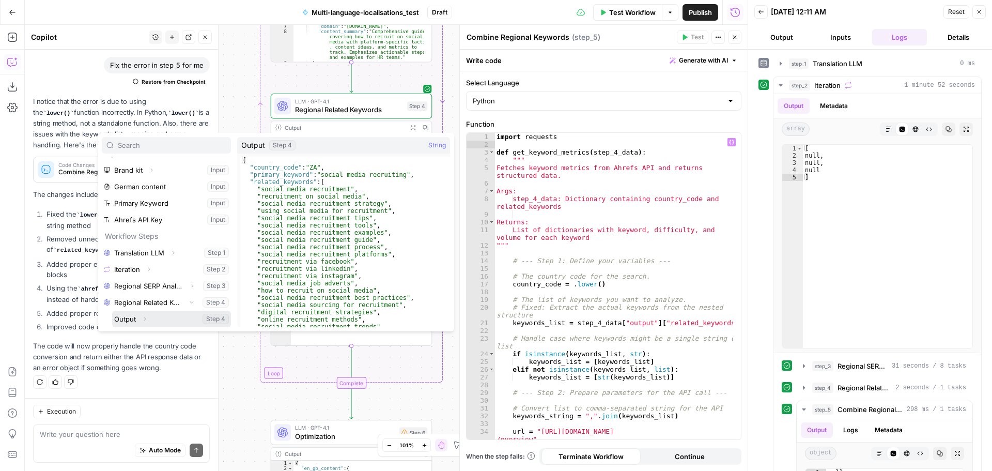
click at [147, 318] on icon "button" at bounding box center [145, 319] width 6 height 6
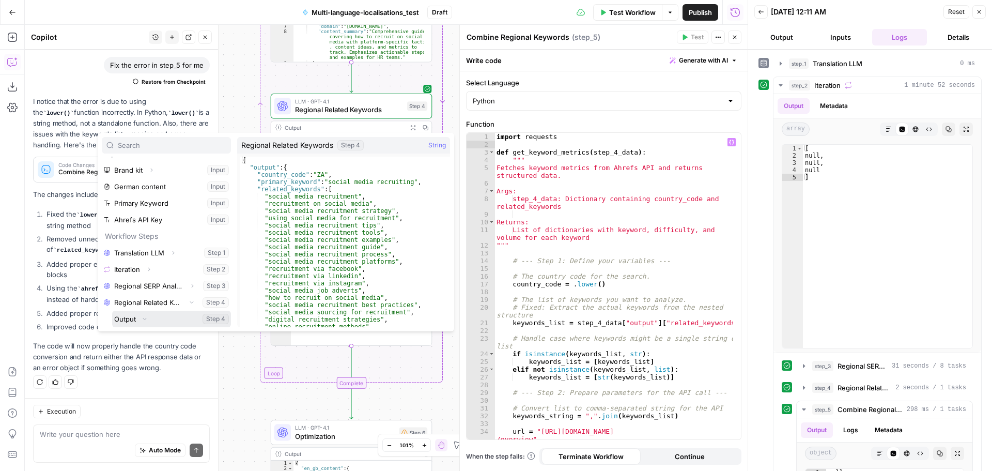
scroll to position [61, 0]
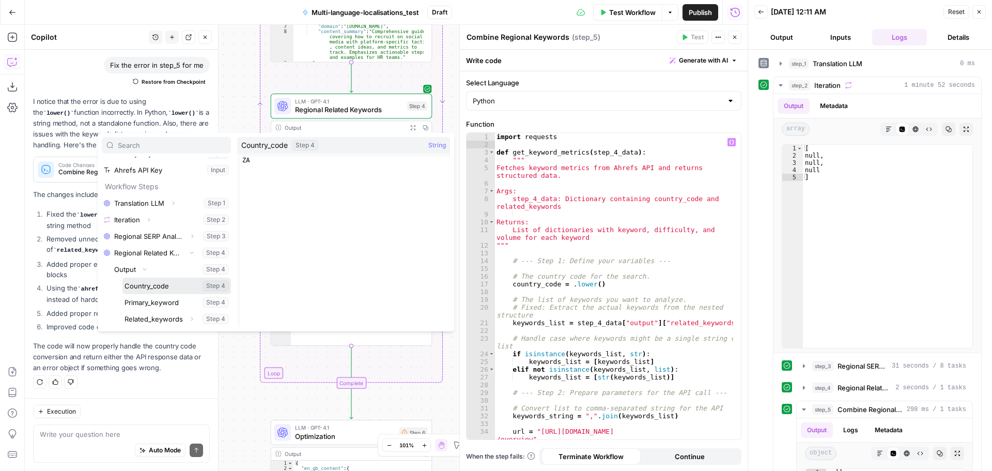
click at [157, 285] on button "Select variable Country_code" at bounding box center [176, 285] width 109 height 17
type textarea "**********"
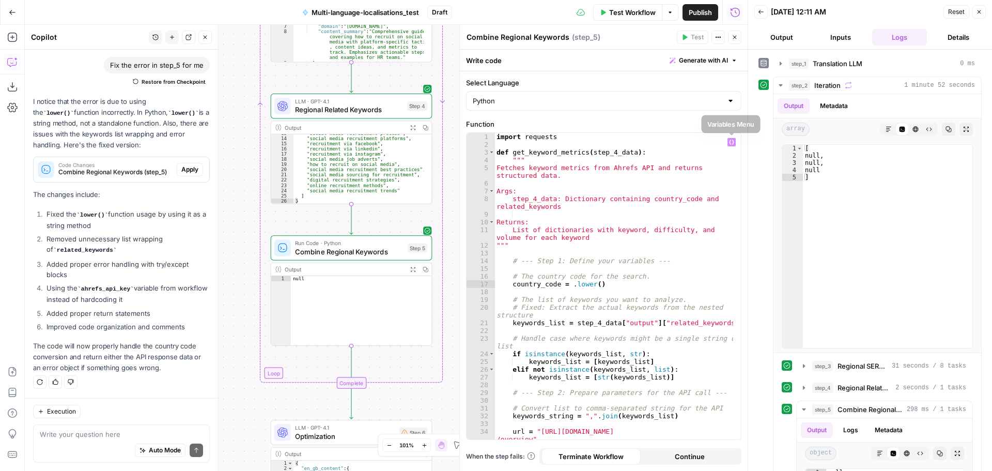
click at [730, 143] on icon "button" at bounding box center [731, 142] width 5 height 5
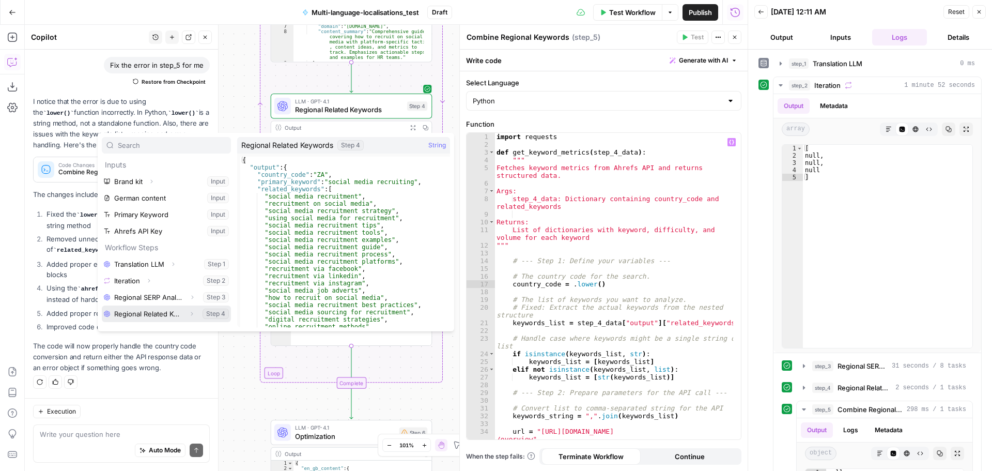
click at [187, 314] on button "Expand" at bounding box center [191, 313] width 13 height 13
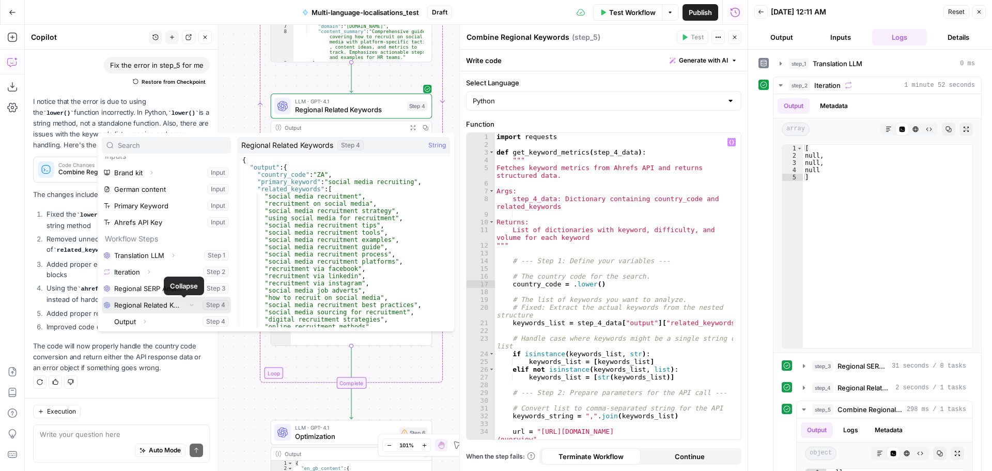
scroll to position [11, 0]
click at [146, 317] on icon "button" at bounding box center [145, 319] width 6 height 6
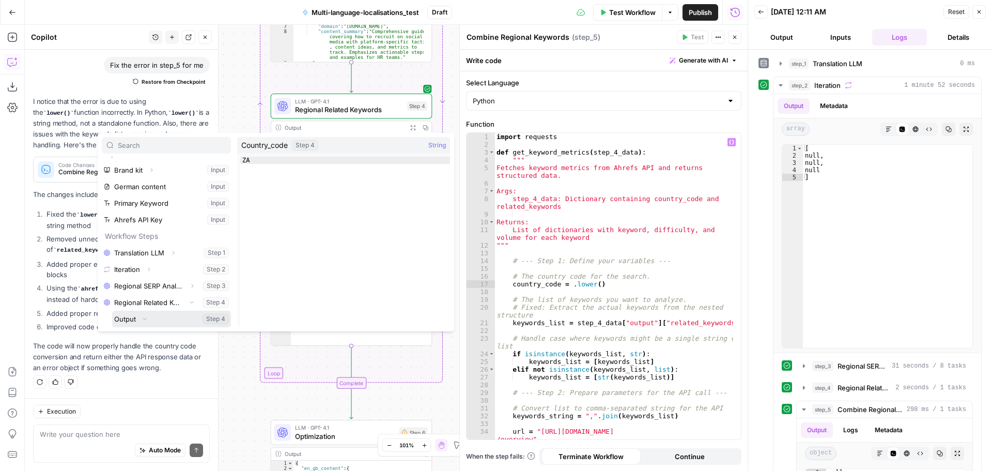
scroll to position [61, 0]
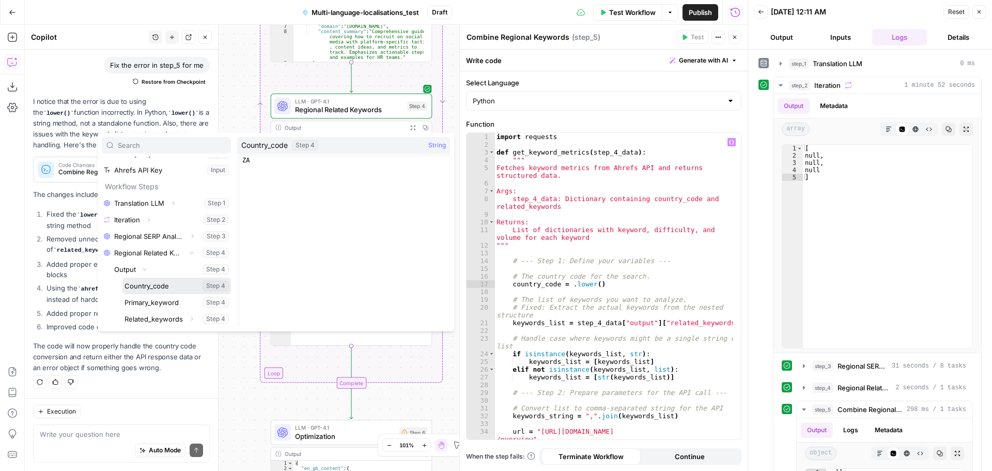
click at [157, 289] on button "Select variable Country_code" at bounding box center [176, 285] width 109 height 17
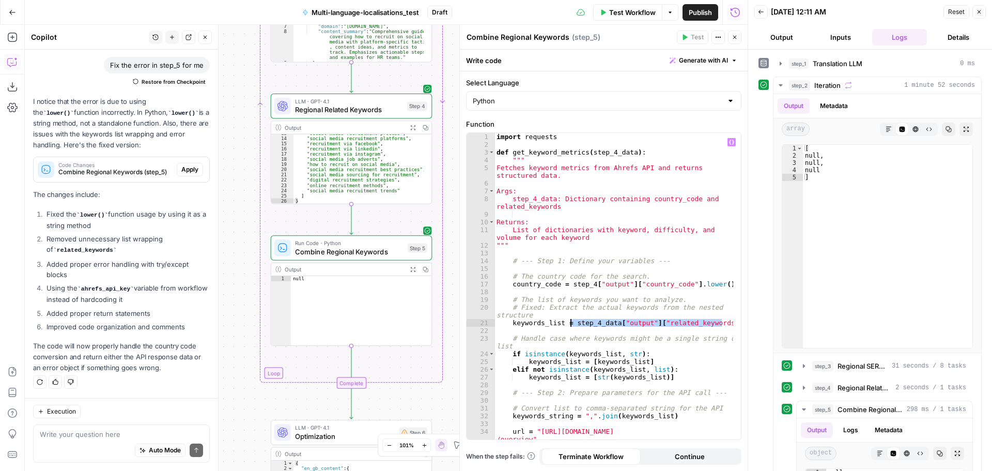
drag, startPoint x: 729, startPoint y: 323, endPoint x: 570, endPoint y: 325, distance: 158.1
click at [570, 325] on div "import requests def get_keyword_metrics ( step_4_data ) : """ Fetches keyword m…" at bounding box center [614, 294] width 239 height 322
click at [728, 143] on button "Variables Menu" at bounding box center [732, 142] width 8 height 8
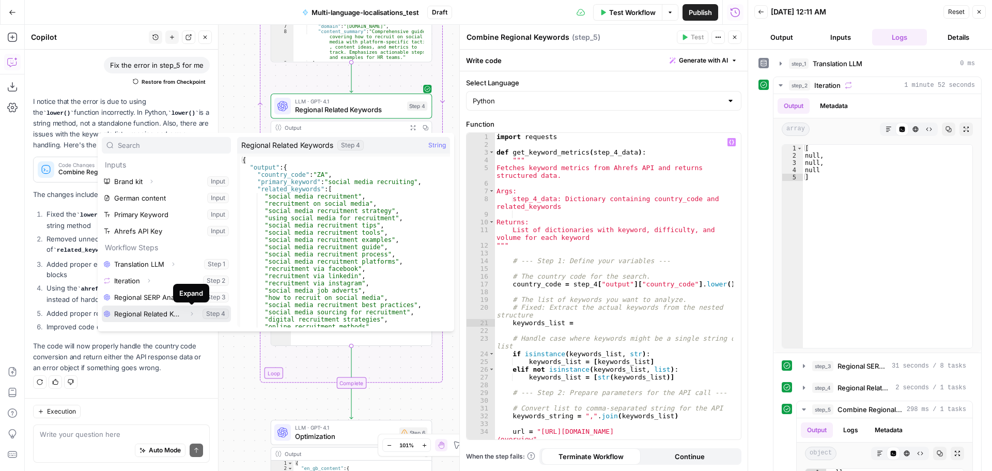
click at [189, 313] on icon "button" at bounding box center [192, 314] width 6 height 6
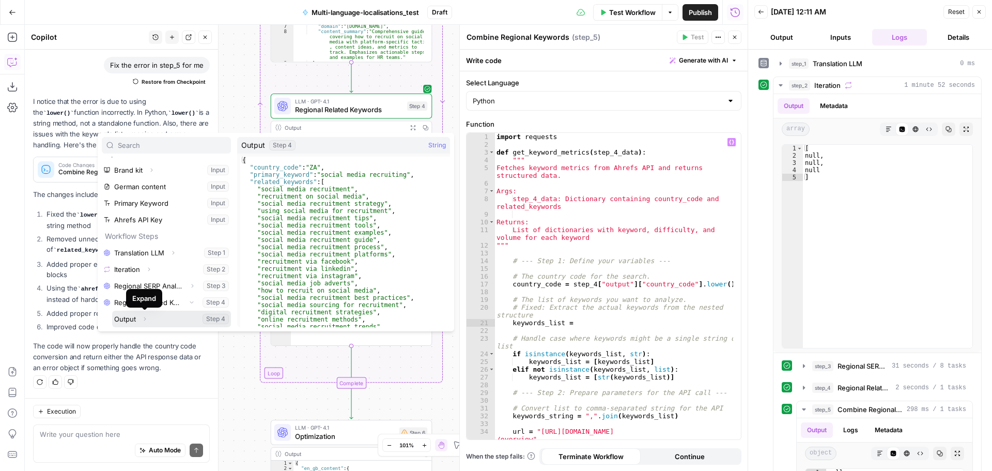
click at [147, 317] on icon "button" at bounding box center [145, 319] width 6 height 6
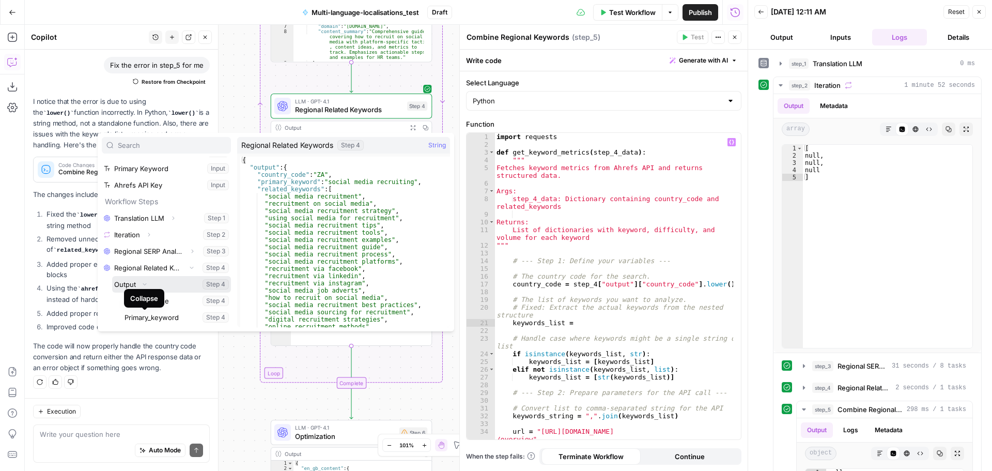
scroll to position [61, 0]
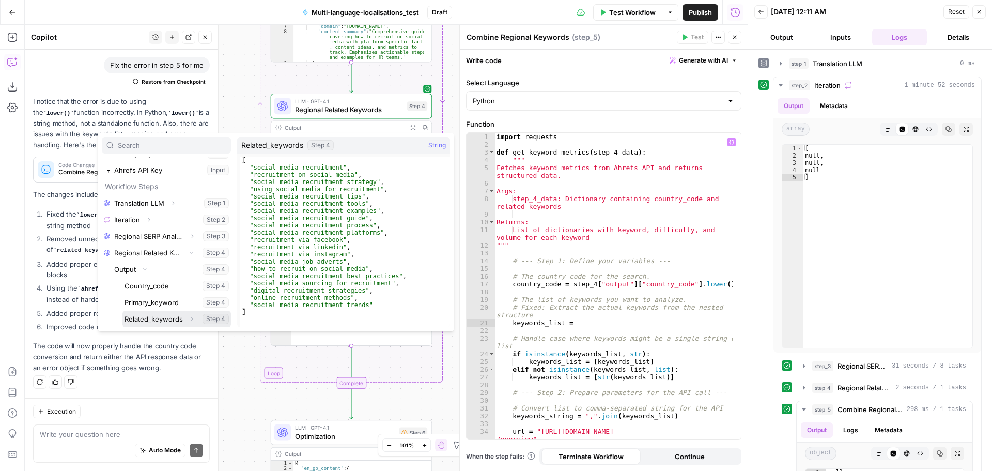
click at [162, 319] on button "Select variable Related_keywords" at bounding box center [176, 319] width 109 height 17
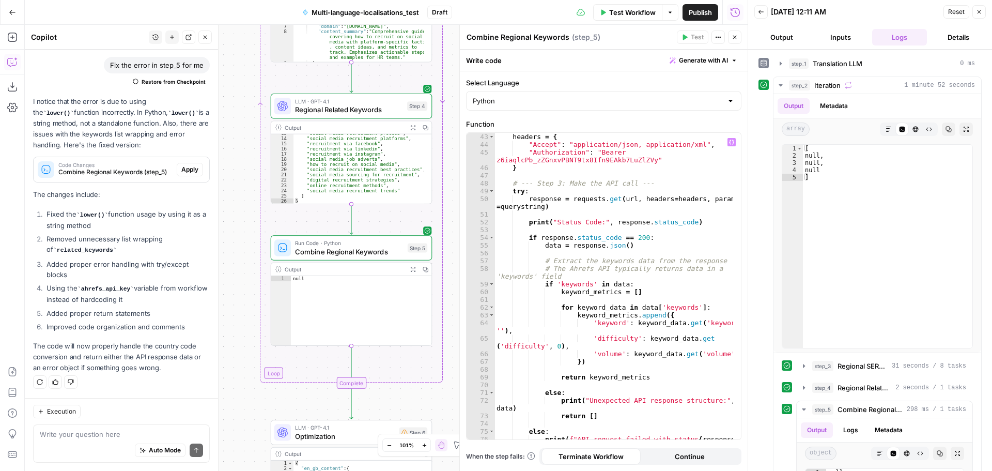
scroll to position [465, 0]
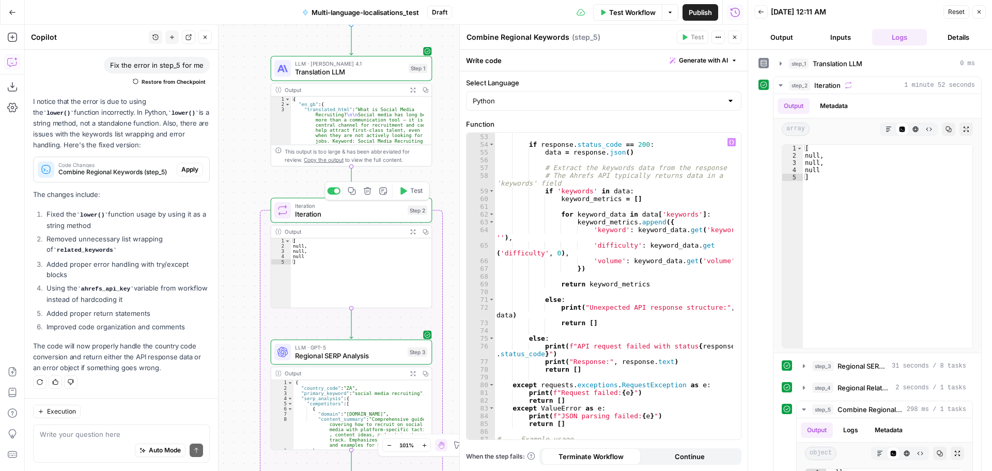
click at [414, 194] on span "Test" at bounding box center [416, 190] width 12 height 9
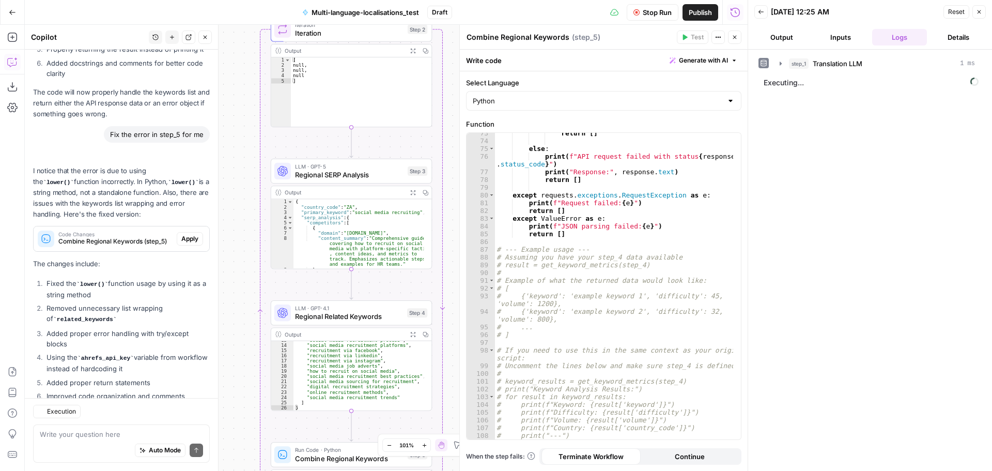
scroll to position [752, 0]
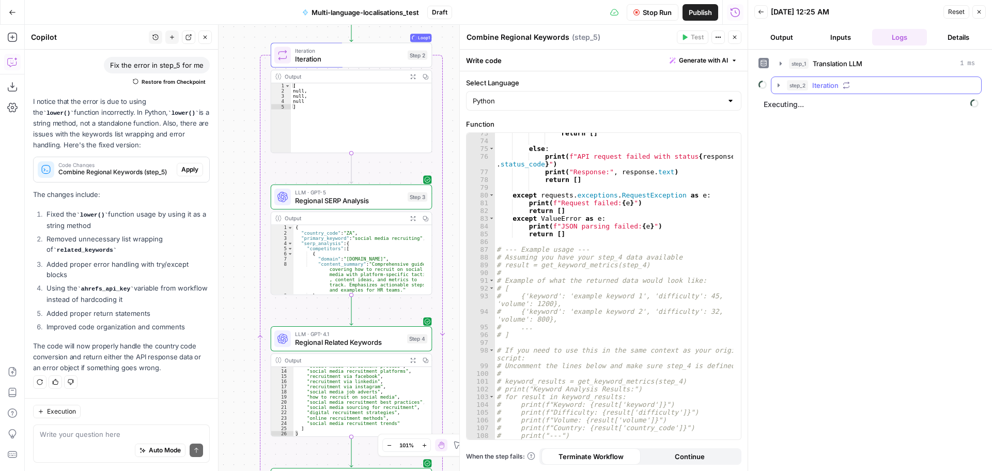
click at [782, 85] on icon "button" at bounding box center [779, 85] width 8 height 8
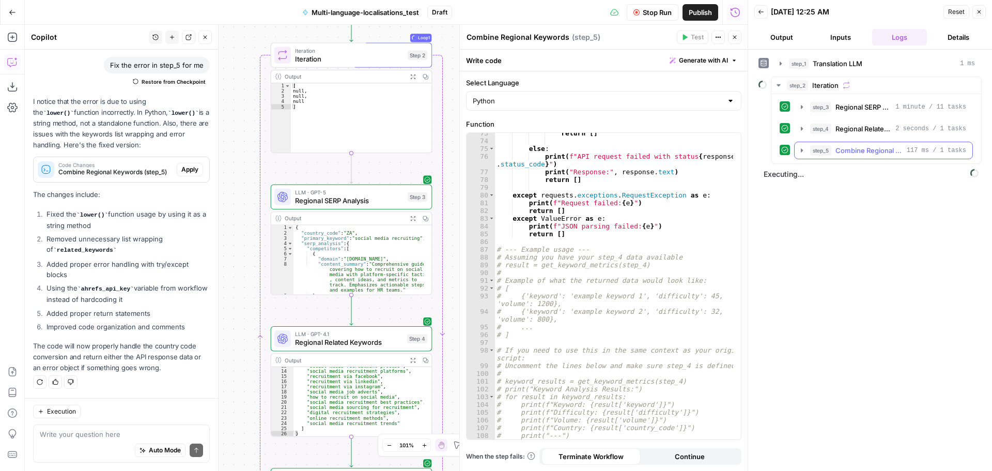
click at [802, 150] on icon "button" at bounding box center [802, 150] width 2 height 4
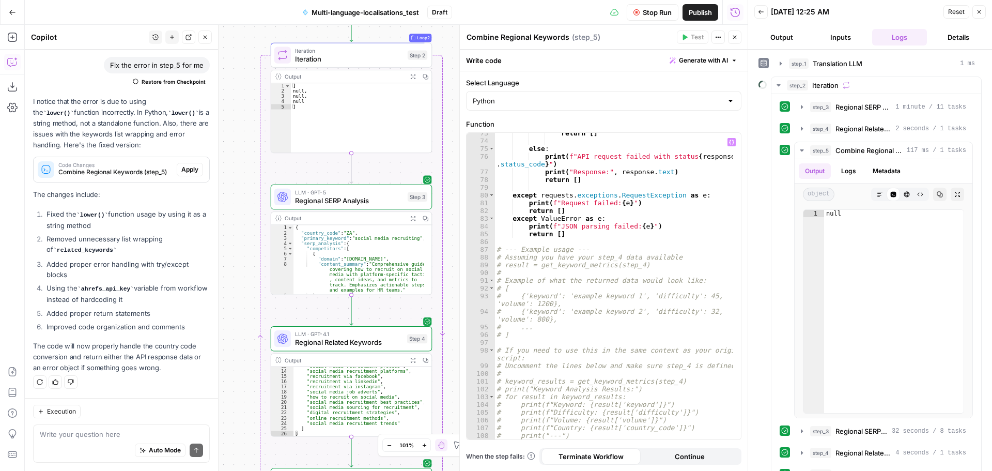
scroll to position [655, 0]
click at [850, 168] on button "Logs" at bounding box center [848, 171] width 27 height 16
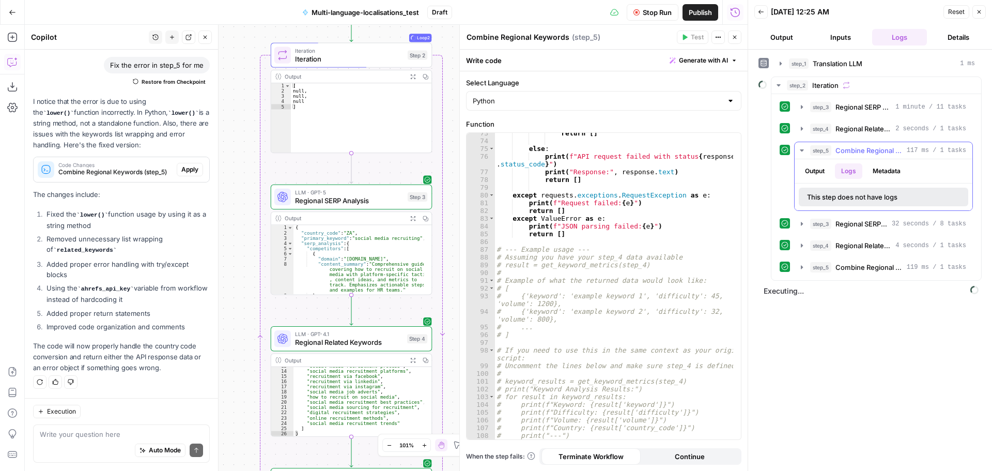
click at [888, 173] on button "Metadata" at bounding box center [887, 171] width 40 height 16
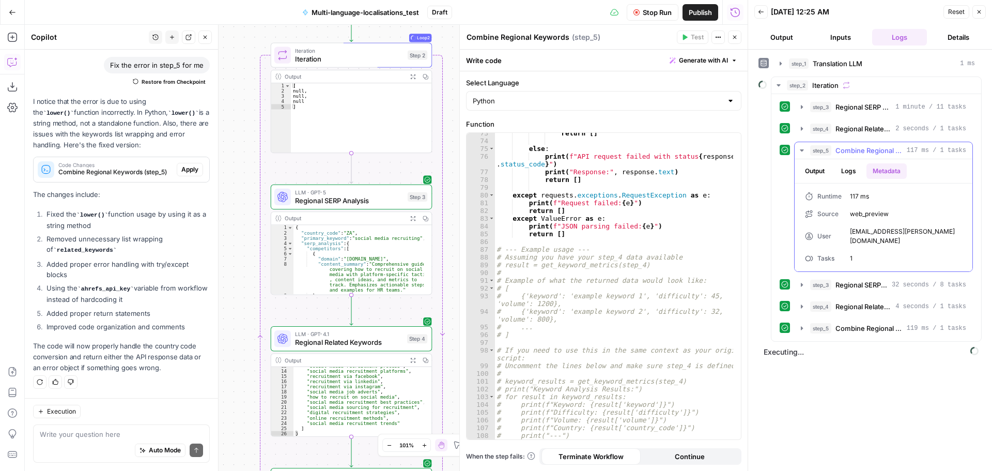
click at [861, 173] on button "Logs" at bounding box center [848, 171] width 27 height 16
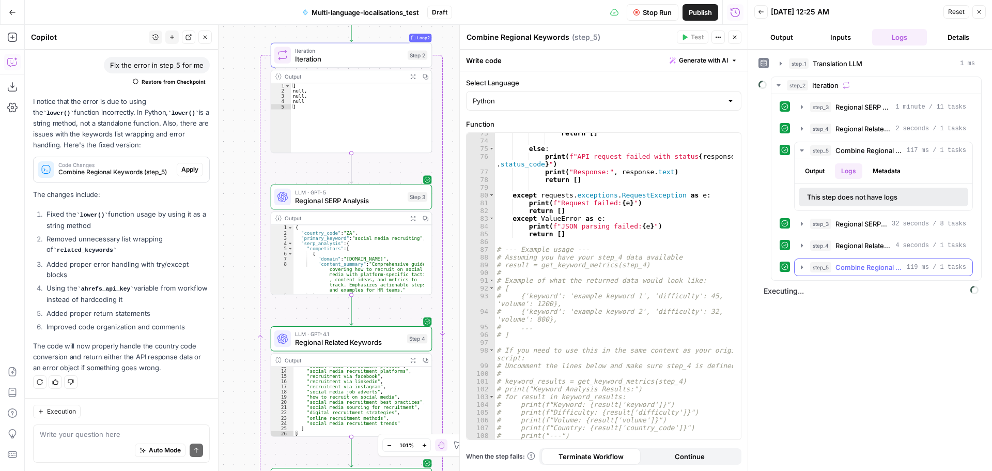
click at [807, 264] on button "step_5 Combine Regional Keywords 119 ms / 1 tasks" at bounding box center [884, 267] width 178 height 17
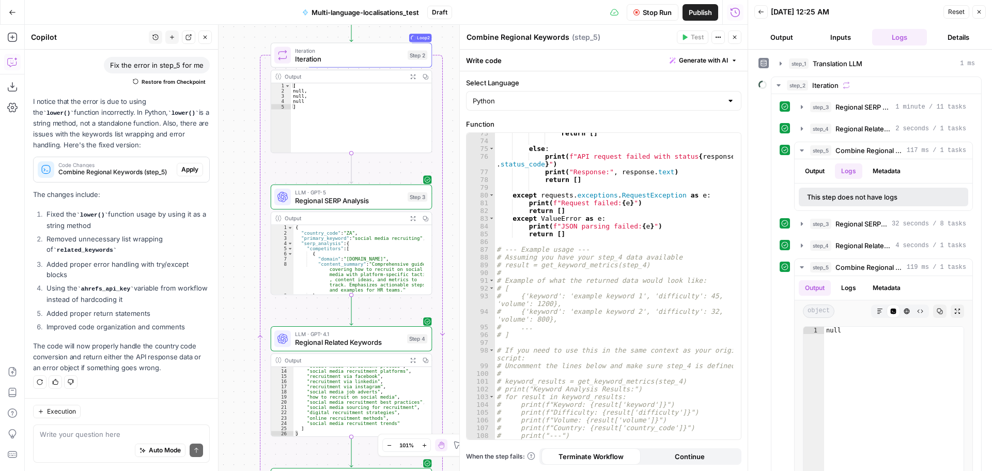
click at [646, 14] on span "Stop Run" at bounding box center [657, 12] width 29 height 10
click at [626, 217] on div "return [ ] else : print ( f"API request failed with status { response . status_…" at bounding box center [614, 290] width 239 height 322
type textarea "**********"
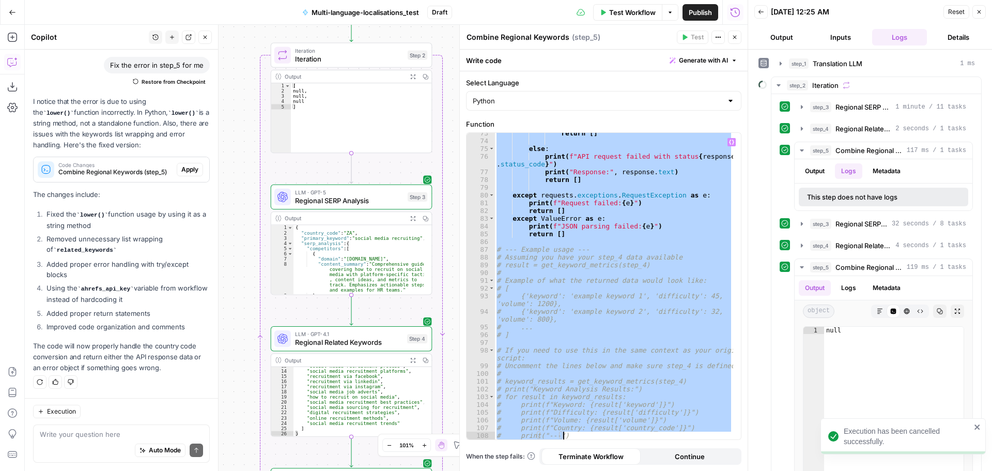
paste textarea
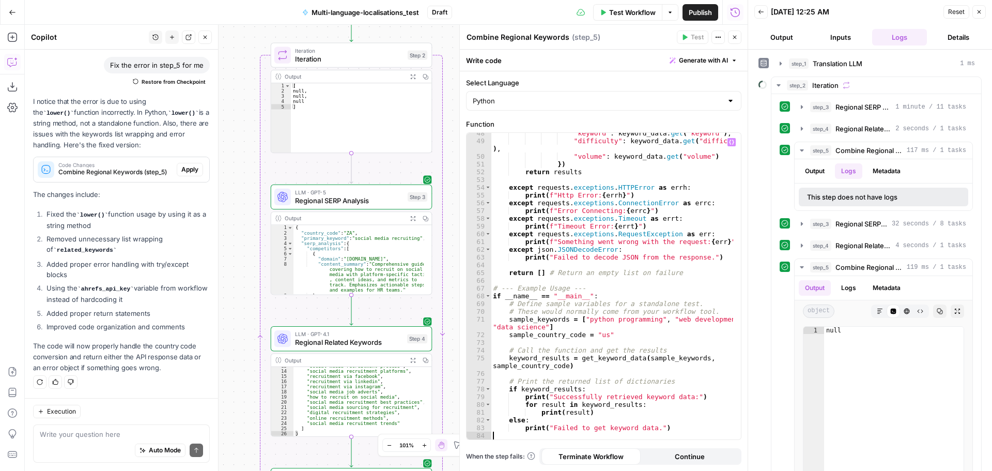
scroll to position [391, 0]
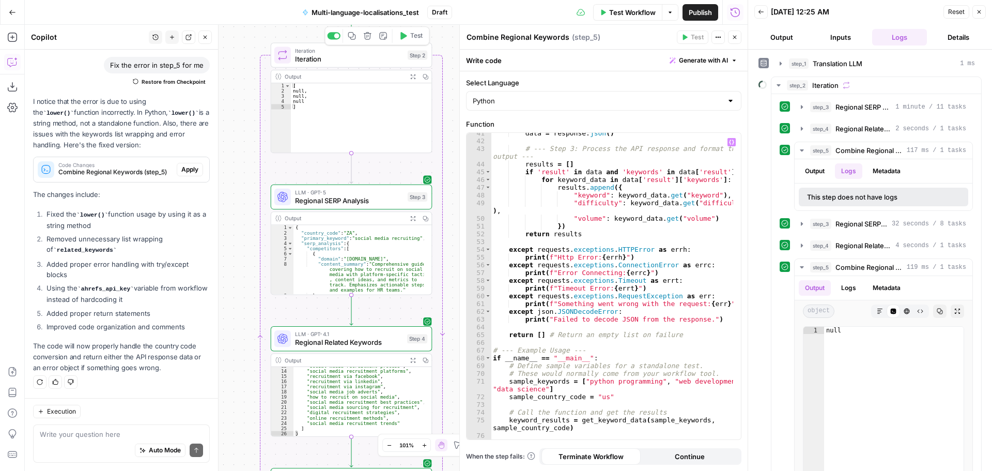
click at [408, 40] on button "Test" at bounding box center [411, 35] width 33 height 13
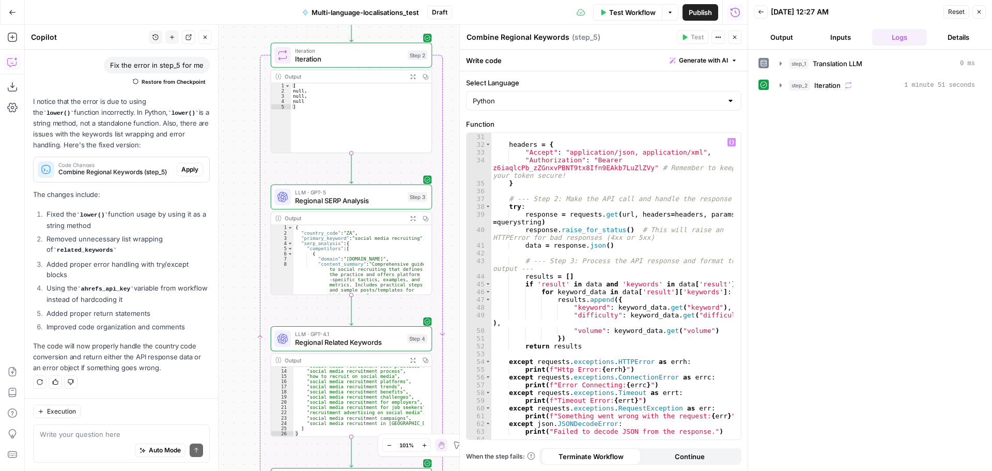
scroll to position [155, 0]
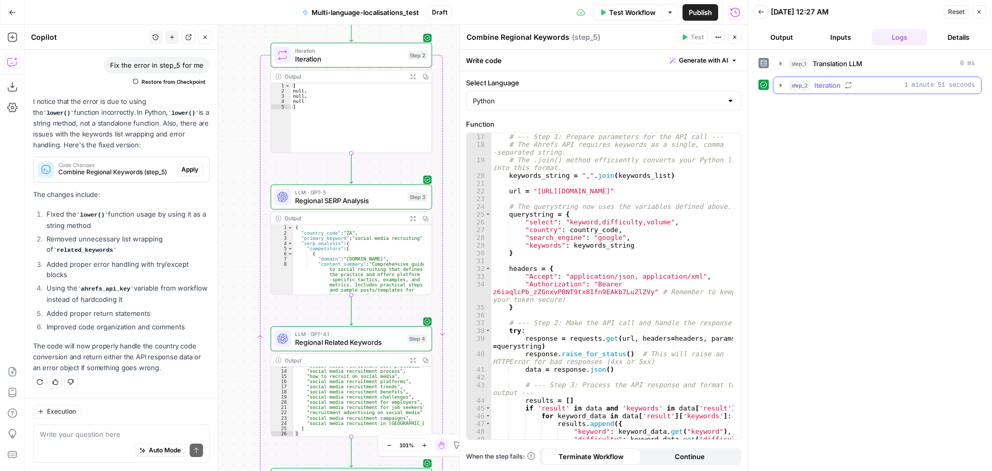
click at [783, 84] on icon "button" at bounding box center [781, 85] width 8 height 8
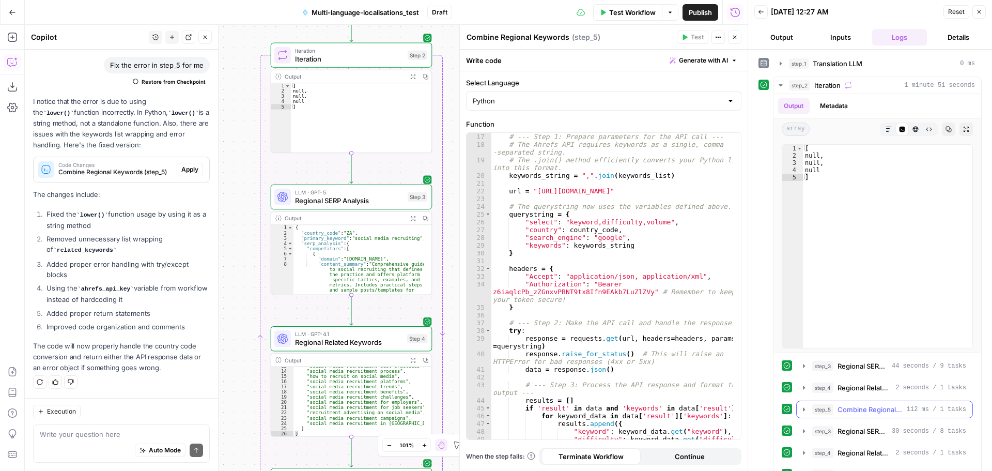
click at [801, 410] on icon "button" at bounding box center [804, 409] width 8 height 8
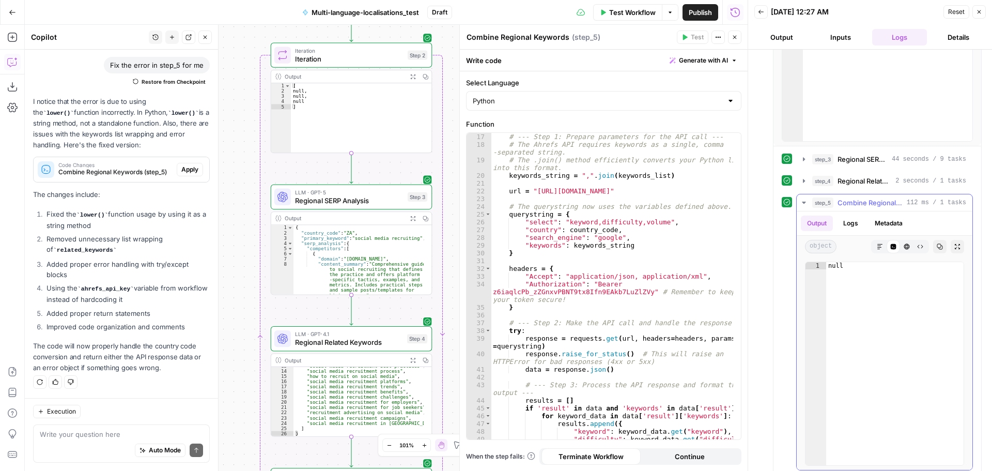
click at [856, 224] on button "Logs" at bounding box center [850, 223] width 27 height 16
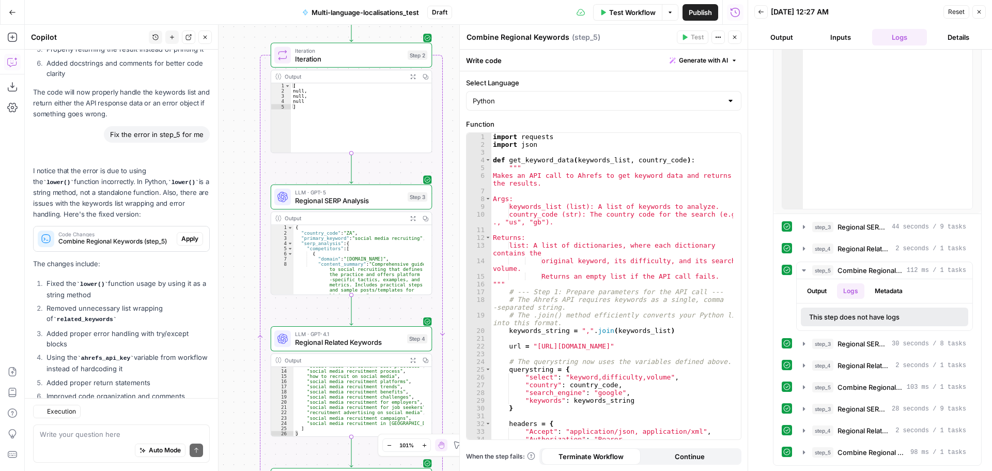
scroll to position [752, 0]
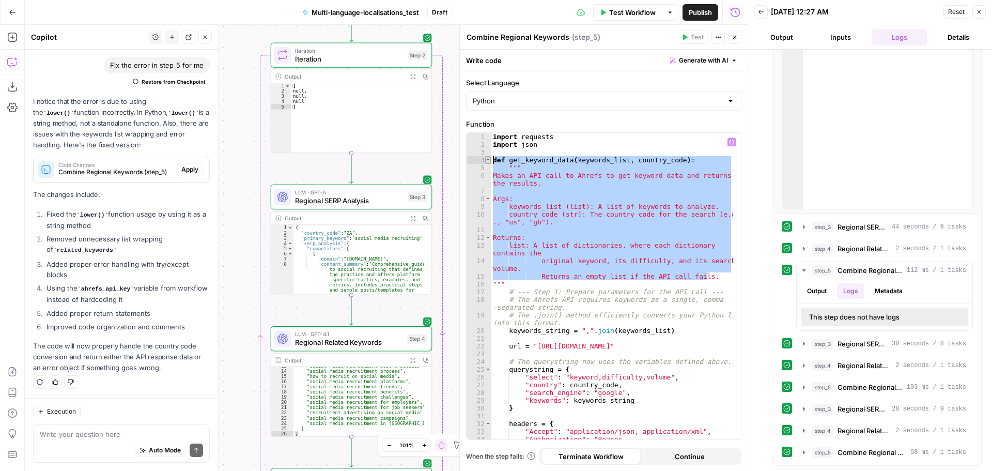
drag, startPoint x: 671, startPoint y: 252, endPoint x: 490, endPoint y: 162, distance: 202.2
click at [490, 162] on div "**********" at bounding box center [604, 286] width 274 height 306
paste textarea
type textarea "*"
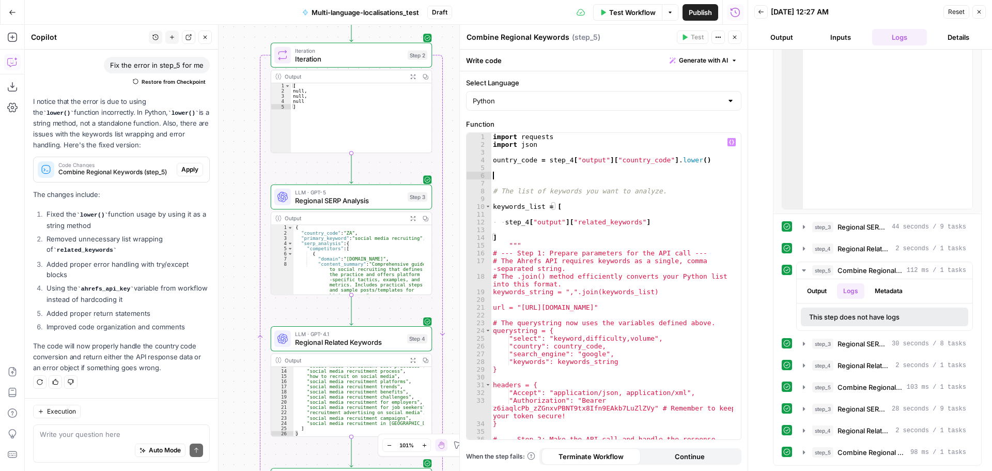
click at [569, 179] on div "import requests import json ountry_code = step_4 [ "output" ] [ "country_code" …" at bounding box center [612, 294] width 242 height 322
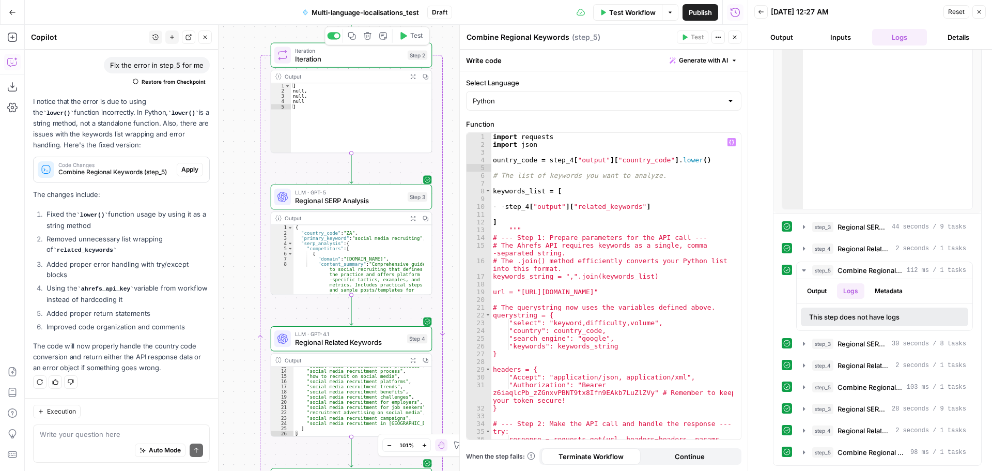
click at [416, 38] on span "Test" at bounding box center [416, 35] width 12 height 9
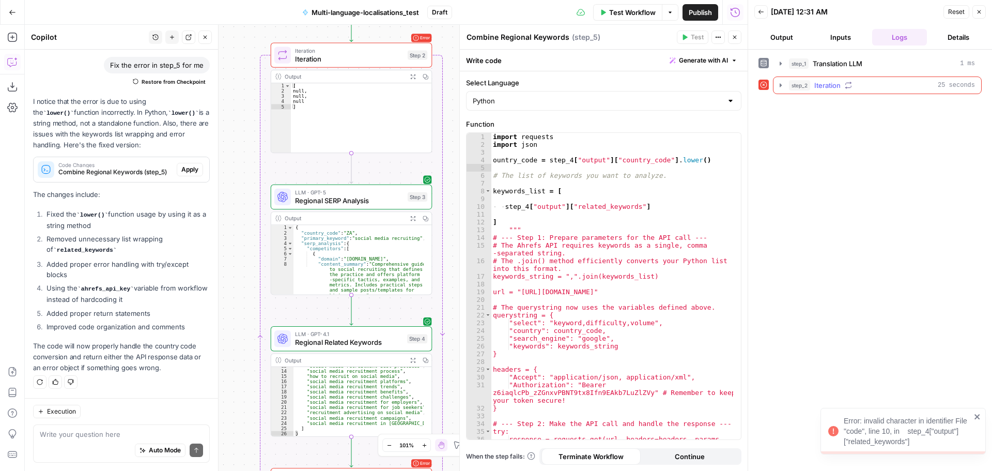
click at [781, 85] on icon "button" at bounding box center [781, 85] width 2 height 4
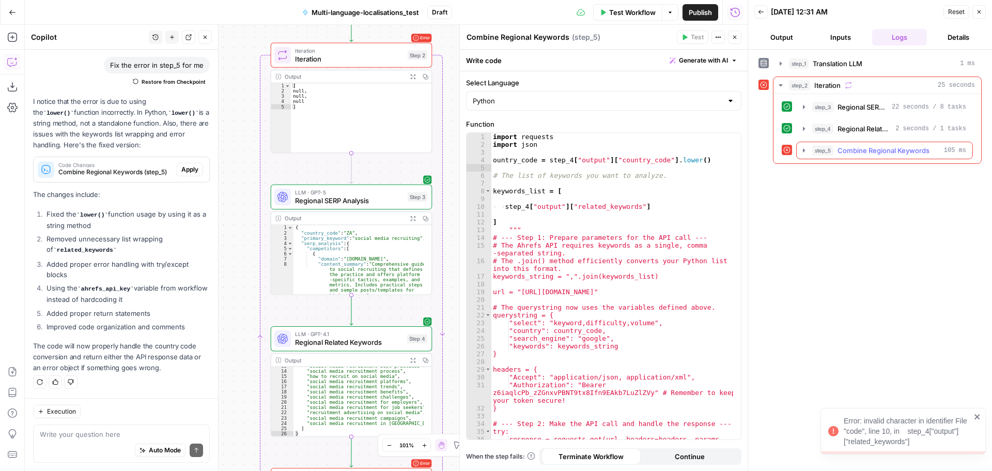
click at [806, 149] on icon "button" at bounding box center [804, 150] width 8 height 8
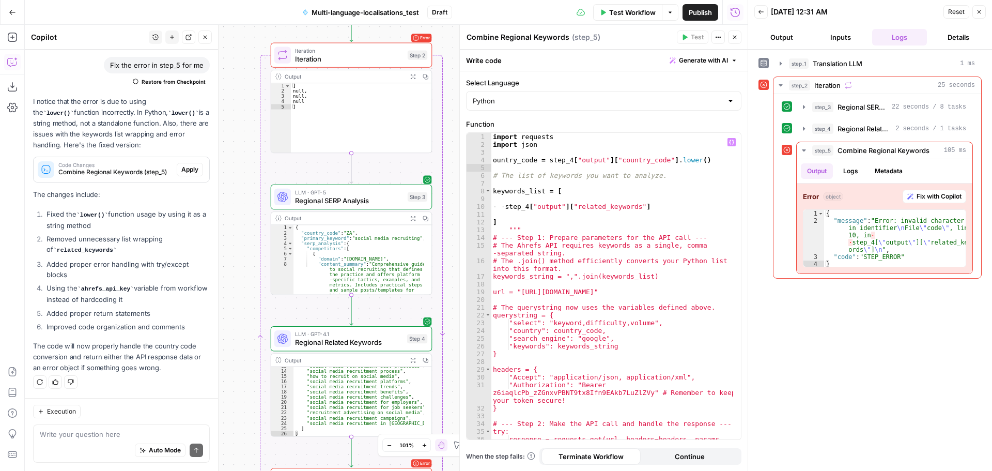
click at [499, 208] on div "import requests import json ountry_code = step_4 [ "output" ] [ "country_code" …" at bounding box center [612, 298] width 242 height 330
click at [413, 41] on button "Test" at bounding box center [411, 35] width 33 height 13
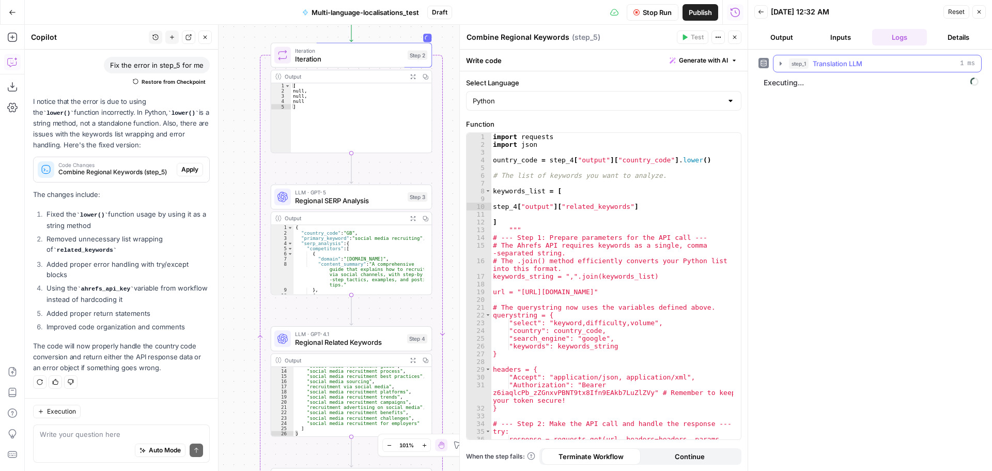
click at [781, 63] on icon "button" at bounding box center [781, 63] width 2 height 4
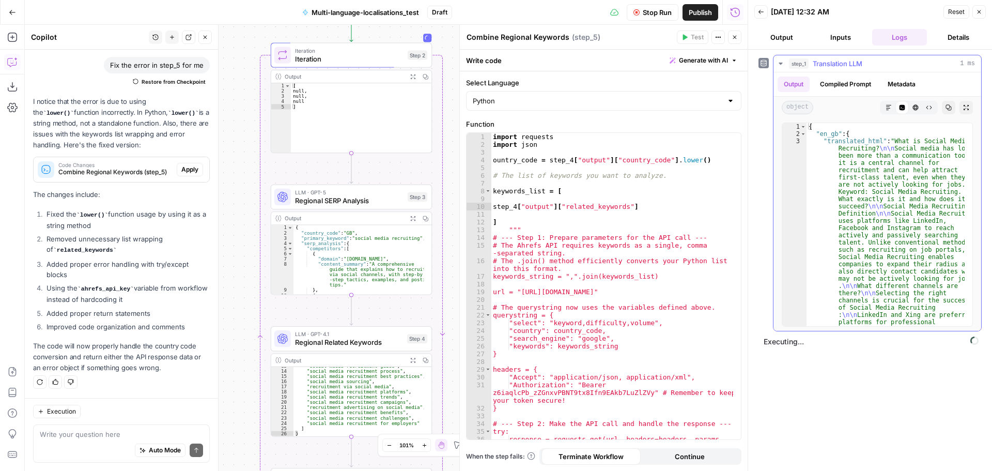
click at [781, 64] on icon "button" at bounding box center [781, 64] width 4 height 2
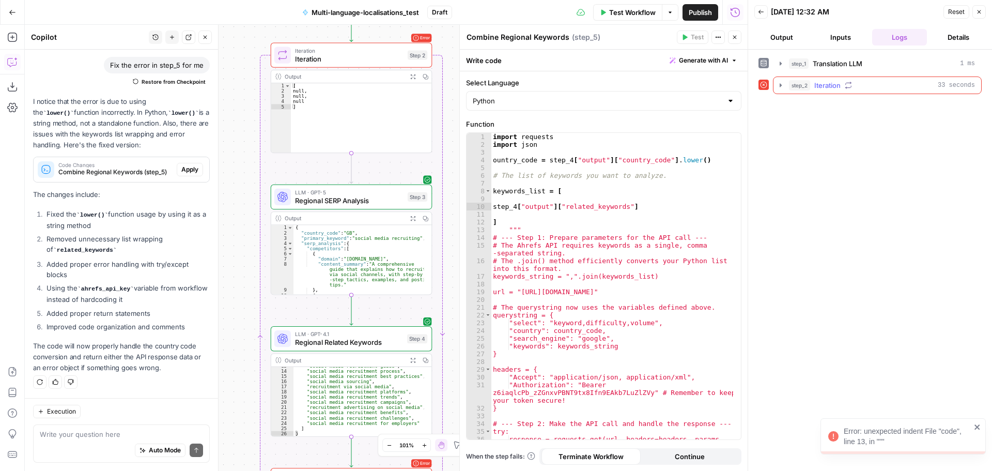
click at [780, 83] on icon "button" at bounding box center [781, 85] width 8 height 8
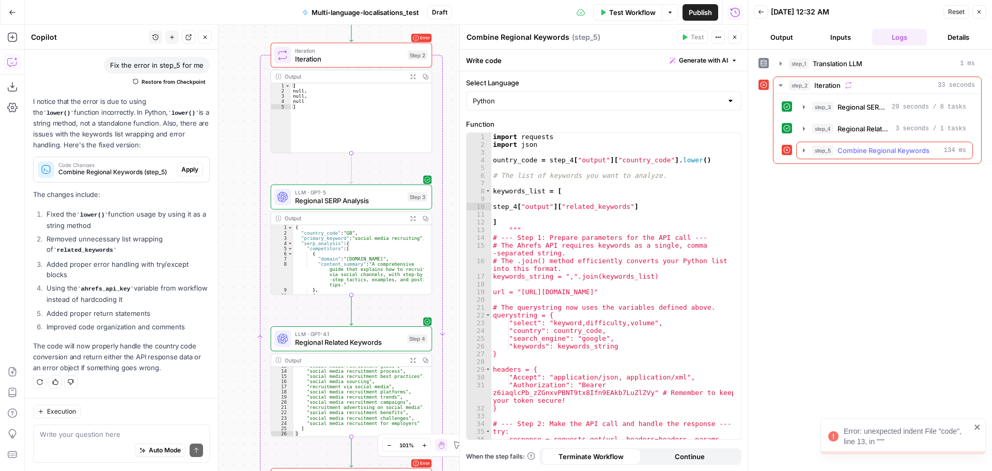
click at [808, 151] on icon "button" at bounding box center [804, 150] width 8 height 8
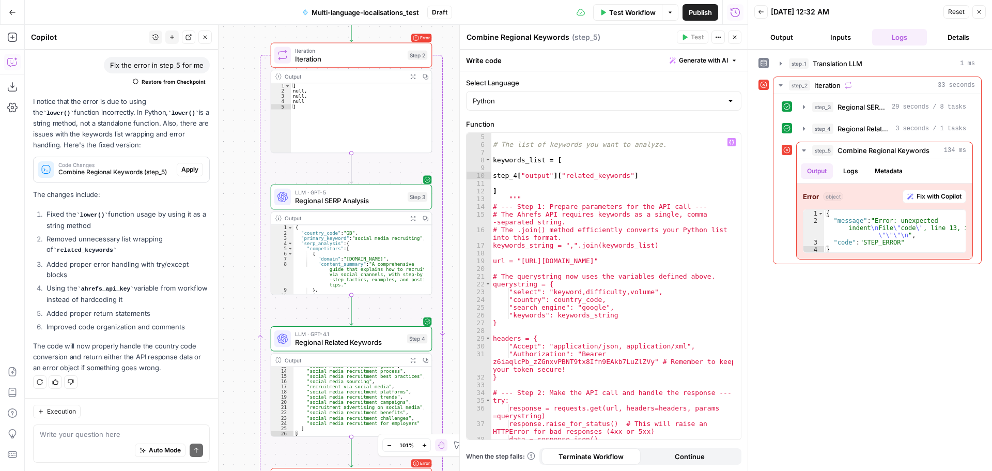
scroll to position [0, 0]
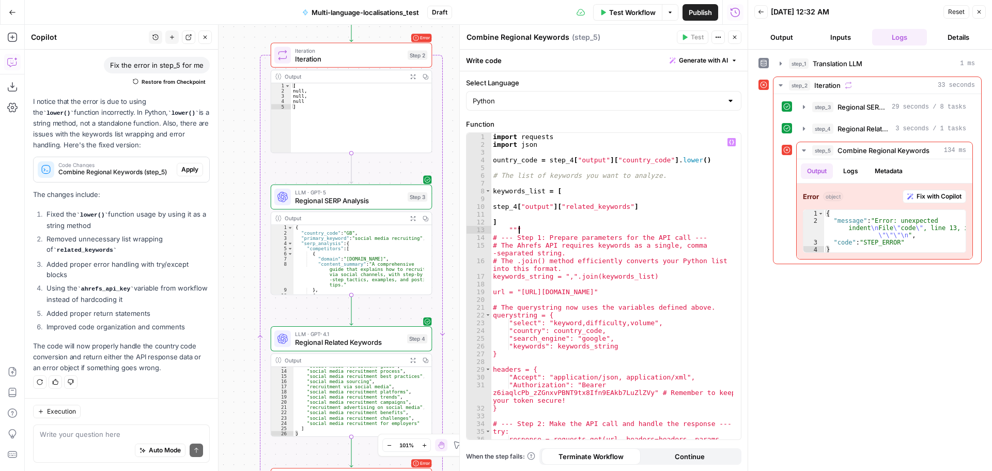
click at [531, 229] on div "import requests import json ountry_code = step_4 [ "output" ] [ "country_code" …" at bounding box center [612, 298] width 242 height 330
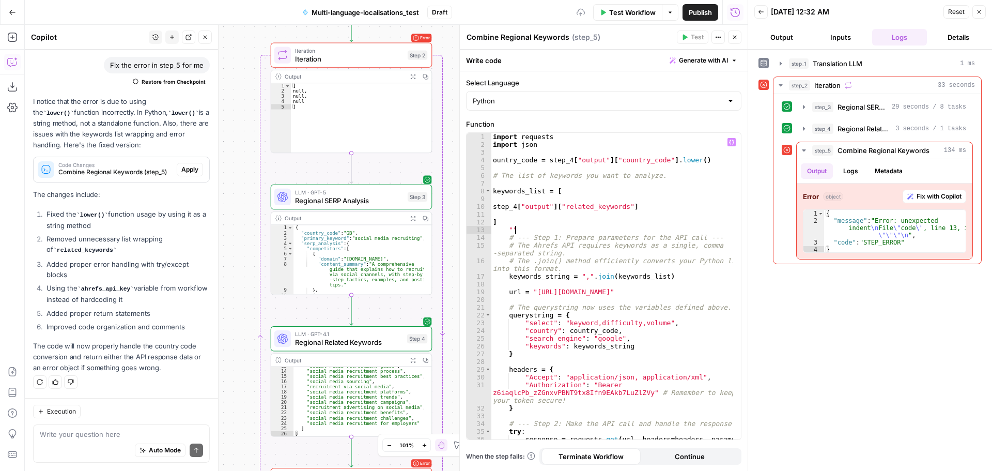
type textarea "*"
click at [416, 37] on span "Test" at bounding box center [416, 35] width 12 height 9
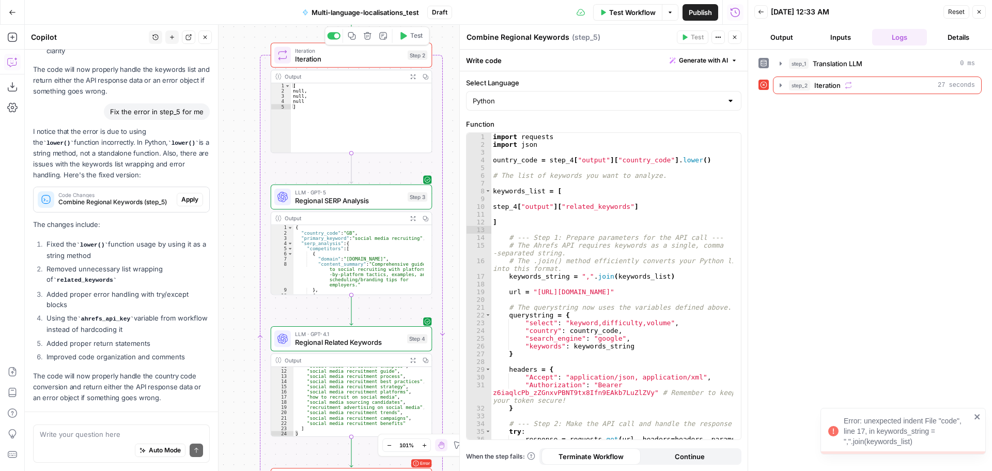
scroll to position [752, 0]
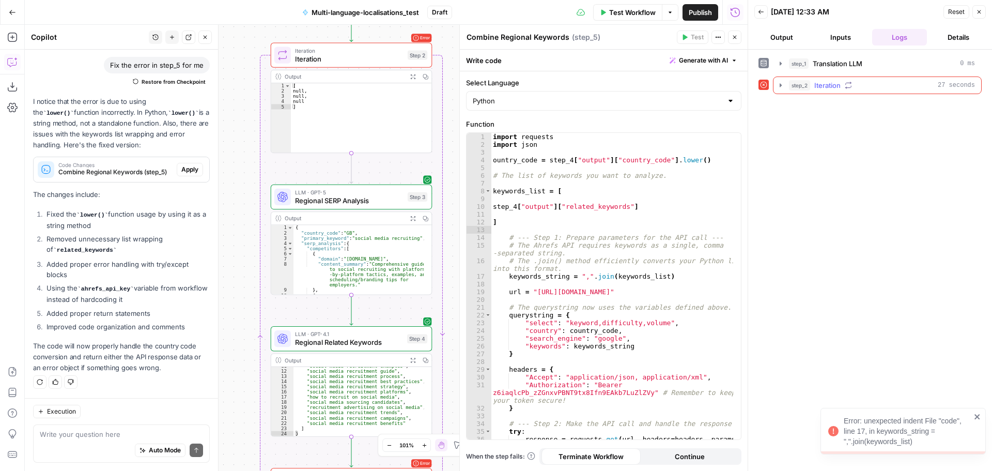
click at [784, 88] on icon "button" at bounding box center [781, 85] width 8 height 8
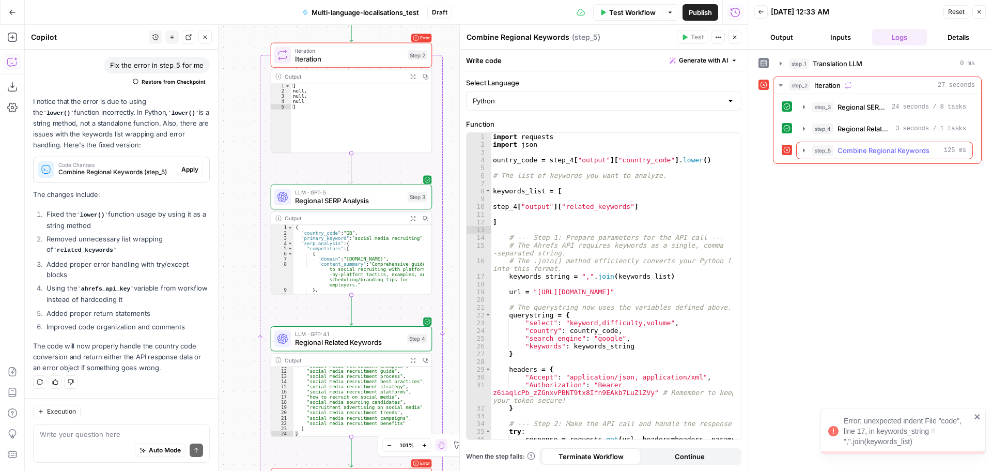
click at [801, 155] on button "step_5 Combine Regional Keywords 125 ms" at bounding box center [885, 150] width 176 height 17
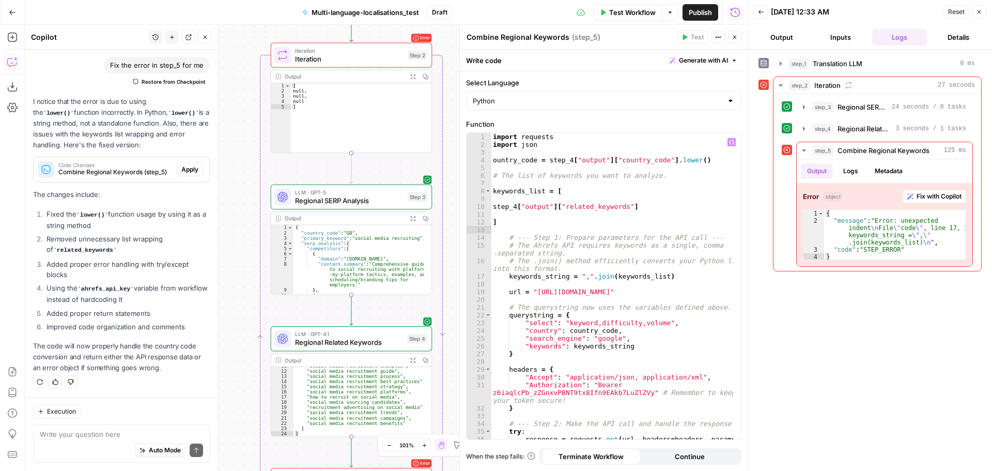
click at [506, 278] on div "import requests import json ountry_code = step_4 [ "output" ] [ "country_code" …" at bounding box center [612, 298] width 242 height 330
click at [416, 40] on span "Test" at bounding box center [416, 35] width 12 height 9
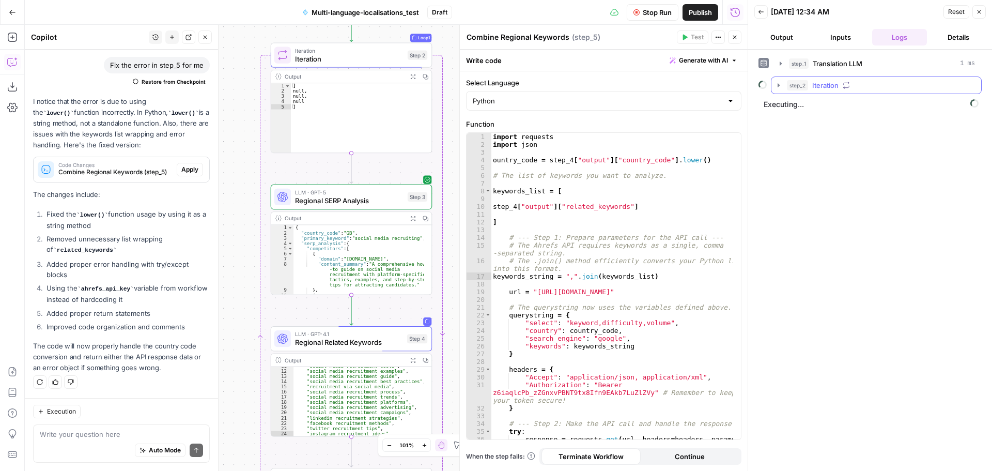
click at [778, 85] on icon "button" at bounding box center [779, 85] width 2 height 4
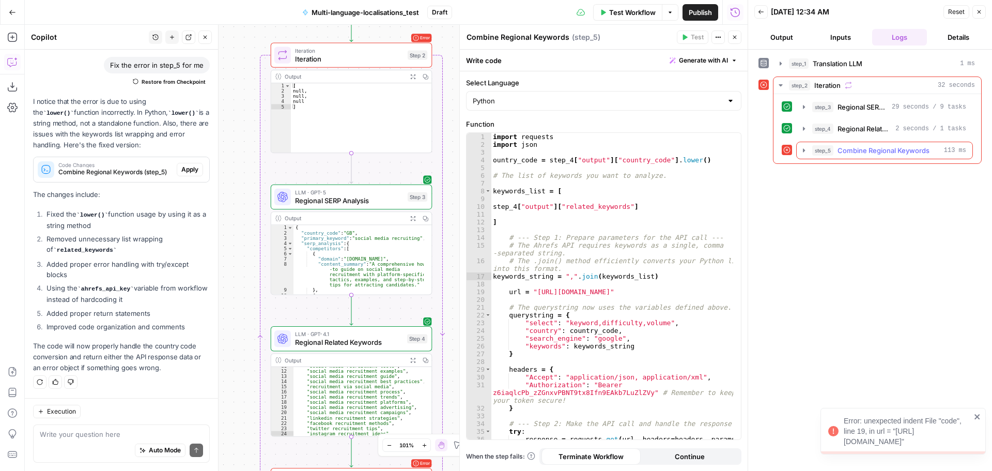
click at [805, 150] on icon "button" at bounding box center [804, 150] width 2 height 4
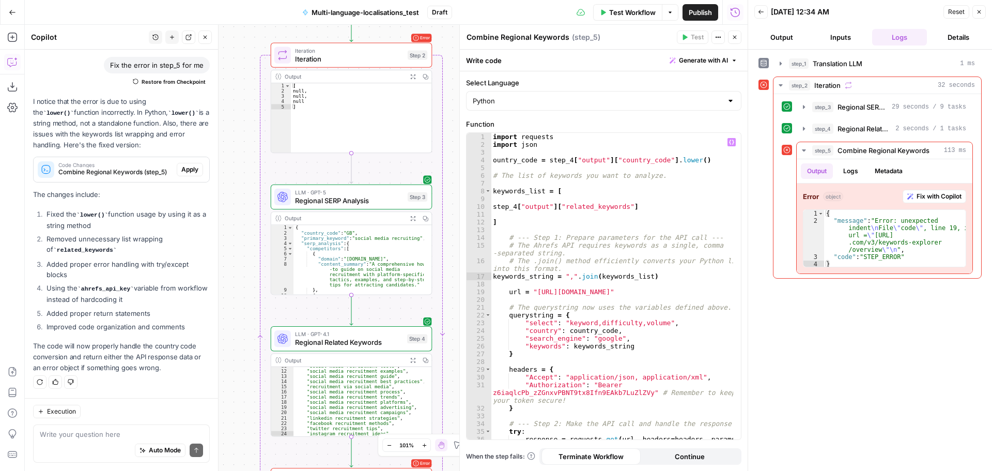
click at [506, 294] on div "import requests import json ountry_code = step_4 [ "output" ] [ "country_code" …" at bounding box center [612, 298] width 242 height 330
click at [505, 316] on div "import requests import json ountry_code = step_4 [ "output" ] [ "country_code" …" at bounding box center [612, 298] width 242 height 330
click at [507, 367] on div "import requests import json ountry_code = step_4 [ "output" ] [ "country_code" …" at bounding box center [612, 298] width 242 height 330
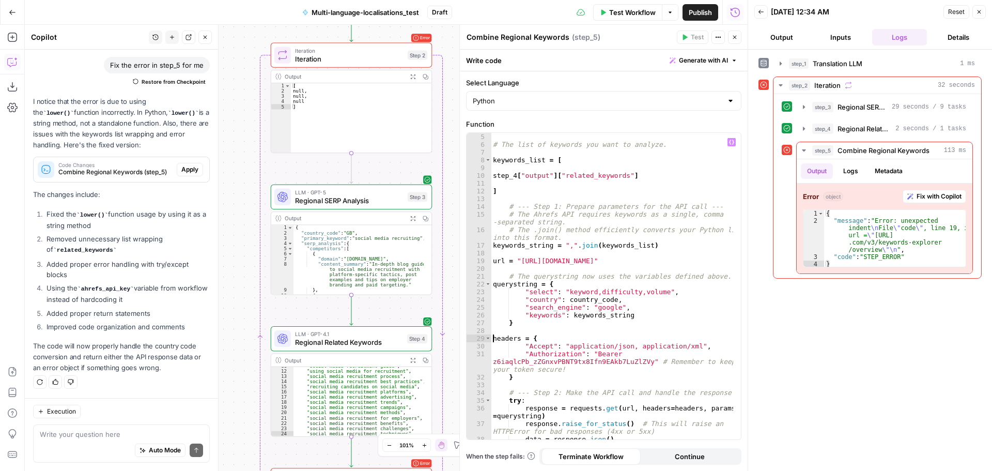
scroll to position [62, 0]
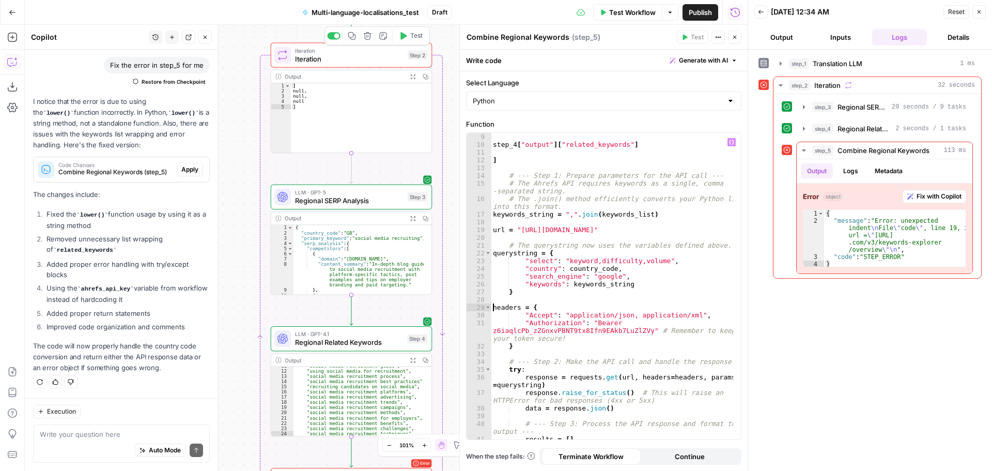
click at [415, 40] on span "Test" at bounding box center [416, 35] width 12 height 9
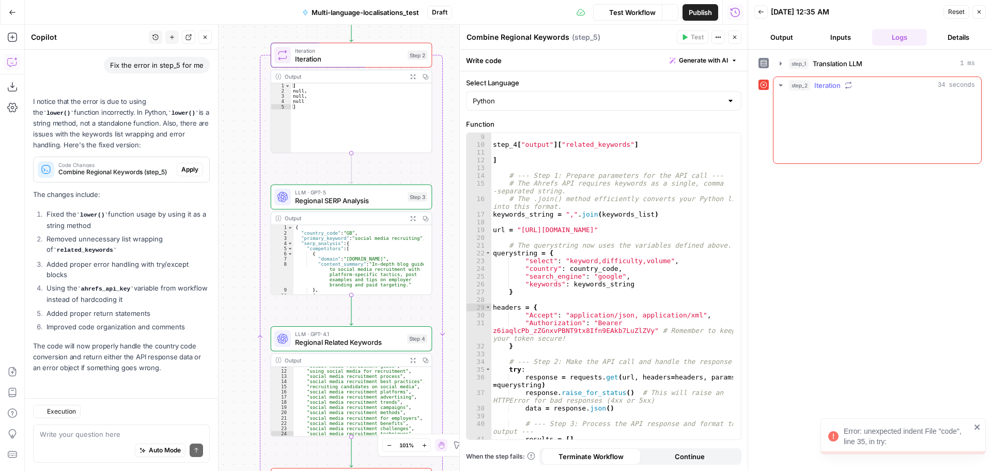
scroll to position [752, 0]
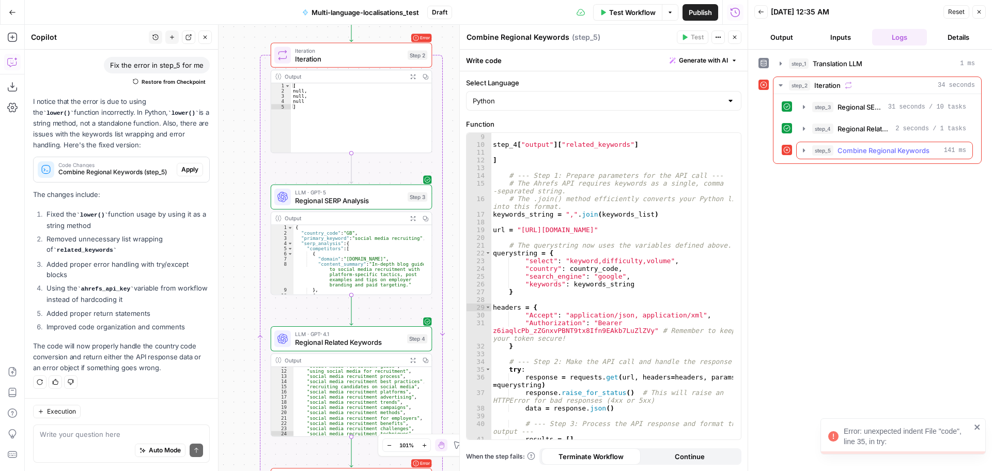
click at [805, 150] on icon "button" at bounding box center [804, 150] width 2 height 4
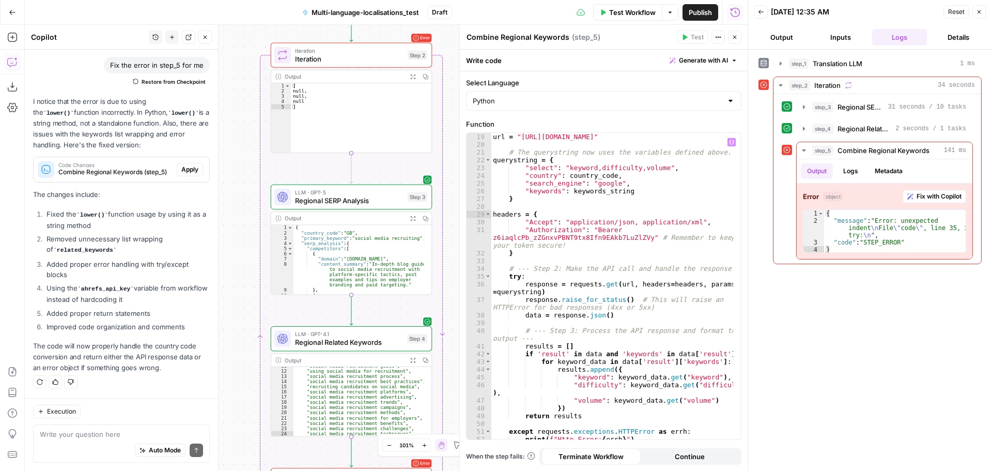
scroll to position [155, 0]
click at [504, 275] on div "url = "https://api.ahrefs.com/v3/keywords-explorer/overview" # The querystring …" at bounding box center [612, 294] width 242 height 322
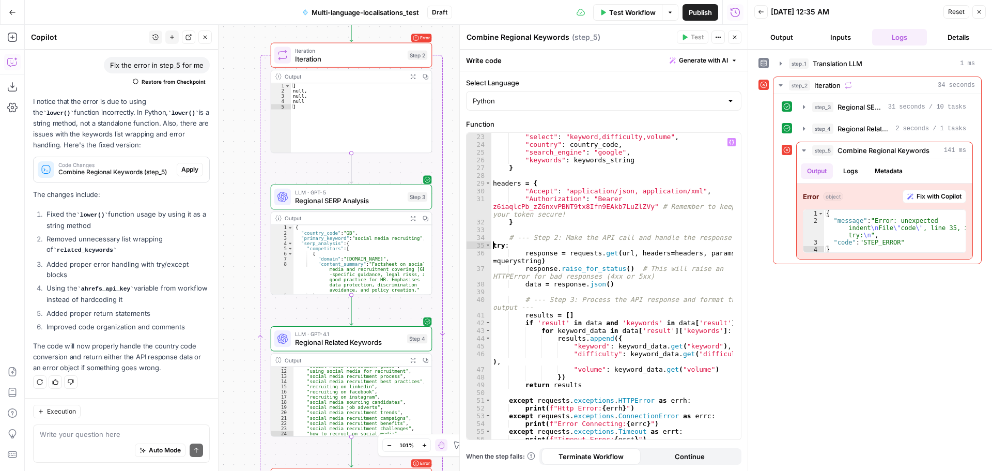
scroll to position [217, 0]
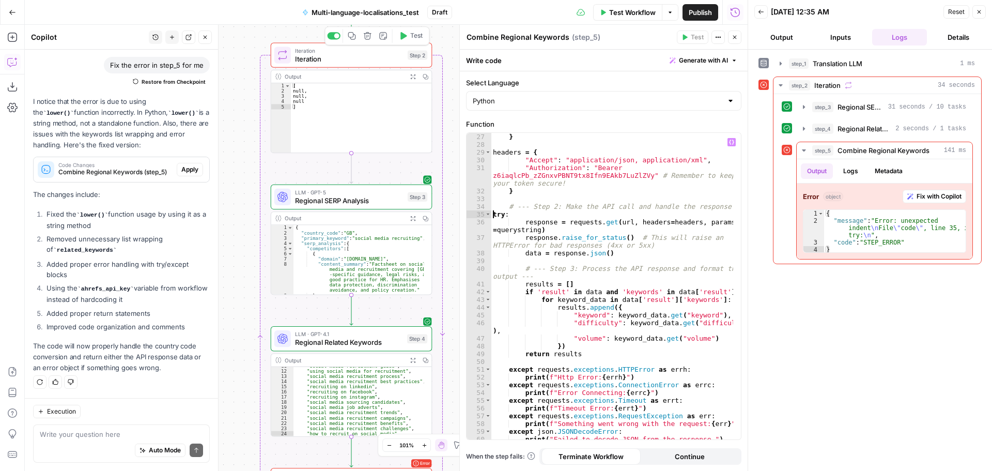
click at [415, 30] on button "Test" at bounding box center [411, 35] width 33 height 13
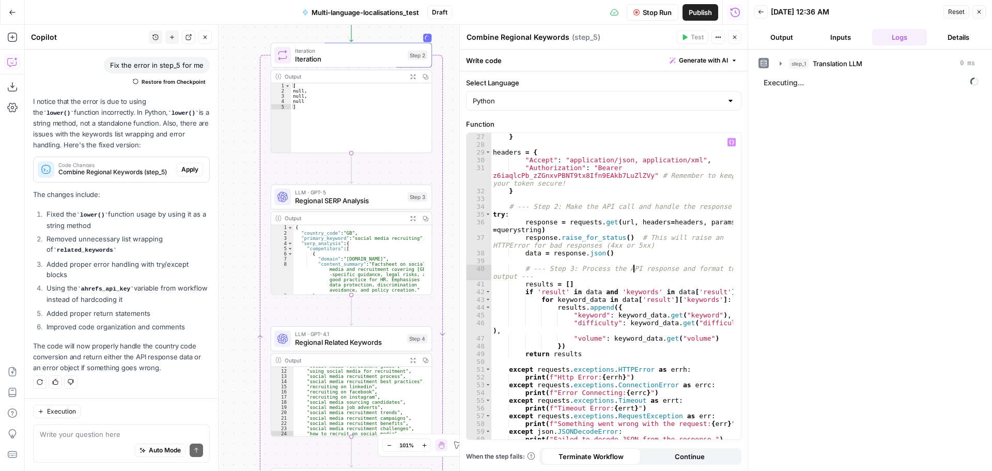
click at [635, 271] on div "} headers = { "Accept" : "application/json, application/xml" , "Authorization" …" at bounding box center [612, 294] width 242 height 322
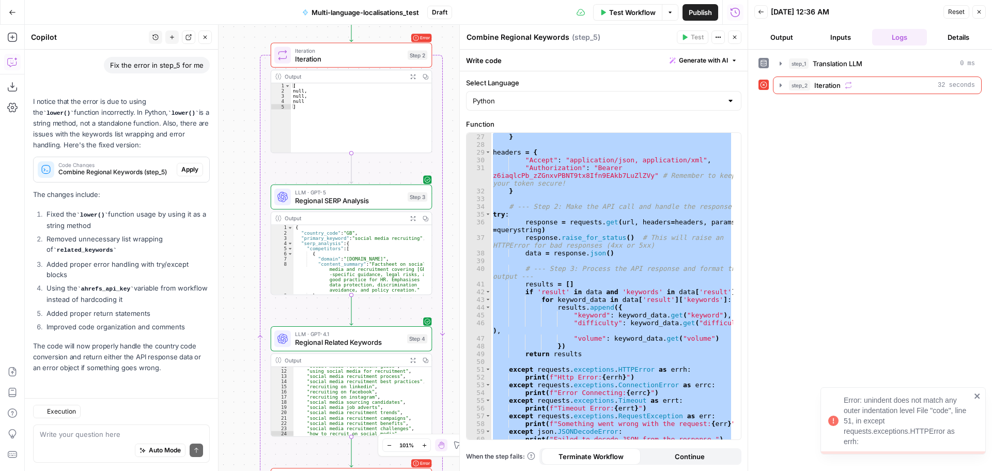
scroll to position [752, 0]
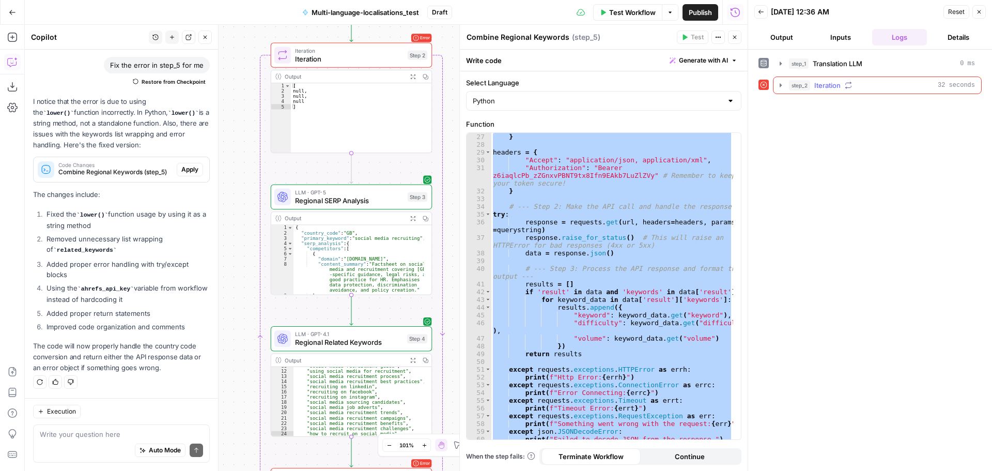
click at [780, 86] on icon "button" at bounding box center [781, 85] width 2 height 4
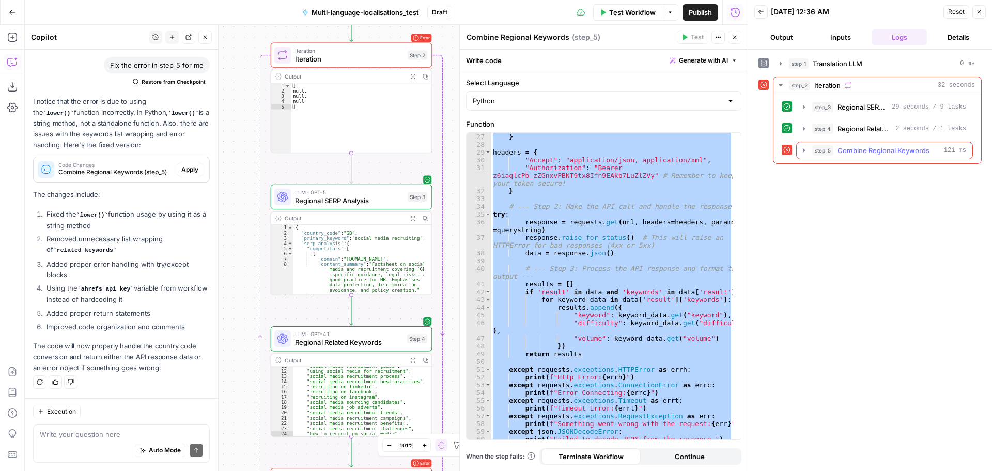
click at [801, 147] on icon "button" at bounding box center [804, 150] width 8 height 8
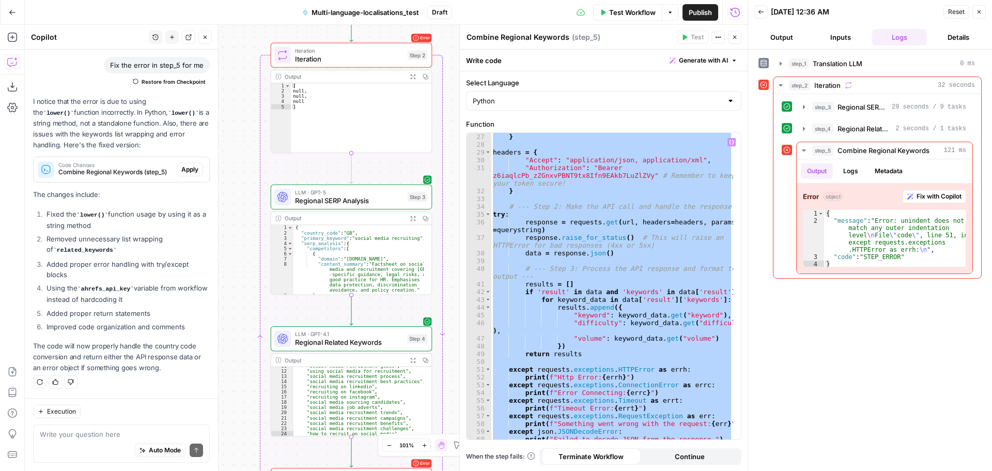
click at [511, 369] on div "} headers = { "Accept" : "application/json, application/xml" , "Authorization" …" at bounding box center [612, 286] width 242 height 306
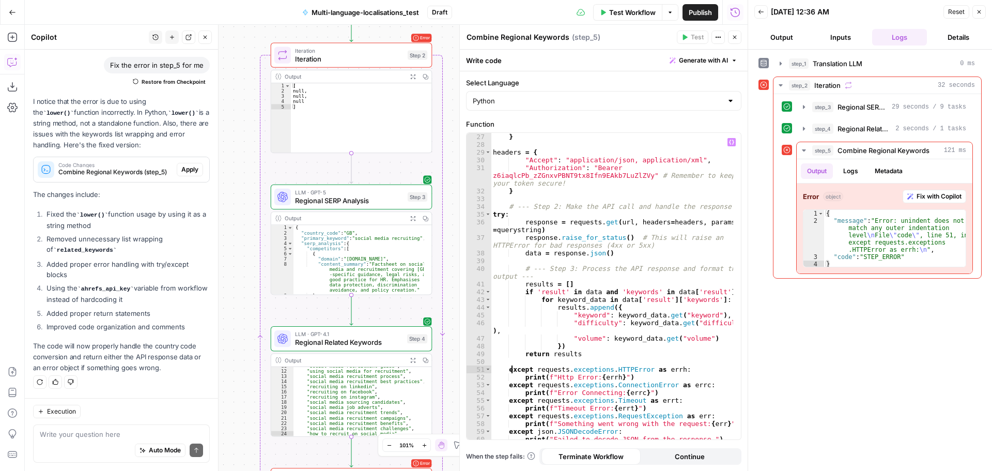
click at [507, 368] on div "} headers = { "Accept" : "application/json, application/xml" , "Authorization" …" at bounding box center [612, 294] width 242 height 322
click at [507, 385] on div "} headers = { "Accept" : "application/json, application/xml" , "Authorization" …" at bounding box center [612, 294] width 242 height 322
click at [508, 401] on div "} headers = { "Accept" : "application/json, application/xml" , "Authorization" …" at bounding box center [612, 294] width 242 height 322
click at [508, 417] on div "} headers = { "Accept" : "application/json, application/xml" , "Authorization" …" at bounding box center [612, 294] width 242 height 322
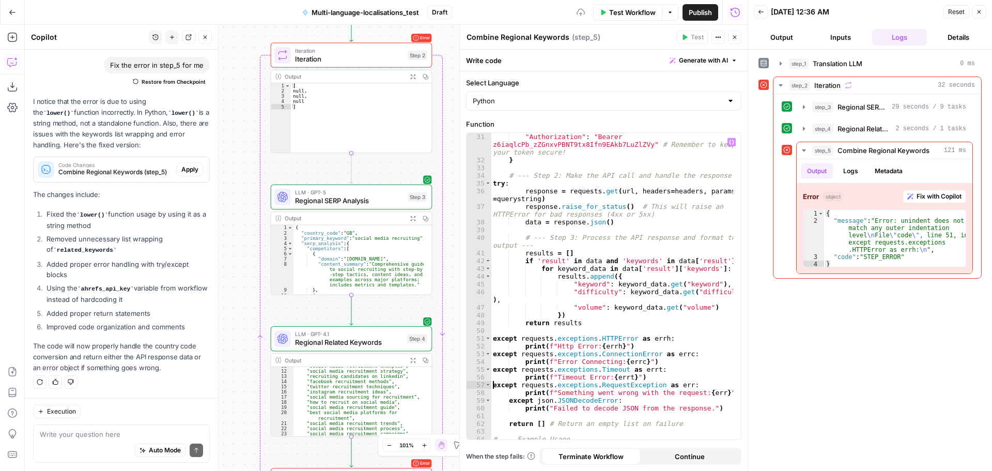
scroll to position [248, 0]
click at [508, 399] on div ""Authorization" : "Bearer z6iaqlcPb_zZGnxvPBNT9tx8Ifn9EAkb7LuZlZVy" # Remember …" at bounding box center [612, 301] width 242 height 337
click at [508, 424] on div ""Authorization" : "Bearer z6iaqlcPb_zZGnxvPBNT9tx8Ifn9EAkb7LuZlZVy" # Remember …" at bounding box center [612, 301] width 242 height 337
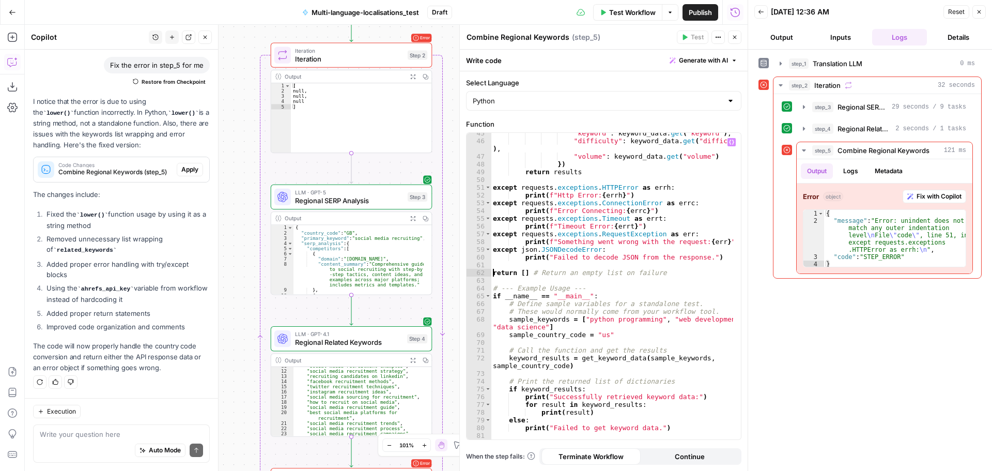
scroll to position [399, 0]
click at [415, 35] on span "Test" at bounding box center [416, 35] width 12 height 9
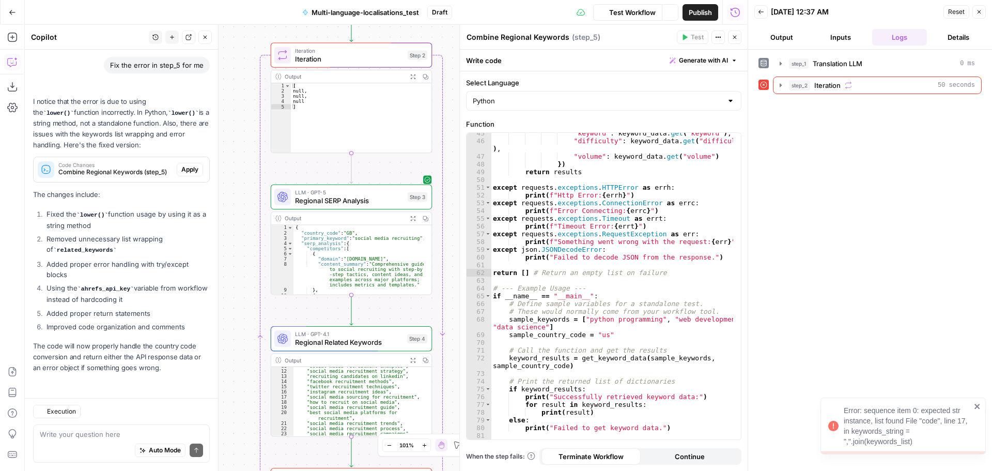
scroll to position [752, 0]
click at [779, 84] on icon "button" at bounding box center [781, 85] width 8 height 8
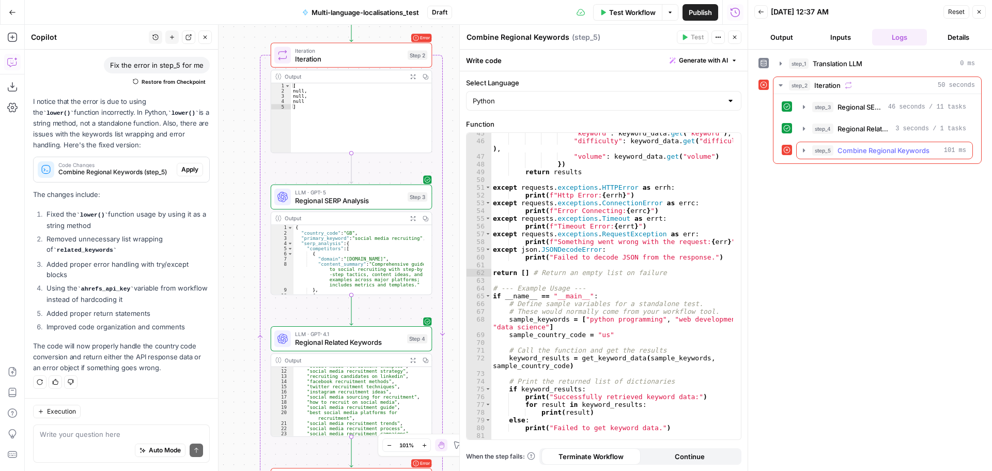
click at [805, 148] on icon "button" at bounding box center [804, 150] width 8 height 8
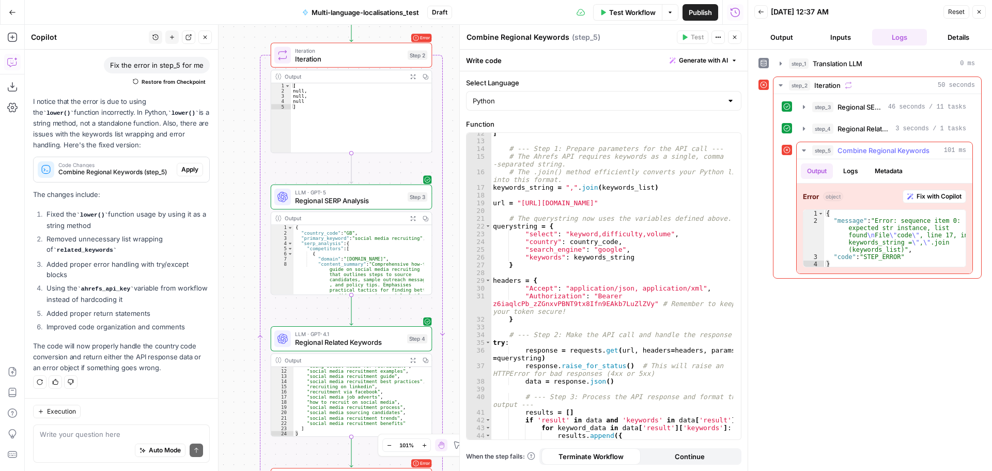
click at [848, 168] on button "Logs" at bounding box center [850, 171] width 27 height 16
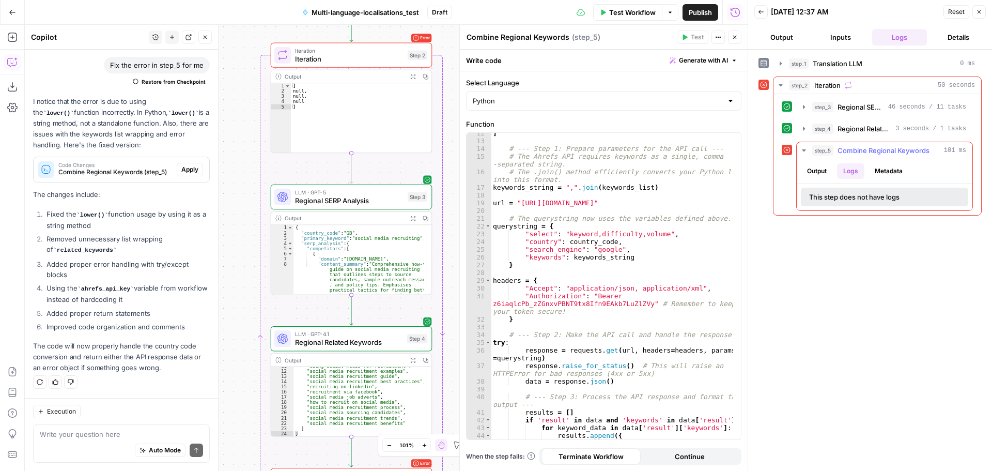
click at [827, 169] on button "Output" at bounding box center [817, 171] width 32 height 16
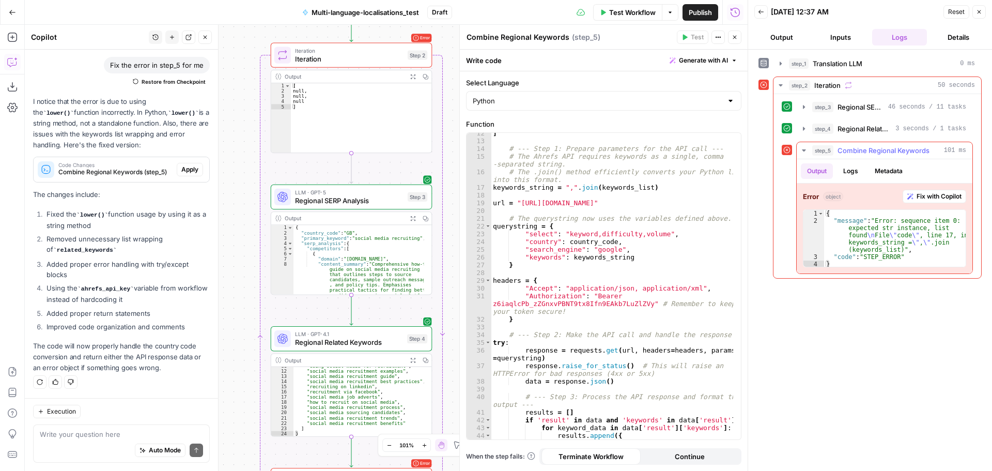
click at [925, 197] on span "Fix with Copilot" at bounding box center [939, 196] width 45 height 9
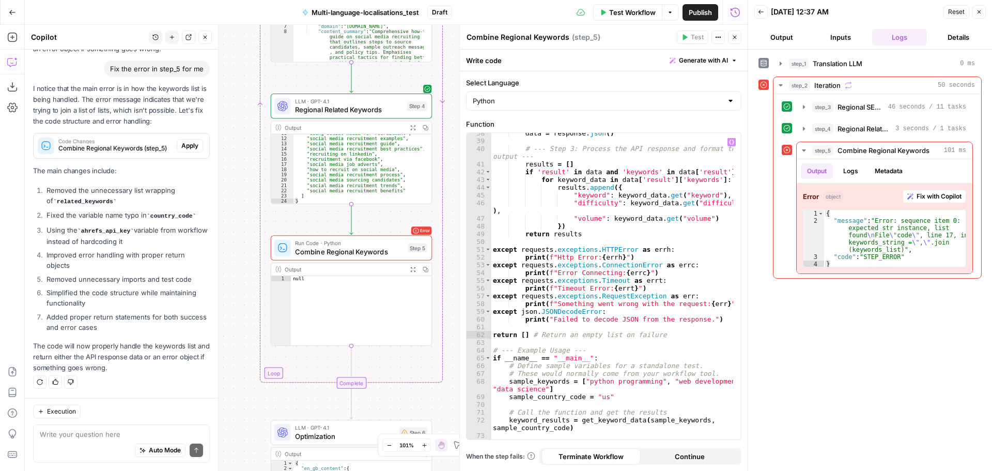
scroll to position [399, 0]
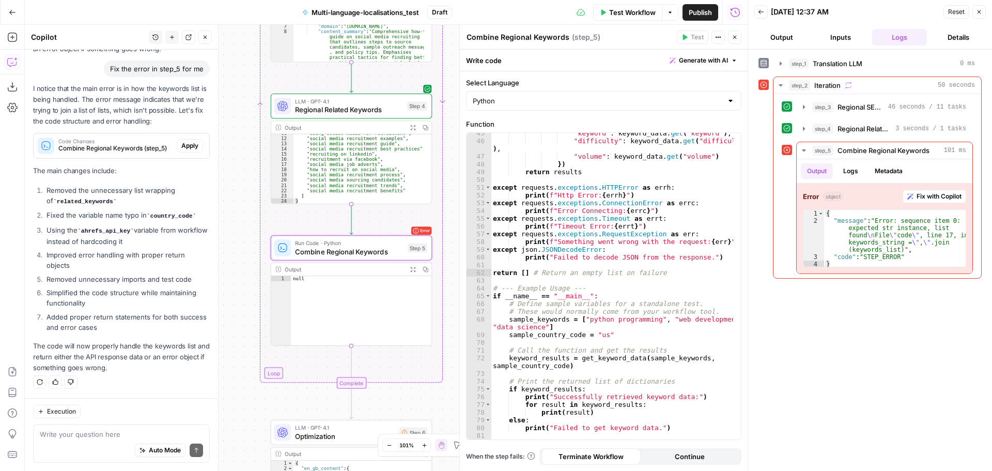
click at [182, 148] on span "Apply" at bounding box center [189, 145] width 17 height 9
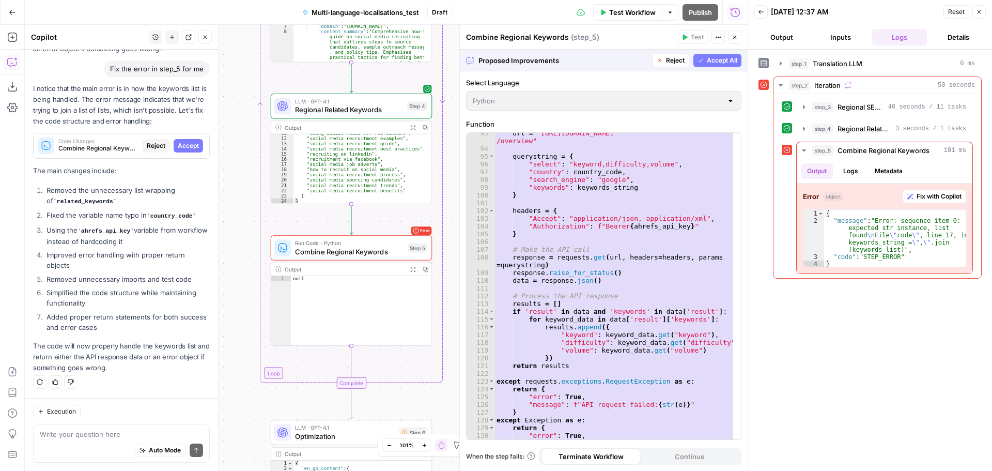
scroll to position [817, 0]
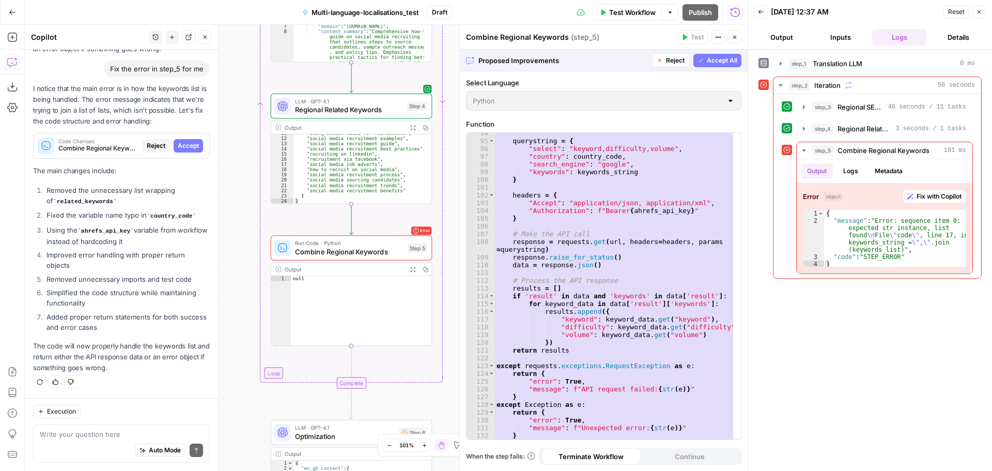
click at [715, 64] on span "Accept All" at bounding box center [722, 60] width 30 height 9
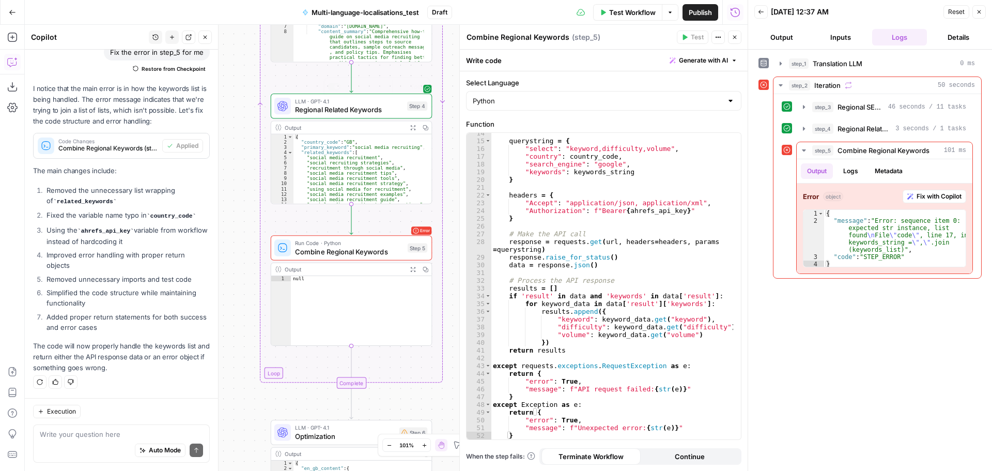
scroll to position [0, 0]
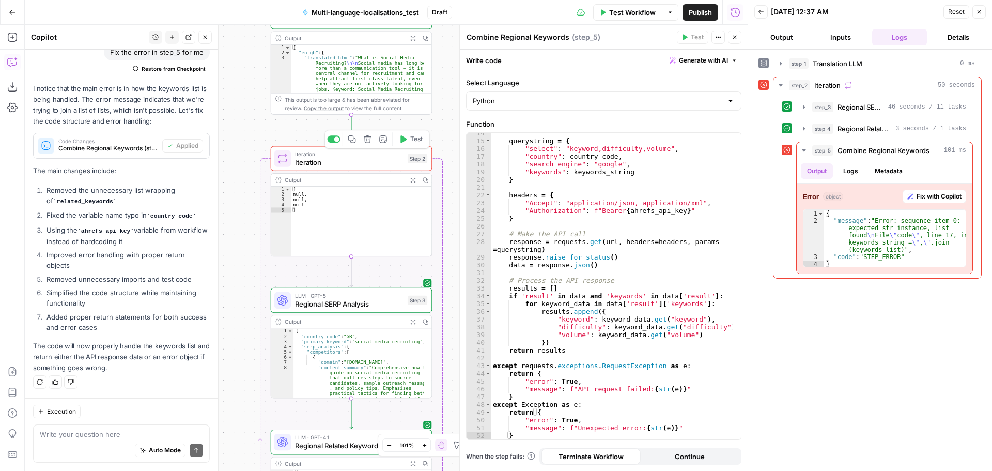
click at [409, 142] on button "Test" at bounding box center [411, 138] width 33 height 13
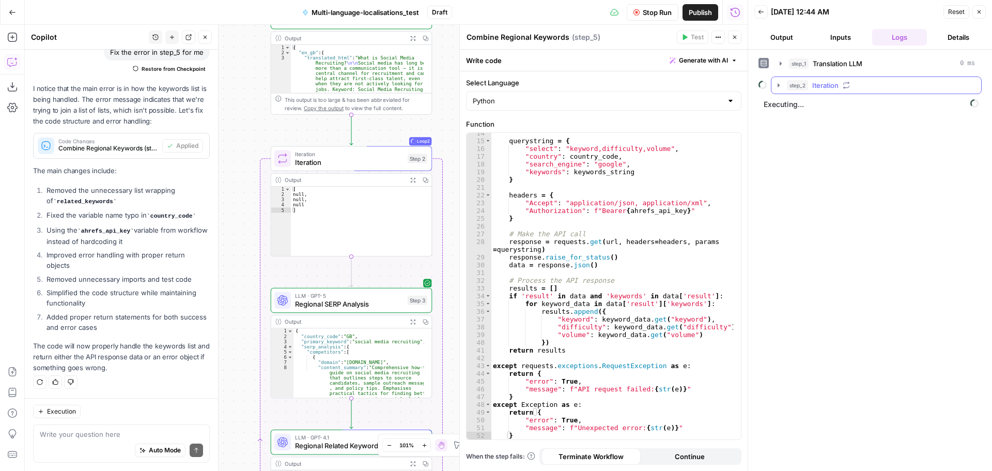
click at [779, 83] on icon "button" at bounding box center [779, 85] width 8 height 8
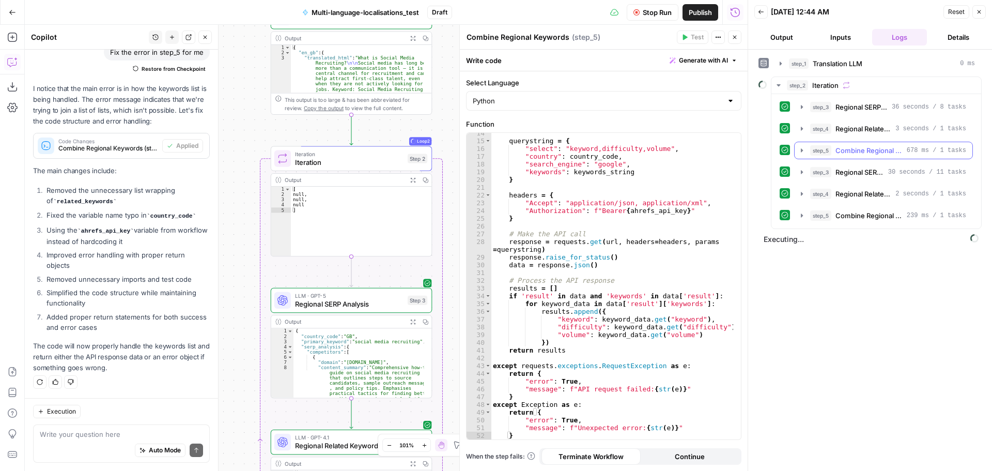
click at [804, 148] on icon "button" at bounding box center [802, 150] width 8 height 8
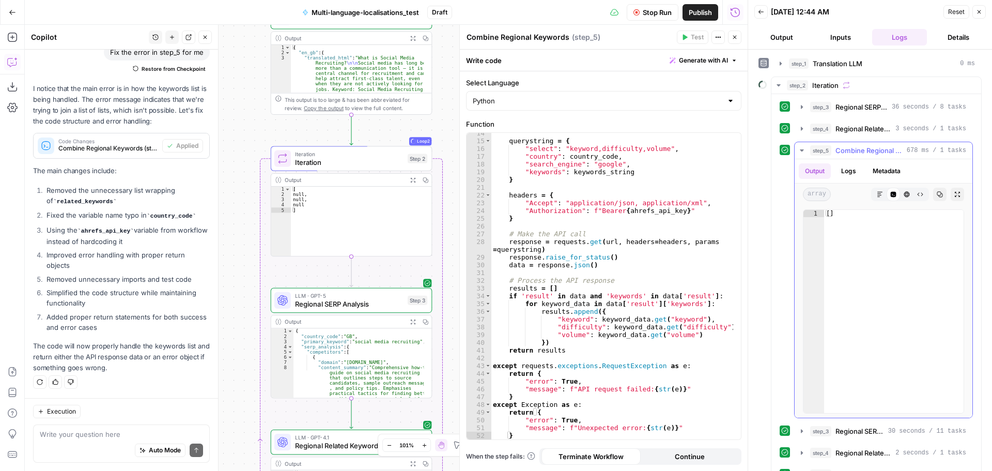
click at [857, 167] on button "Logs" at bounding box center [848, 171] width 27 height 16
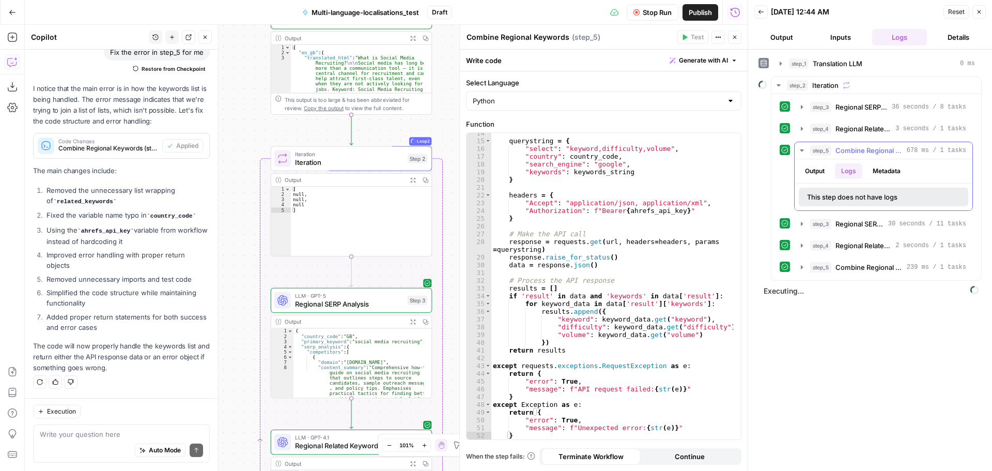
click at [817, 171] on button "Output" at bounding box center [815, 171] width 32 height 16
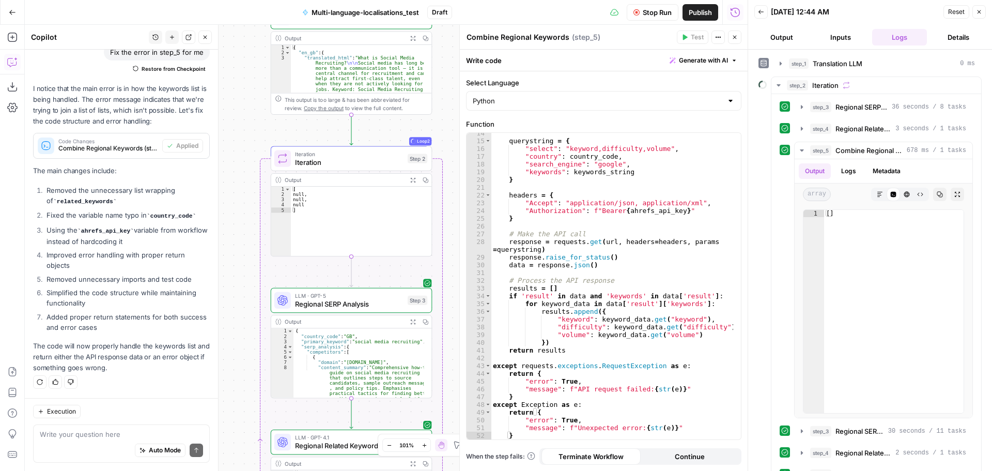
click at [651, 17] on span "Stop Run" at bounding box center [657, 12] width 29 height 10
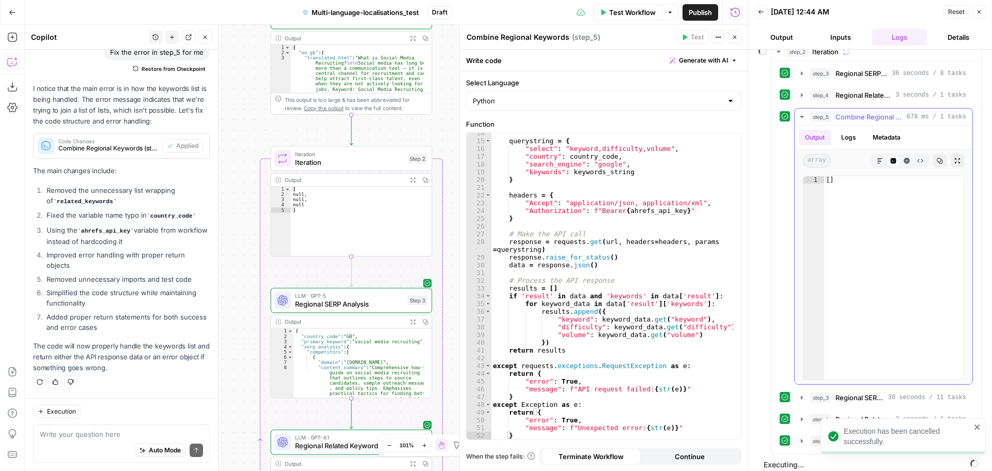
scroll to position [22, 0]
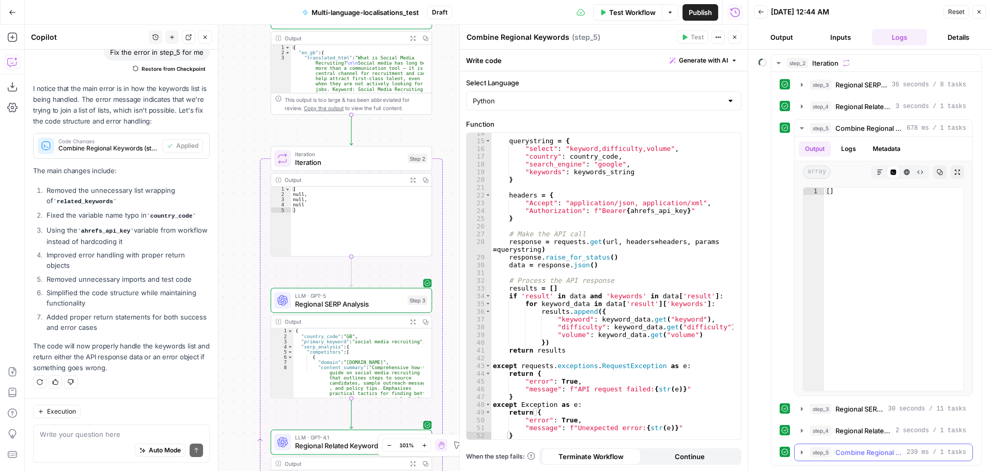
click at [801, 454] on icon "button" at bounding box center [802, 452] width 8 height 8
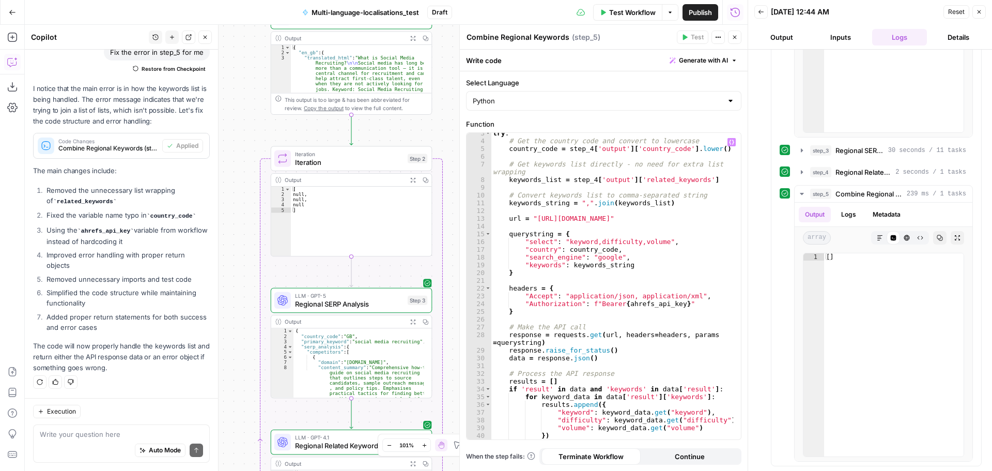
scroll to position [0, 0]
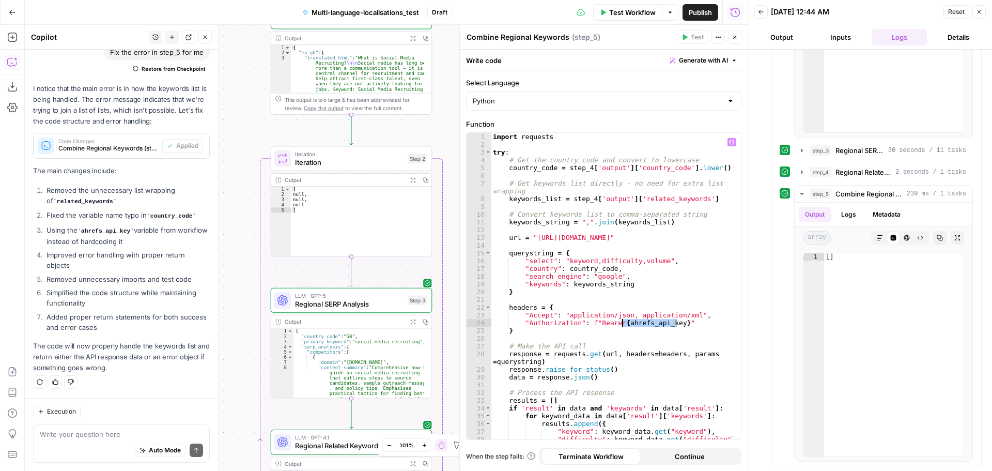
drag, startPoint x: 677, startPoint y: 323, endPoint x: 623, endPoint y: 324, distance: 54.3
click at [623, 324] on div "import requests try : # Get the country code and convert to lowercase country_c…" at bounding box center [612, 294] width 242 height 322
click at [620, 324] on div "import requests try : # Get the country code and convert to lowercase country_c…" at bounding box center [612, 294] width 242 height 322
drag, startPoint x: 616, startPoint y: 321, endPoint x: 678, endPoint y: 325, distance: 61.6
click at [678, 325] on div "import requests try : # Get the country code and convert to lowercase country_c…" at bounding box center [612, 294] width 242 height 322
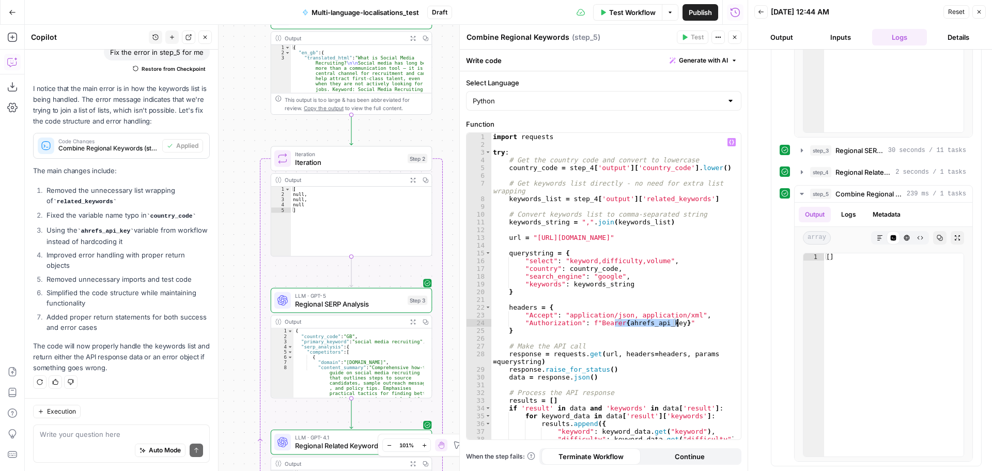
click at [677, 325] on div "import requests try : # Get the country code and convert to lowercase country_c…" at bounding box center [612, 286] width 242 height 306
drag, startPoint x: 676, startPoint y: 325, endPoint x: 620, endPoint y: 323, distance: 56.3
click at [620, 323] on div "import requests try : # Get the country code and convert to lowercase country_c…" at bounding box center [612, 294] width 242 height 322
paste textarea "**********"
type textarea "**********"
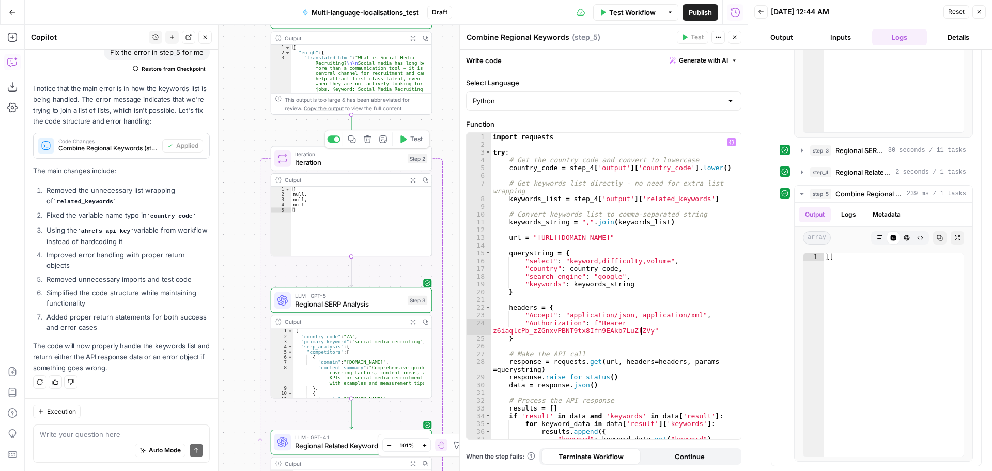
click at [409, 141] on button "Test" at bounding box center [411, 138] width 33 height 13
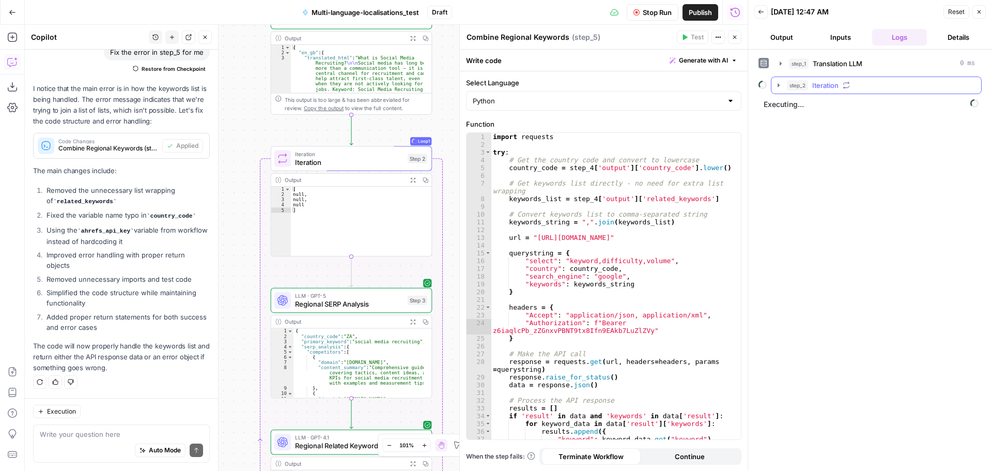
click at [778, 87] on icon "button" at bounding box center [779, 85] width 2 height 4
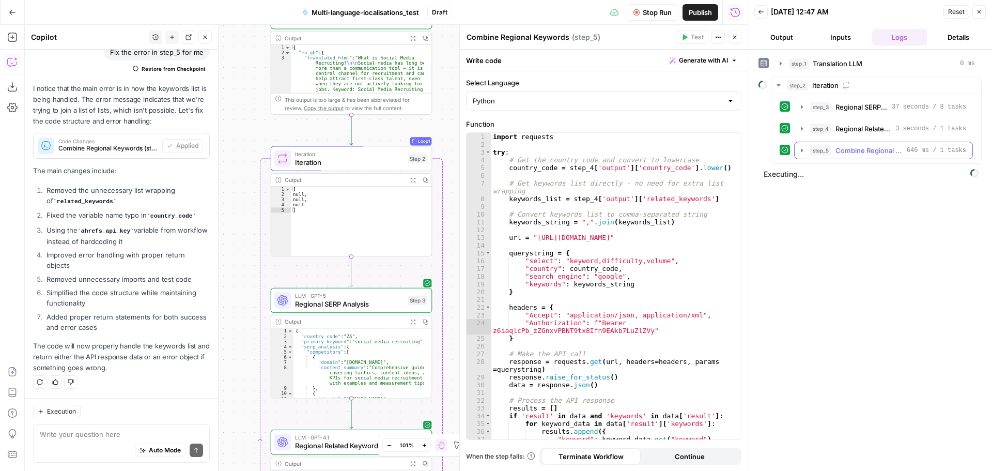
click at [798, 147] on icon "button" at bounding box center [802, 150] width 8 height 8
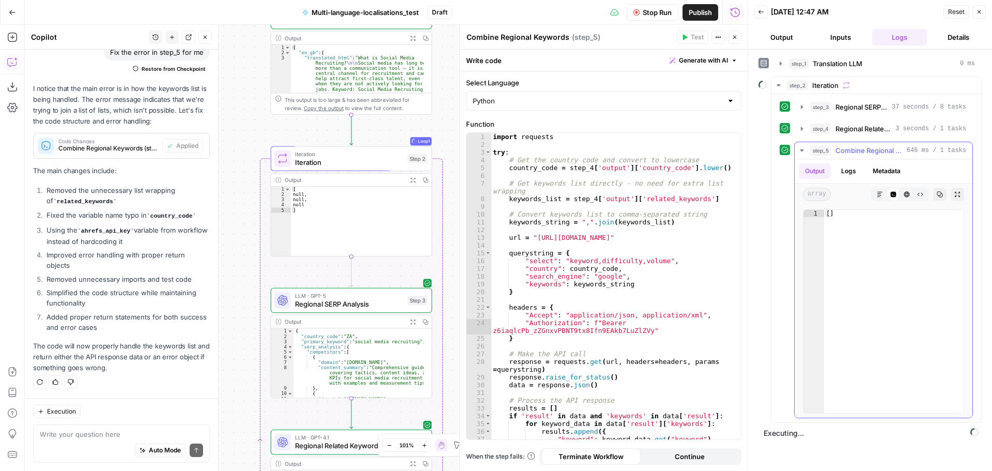
click at [858, 169] on button "Logs" at bounding box center [848, 171] width 27 height 16
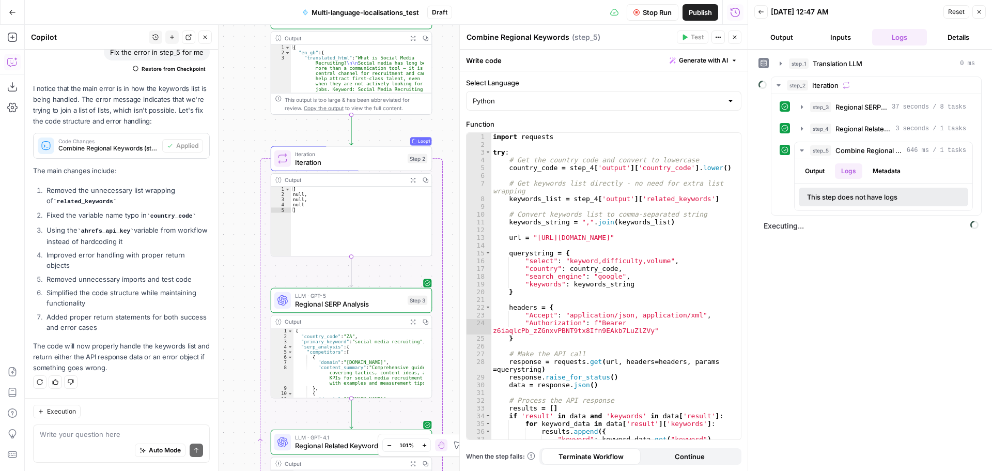
click at [663, 17] on span "Stop Run" at bounding box center [657, 12] width 29 height 10
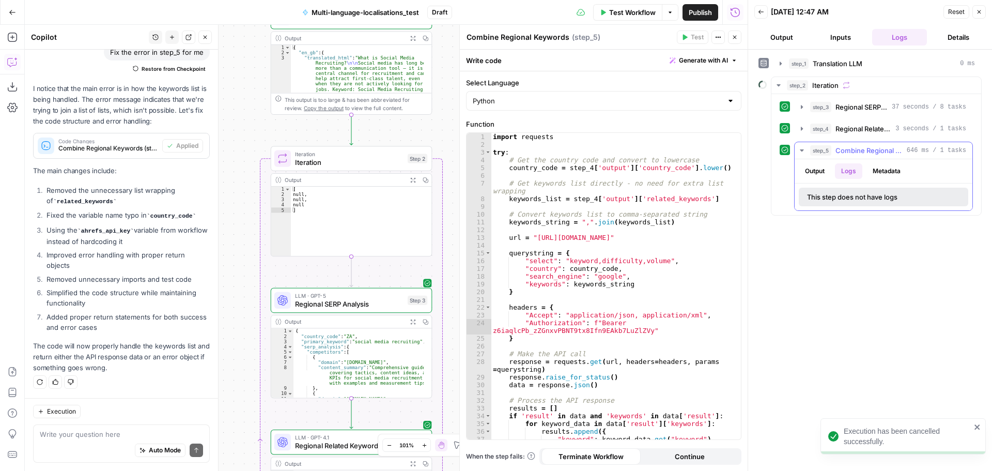
click at [811, 167] on button "Output" at bounding box center [815, 171] width 32 height 16
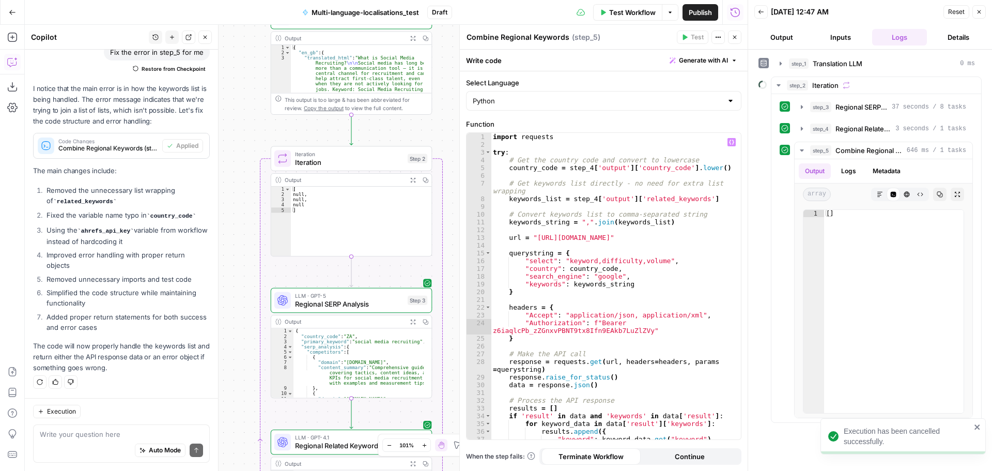
scroll to position [120, 0]
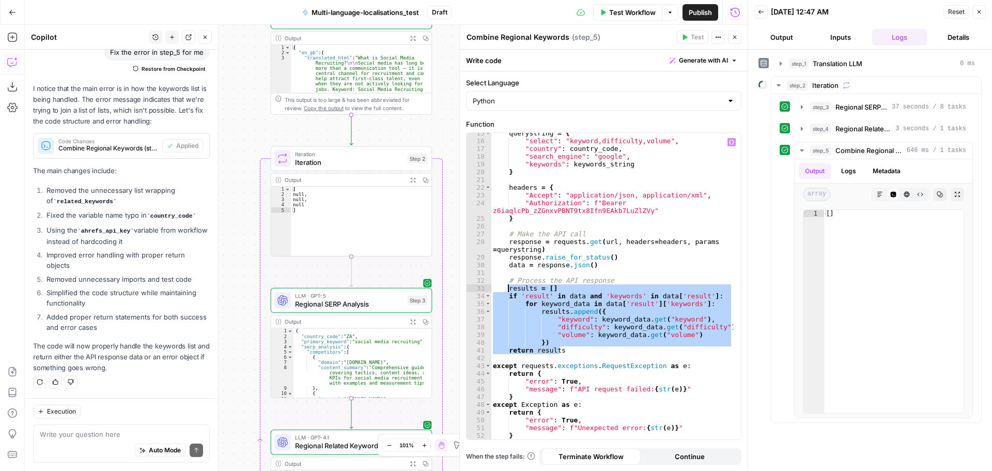
drag, startPoint x: 575, startPoint y: 349, endPoint x: 508, endPoint y: 290, distance: 88.2
click at [508, 290] on div "querystring = { "select" : "keyword,difficulty,volume" , "country" : country_co…" at bounding box center [612, 290] width 242 height 322
click at [577, 346] on div "querystring = { "select" : "keyword,difficulty,volume" , "country" : country_co…" at bounding box center [612, 286] width 242 height 306
drag, startPoint x: 577, startPoint y: 350, endPoint x: 502, endPoint y: 290, distance: 96.0
click at [502, 290] on div "querystring = { "select" : "keyword,difficulty,volume" , "country" : country_co…" at bounding box center [612, 290] width 242 height 322
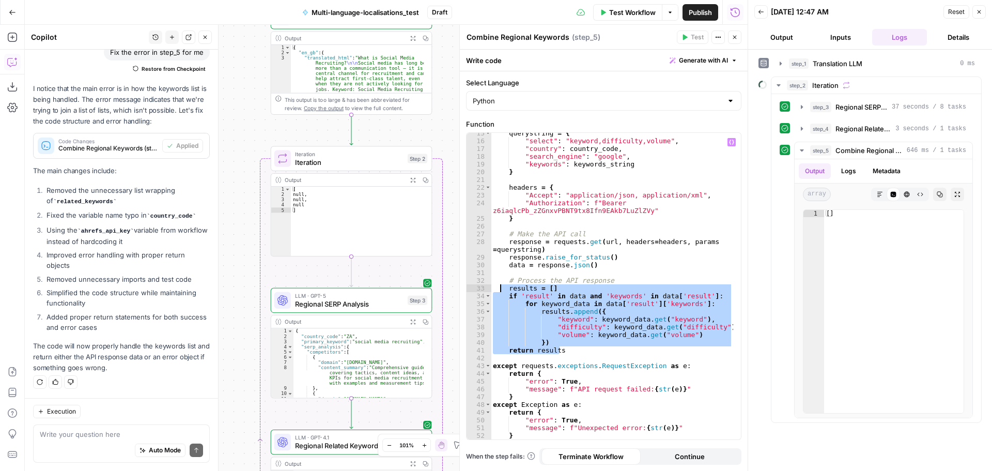
type textarea "**********"
click at [106, 434] on textarea at bounding box center [121, 434] width 163 height 10
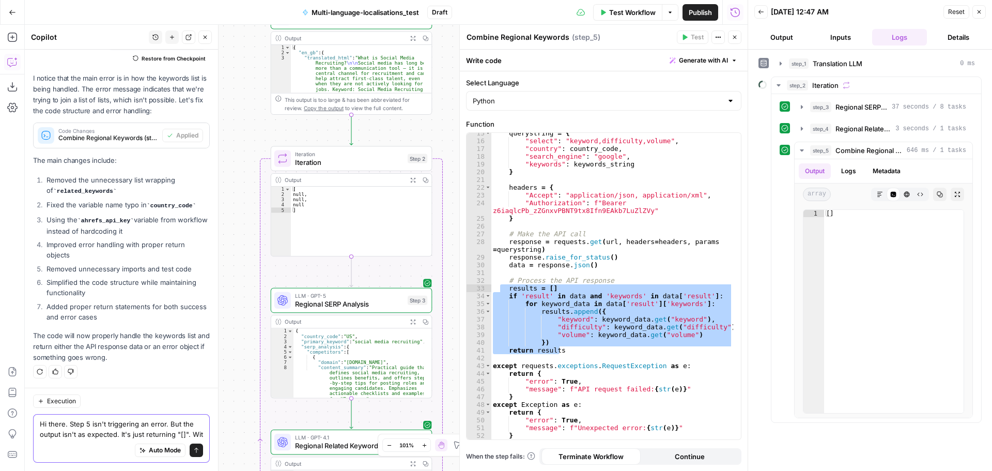
scroll to position [1108, 0]
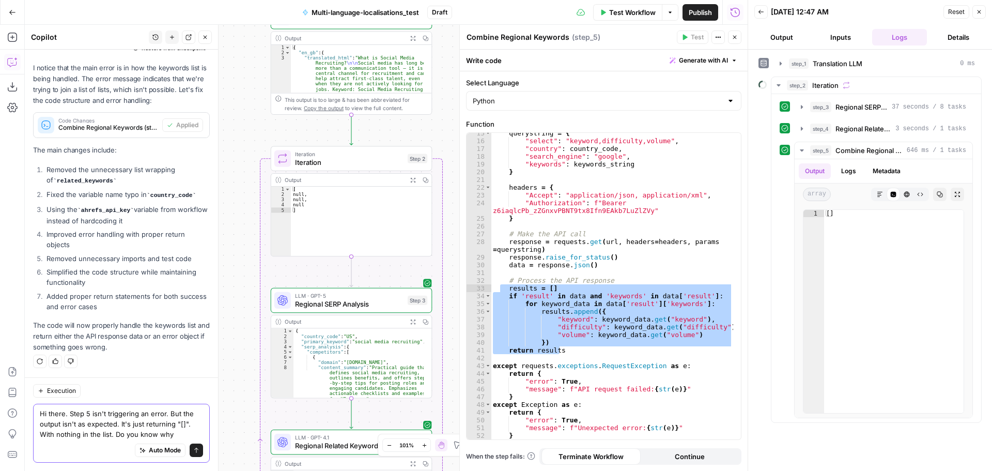
type textarea "Hi there. Step 5 isn't triggering an error. But the output isn't as expected. I…"
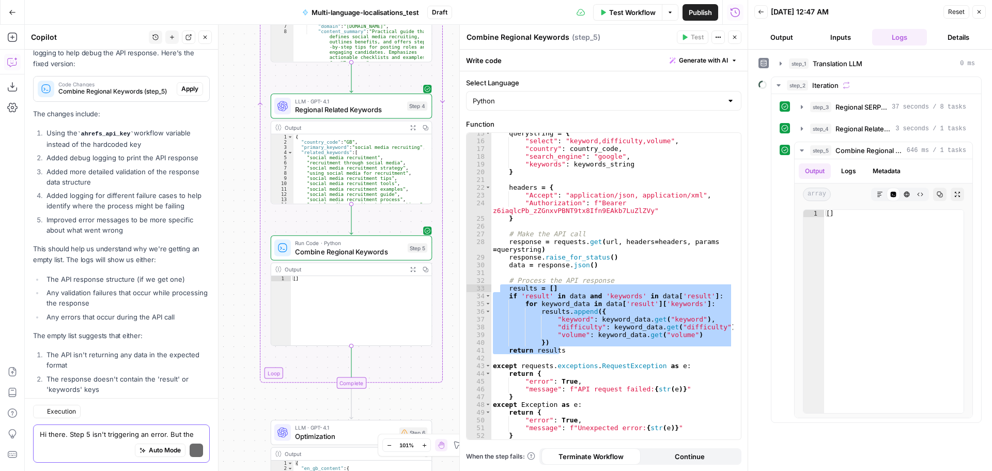
scroll to position [1602, 0]
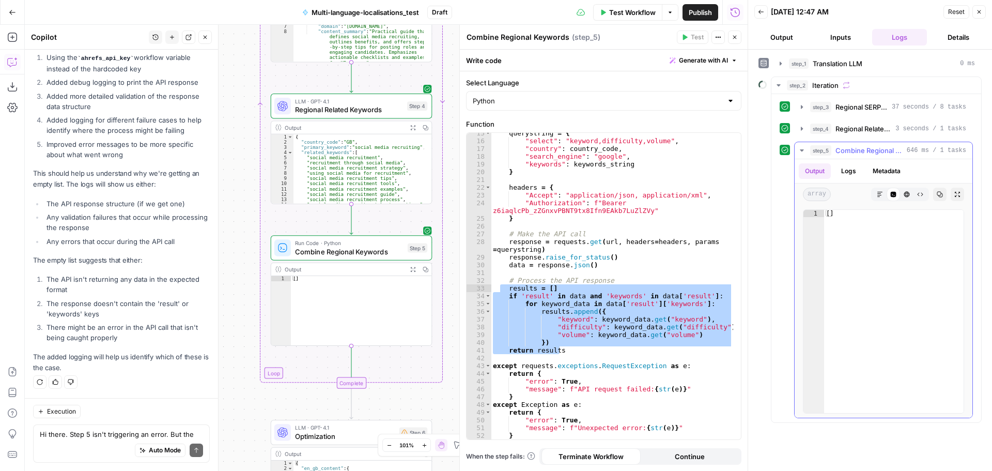
click at [853, 167] on button "Logs" at bounding box center [848, 171] width 27 height 16
